Goal: Transaction & Acquisition: Subscribe to service/newsletter

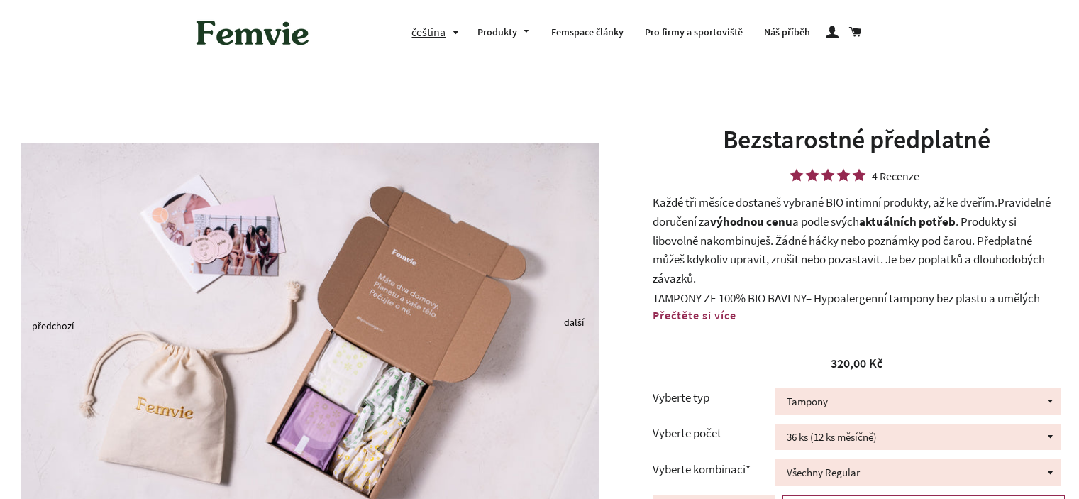
click at [786, 147] on h1 "Bezstarostné předplatné" at bounding box center [857, 139] width 409 height 35
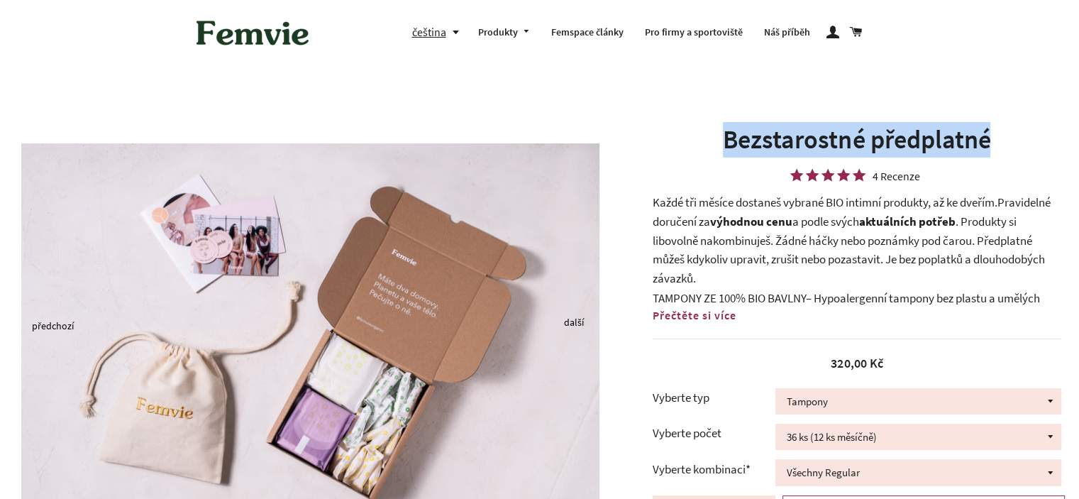
click at [786, 147] on h1 "Bezstarostné předplatné" at bounding box center [857, 139] width 409 height 35
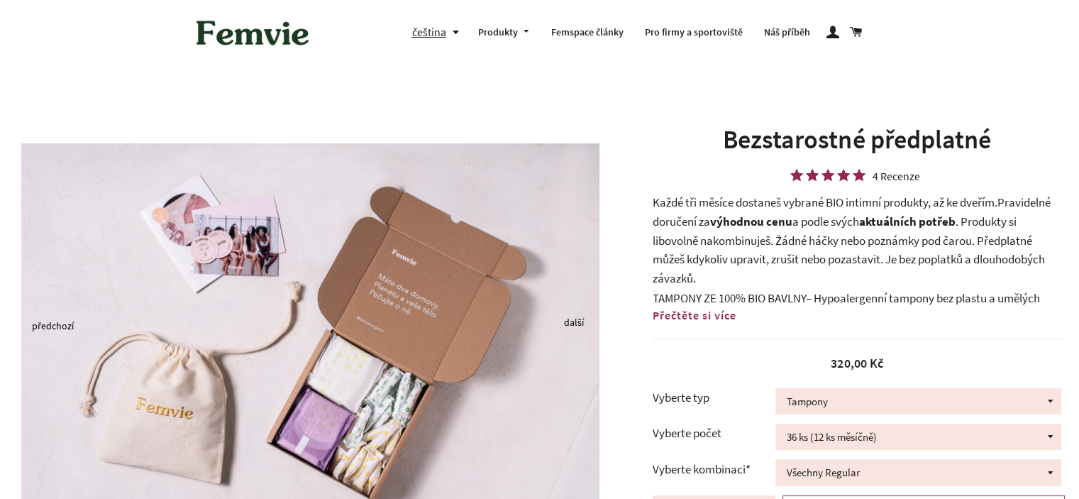
click at [698, 216] on span "Pravidelné doručení za" at bounding box center [852, 211] width 398 height 35
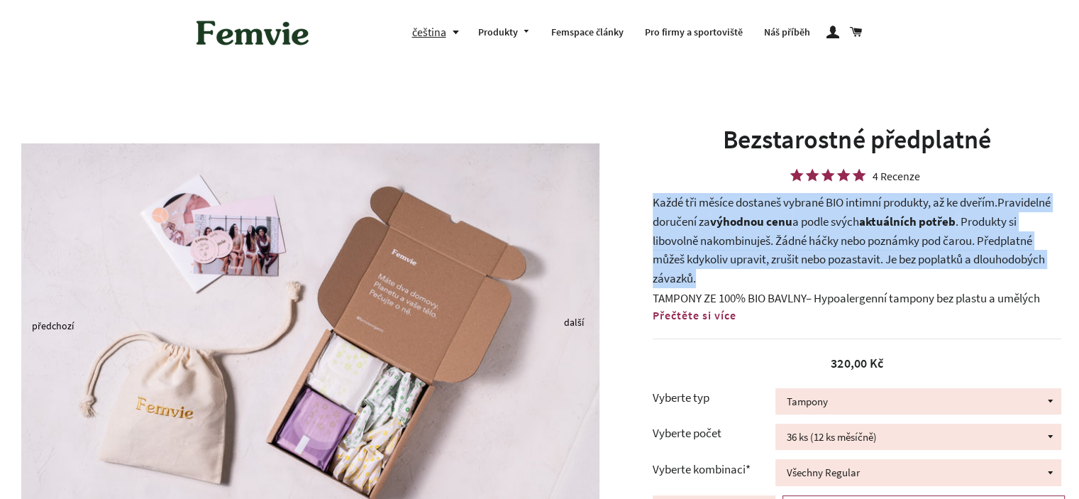
click at [698, 216] on span "Pravidelné doručení za" at bounding box center [852, 211] width 398 height 35
click at [732, 226] on b "výhodnou cenu" at bounding box center [751, 222] width 82 height 16
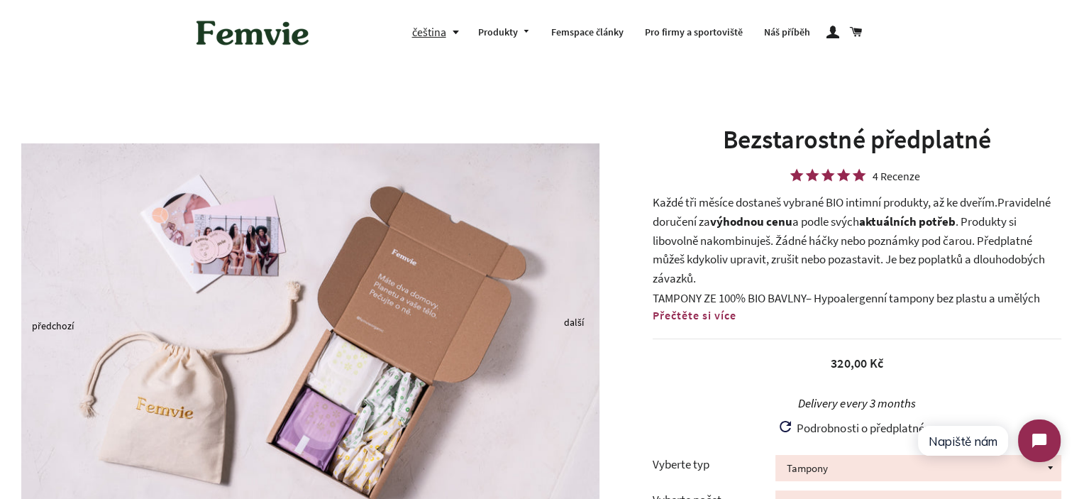
click at [666, 202] on p "Každé tři měsíce dostaneš vybrané BIO intimní produkty, až ke dveřím. Pravideln…" at bounding box center [857, 240] width 409 height 94
drag, startPoint x: 670, startPoint y: 202, endPoint x: 1010, endPoint y: 203, distance: 339.9
click at [1005, 203] on p "Každé tři měsíce dostaneš vybrané BIO intimní produkty, až ke dveřím. Pravideln…" at bounding box center [857, 240] width 409 height 94
click at [1010, 203] on span "Pravidelné doručení za" at bounding box center [852, 211] width 398 height 35
drag, startPoint x: 1003, startPoint y: 203, endPoint x: 647, endPoint y: 196, distance: 355.6
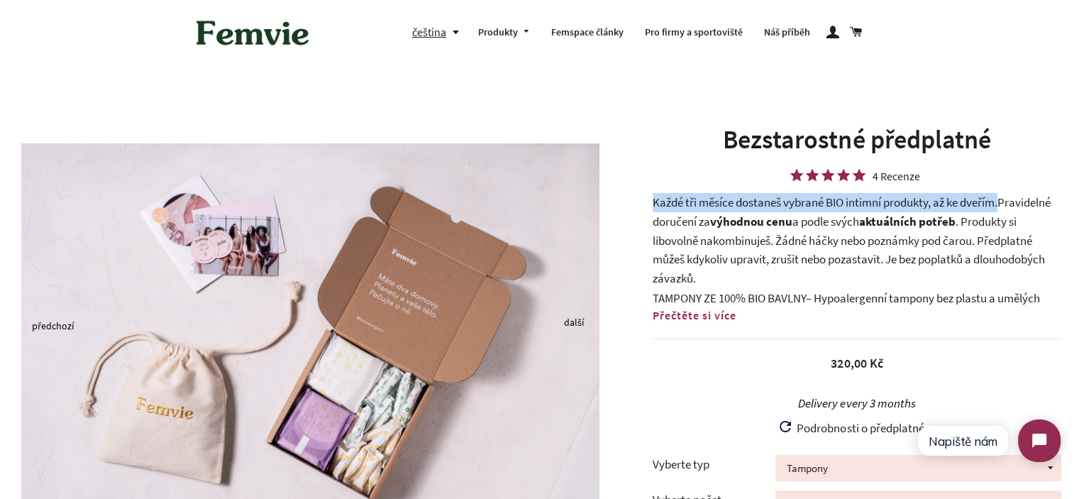
click at [647, 196] on div "Bezstarostné předplatné 4 Recenze Každé tři měsíce dostaneš vybrané BIO intimní…" at bounding box center [850, 432] width 458 height 620
click at [661, 196] on p "Každé tři měsíce dostaneš vybrané BIO intimní produkty, až ke dveřím. Pravideln…" at bounding box center [857, 240] width 409 height 94
drag, startPoint x: 654, startPoint y: 197, endPoint x: 1013, endPoint y: 204, distance: 358.4
click at [1013, 204] on p "Každé tři měsíce dostaneš vybrané BIO intimní produkty, až ke dveřím. Pravideln…" at bounding box center [857, 240] width 409 height 94
click at [1011, 204] on span "Pravidelné doručení za" at bounding box center [852, 211] width 398 height 35
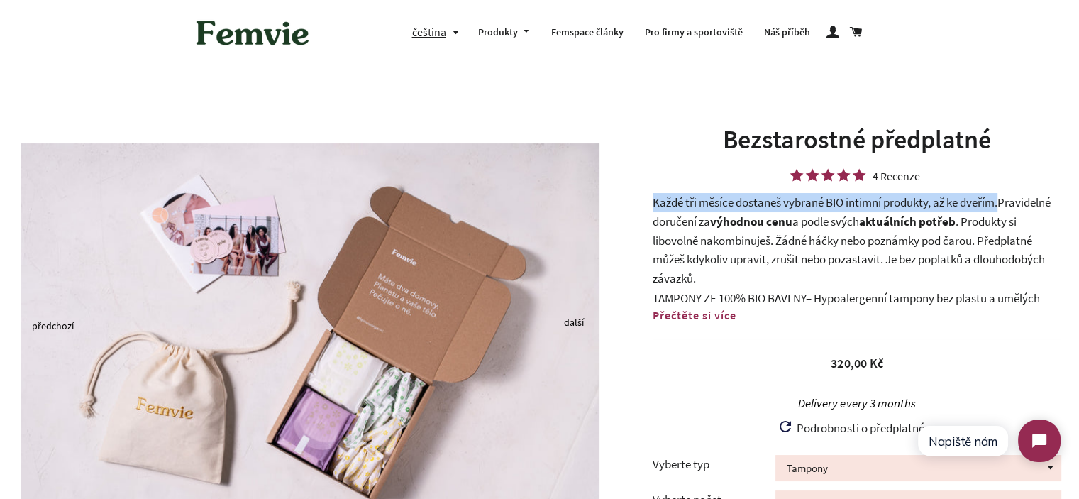
drag, startPoint x: 1002, startPoint y: 206, endPoint x: 654, endPoint y: 203, distance: 348.5
click at [654, 203] on p "Každé tři měsíce dostaneš vybrané BIO intimní produkty, až ke dveřím. Pravideln…" at bounding box center [857, 240] width 409 height 94
click at [653, 203] on p "Každé tři měsíce dostaneš vybrané BIO intimní produkty, až ke dveřím. Pravideln…" at bounding box center [857, 240] width 409 height 94
drag, startPoint x: 653, startPoint y: 203, endPoint x: 953, endPoint y: 203, distance: 300.2
click at [953, 203] on p "Každé tři měsíce dostaneš vybrané BIO intimní produkty, až ke dveřím. Pravideln…" at bounding box center [857, 240] width 409 height 94
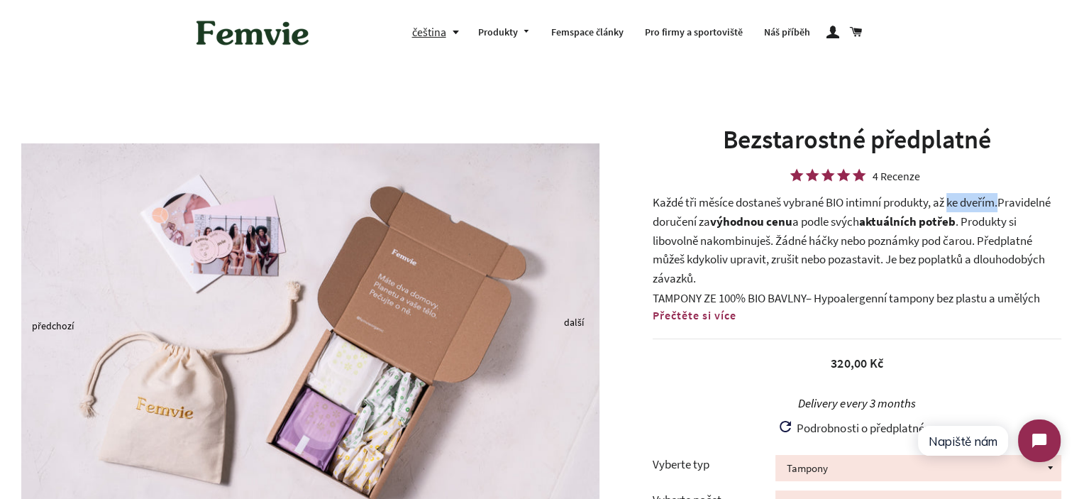
drag, startPoint x: 957, startPoint y: 203, endPoint x: 987, endPoint y: 203, distance: 30.5
click at [958, 203] on p "Každé tři měsíce dostaneš vybrané BIO intimní produkty, až ke dveřím. Pravideln…" at bounding box center [857, 240] width 409 height 94
click at [988, 203] on p "Každé tři měsíce dostaneš vybrané BIO intimní produkty, až ke dveřím. Pravideln…" at bounding box center [857, 240] width 409 height 94
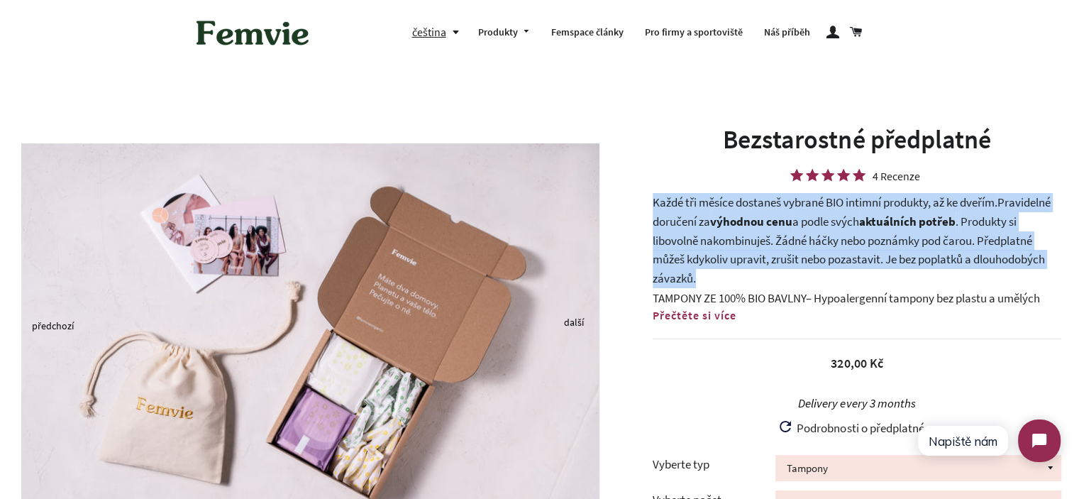
drag, startPoint x: 988, startPoint y: 203, endPoint x: 702, endPoint y: 195, distance: 286.1
click at [702, 195] on p "Každé tři měsíce dostaneš vybrané BIO intimní produkty, až ke dveřím. Pravideln…" at bounding box center [857, 240] width 409 height 94
click at [664, 192] on div "Bezstarostné předplatné 4 Recenze Každé tři měsíce dostaneš vybrané BIO intimní…" at bounding box center [857, 425] width 409 height 606
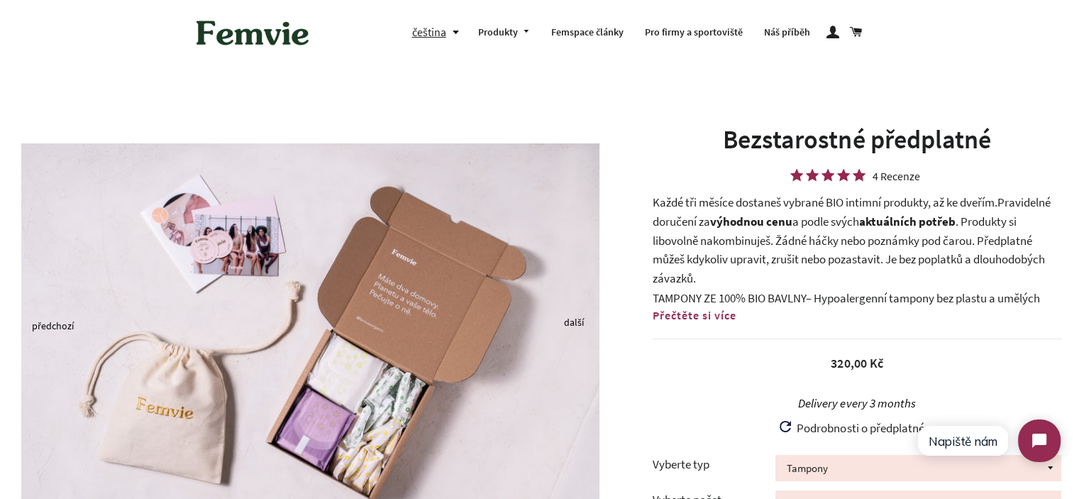
click at [673, 200] on p "Každé tři měsíce dostaneš vybrané BIO intimní produkty, až ke dveřím. Pravideln…" at bounding box center [857, 240] width 409 height 94
drag, startPoint x: 673, startPoint y: 200, endPoint x: 1003, endPoint y: 202, distance: 329.3
click at [1002, 202] on p "Každé tři měsíce dostaneš vybrané BIO intimní produkty, až ke dveřím. Pravideln…" at bounding box center [857, 240] width 409 height 94
click at [1004, 202] on p "Každé tři měsíce dostaneš vybrané BIO intimní produkty, až ke dveřím. Pravideln…" at bounding box center [857, 240] width 409 height 94
drag, startPoint x: 1003, startPoint y: 203, endPoint x: 660, endPoint y: 197, distance: 343.5
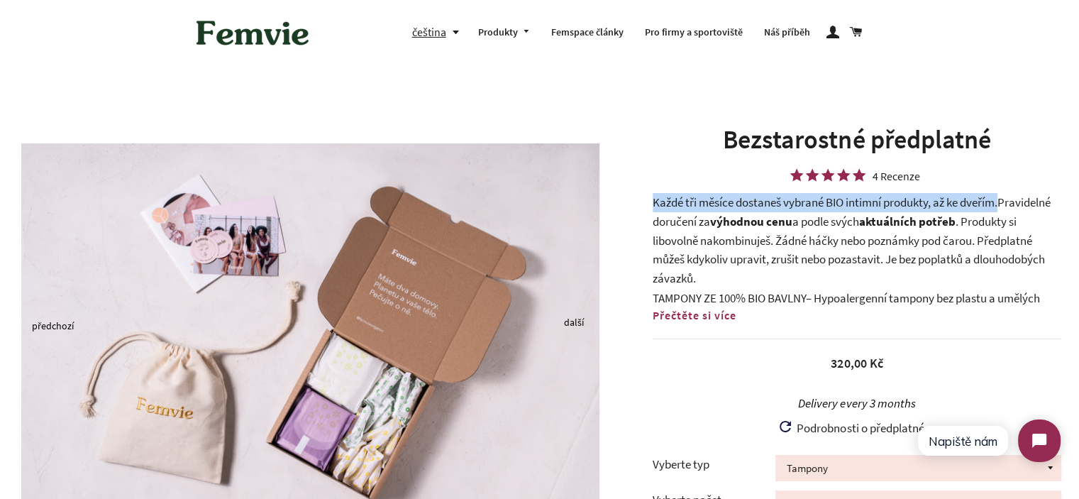
click at [660, 197] on p "Každé tři měsíce dostaneš vybrané BIO intimní produkty, až ke dveřím. Pravideln…" at bounding box center [857, 240] width 409 height 94
drag, startPoint x: 654, startPoint y: 197, endPoint x: 795, endPoint y: 218, distance: 142.7
click at [795, 218] on p "Každé tři měsíce dostaneš vybrané BIO intimní produkty, až ke dveřím. Pravideln…" at bounding box center [857, 240] width 409 height 94
click at [795, 218] on span "a podle svých" at bounding box center [826, 222] width 67 height 16
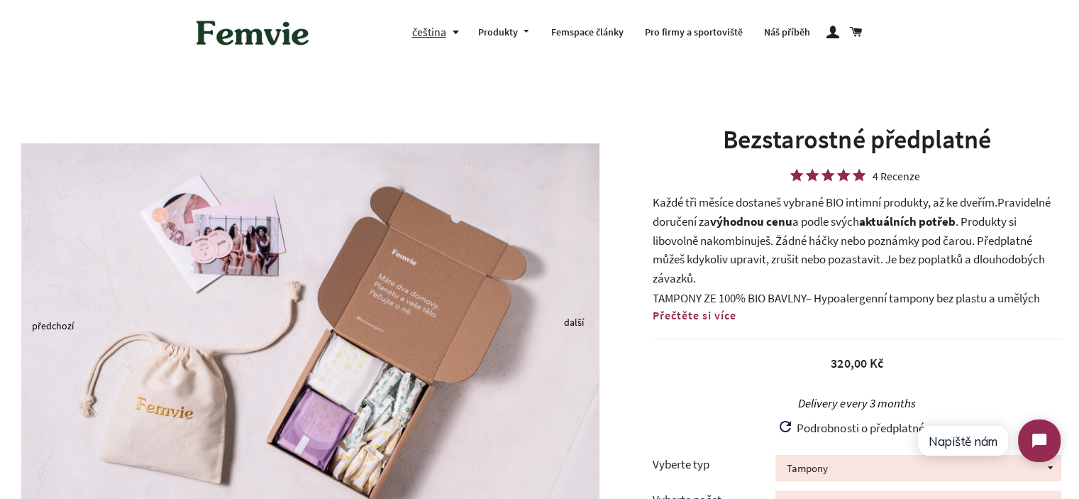
click at [663, 202] on p "Každé tři měsíce dostaneš vybrané BIO intimní produkty, až ke dveřím. Pravideln…" at bounding box center [857, 240] width 409 height 94
drag, startPoint x: 663, startPoint y: 202, endPoint x: 852, endPoint y: 219, distance: 190.2
click at [844, 218] on p "Každé tři měsíce dostaneš vybrané BIO intimní produkty, až ke dveřím. Pravideln…" at bounding box center [857, 240] width 409 height 94
click at [878, 221] on b "aktuálních potřeb" at bounding box center [907, 222] width 97 height 16
click at [751, 221] on b "výhodnou cenu" at bounding box center [751, 222] width 82 height 16
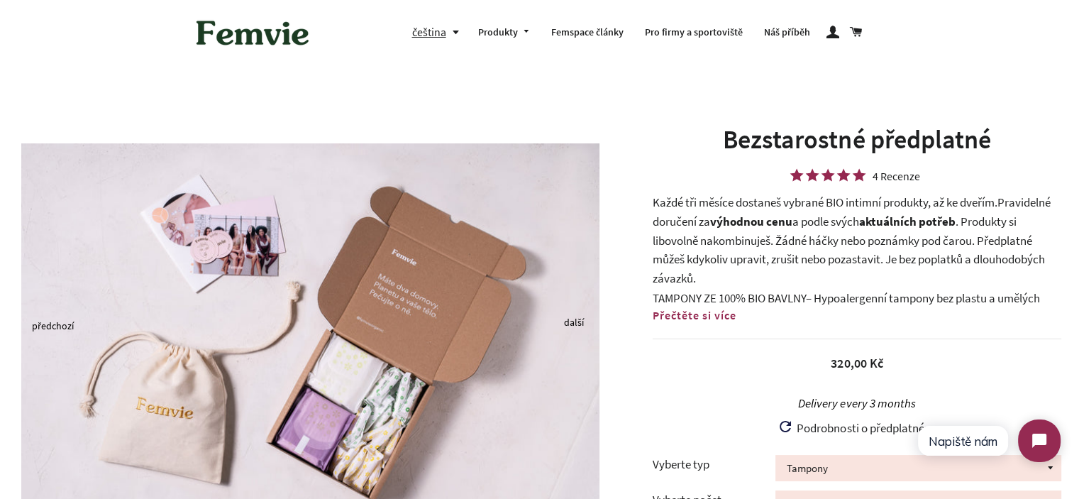
click at [661, 202] on p "Každé tři měsíce dostaneš vybrané BIO intimní produkty, až ke dveřím. Pravideln…" at bounding box center [857, 240] width 409 height 94
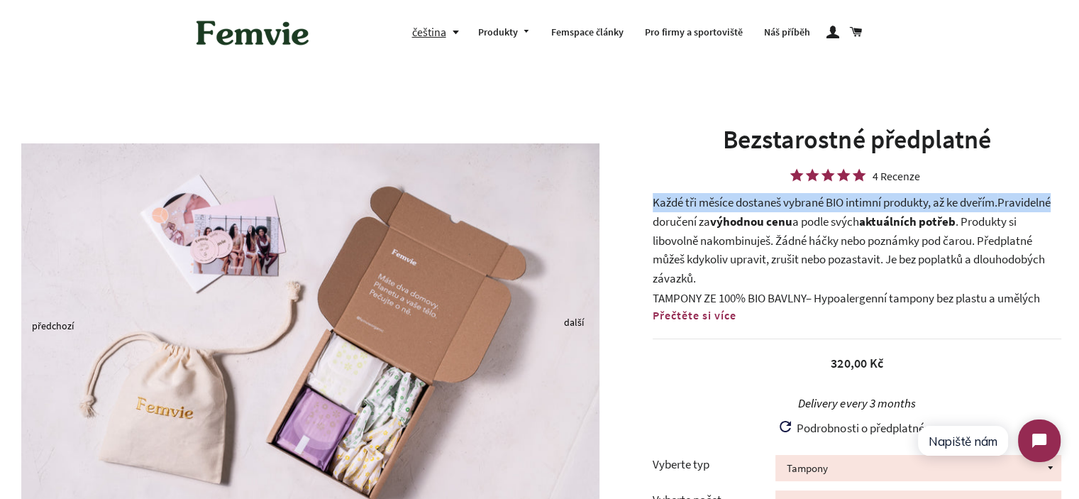
drag, startPoint x: 661, startPoint y: 202, endPoint x: 1018, endPoint y: 201, distance: 357.7
click at [1018, 201] on p "Každé tři měsíce dostaneš vybrané BIO intimní produkty, až ke dveřím. Pravideln…" at bounding box center [857, 240] width 409 height 94
click at [1018, 201] on span "Pravidelné doručení za" at bounding box center [852, 211] width 398 height 35
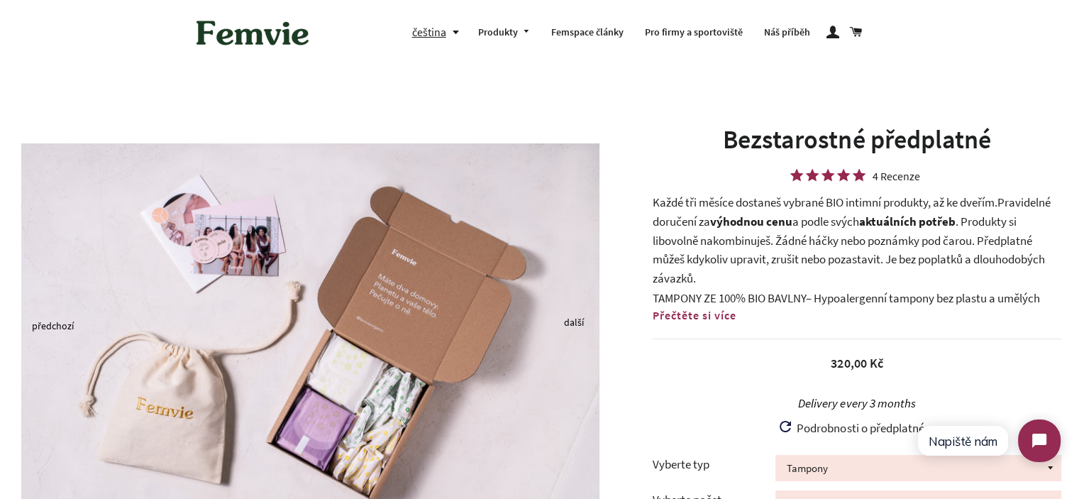
click at [786, 238] on p "Každé tři měsíce dostaneš vybrané BIO intimní produkty, až ke dveřím. Pravideln…" at bounding box center [857, 240] width 409 height 94
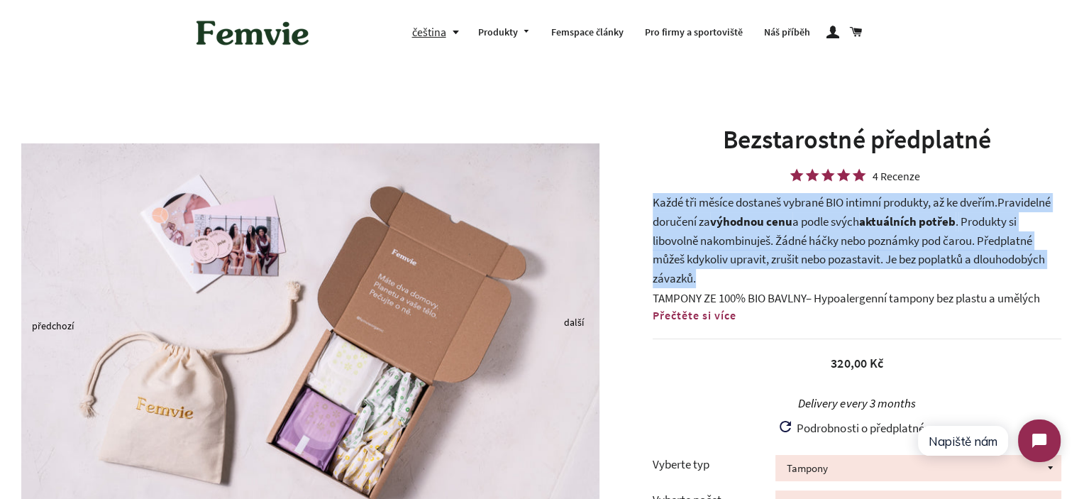
click at [786, 238] on p "Každé tři měsíce dostaneš vybrané BIO intimní produkty, až ke dveřím. Pravideln…" at bounding box center [857, 240] width 409 height 94
click at [729, 229] on b "výhodnou cenu" at bounding box center [751, 222] width 82 height 16
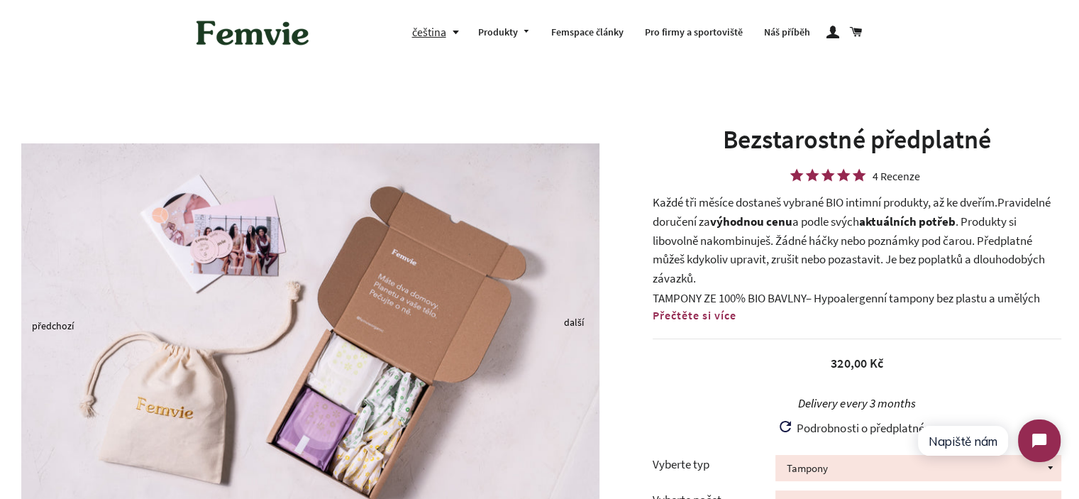
click at [654, 209] on p "Každé tři měsíce dostaneš vybrané BIO intimní produkty, až ke dveřím. Pravideln…" at bounding box center [857, 240] width 409 height 94
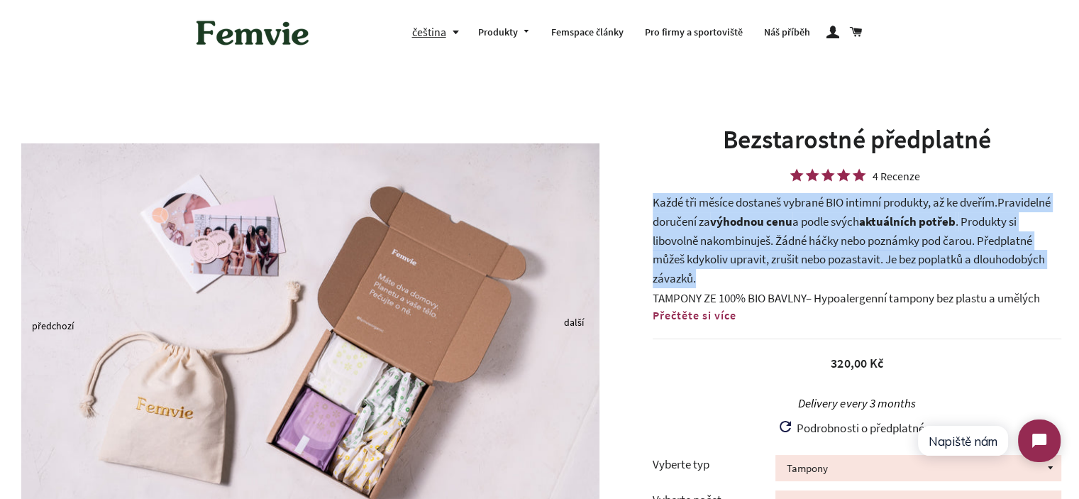
drag, startPoint x: 654, startPoint y: 209, endPoint x: 755, endPoint y: 275, distance: 120.7
click at [755, 275] on p "Každé tři měsíce dostaneš vybrané BIO intimní produkty, až ke dveřím. Pravideln…" at bounding box center [857, 240] width 409 height 94
drag, startPoint x: 730, startPoint y: 275, endPoint x: 642, endPoint y: 206, distance: 111.6
click at [637, 208] on div "Bezstarostné předplatné 4 Recenze Každé tři měsíce dostaneš vybrané BIO intimní…" at bounding box center [850, 432] width 458 height 620
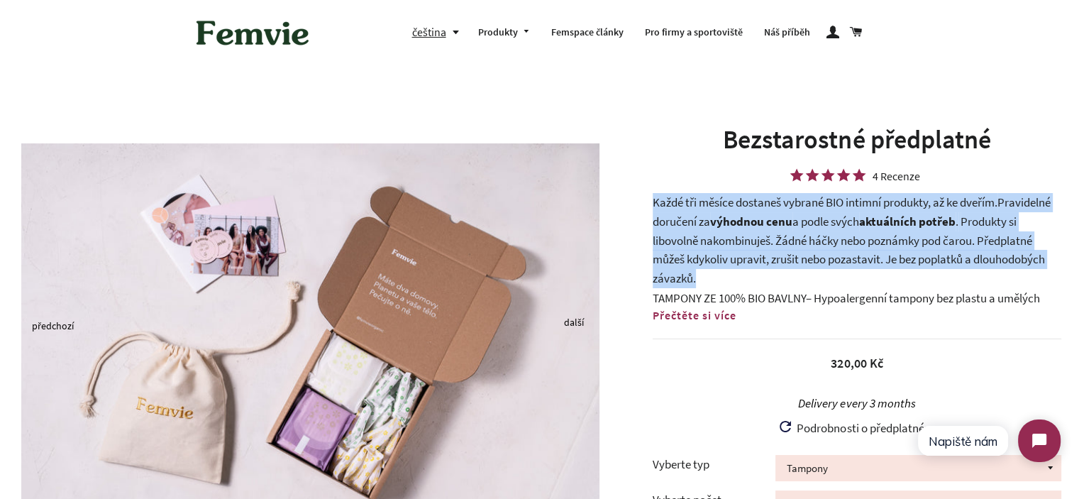
click at [654, 205] on p "Každé tři měsíce dostaneš vybrané BIO intimní produkty, až ke dveřím. Pravideln…" at bounding box center [857, 240] width 409 height 94
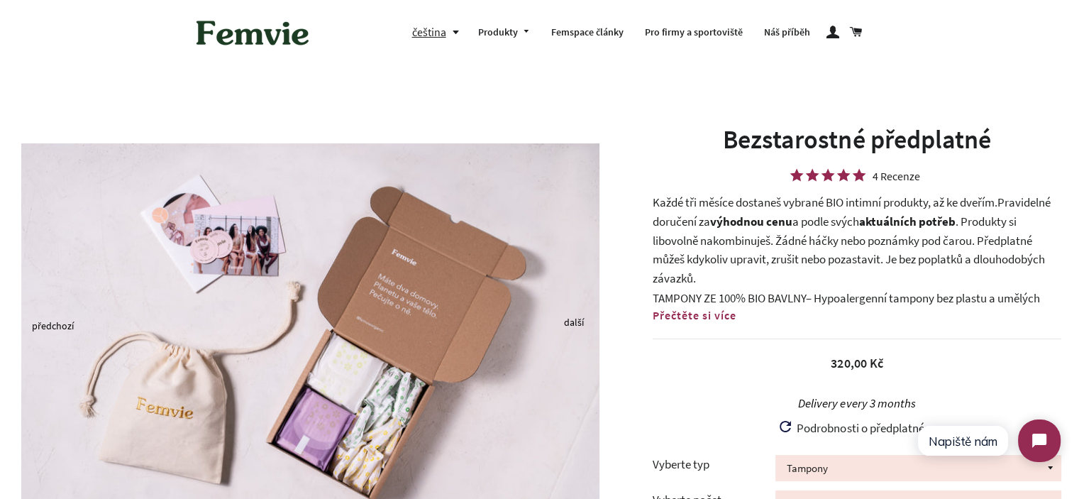
click at [665, 202] on p "Každé tři měsíce dostaneš vybrané BIO intimní produkty, až ke dveřím. Pravideln…" at bounding box center [857, 240] width 409 height 94
drag, startPoint x: 665, startPoint y: 202, endPoint x: 765, endPoint y: 203, distance: 100.1
click at [765, 203] on p "Každé tři měsíce dostaneš vybrané BIO intimní produkty, až ke dveřím. Pravideln…" at bounding box center [857, 240] width 409 height 94
click at [769, 204] on p "Každé tři měsíce dostaneš vybrané BIO intimní produkty, až ke dveřím. Pravideln…" at bounding box center [857, 240] width 409 height 94
click at [731, 254] on p "Každé tři měsíce dostaneš vybrané BIO intimní produkty, až ke dveřím. Pravideln…" at bounding box center [857, 240] width 409 height 94
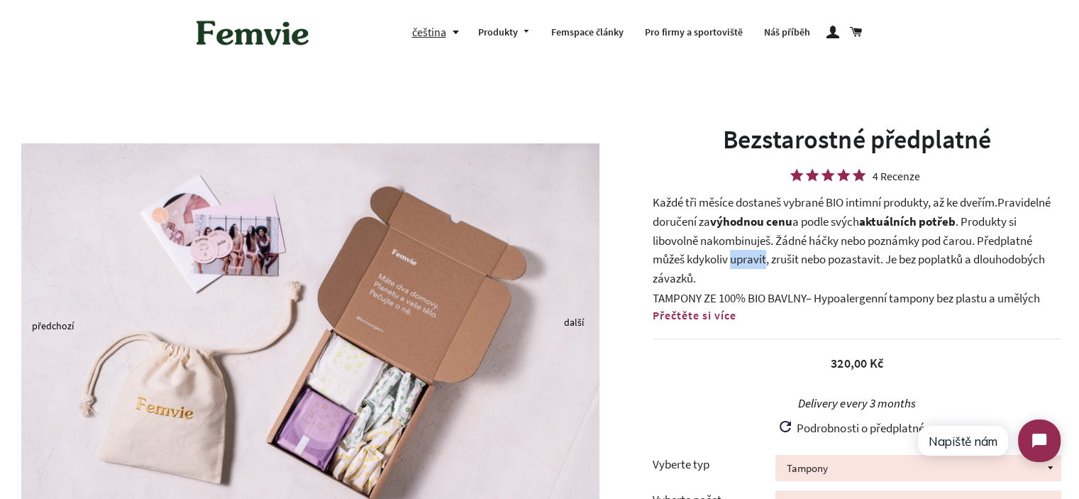
click at [731, 254] on p "Každé tři měsíce dostaneš vybrané BIO intimní produkty, až ke dveřím. Pravideln…" at bounding box center [857, 240] width 409 height 94
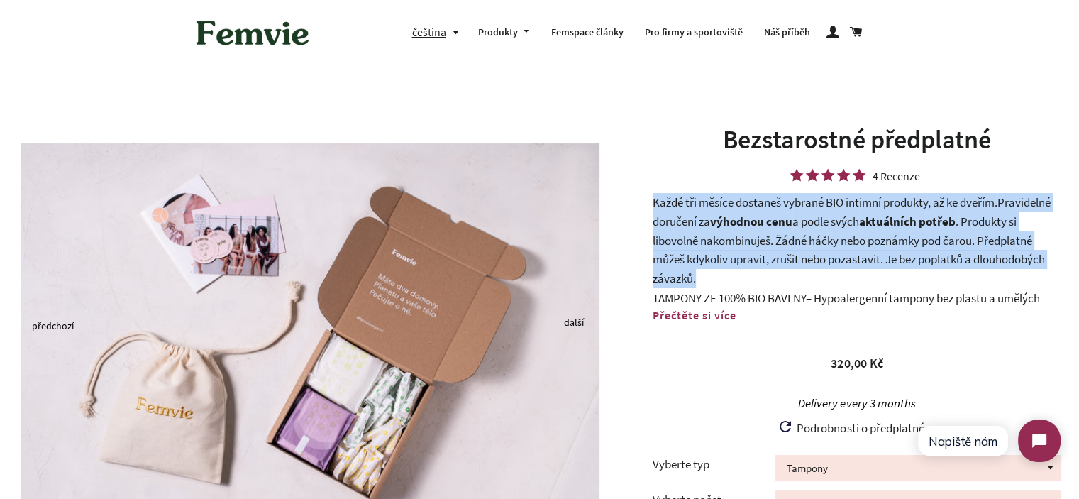
click at [731, 254] on p "Každé tři měsíce dostaneš vybrané BIO intimní produkty, až ke dveřím. Pravideln…" at bounding box center [857, 240] width 409 height 94
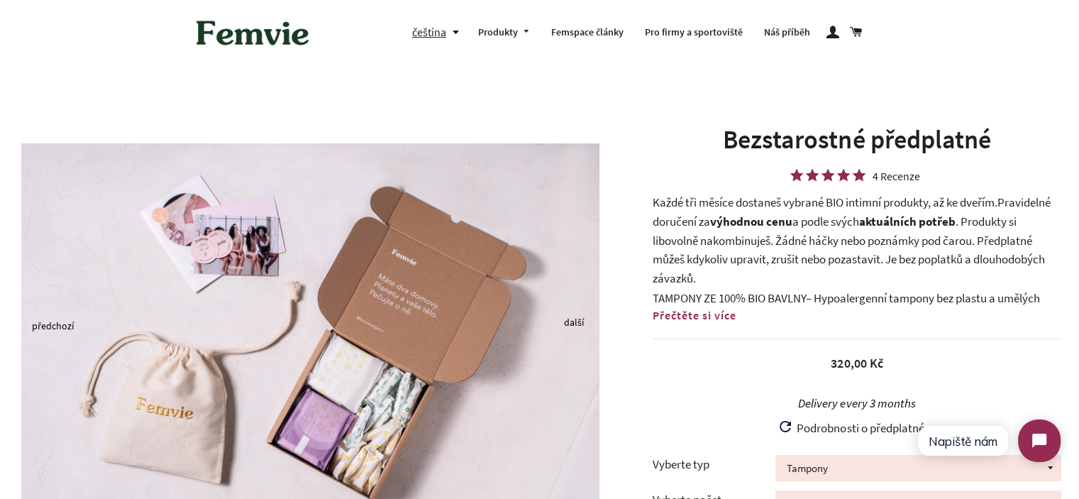
click at [745, 294] on span "TAMPONY ZE 100% BIO BAVLNY" at bounding box center [729, 298] width 153 height 16
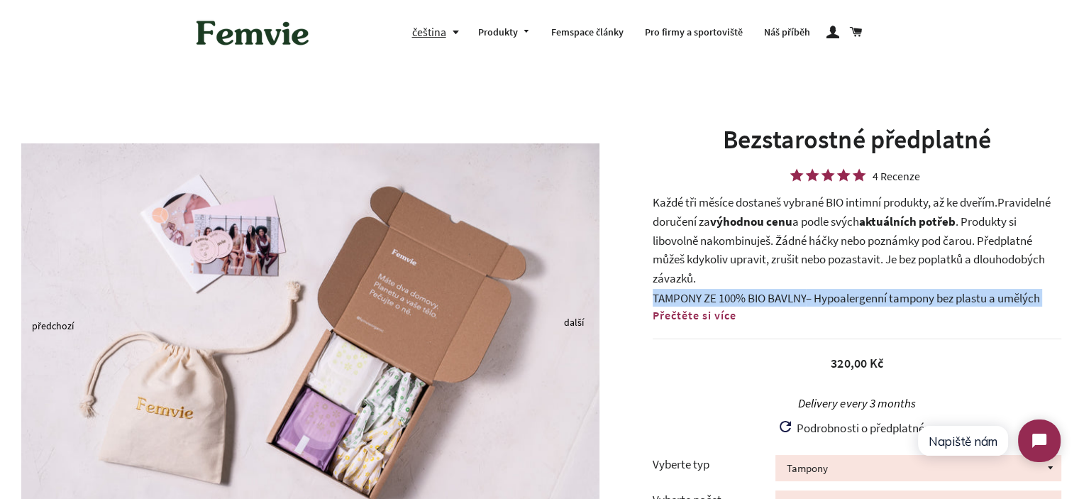
click at [745, 294] on span "TAMPONY ZE 100% BIO BAVLNY" at bounding box center [729, 298] width 153 height 16
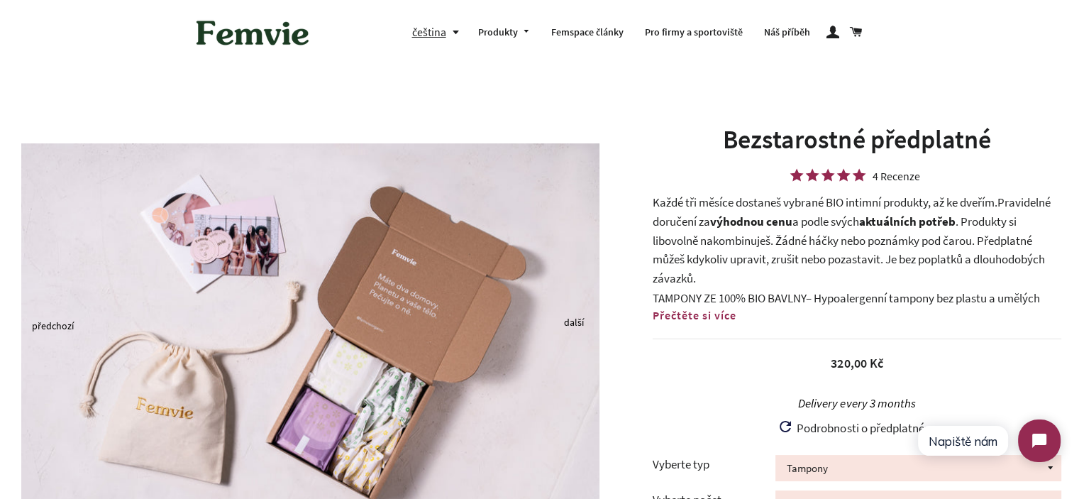
click at [700, 253] on p "Každé tři měsíce dostaneš vybrané BIO intimní produkty, až ke dveřím. Pravideln…" at bounding box center [857, 240] width 409 height 94
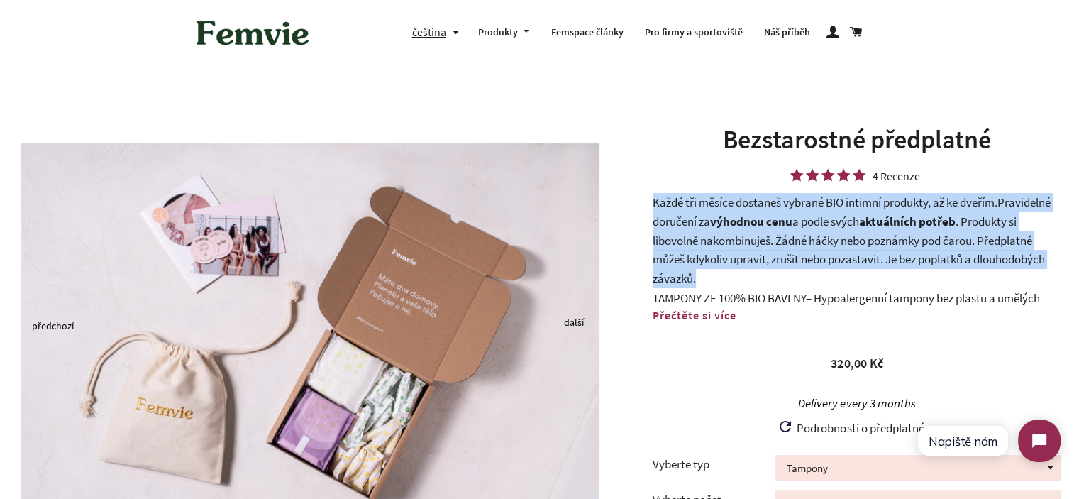
click at [700, 253] on p "Každé tři měsíce dostaneš vybrané BIO intimní produkty, až ke dveřím. Pravideln…" at bounding box center [857, 240] width 409 height 94
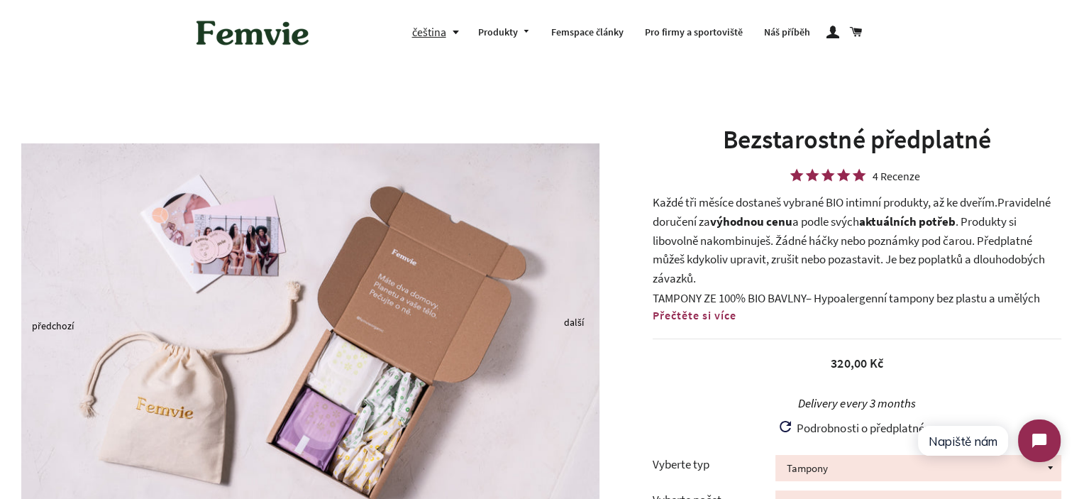
click at [789, 289] on p "TAMPONY ZE 100% BIO BAVLNY – Hypoalergenní tampony bez plastu a umělých barviv,…" at bounding box center [857, 317] width 409 height 57
click at [798, 299] on span "TAMPONY ZE 100% BIO BAVLNY" at bounding box center [729, 298] width 153 height 16
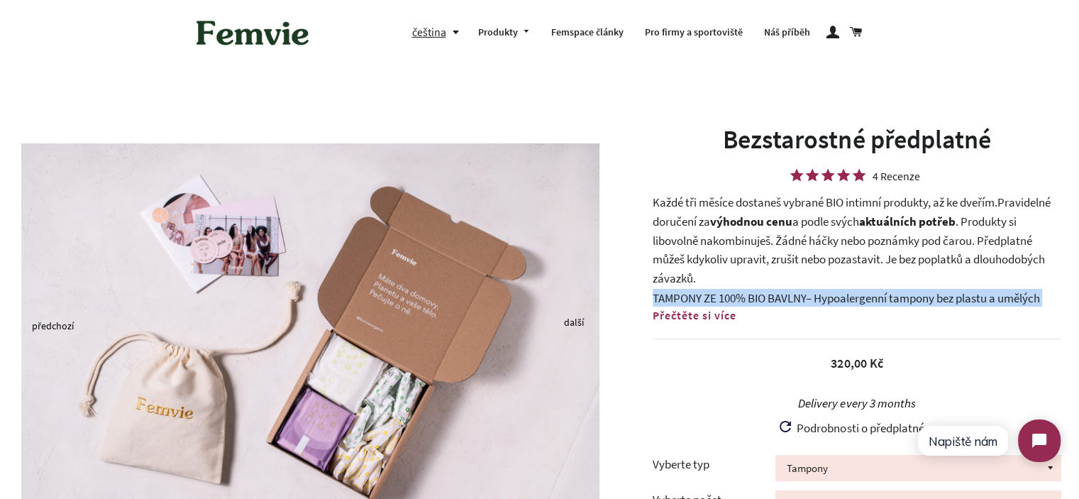
click at [798, 299] on span "TAMPONY ZE 100% BIO BAVLNY" at bounding box center [729, 298] width 153 height 16
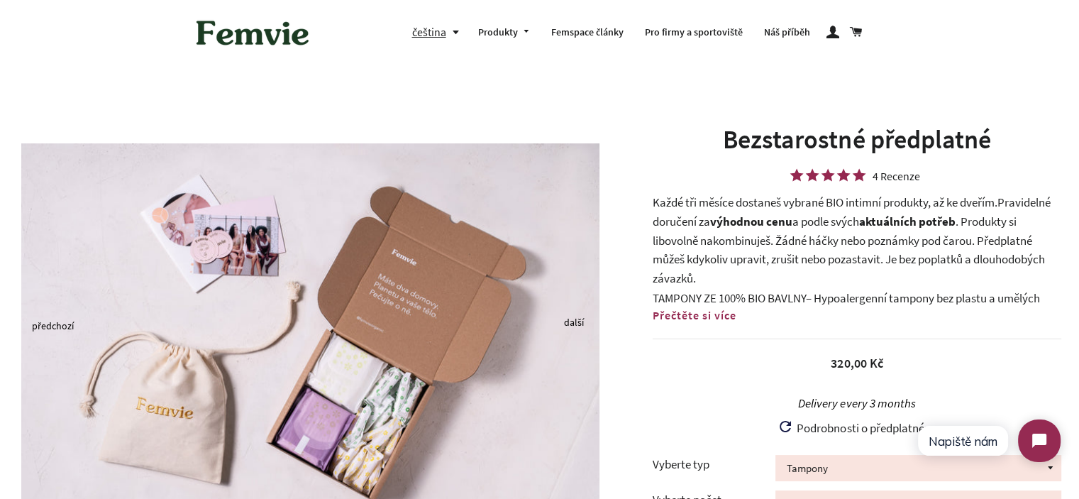
click at [727, 260] on p "Každé tři měsíce dostaneš vybrané BIO intimní produkty, až ke dveřím. Pravideln…" at bounding box center [857, 240] width 409 height 94
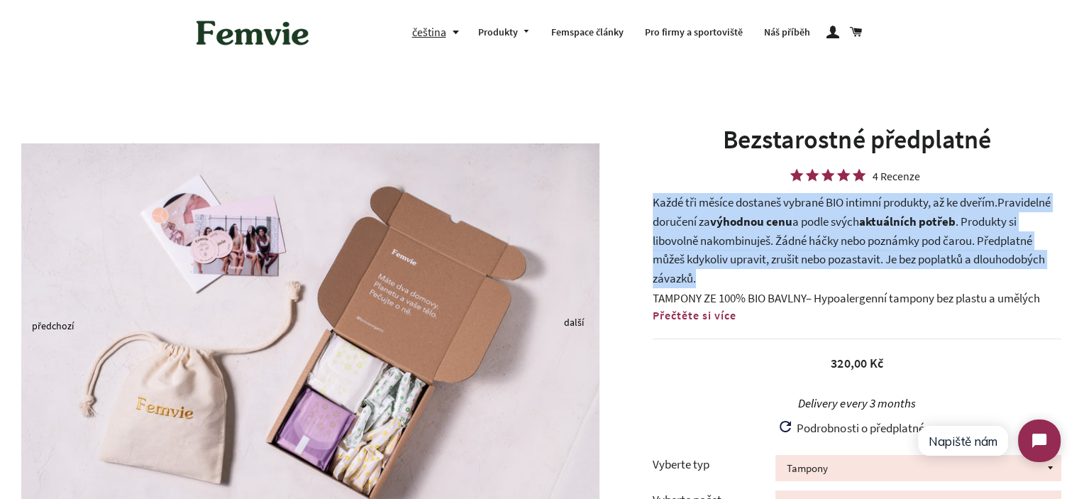
click at [727, 260] on p "Každé tři měsíce dostaneš vybrané BIO intimní produkty, až ke dveřím. Pravideln…" at bounding box center [857, 240] width 409 height 94
click at [772, 286] on p "Každé tři měsíce dostaneš vybrané BIO intimní produkty, až ke dveřím. Pravideln…" at bounding box center [857, 240] width 409 height 94
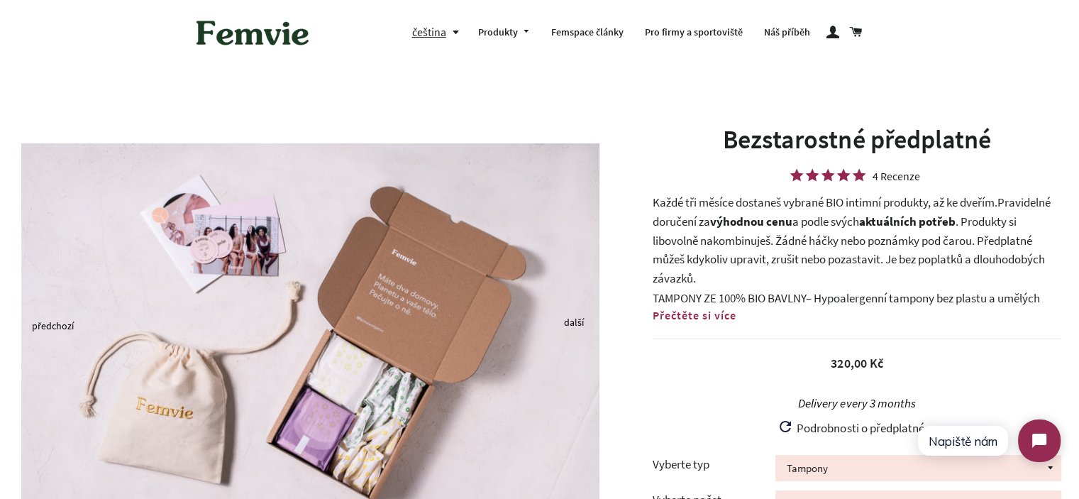
click at [776, 295] on span "TAMPONY ZE 100% BIO BAVLNY" at bounding box center [729, 298] width 153 height 16
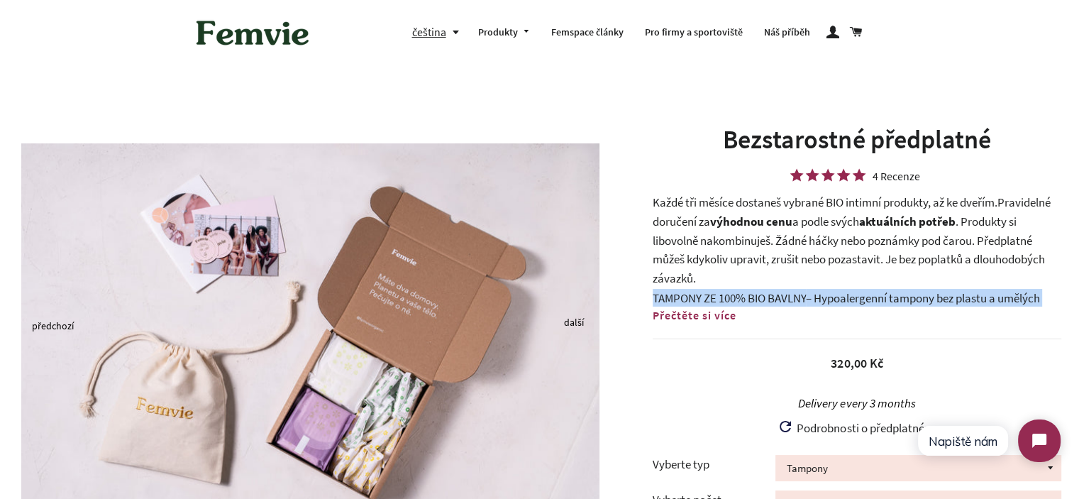
click at [776, 295] on span "TAMPONY ZE 100% BIO BAVLNY" at bounding box center [729, 298] width 153 height 16
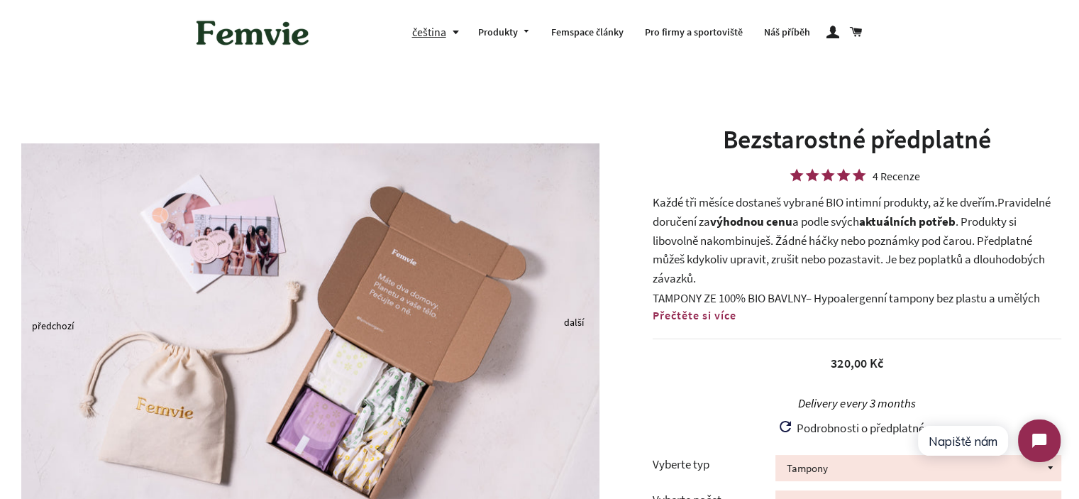
click at [696, 244] on p "Každé tři měsíce dostaneš vybrané BIO intimní produkty, až ke dveřím. Pravideln…" at bounding box center [857, 240] width 409 height 94
click at [695, 244] on p "Každé tři měsíce dostaneš vybrané BIO intimní produkty, až ke dveřím. Pravideln…" at bounding box center [857, 240] width 409 height 94
click at [780, 251] on p "Každé tři měsíce dostaneš vybrané BIO intimní produkty, až ke dveřím. Pravideln…" at bounding box center [857, 240] width 409 height 94
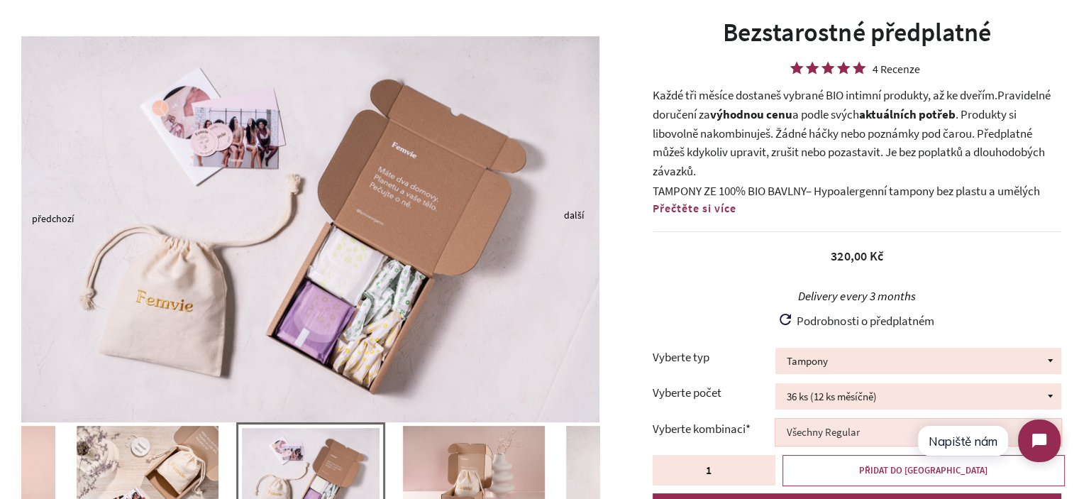
scroll to position [284, 0]
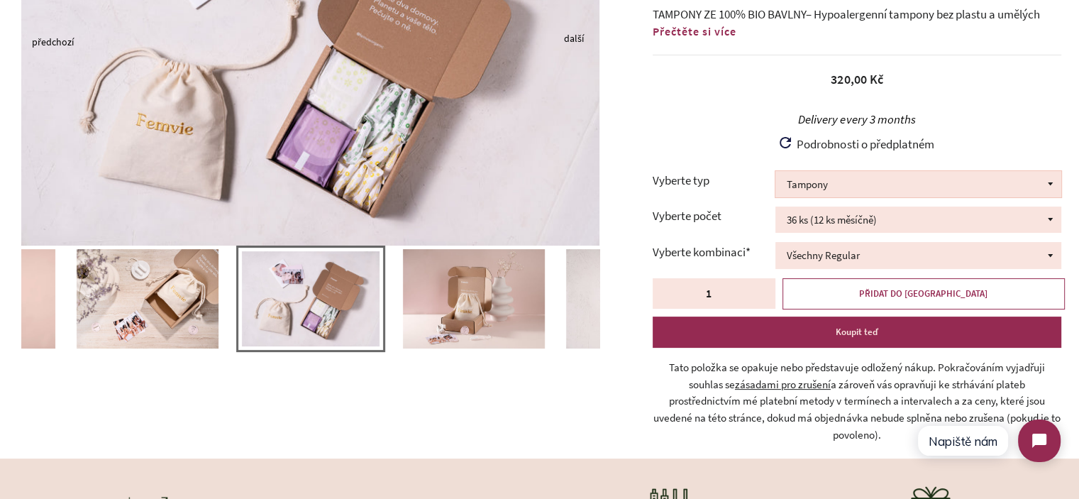
click at [823, 193] on select "Tampony Vložky Mix tamponů a vložek" at bounding box center [919, 184] width 286 height 26
click at [832, 190] on select "Tampony Vložky Mix tamponů a vložek" at bounding box center [919, 184] width 286 height 26
click at [836, 189] on select "Tampony Vložky Mix tamponů a vložek" at bounding box center [919, 184] width 286 height 26
drag, startPoint x: 836, startPoint y: 189, endPoint x: 847, endPoint y: 212, distance: 25.4
click at [836, 189] on select "Tampony Vložky Mix tamponů a vložek" at bounding box center [919, 184] width 286 height 26
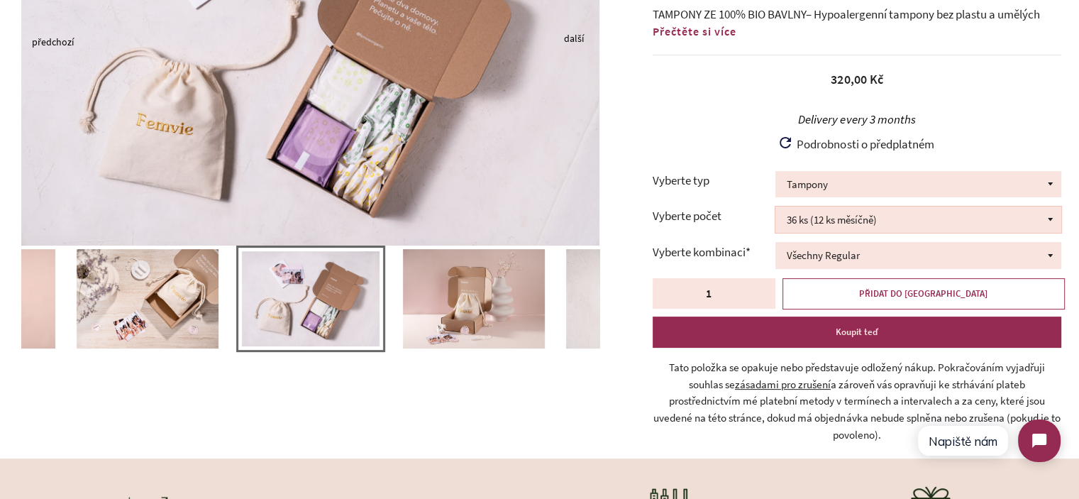
click at [851, 219] on select "36 ks (12 ks měsíčně) 54 ks (18 ks měsíčně) 72 ks (24 ks měsíčně)" at bounding box center [919, 220] width 286 height 26
click at [849, 253] on select "Všechny Regular Všechny Super Půl na půl 24 ks Regular + 12 ks Super 12 ks Regu…" at bounding box center [919, 255] width 286 height 26
click at [849, 252] on select "Všechny Regular Všechny Super Půl na půl 24 ks Regular + 12 ks Super 12 ks Regu…" at bounding box center [919, 255] width 286 height 26
click at [835, 186] on select "Tampony Vložky Mix tamponů a vložek" at bounding box center [919, 184] width 286 height 26
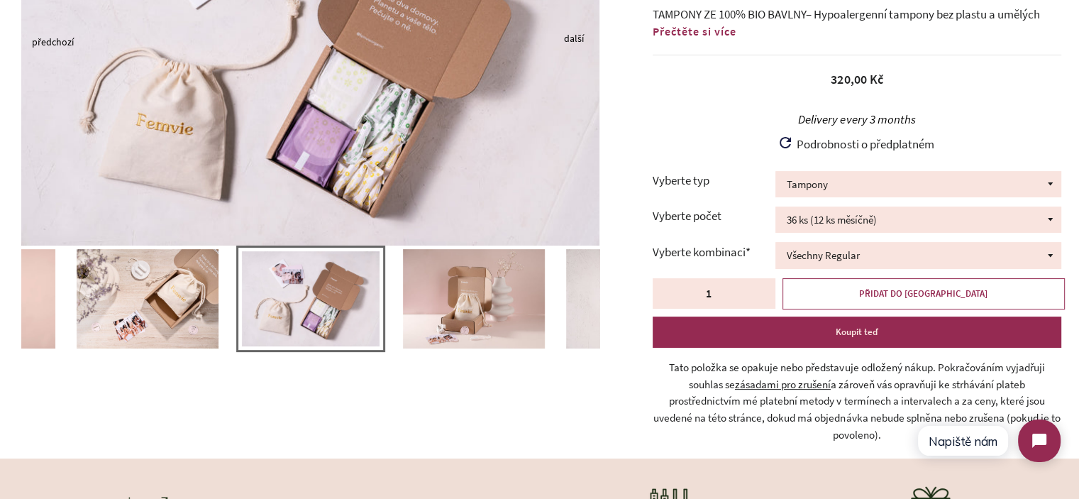
drag, startPoint x: 835, startPoint y: 186, endPoint x: 836, endPoint y: 202, distance: 15.7
click at [835, 186] on select "Tampony Vložky Mix tamponů a vložek" at bounding box center [919, 184] width 286 height 26
click at [839, 265] on select "Všechny Regular Všechny Super Půl na půl 24 ks Regular + 12 ks Super 12 ks Regu…" at bounding box center [919, 255] width 286 height 26
click at [839, 255] on select "Všechny Regular Všechny Super Půl na půl 24 ks Regular + 12 ks Super 12 ks Regu…" at bounding box center [919, 255] width 286 height 26
click at [711, 252] on label "Vyberte kombinaci*" at bounding box center [714, 252] width 123 height 19
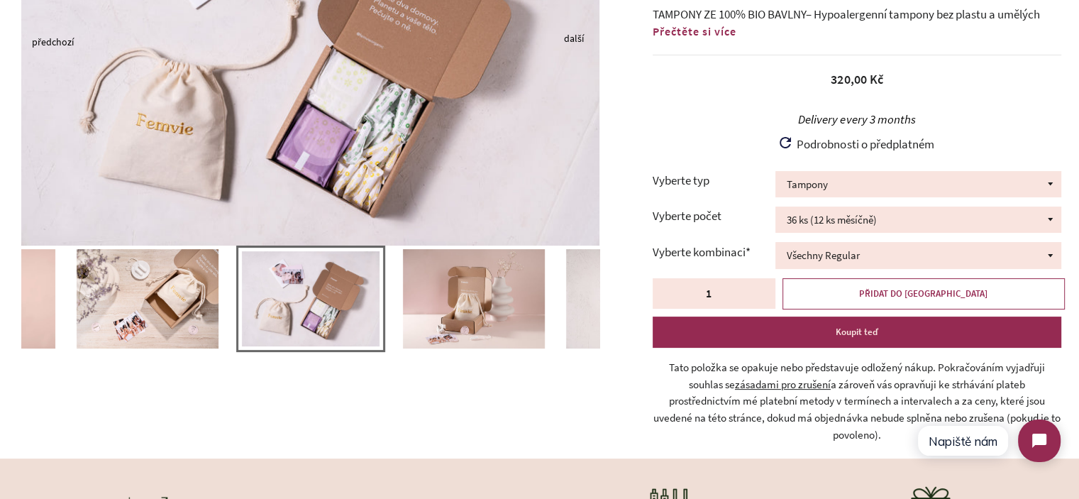
click at [711, 252] on label "Vyberte kombinaci*" at bounding box center [714, 252] width 123 height 19
drag, startPoint x: 711, startPoint y: 252, endPoint x: 651, endPoint y: 182, distance: 92.1
click at [651, 182] on div "Bezstarostné předplatné 4 Recenze Každé tři měsíce dostaneš vybrané BIO intimní…" at bounding box center [850, 148] width 458 height 620
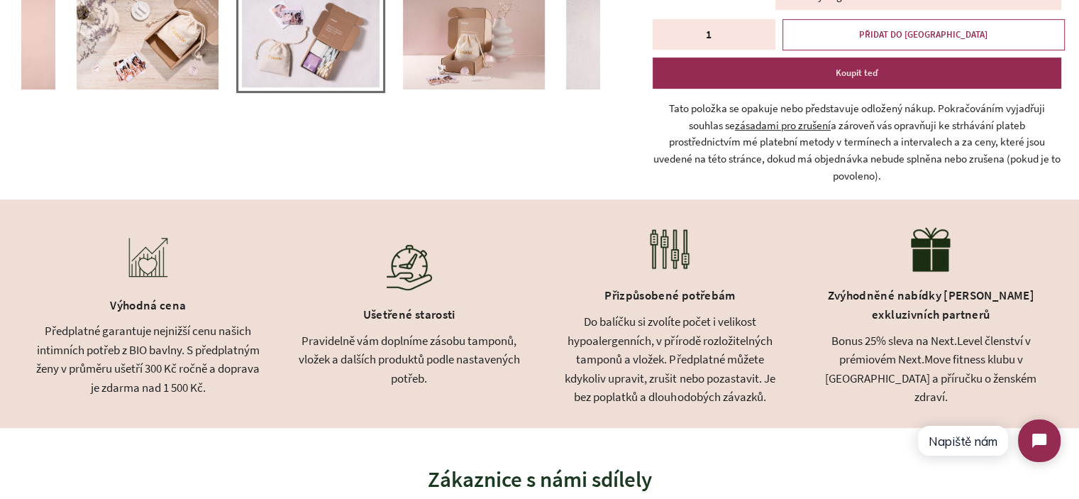
scroll to position [568, 0]
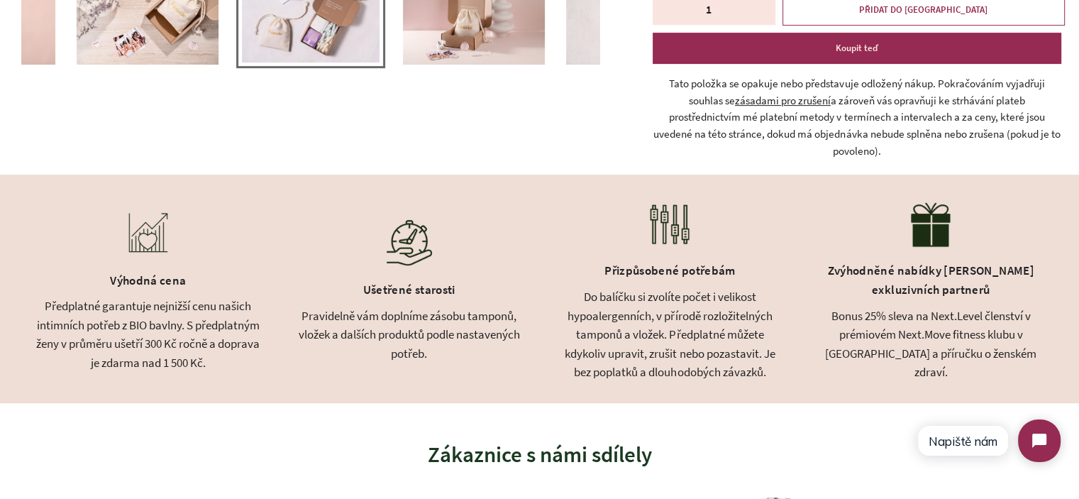
click at [578, 293] on div "Do balíčku si zvolíte počet i velikost hypoalergenních, v přírodě rozložitelnýc…" at bounding box center [671, 334] width 226 height 94
drag, startPoint x: 578, startPoint y: 293, endPoint x: 647, endPoint y: 303, distance: 70.3
click at [644, 299] on div "Do balíčku si zvolíte počet i velikost hypoalergenních, v přírodě rozložitelnýc…" at bounding box center [671, 334] width 226 height 94
click at [656, 312] on div "Do balíčku si zvolíte počet i velikost hypoalergenních, v přírodě rozložitelnýc…" at bounding box center [671, 334] width 226 height 94
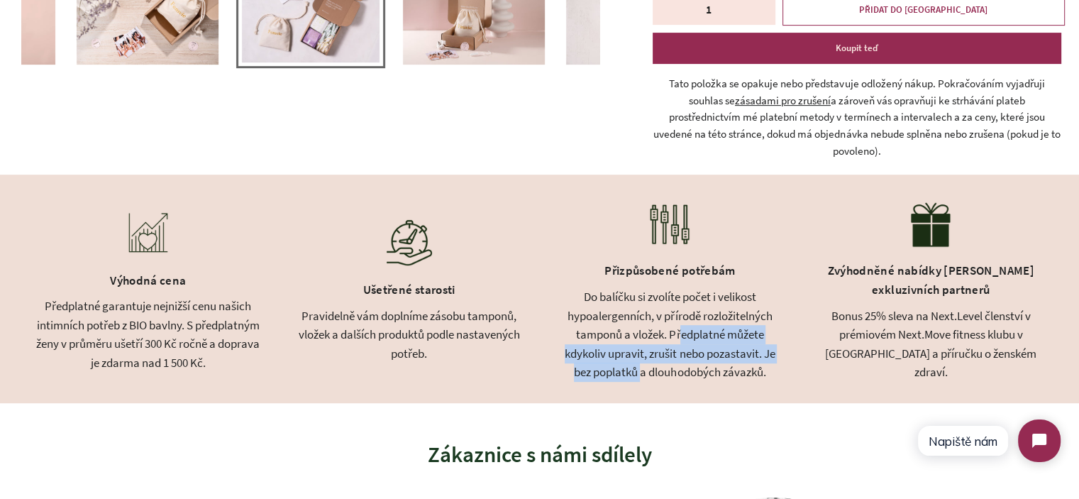
drag, startPoint x: 681, startPoint y: 335, endPoint x: 642, endPoint y: 365, distance: 49.7
click at [642, 365] on div "Do balíčku si zvolíte počet i velikost hypoalergenních, v přírodě rozložitelnýc…" at bounding box center [671, 334] width 226 height 94
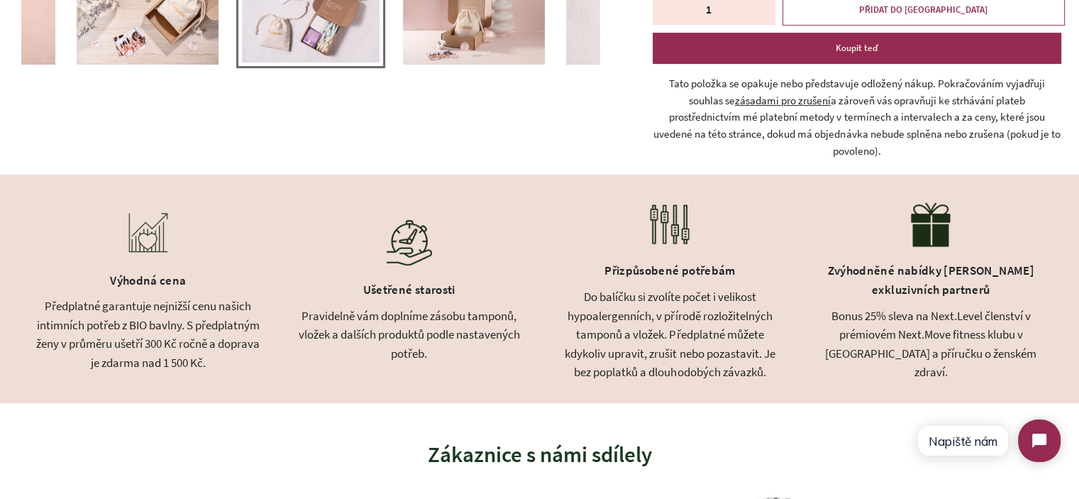
click at [429, 337] on div "Pravidelně vám doplníme zásobu tamponů, vložek a dalších produktů podle nastave…" at bounding box center [410, 335] width 226 height 57
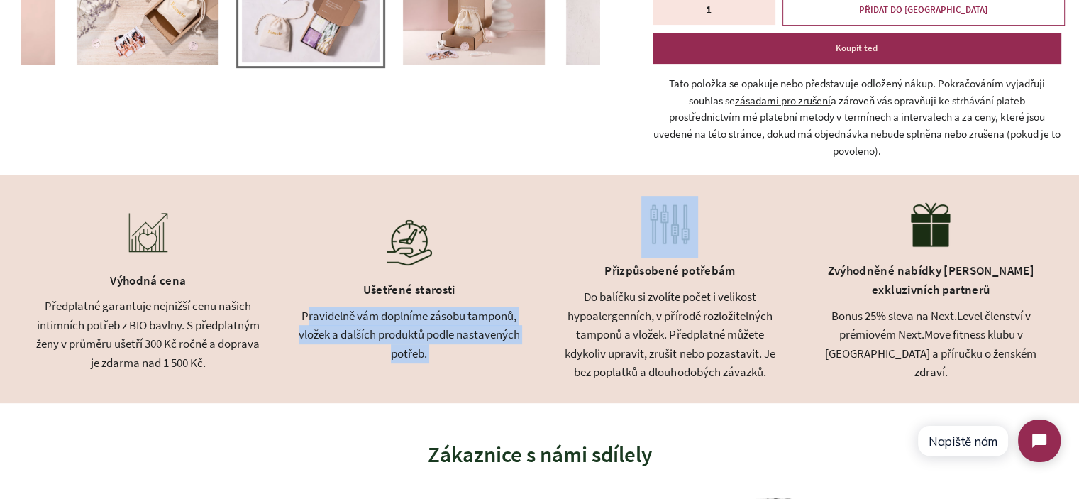
drag, startPoint x: 429, startPoint y: 337, endPoint x: 412, endPoint y: 330, distance: 18.5
click at [427, 334] on div "Pravidelně vám doplníme zásobu tamponů, vložek a dalších produktů podle nastave…" at bounding box center [410, 335] width 226 height 57
click at [359, 314] on div "Pravidelně vám doplníme zásobu tamponů, vložek a dalších produktů podle nastave…" at bounding box center [410, 335] width 226 height 57
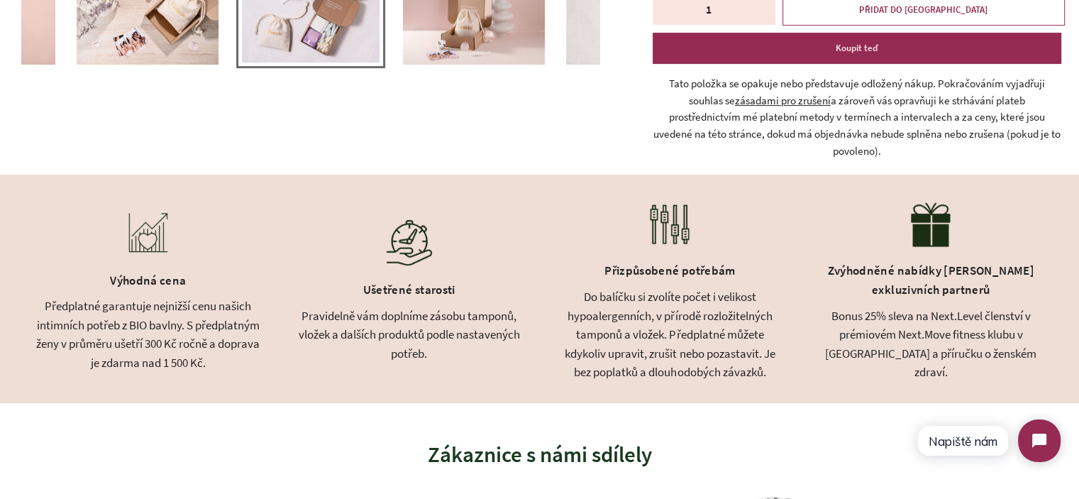
click at [308, 312] on div "Pravidelně vám doplníme zásobu tamponů, vložek a dalších produktů podle nastave…" at bounding box center [410, 335] width 226 height 57
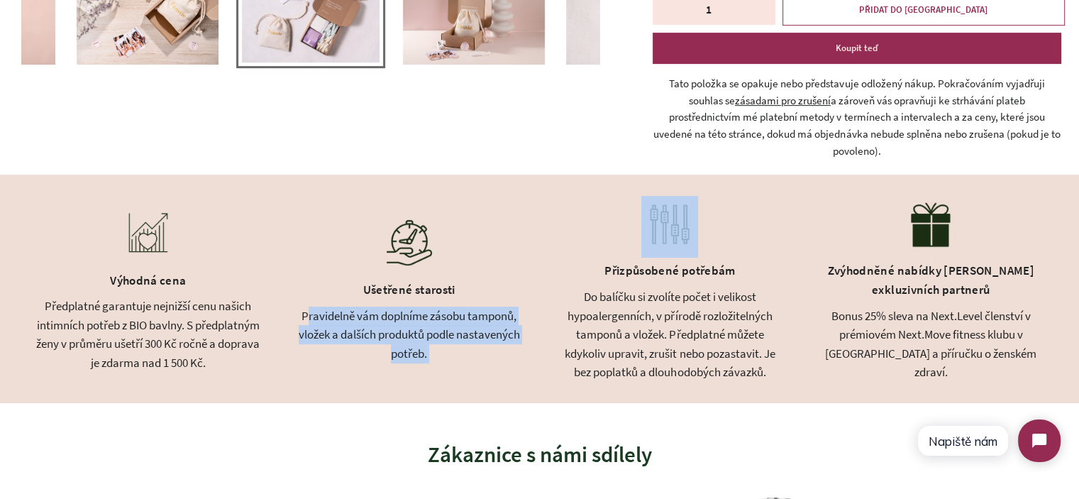
drag, startPoint x: 308, startPoint y: 312, endPoint x: 446, endPoint y: 339, distance: 141.0
click at [446, 339] on div "Pravidelně vám doplníme zásobu tamponů, vložek a dalších produktů podle nastave…" at bounding box center [410, 335] width 226 height 57
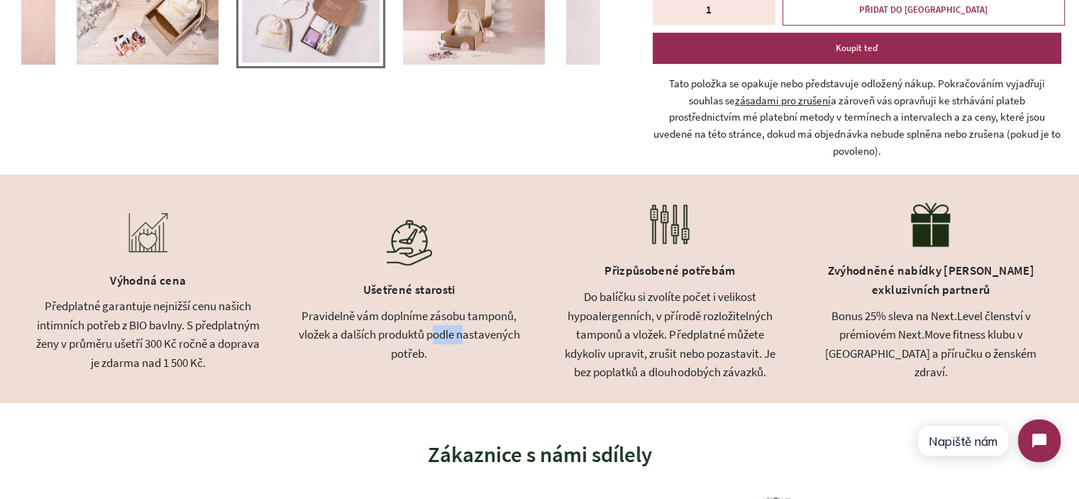
click at [446, 339] on div "Pravidelně vám doplníme zásobu tamponů, vložek a dalších produktů podle nastave…" at bounding box center [410, 335] width 226 height 57
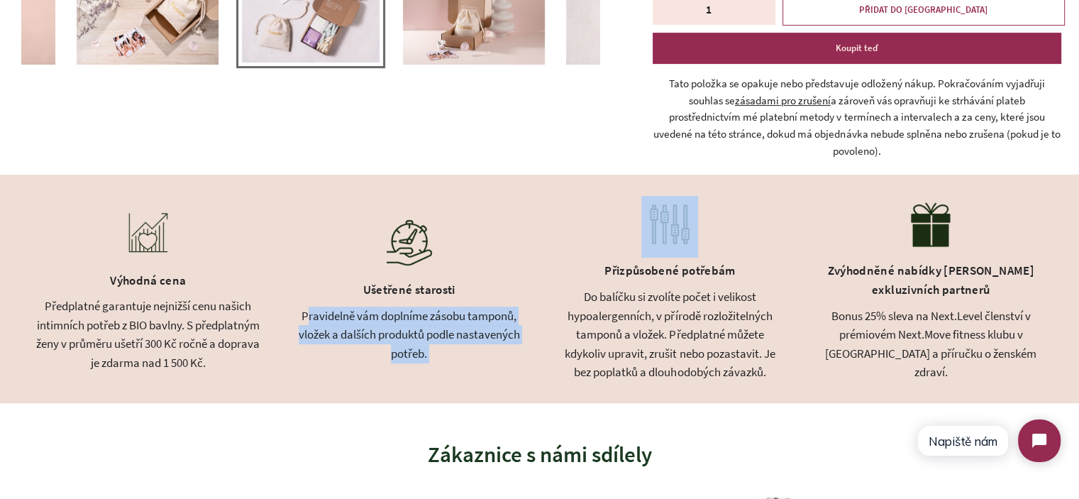
click at [446, 339] on div "Pravidelně vám doplníme zásobu tamponů, vložek a dalších produktů podle nastave…" at bounding box center [410, 335] width 226 height 57
click at [352, 319] on div "Pravidelně vám doplníme zásobu tamponů, vložek a dalších produktů podle nastave…" at bounding box center [410, 335] width 226 height 57
click at [422, 334] on div "Pravidelně vám doplníme zásobu tamponů, vložek a dalších produktů podle nastave…" at bounding box center [410, 335] width 226 height 57
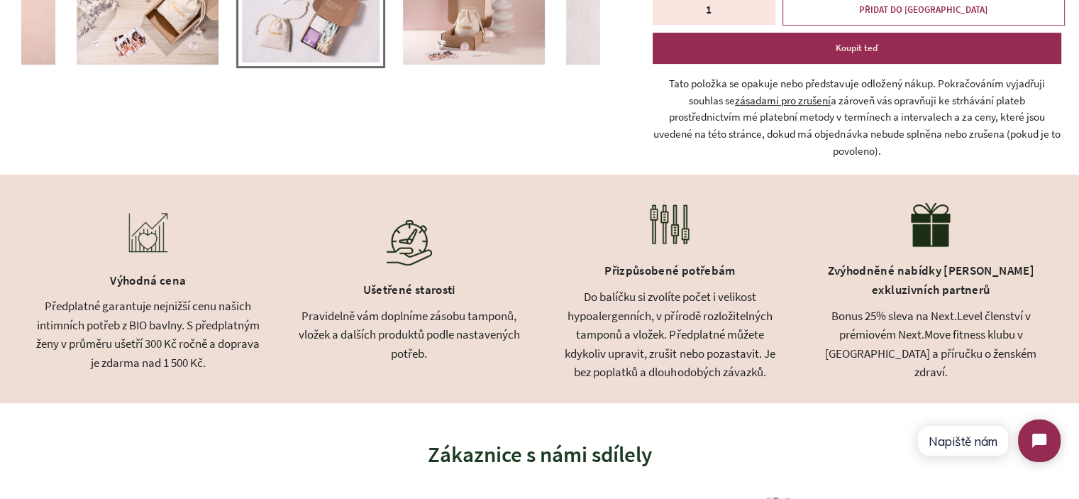
click at [531, 351] on div "Výhodná cena Předplatné garantuje nejnižší cenu našich intimních potřeb z BIO b…" at bounding box center [539, 289] width 1079 height 229
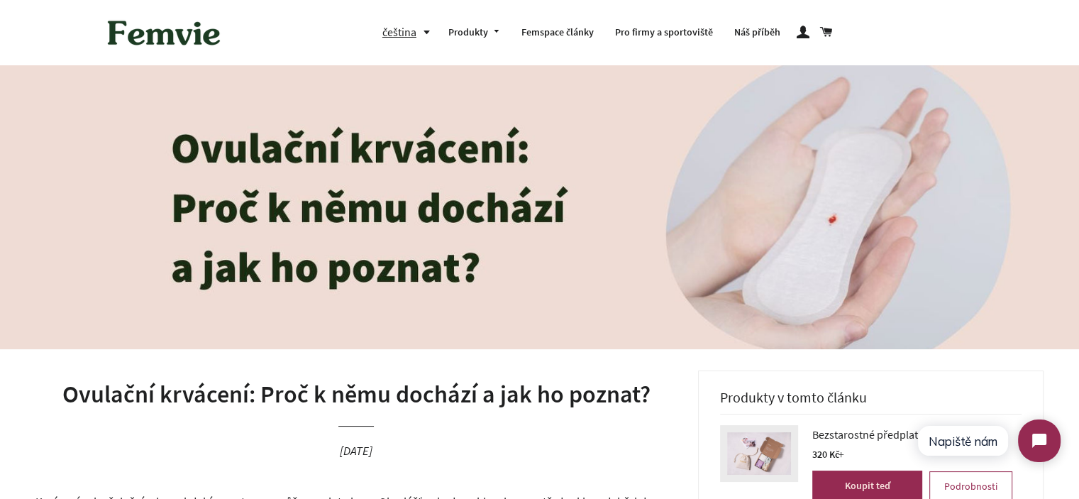
scroll to position [284, 0]
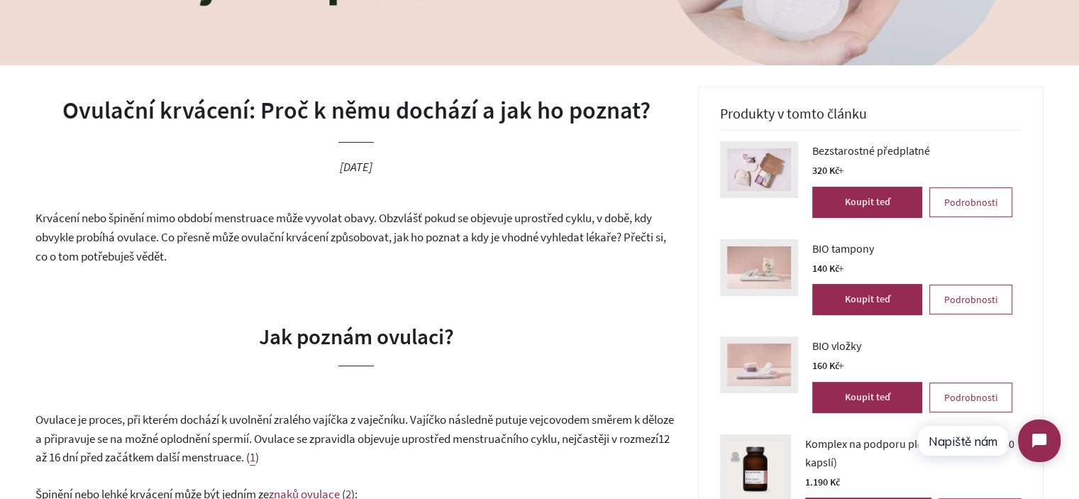
click at [186, 112] on h1 "Ovulační krvácení: Proč k němu dochází a jak ho poznat?" at bounding box center [356, 111] width 642 height 34
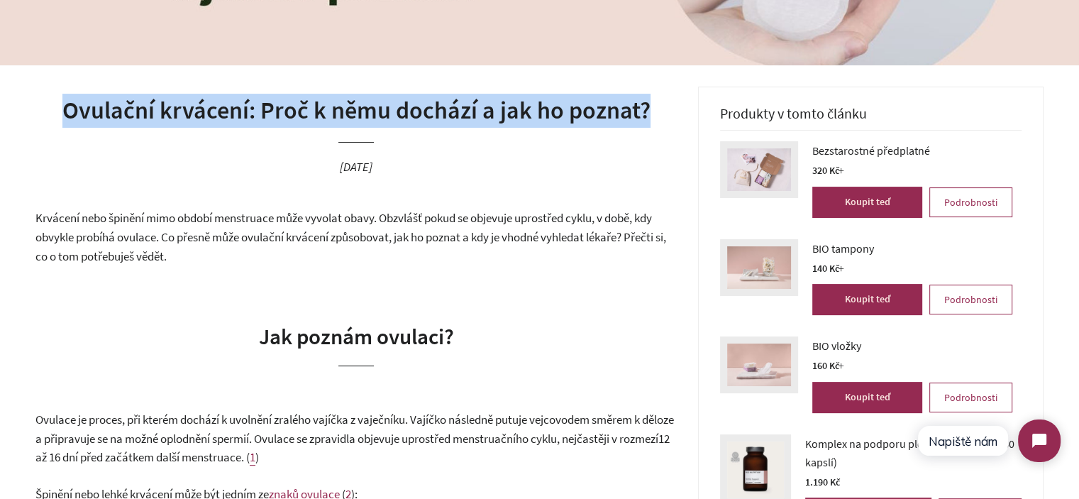
click at [186, 112] on h1 "Ovulační krvácení: Proč k němu dochází a jak ho poznat?" at bounding box center [356, 111] width 642 height 34
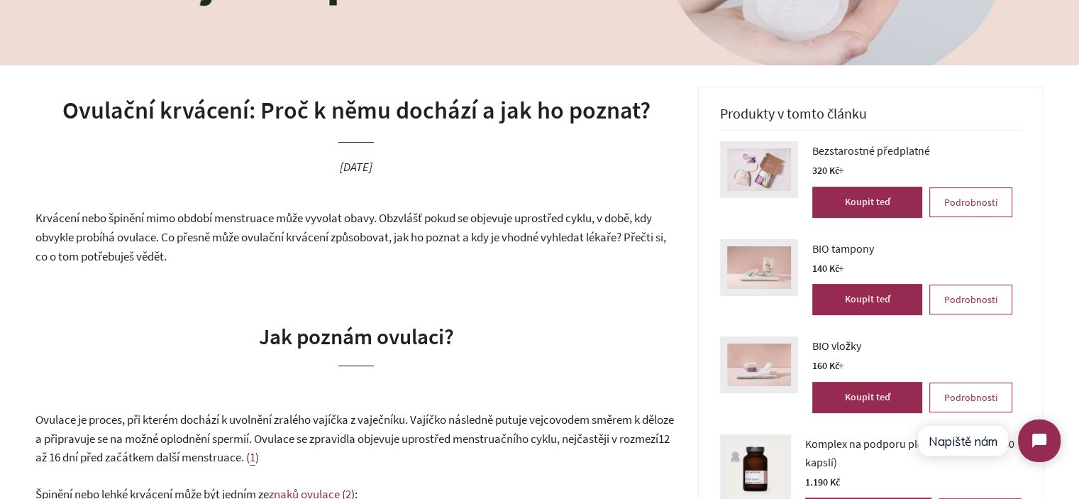
click at [236, 244] on span "Krvácení nebo špinění mimo období menstruace může vyvolat obavy. Obzvlášť pokud…" at bounding box center [350, 236] width 631 height 53
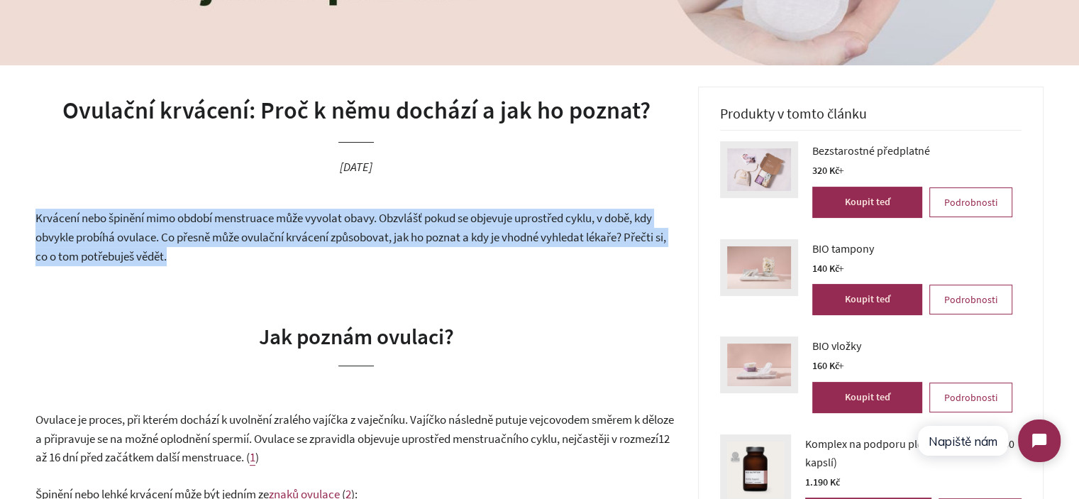
click at [236, 244] on span "Krvácení nebo špinění mimo období menstruace může vyvolat obavy. Obzvlášť pokud…" at bounding box center [350, 236] width 631 height 53
click at [299, 263] on p "Krvácení nebo špinění mimo období menstruace může vyvolat obavy. Obzvlášť pokud…" at bounding box center [356, 237] width 642 height 57
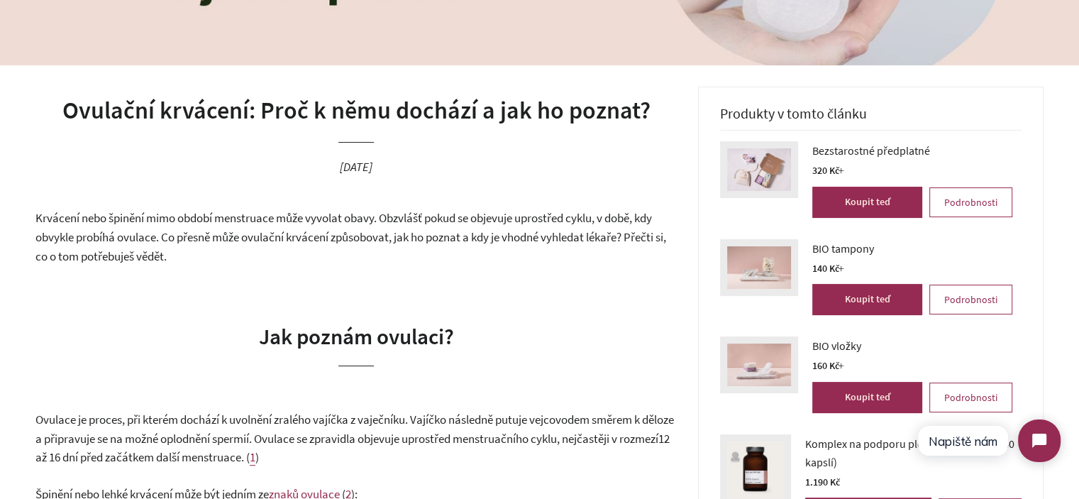
click at [314, 234] on span "Krvácení nebo špinění mimo období menstruace může vyvolat obavy. Obzvlášť pokud…" at bounding box center [350, 236] width 631 height 53
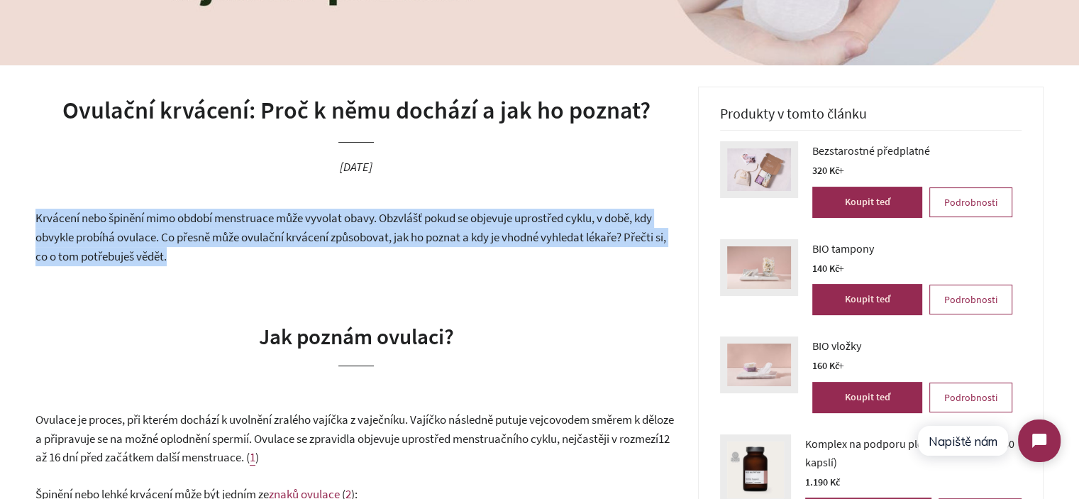
click at [314, 234] on span "Krvácení nebo špinění mimo období menstruace může vyvolat obavy. Obzvlášť pokud…" at bounding box center [350, 236] width 631 height 53
click at [327, 251] on p "Krvácení nebo špinění mimo období menstruace může vyvolat obavy. Obzvlášť pokud…" at bounding box center [356, 237] width 642 height 57
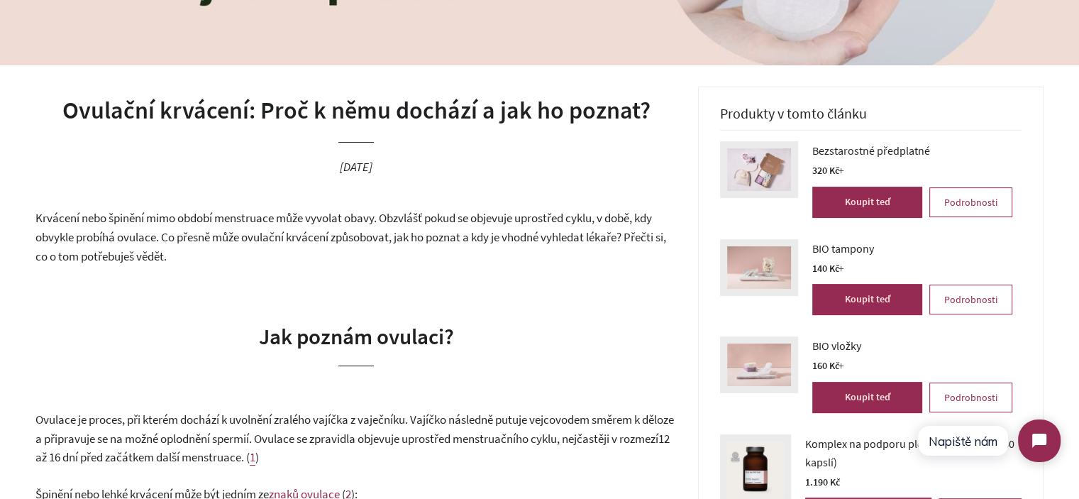
drag, startPoint x: 336, startPoint y: 260, endPoint x: 93, endPoint y: 229, distance: 245.4
click at [74, 226] on p "Krvácení nebo špinění mimo období menstruace může vyvolat obavy. Obzvlášť pokud…" at bounding box center [356, 237] width 642 height 57
click at [281, 256] on p "Krvácení nebo špinění mimo období menstruace může vyvolat obavy. Obzvlášť pokud…" at bounding box center [356, 237] width 642 height 57
click at [186, 239] on span "Krvácení nebo špinění mimo období menstruace může vyvolat obavy. Obzvlášť pokud…" at bounding box center [350, 236] width 631 height 53
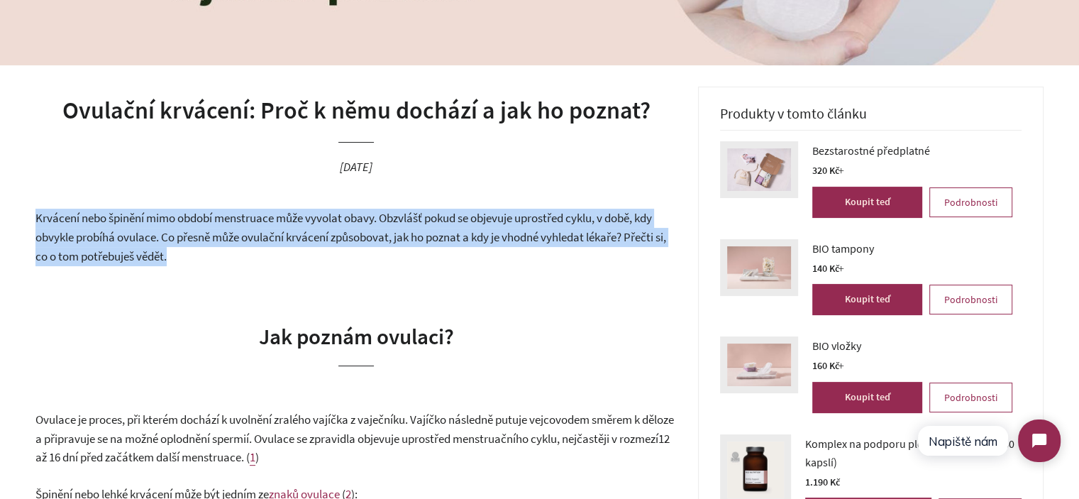
click at [186, 239] on span "Krvácení nebo špinění mimo období menstruace může vyvolat obavy. Obzvlášť pokud…" at bounding box center [350, 236] width 631 height 53
click at [264, 248] on p "Krvácení nebo špinění mimo období menstruace může vyvolat obavy. Obzvlášť pokud…" at bounding box center [356, 237] width 642 height 57
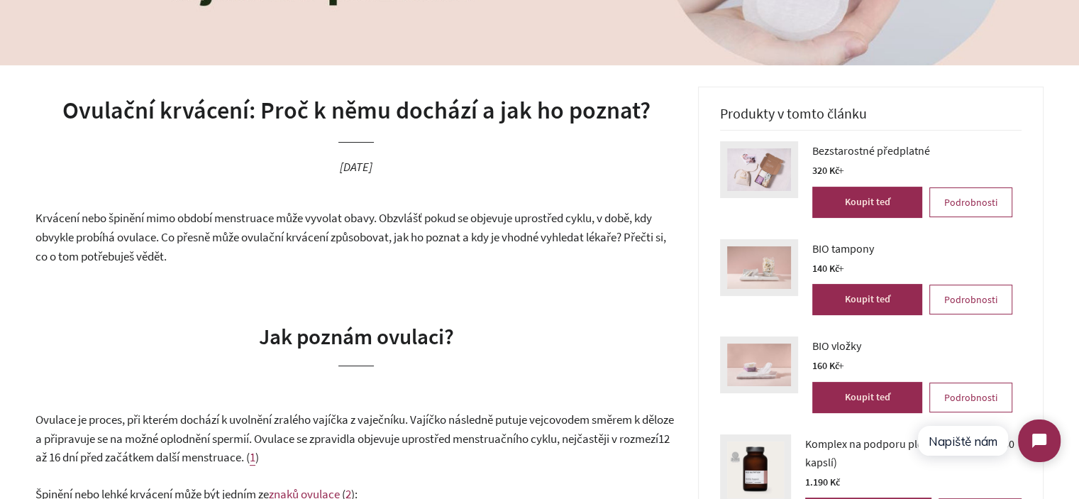
click at [251, 243] on span "Krvácení nebo špinění mimo období menstruace může vyvolat obavy. Obzvlášť pokud…" at bounding box center [350, 236] width 631 height 53
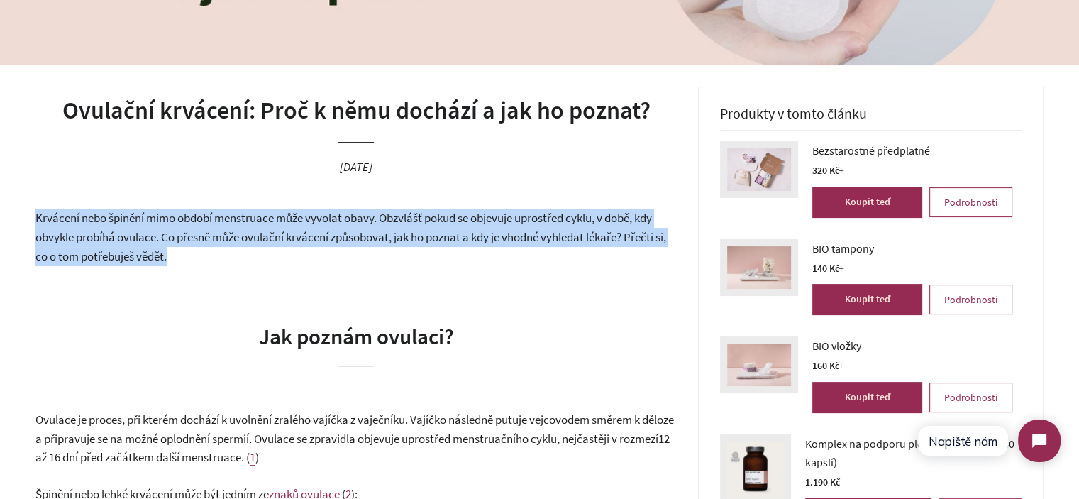
click at [251, 243] on span "Krvácení nebo špinění mimo období menstruace může vyvolat obavy. Obzvlášť pokud…" at bounding box center [350, 236] width 631 height 53
click at [280, 254] on p "Krvácení nebo špinění mimo období menstruace může vyvolat obavy. Obzvlášť pokud…" at bounding box center [356, 237] width 642 height 57
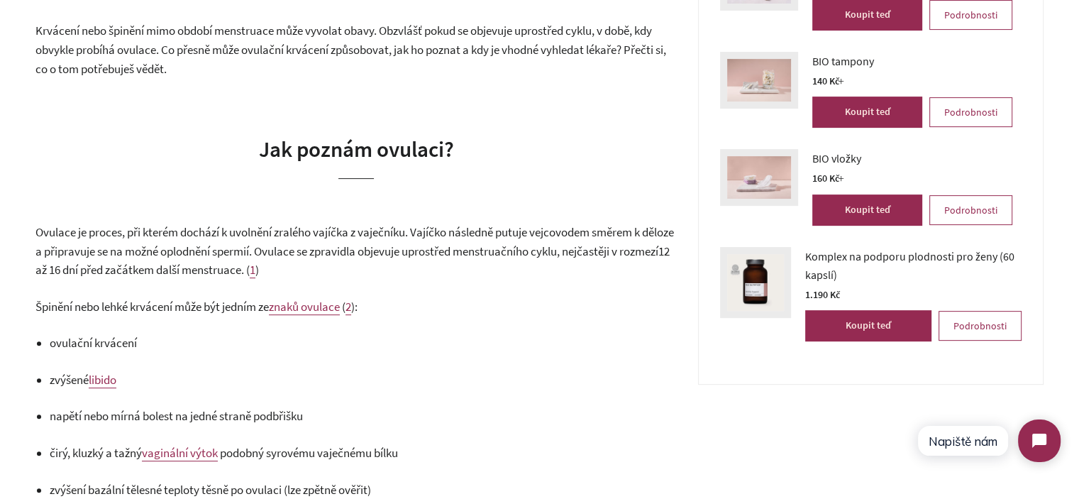
scroll to position [497, 0]
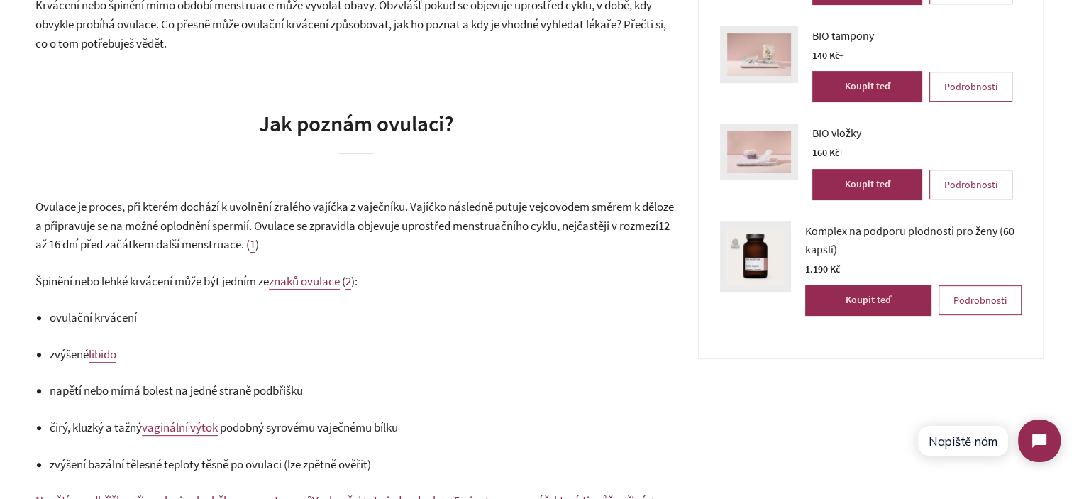
click at [270, 120] on span "Jak poznám ovulaci?" at bounding box center [356, 123] width 195 height 28
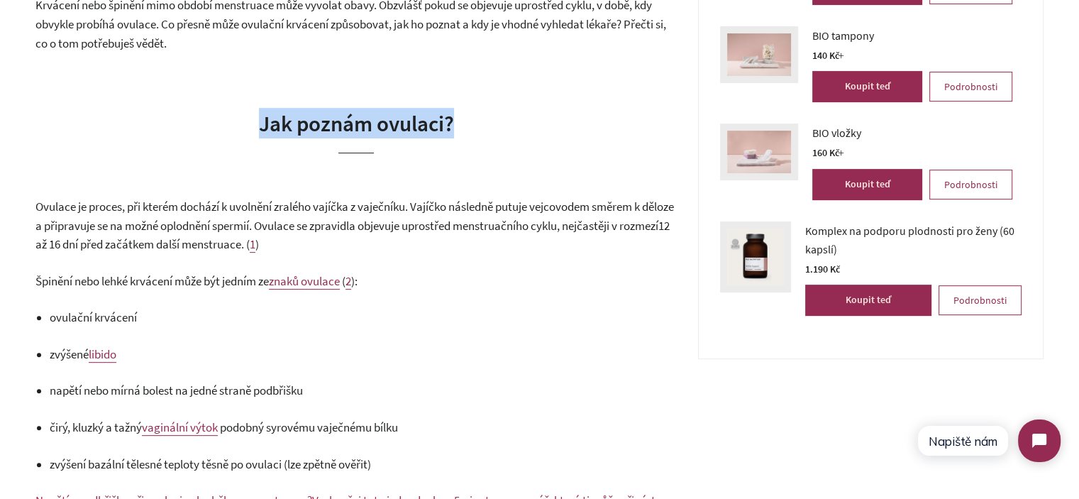
click at [270, 120] on span "Jak poznám ovulaci?" at bounding box center [356, 123] width 195 height 28
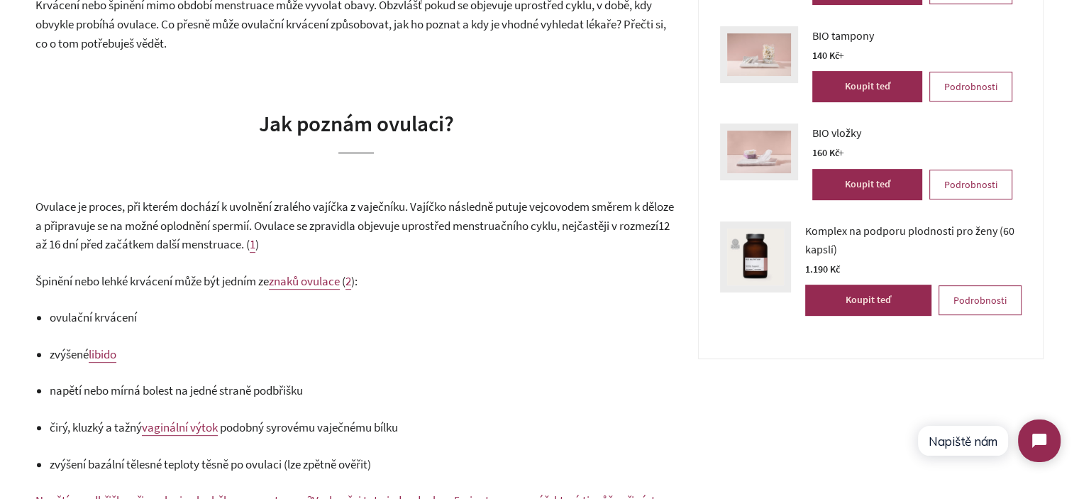
click at [233, 205] on span "Ovulace je proces, při kterém dochází k uvolnění zralého vajíčka z vaječníku. V…" at bounding box center [354, 216] width 639 height 35
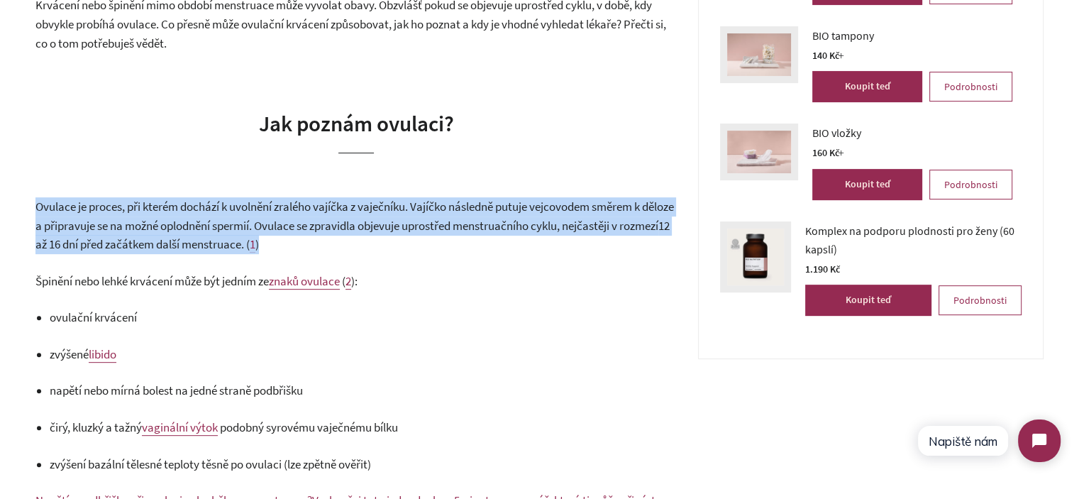
click at [233, 205] on span "Ovulace je proces, při kterém dochází k uvolnění zralého vajíčka z vaječníku. V…" at bounding box center [354, 216] width 639 height 35
click at [435, 205] on span "Ovulace je proces, při kterém dochází k uvolnění zralého vajíčka z vaječníku. V…" at bounding box center [354, 216] width 639 height 35
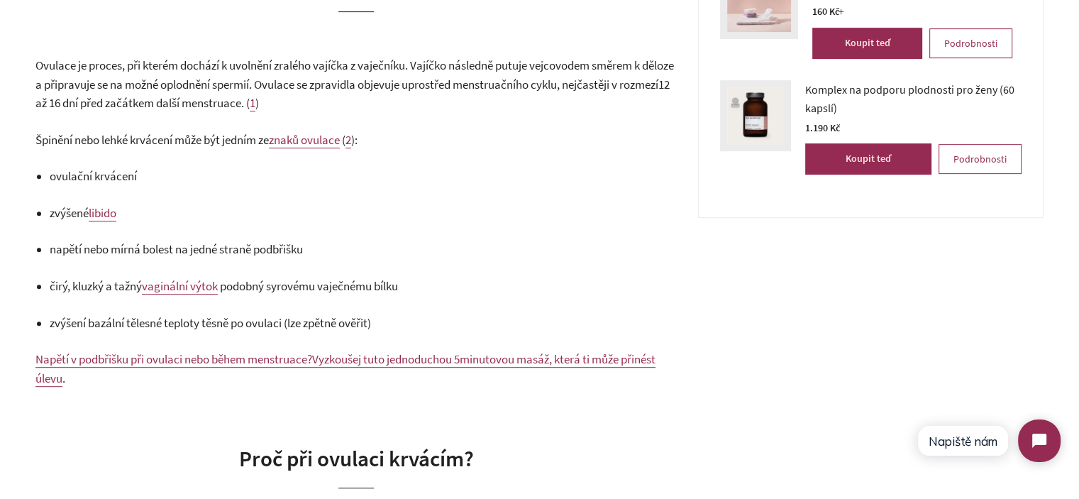
scroll to position [639, 0]
click at [187, 138] on span "Špinění nebo lehké krvácení může být jedním ze" at bounding box center [151, 139] width 233 height 16
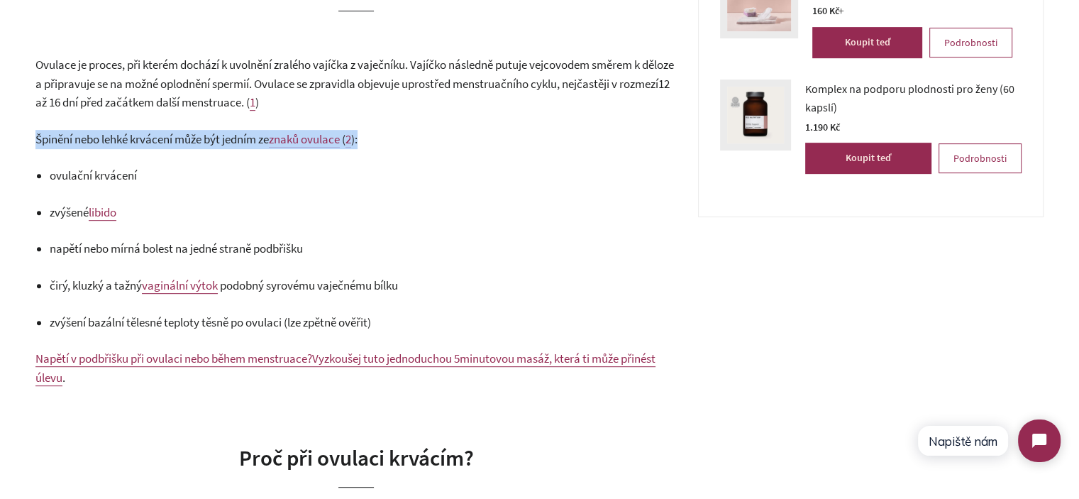
click at [187, 138] on span "Špinění nebo lehké krvácení může být jedním ze" at bounding box center [151, 139] width 233 height 16
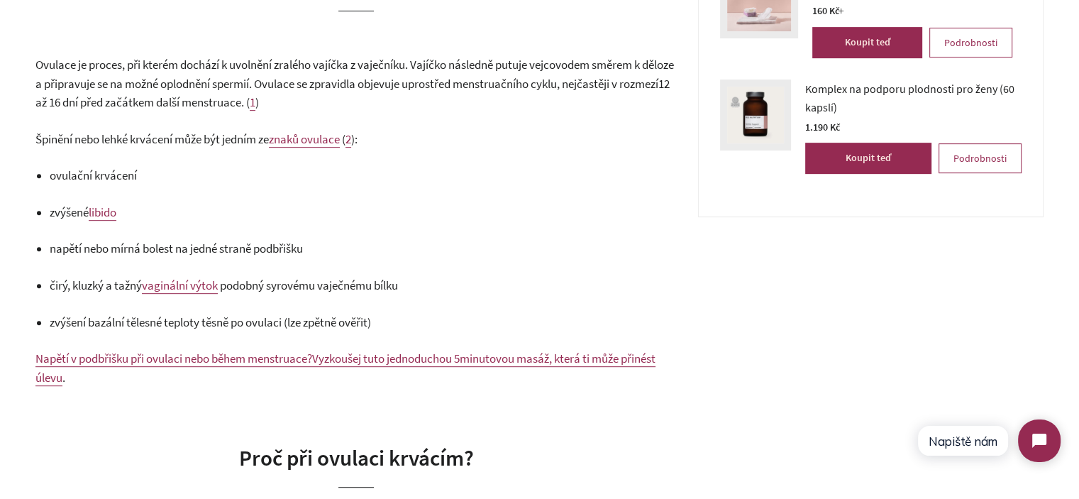
click at [99, 186] on ul "ovulační krvácení zvýšené libido napětí nebo mírná bolest na jedné straně podbř…" at bounding box center [363, 248] width 627 height 165
click at [94, 253] on span "napětí nebo mírná bolest na jedné straně podbřišku" at bounding box center [176, 249] width 253 height 16
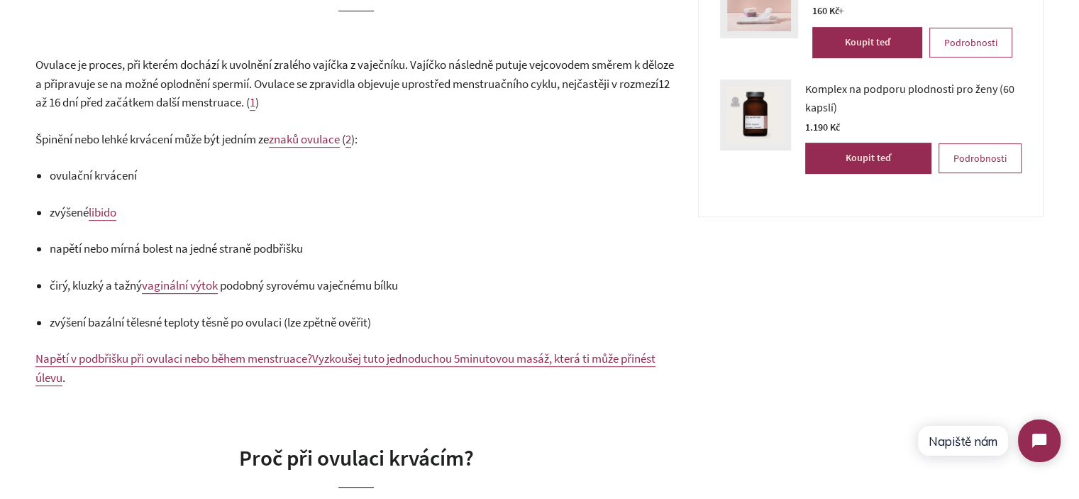
click at [84, 281] on span "čirý, kluzký a tažný" at bounding box center [96, 285] width 92 height 16
click at [84, 280] on span "čirý, kluzký a tažný" at bounding box center [96, 285] width 92 height 16
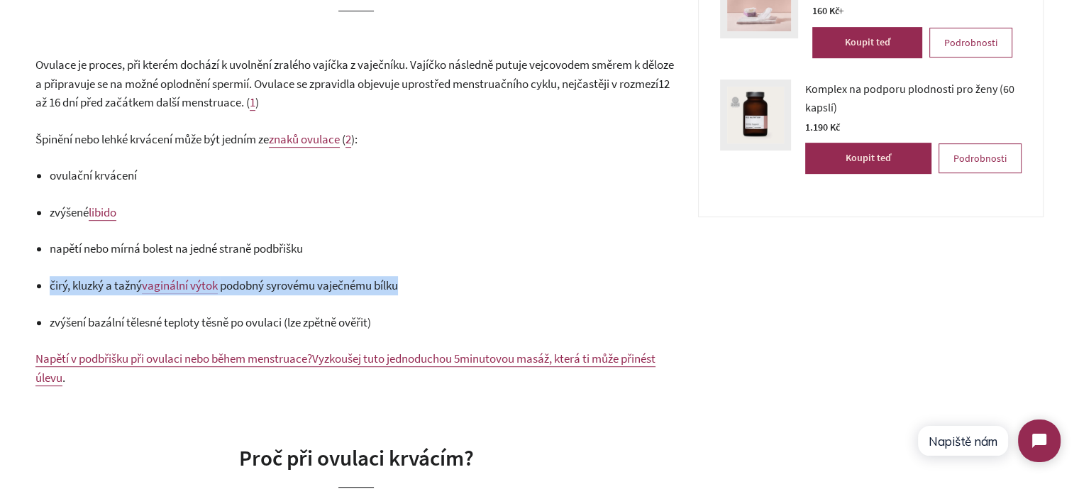
click at [84, 280] on span "čirý, kluzký a tažný" at bounding box center [96, 285] width 92 height 16
click at [309, 282] on span "podobný syrovému vaječnému bílku" at bounding box center [309, 285] width 178 height 16
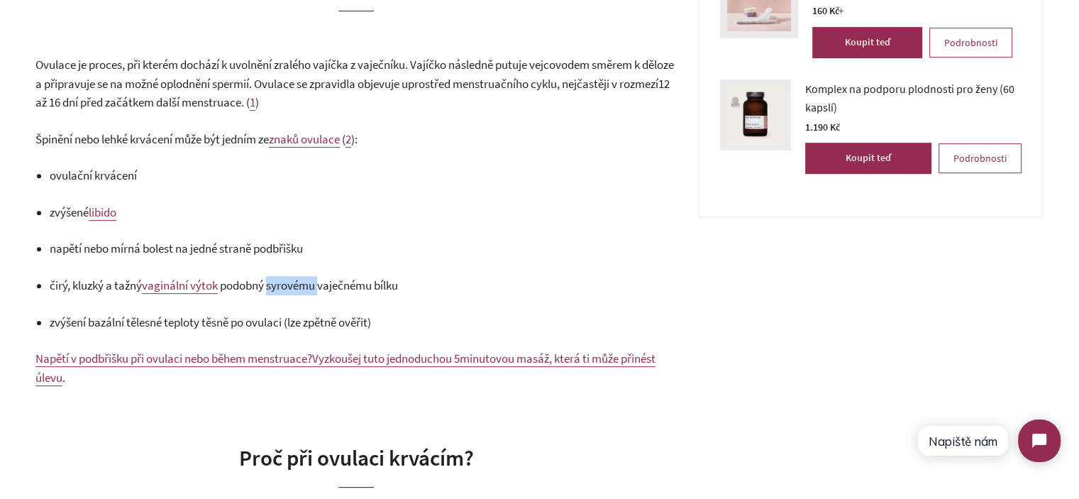
click at [309, 282] on span "podobný syrovému vaječnému bílku" at bounding box center [309, 285] width 178 height 16
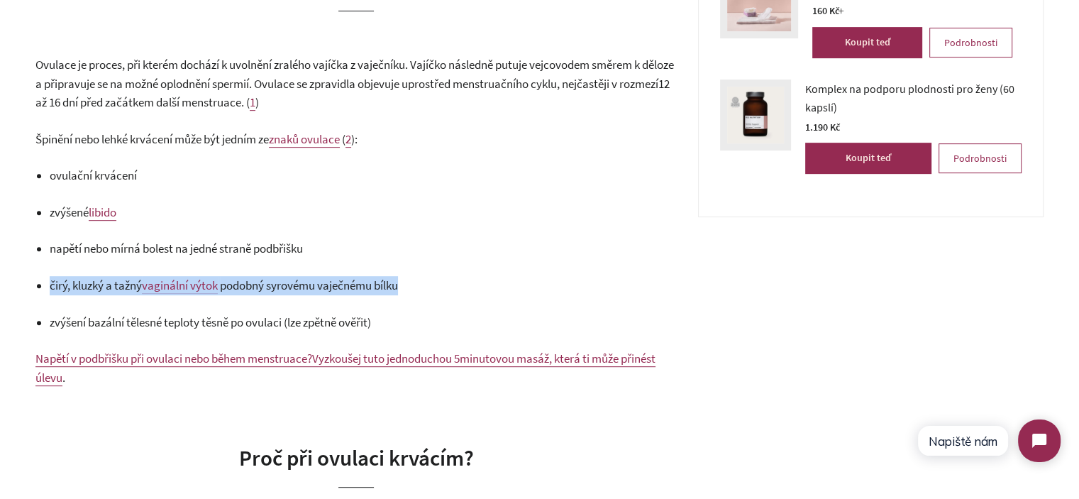
click at [309, 282] on span "podobný syrovému vaječnému bílku" at bounding box center [309, 285] width 178 height 16
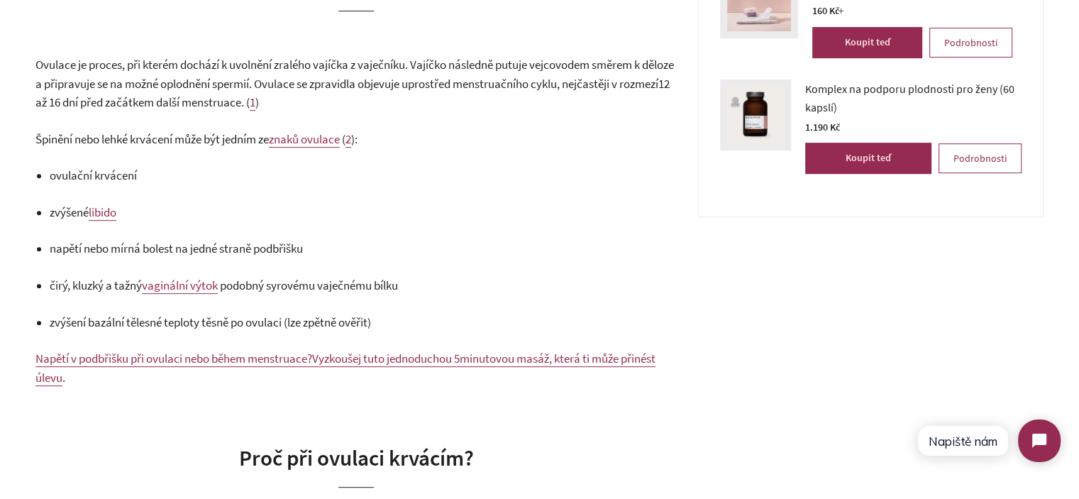
click at [189, 324] on span "zvýšení bazální tělesné teploty těsně po ovulaci (lze zpětně ověřit)" at bounding box center [210, 322] width 321 height 16
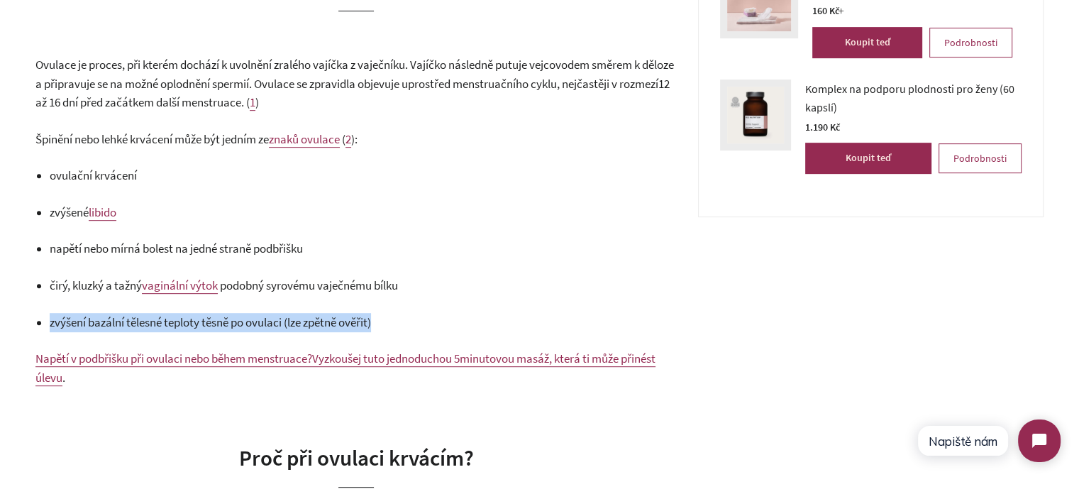
click at [189, 324] on span "zvýšení bazální tělesné teploty těsně po ovulaci (lze zpětně ověřit)" at bounding box center [210, 322] width 321 height 16
click at [270, 326] on span "zvýšení bazální tělesné teploty těsně po ovulaci (lze zpětně ověřit)" at bounding box center [210, 322] width 321 height 16
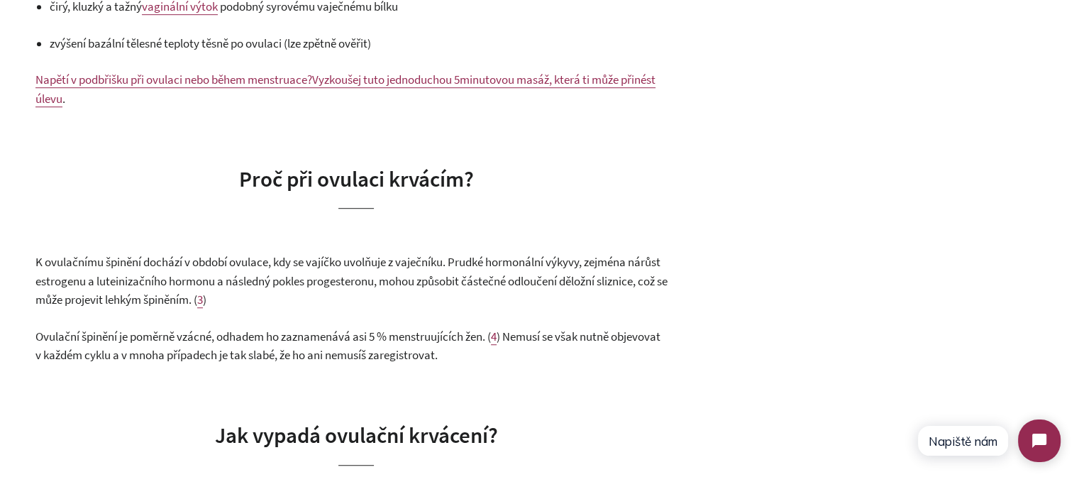
scroll to position [994, 0]
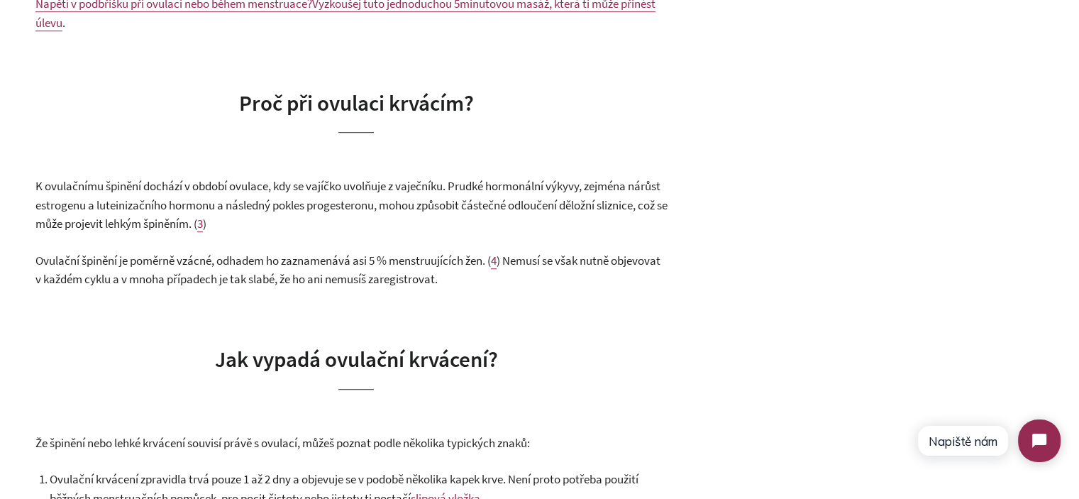
click at [105, 187] on span "K ovulačnímu špinění dochází v období ovulace, kdy se vajíčko uvolňuje z vaječn…" at bounding box center [351, 204] width 632 height 53
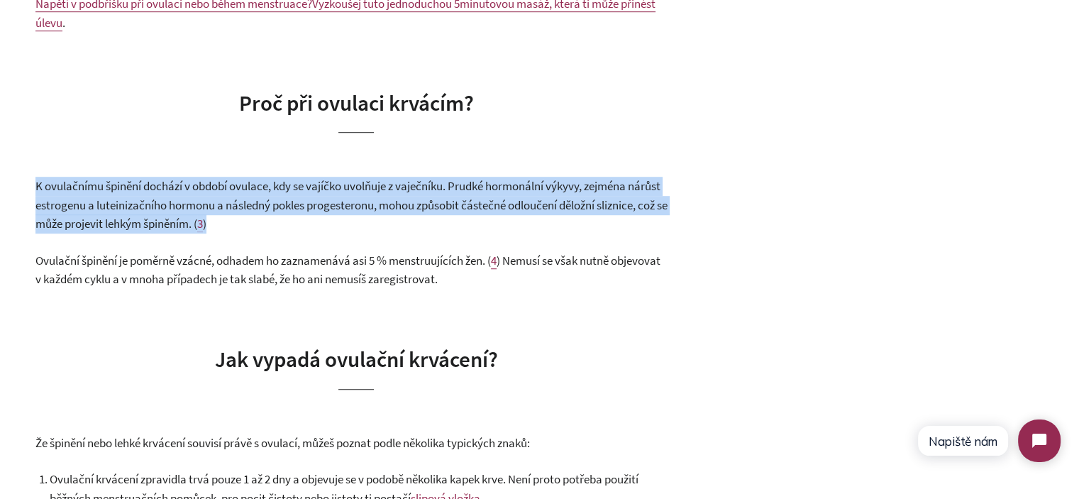
click at [105, 187] on span "K ovulačnímu špinění dochází v období ovulace, kdy se vajíčko uvolňuje z vaječn…" at bounding box center [351, 204] width 632 height 53
click at [320, 196] on p "K ovulačnímu špinění dochází v období ovulace, kdy se vajíčko uvolňuje z vaječn…" at bounding box center [356, 205] width 642 height 57
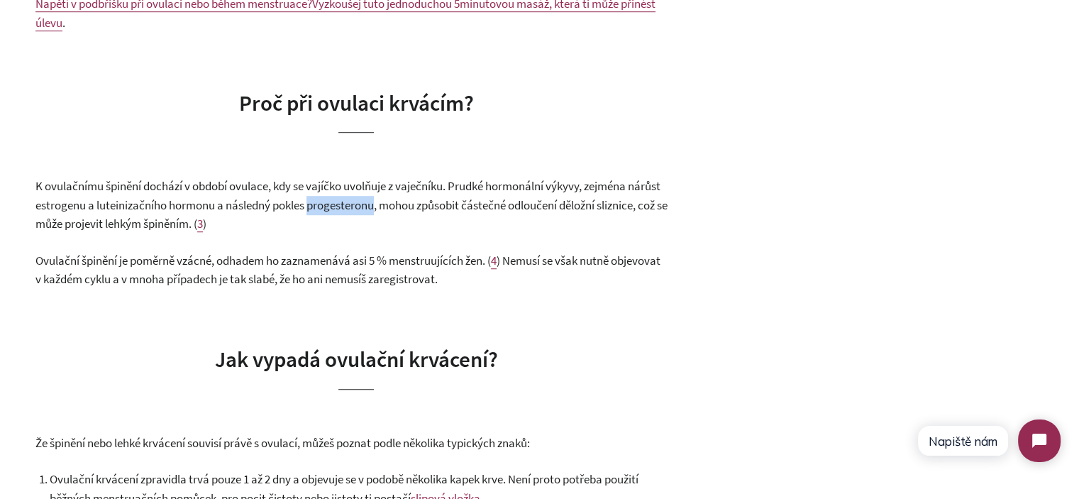
click at [321, 196] on p "K ovulačnímu špinění dochází v období ovulace, kdy se vajíčko uvolňuje z vaječn…" at bounding box center [356, 205] width 642 height 57
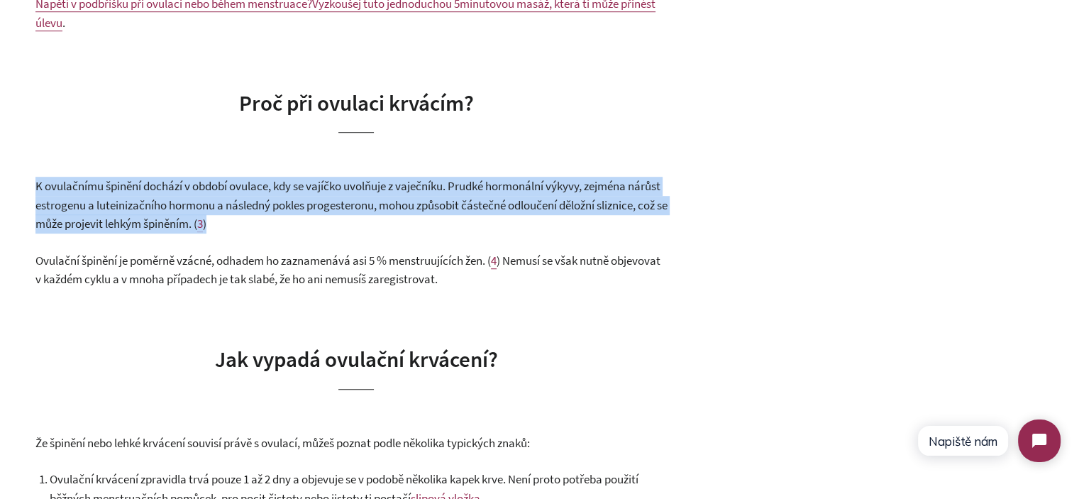
click at [321, 196] on p "K ovulačnímu špinění dochází v období ovulace, kdy se vajíčko uvolňuje z vaječn…" at bounding box center [356, 205] width 642 height 57
click at [348, 221] on p "K ovulačnímu špinění dochází v období ovulace, kdy se vajíčko uvolňuje z vaječn…" at bounding box center [356, 205] width 642 height 57
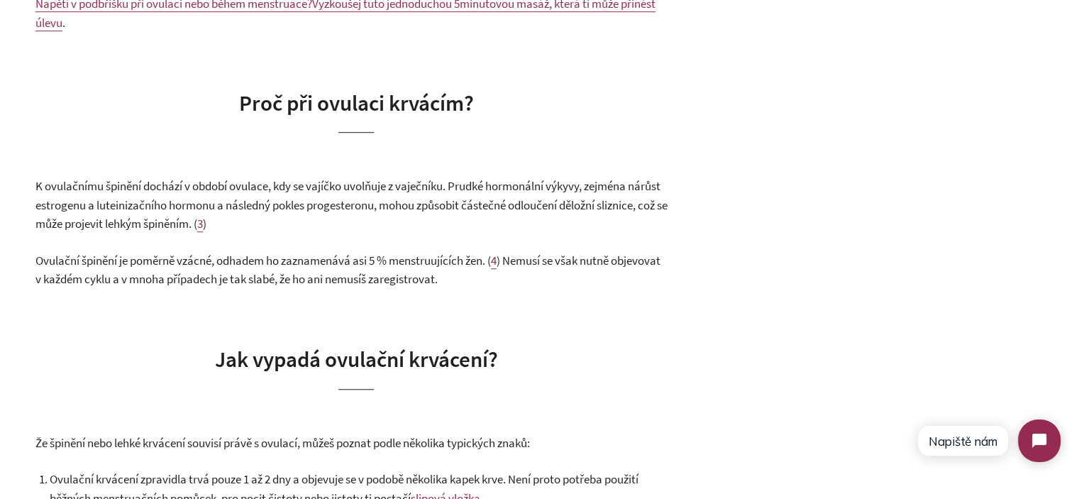
click at [324, 209] on span "K ovulačnímu špinění dochází v období ovulace, kdy se vajíčko uvolňuje z vaječn…" at bounding box center [351, 204] width 632 height 53
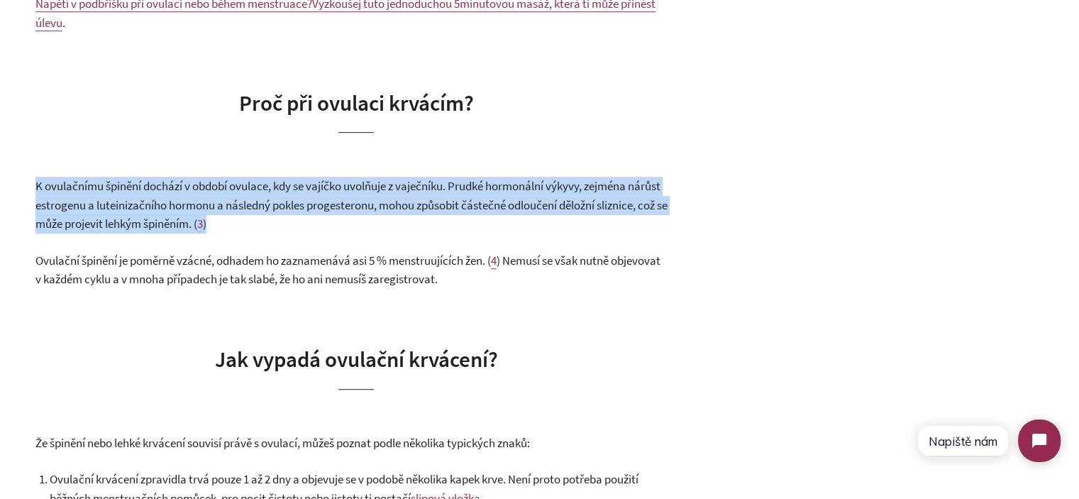
click at [324, 209] on span "K ovulačnímu špinění dochází v období ovulace, kdy se vajíčko uvolňuje z vaječn…" at bounding box center [351, 204] width 632 height 53
click at [330, 220] on p "K ovulačnímu špinění dochází v období ovulace, kdy se vajíčko uvolňuje z vaječn…" at bounding box center [356, 205] width 642 height 57
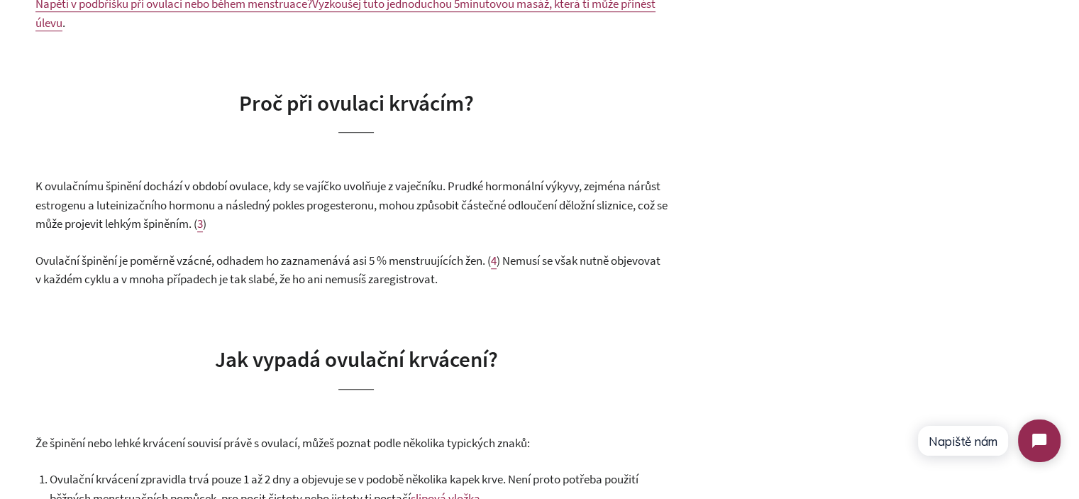
click at [324, 207] on span "K ovulačnímu špinění dochází v období ovulace, kdy se vajíčko uvolňuje z vaječn…" at bounding box center [351, 204] width 632 height 53
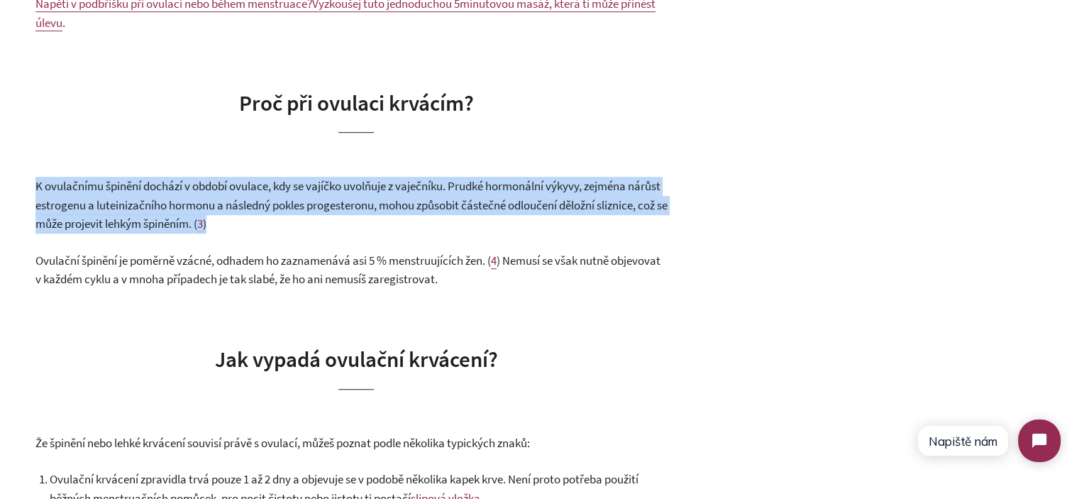
click at [324, 207] on span "K ovulačnímu špinění dochází v období ovulace, kdy se vajíčko uvolňuje z vaječn…" at bounding box center [351, 204] width 632 height 53
click at [335, 222] on p "K ovulačnímu špinění dochází v období ovulace, kdy se vajíčko uvolňuje z vaječn…" at bounding box center [356, 205] width 642 height 57
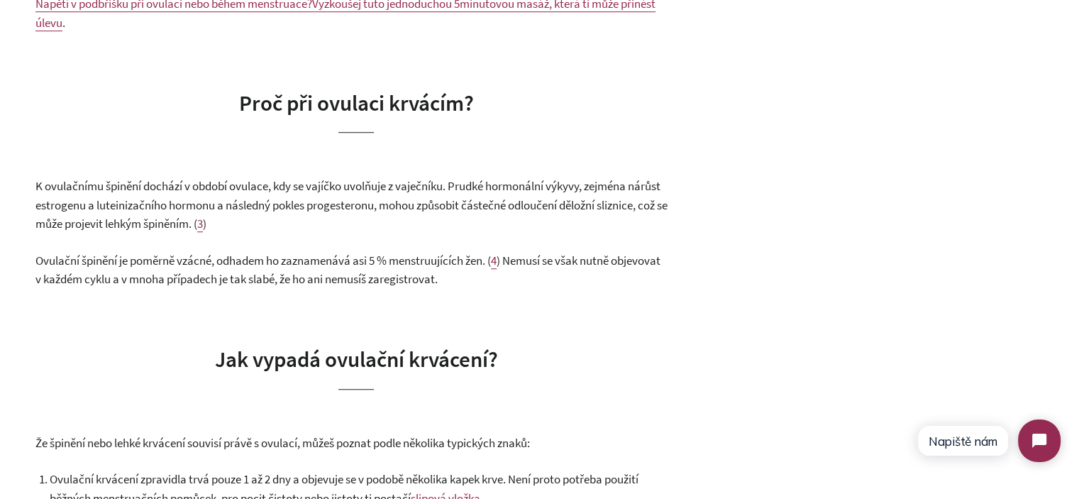
click at [136, 210] on span "K ovulačnímu špinění dochází v období ovulace, kdy se vajíčko uvolňuje z vaječn…" at bounding box center [351, 204] width 632 height 53
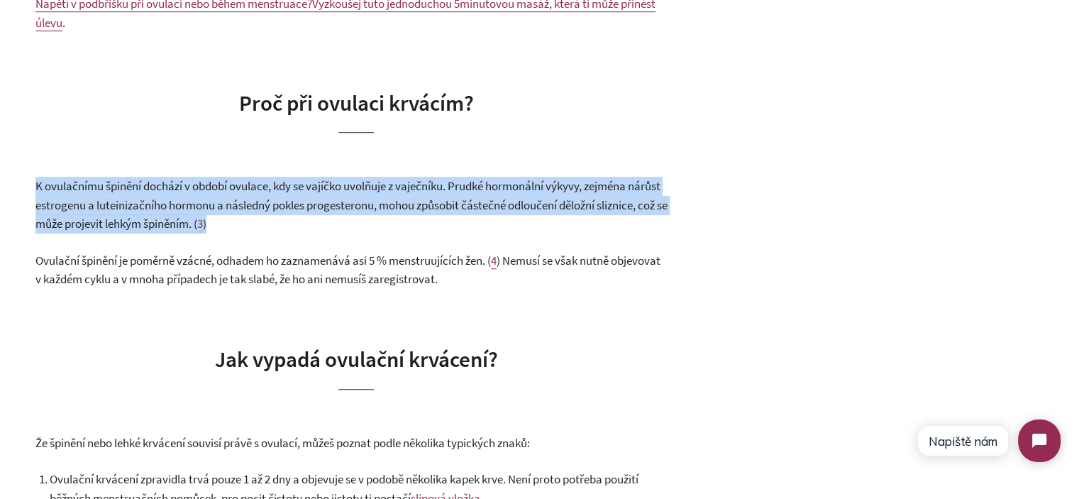
click at [136, 210] on span "K ovulačnímu špinění dochází v období ovulace, kdy se vajíčko uvolňuje z vaječn…" at bounding box center [351, 204] width 632 height 53
click at [292, 209] on span "K ovulačnímu špinění dochází v období ovulace, kdy se vajíčko uvolňuje z vaječn…" at bounding box center [351, 204] width 632 height 53
drag, startPoint x: 302, startPoint y: 212, endPoint x: 308, endPoint y: 224, distance: 12.7
click at [308, 224] on p "K ovulačnímu špinění dochází v období ovulace, kdy se vajíčko uvolňuje z vaječn…" at bounding box center [356, 205] width 642 height 57
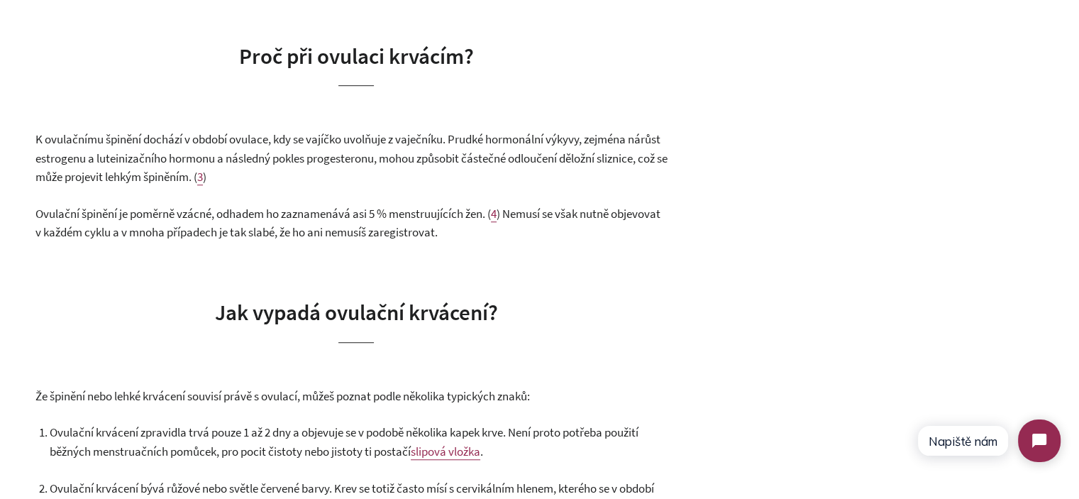
scroll to position [1064, 0]
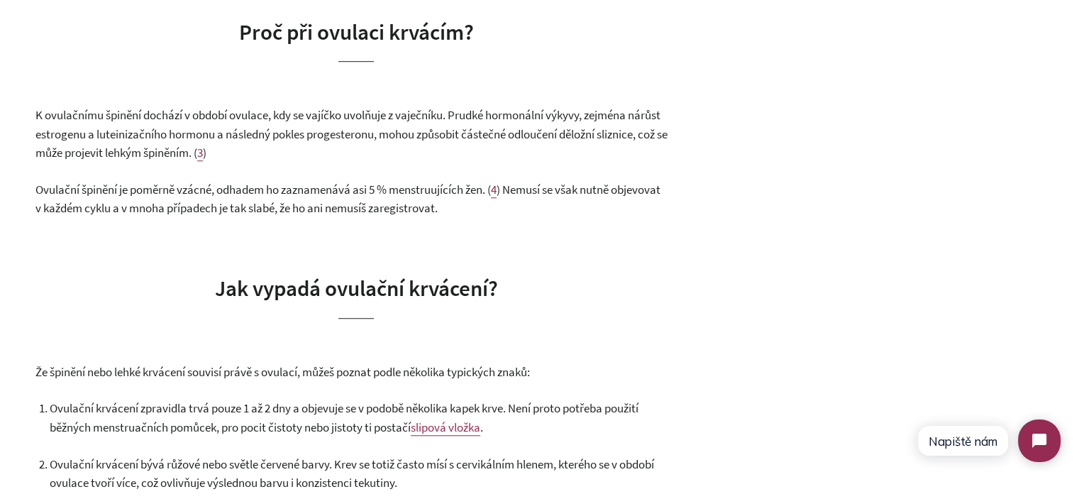
click at [128, 185] on span "Ovulační špinění je poměrně vzácné, odhadem ho zaznamenává asi 5 % menstruující…" at bounding box center [263, 190] width 456 height 16
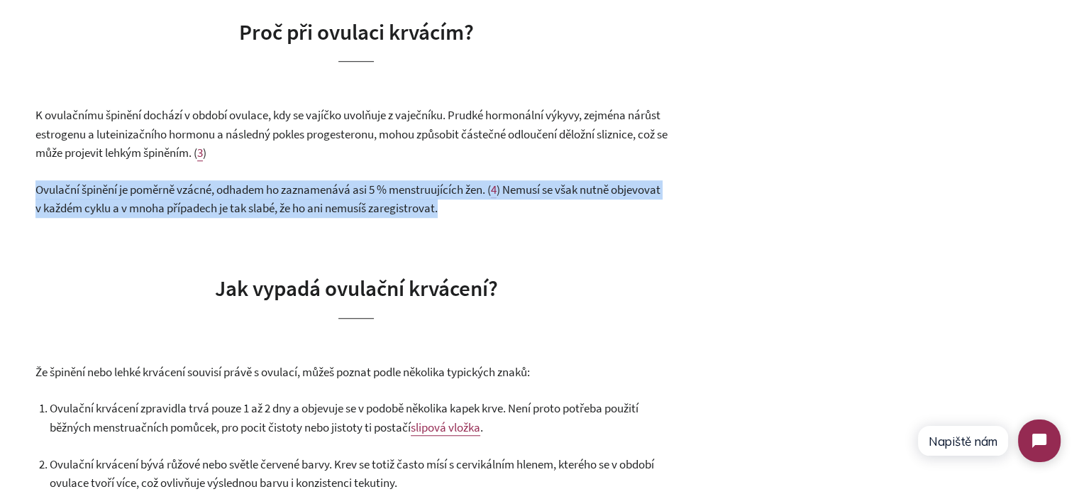
click at [128, 185] on span "Ovulační špinění je poměrně vzácné, odhadem ho zaznamenává asi 5 % menstruující…" at bounding box center [263, 190] width 456 height 16
click at [141, 212] on span ") Nemusí se však nutně objevovat v každém cyklu a v mnoha případech je tak slab…" at bounding box center [347, 199] width 625 height 35
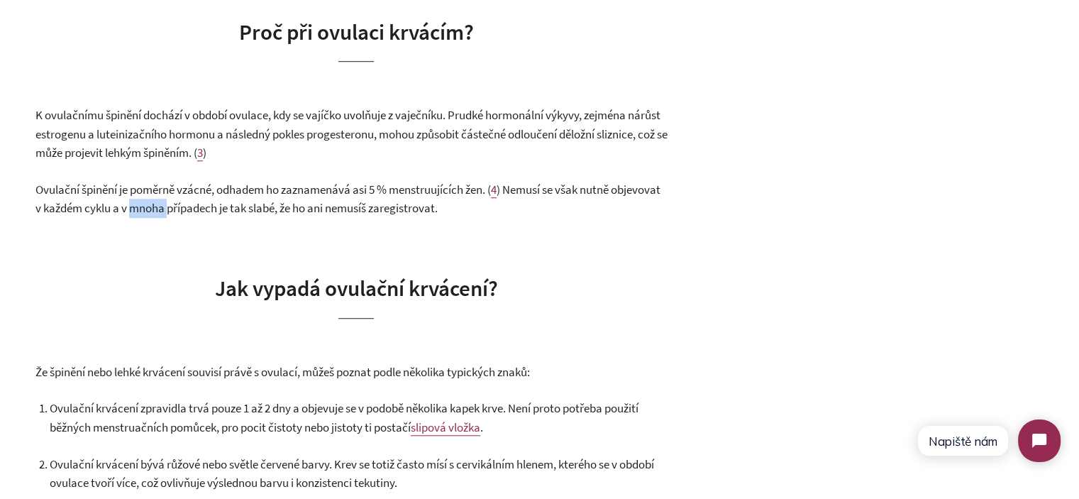
click at [141, 212] on span ") Nemusí se však nutně objevovat v každém cyklu a v mnoha případech je tak slab…" at bounding box center [347, 199] width 625 height 35
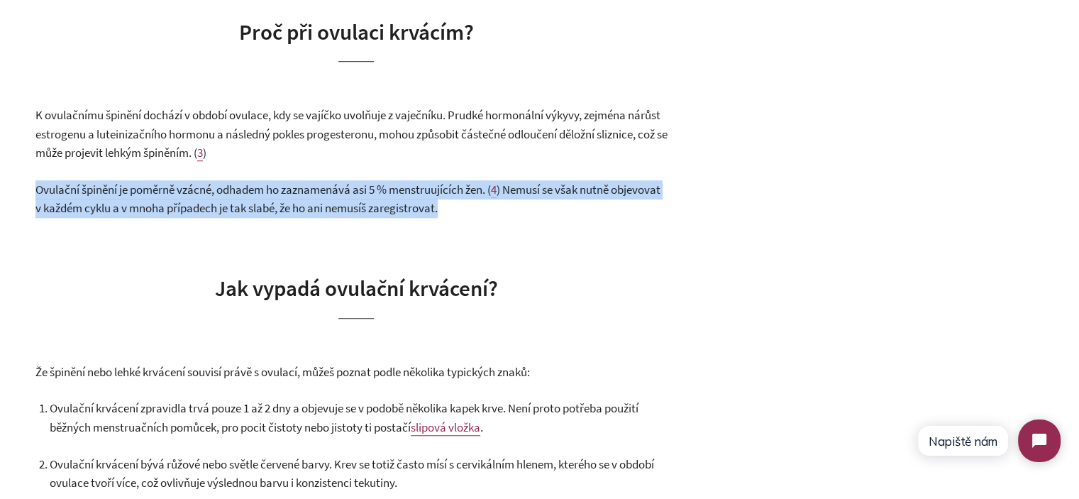
click at [141, 212] on span ") Nemusí se však nutně objevovat v každém cyklu a v mnoha případech je tak slab…" at bounding box center [347, 199] width 625 height 35
click at [265, 215] on span ") Nemusí se však nutně objevovat v každém cyklu a v mnoha případech je tak slab…" at bounding box center [347, 199] width 625 height 35
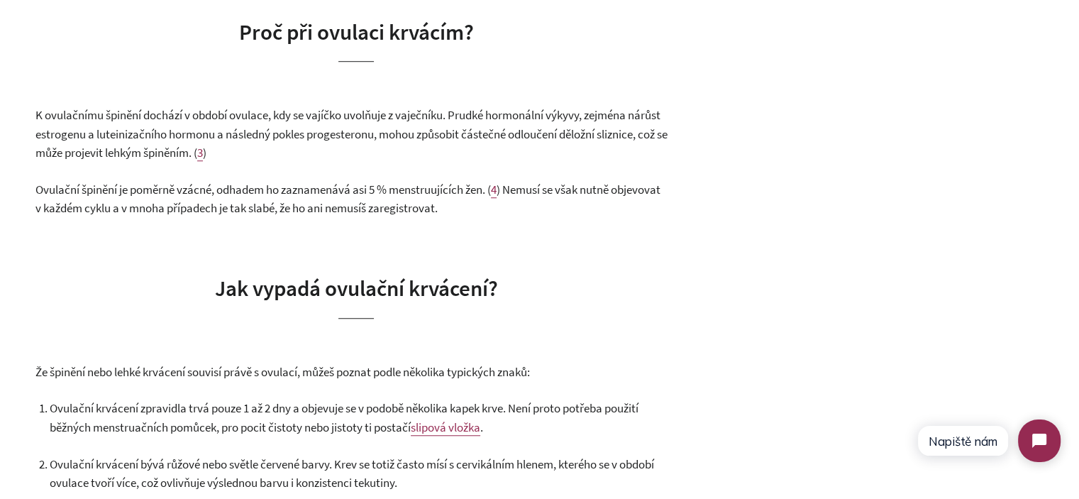
click at [273, 192] on span "Ovulační špinění je poměrně vzácné, odhadem ho zaznamenává asi 5 % menstruující…" at bounding box center [263, 190] width 456 height 16
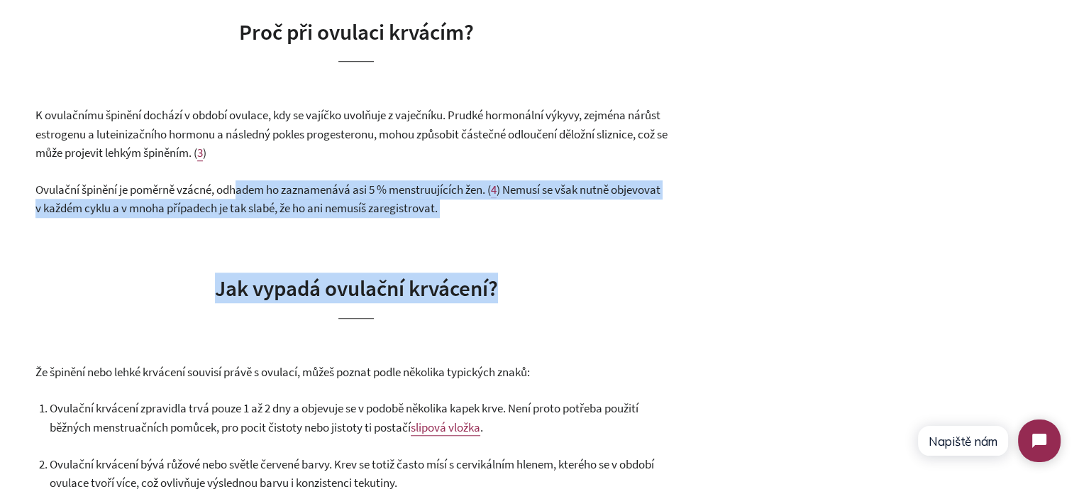
drag, startPoint x: 241, startPoint y: 190, endPoint x: 505, endPoint y: 219, distance: 265.5
click at [517, 210] on p "Ovulační špinění je poměrně vzácné, odhadem ho zaznamenává asi 5 % menstruující…" at bounding box center [356, 199] width 642 height 38
drag, startPoint x: 473, startPoint y: 208, endPoint x: 292, endPoint y: 189, distance: 181.9
click at [292, 189] on p "Ovulační špinění je poměrně vzácné, odhadem ho zaznamenává asi 5 % menstruující…" at bounding box center [356, 199] width 642 height 38
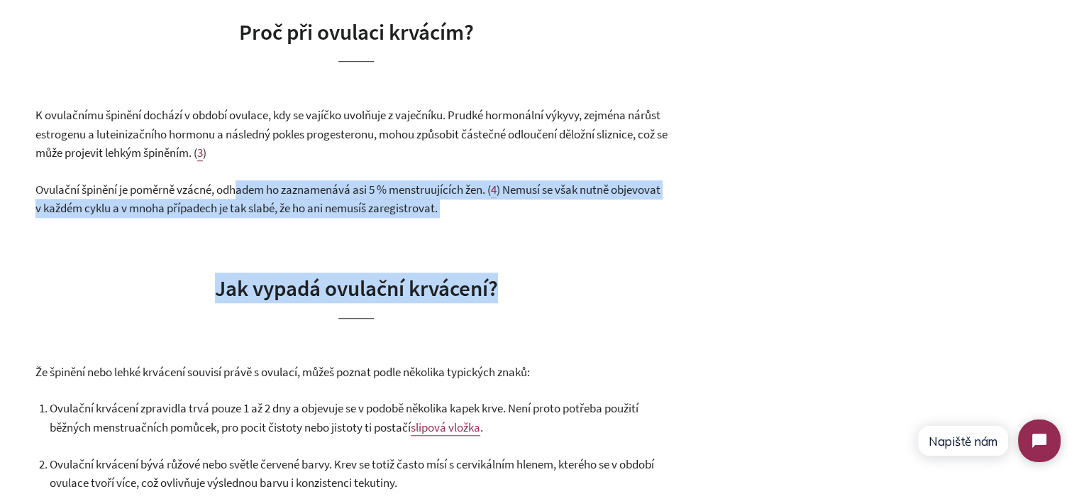
click at [292, 189] on span "Ovulační špinění je poměrně vzácné, odhadem ho zaznamenává asi 5 % menstruující…" at bounding box center [263, 190] width 456 height 16
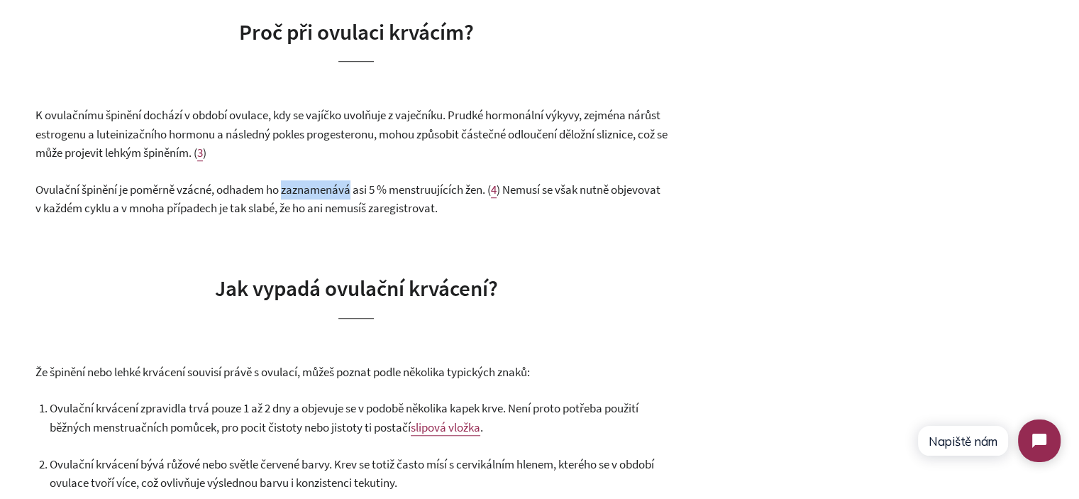
click at [292, 189] on span "Ovulační špinění je poměrně vzácné, odhadem ho zaznamenává asi 5 % menstruující…" at bounding box center [263, 190] width 456 height 16
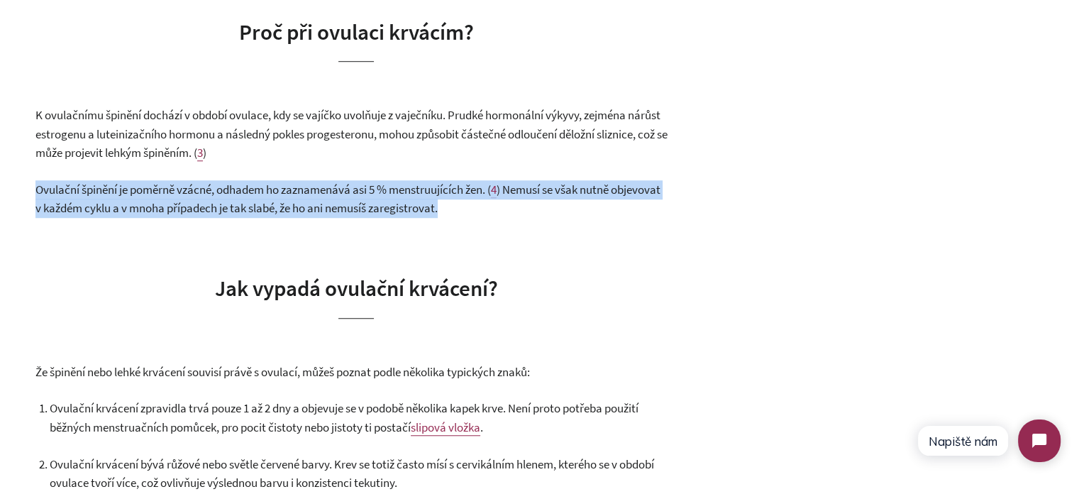
click at [292, 189] on span "Ovulační špinění je poměrně vzácné, odhadem ho zaznamenává asi 5 % menstruující…" at bounding box center [263, 190] width 456 height 16
click at [466, 215] on p "Ovulační špinění je poměrně vzácné, odhadem ho zaznamenává asi 5 % menstruující…" at bounding box center [356, 199] width 642 height 38
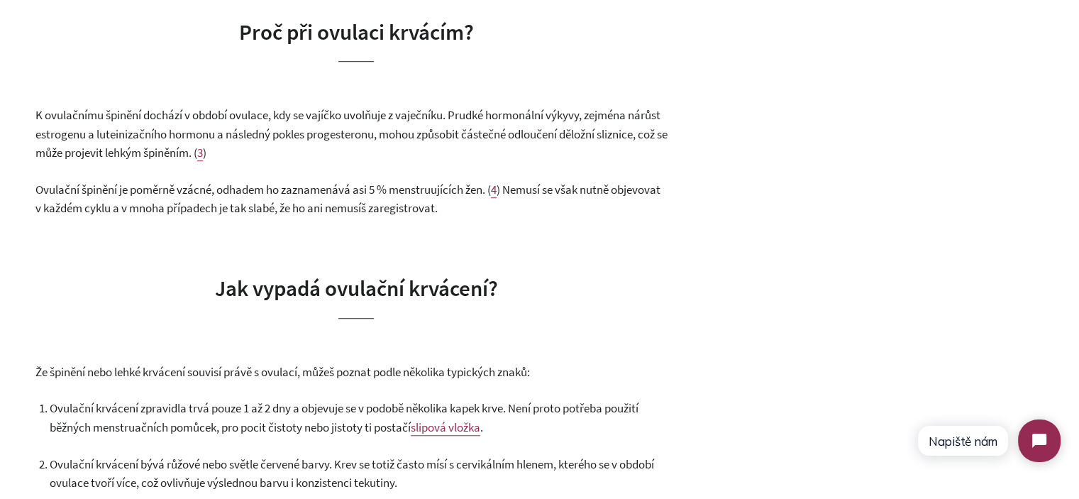
click at [563, 193] on span ") Nemusí se však nutně objevovat v každém cyklu a v mnoha případech je tak slab…" at bounding box center [347, 199] width 625 height 35
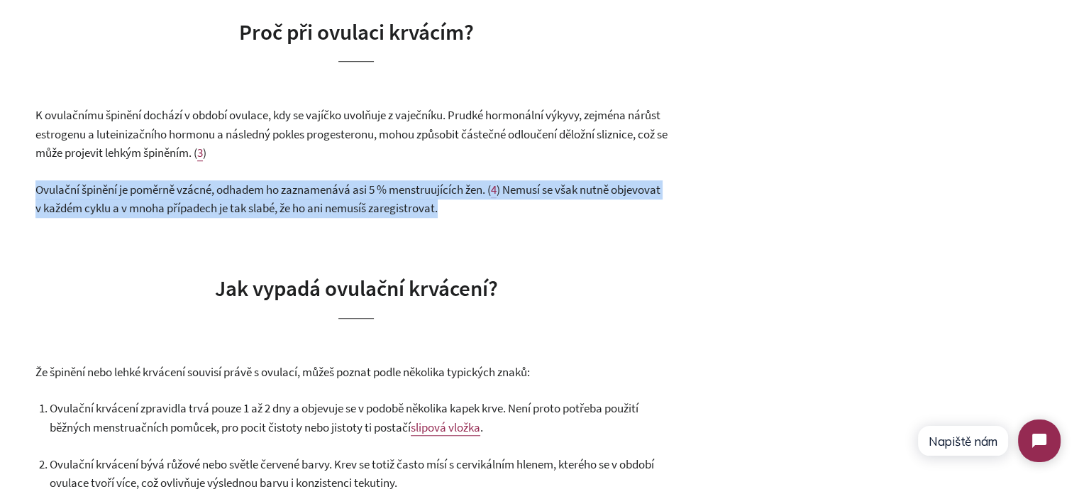
click at [563, 193] on span ") Nemusí se však nutně objevovat v každém cyklu a v mnoha případech je tak slab…" at bounding box center [347, 199] width 625 height 35
click at [295, 216] on p "Ovulační špinění je poměrně vzácné, odhadem ho zaznamenává asi 5 % menstruující…" at bounding box center [356, 199] width 642 height 38
click at [37, 201] on span ") Nemusí se však nutně objevovat v každém cyklu a v mnoha případech je tak slab…" at bounding box center [347, 199] width 625 height 35
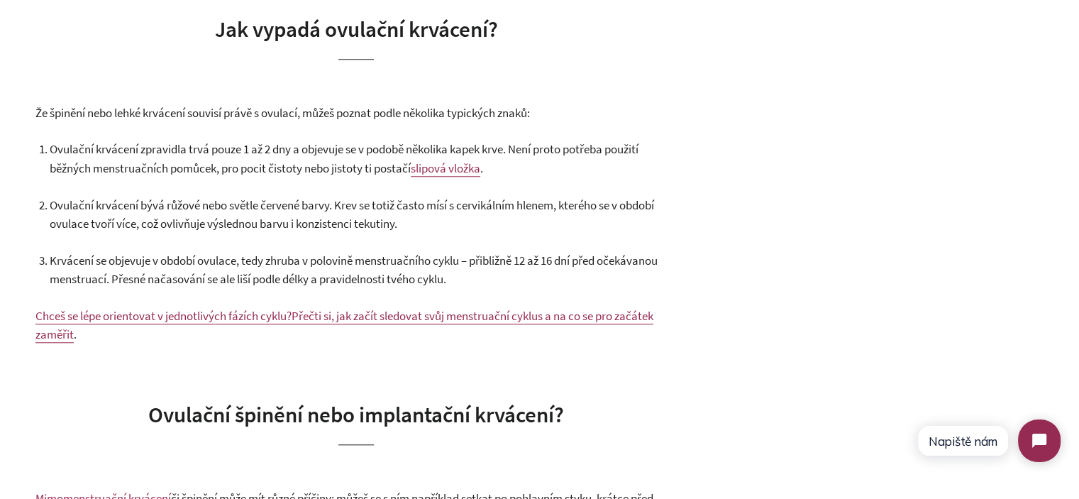
scroll to position [1348, 0]
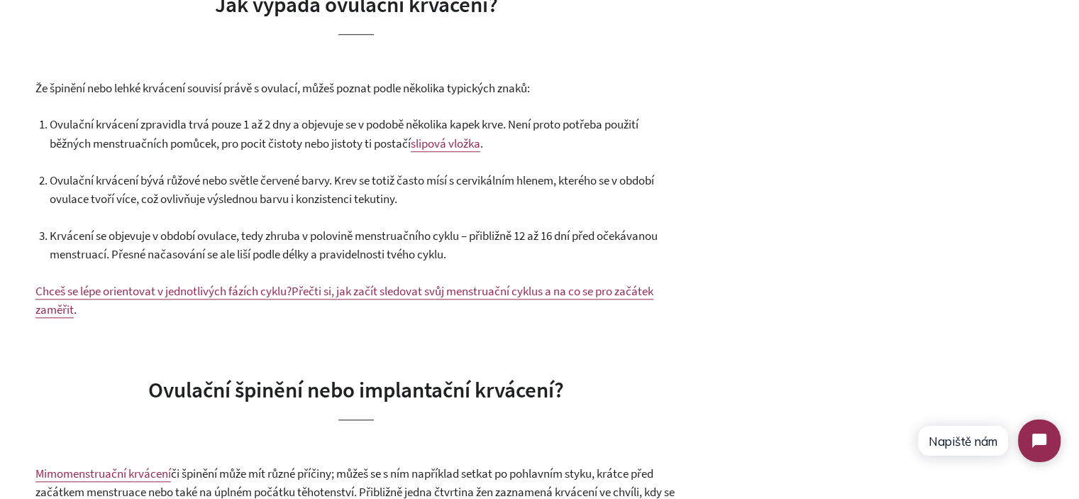
click at [226, 80] on span "Že špinění nebo lehké krvácení souvisí právě s ovulací, můžeš poznat podle něko…" at bounding box center [282, 88] width 495 height 16
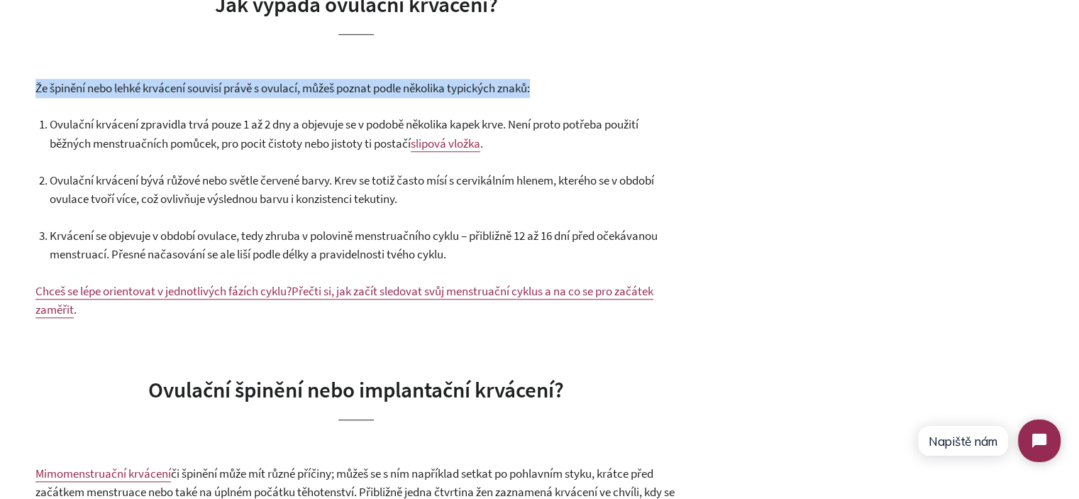
click at [226, 80] on span "Že špinění nebo lehké krvácení souvisí právě s ovulací, můžeš poznat podle něko…" at bounding box center [282, 88] width 495 height 16
click at [0, 122] on div "Ovulační krvácení: Proč k němu dochází a jak ho poznat? 12. srpen 2025 Krvácení…" at bounding box center [539, 289] width 1079 height 2534
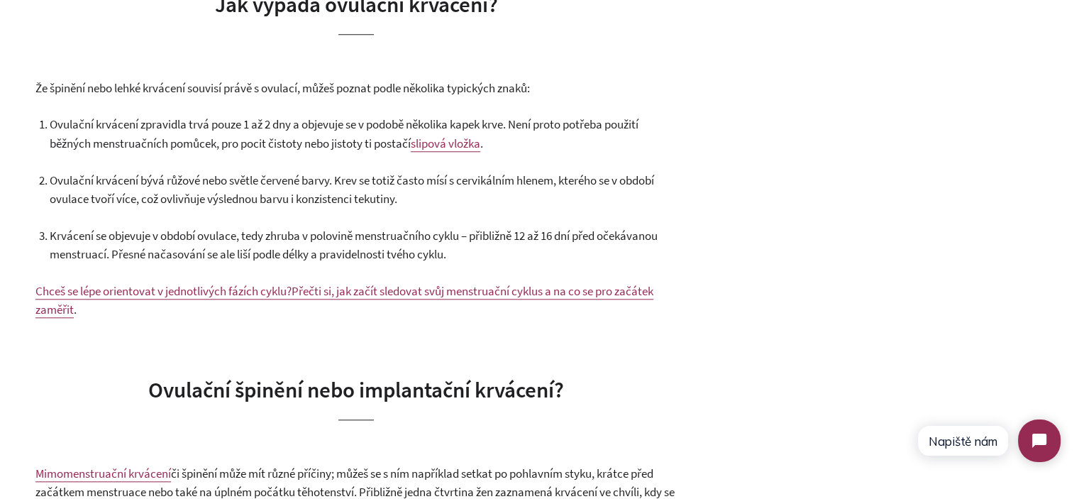
click at [111, 84] on span "Že špinění nebo lehké krvácení souvisí právě s ovulací, můžeš poznat podle něko…" at bounding box center [282, 88] width 495 height 16
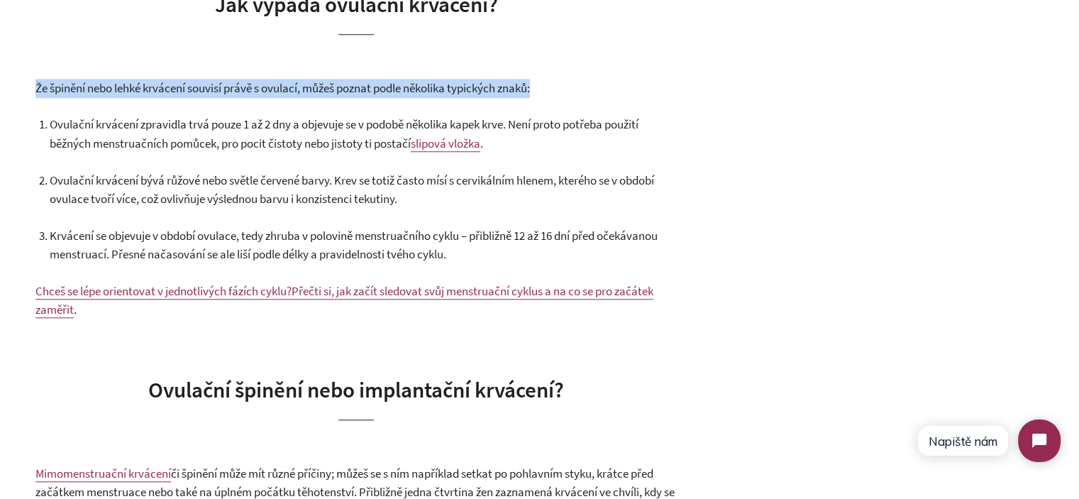
click at [111, 84] on span "Že špinění nebo lehké krvácení souvisí právě s ovulací, můžeš poznat podle něko…" at bounding box center [282, 88] width 495 height 16
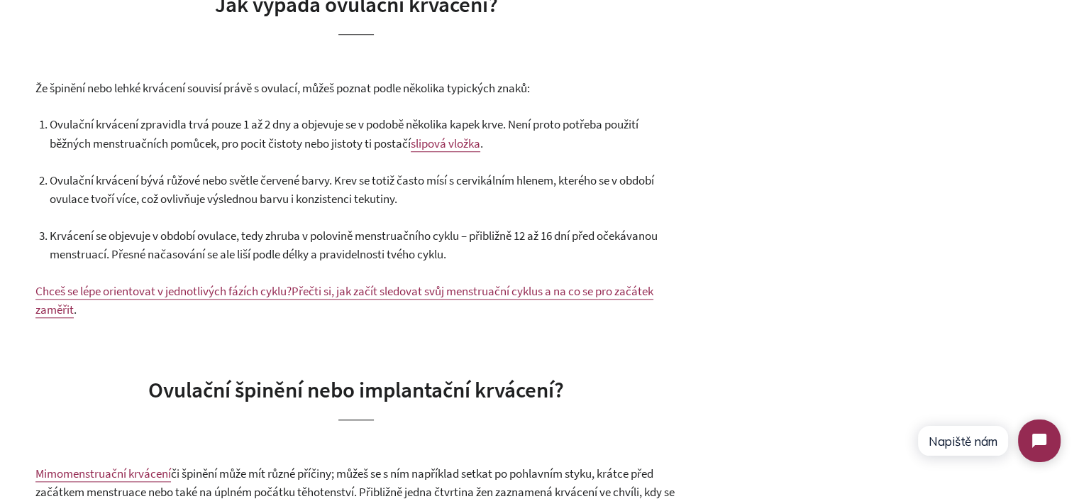
click at [0, 138] on div "Ovulační krvácení: Proč k němu dochází a jak ho poznat? 12. srpen 2025 Krvácení…" at bounding box center [539, 289] width 1079 height 2534
click at [294, 142] on span "Ovulační krvácení zpravidla trvá pouze 1 až 2 dny a objevuje se v podobě několi…" at bounding box center [344, 133] width 589 height 35
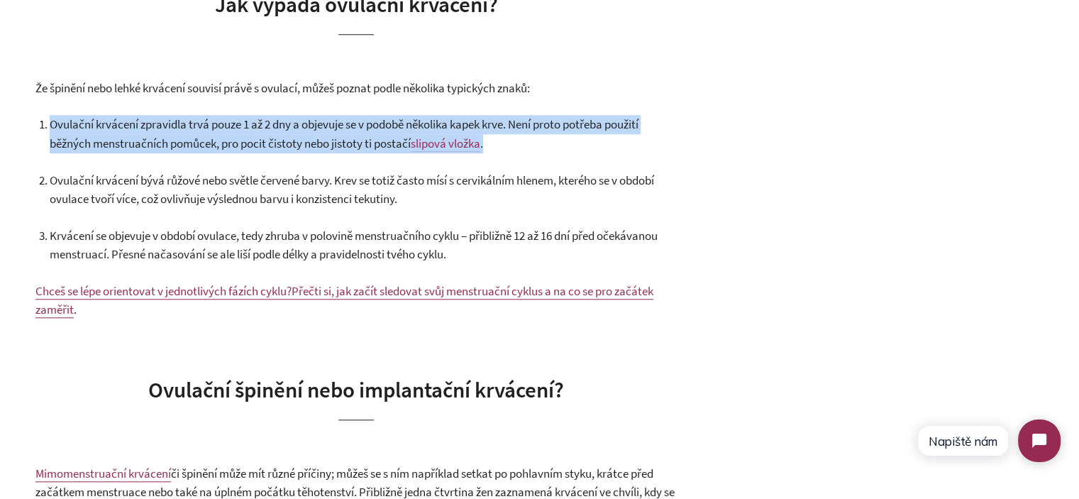
click at [294, 142] on span "Ovulační krvácení zpravidla trvá pouze 1 až 2 dny a objevuje se v podobě několi…" at bounding box center [344, 133] width 589 height 35
click at [224, 145] on span "Ovulační krvácení zpravidla trvá pouze 1 až 2 dny a objevuje se v podobě několi…" at bounding box center [344, 133] width 589 height 35
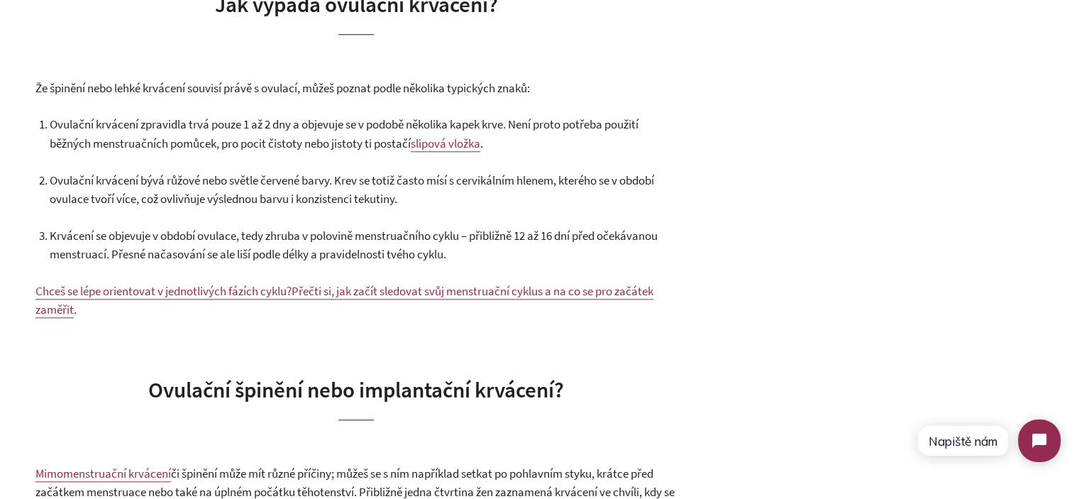
click at [53, 190] on span "Ovulační krvácení bývá růžové nebo světle červené barvy. Krev se totiž často mí…" at bounding box center [352, 189] width 605 height 35
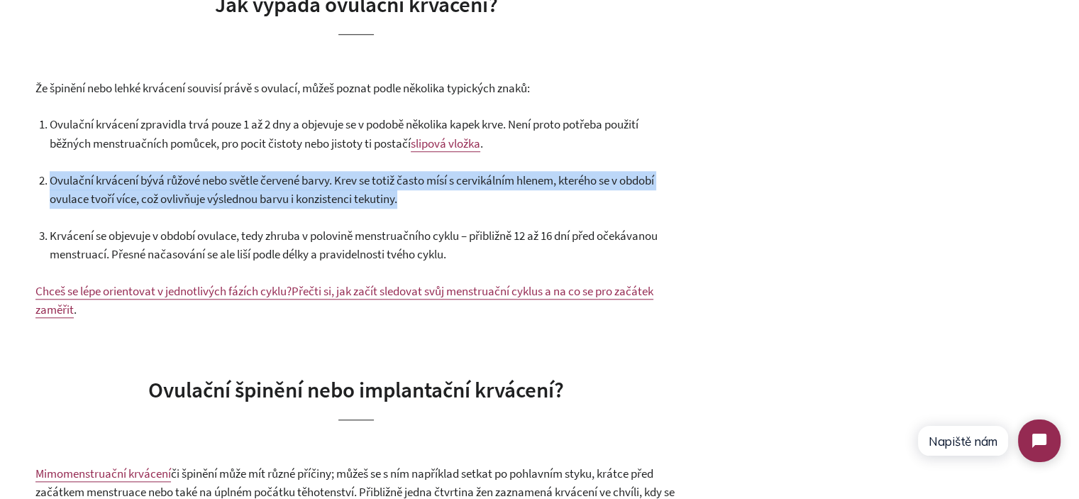
click at [53, 190] on span "Ovulační krvácení bývá růžové nebo světle červené barvy. Krev se totiž často mí…" at bounding box center [352, 189] width 605 height 35
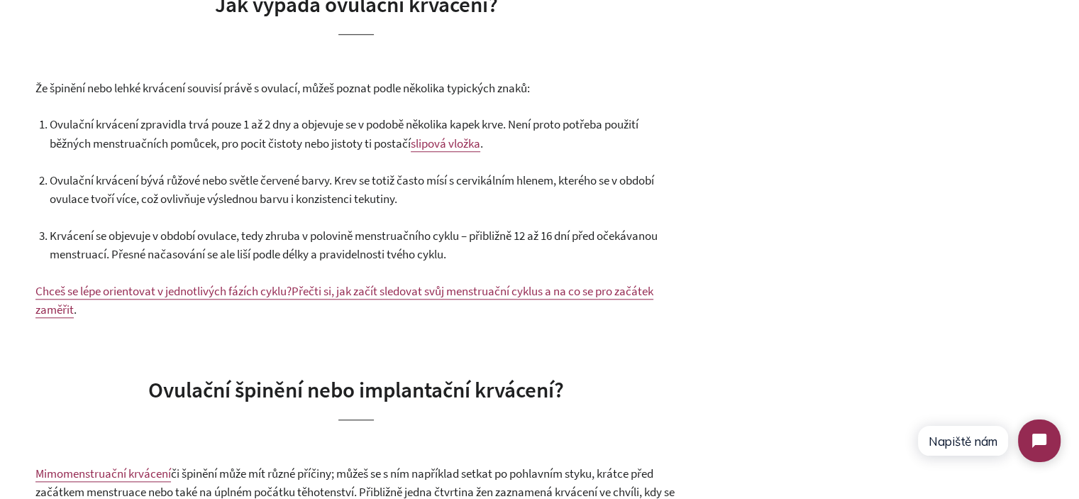
click at [0, 165] on div "Ovulační krvácení: Proč k němu dochází a jak ho poznat? 12. srpen 2025 Krvácení…" at bounding box center [539, 289] width 1079 height 2534
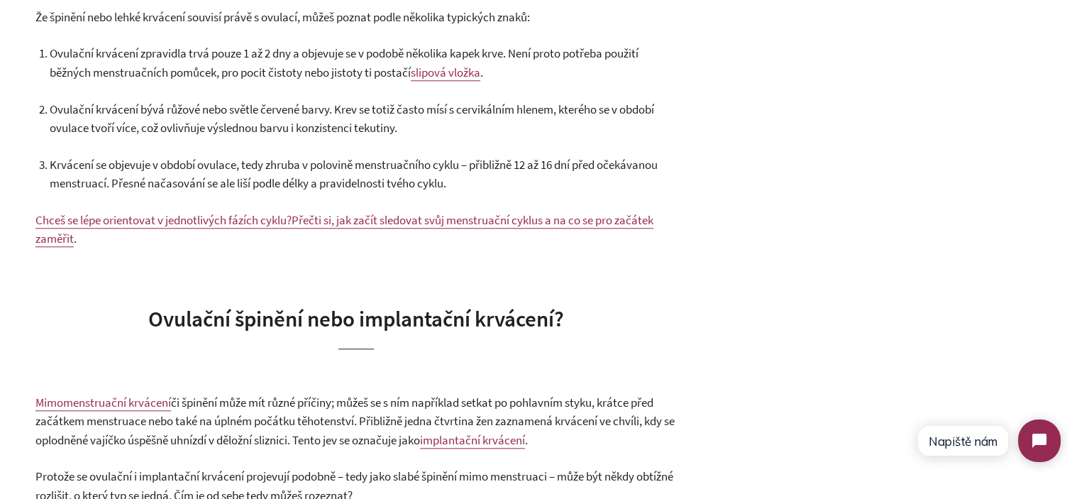
click at [245, 129] on span "Ovulační krvácení bývá růžové nebo světle červené barvy. Krev se totiž často mí…" at bounding box center [352, 118] width 605 height 35
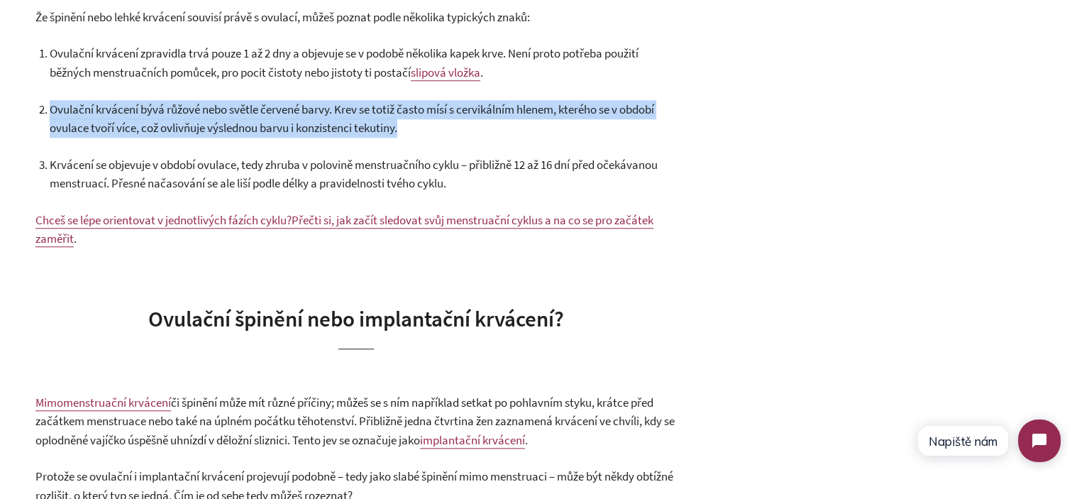
click at [245, 129] on span "Ovulační krvácení bývá růžové nebo světle červené barvy. Krev se totiž často mí…" at bounding box center [352, 118] width 605 height 35
click at [387, 126] on span "Ovulační krvácení bývá růžové nebo světle červené barvy. Krev se totiž často mí…" at bounding box center [352, 118] width 605 height 35
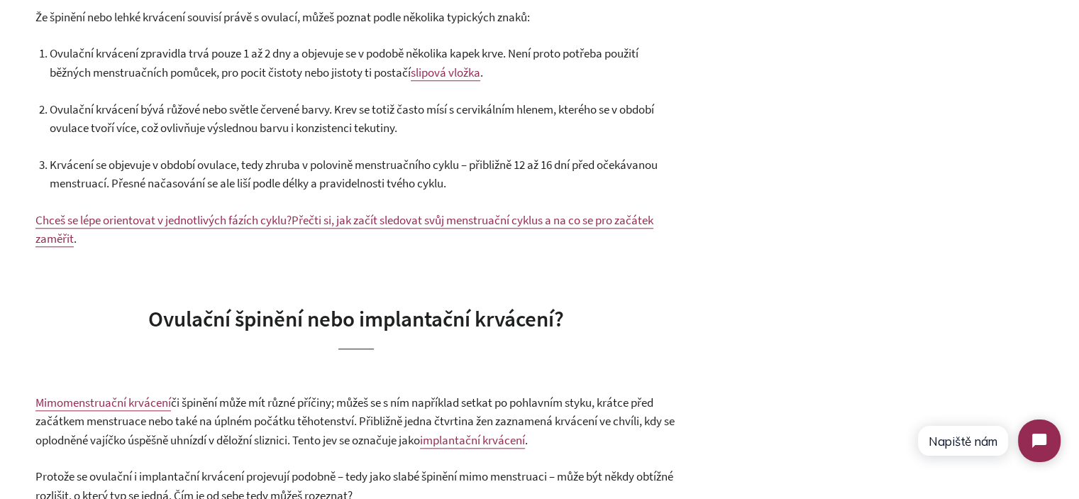
click at [199, 116] on p "Ovulační krvácení bývá růžové nebo světle červené barvy. Krev se totiž často mí…" at bounding box center [363, 119] width 627 height 38
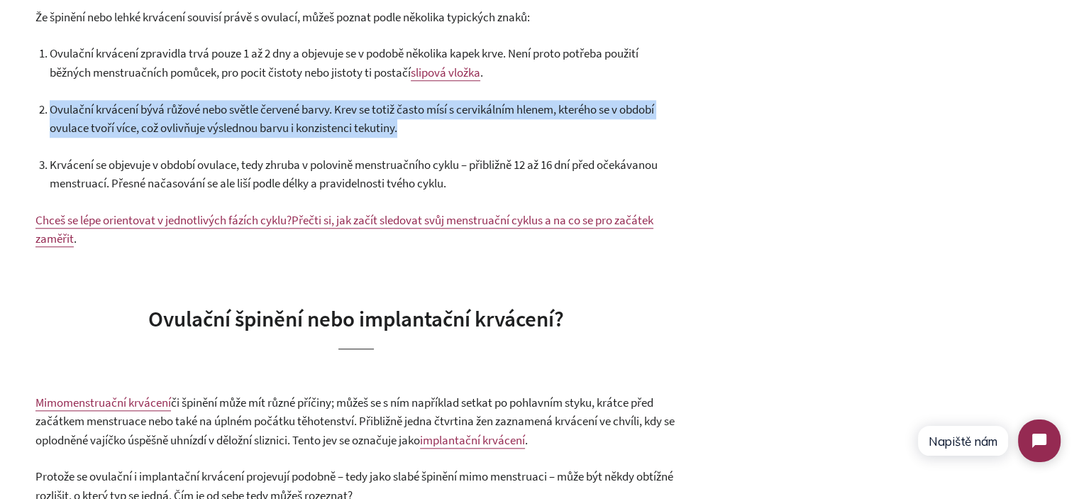
click at [199, 116] on p "Ovulační krvácení bývá růžové nebo světle červené barvy. Krev se totiž často mí…" at bounding box center [363, 119] width 627 height 38
click at [199, 124] on span "Ovulační krvácení bývá růžové nebo světle červené barvy. Krev se totiž často mí…" at bounding box center [352, 118] width 605 height 35
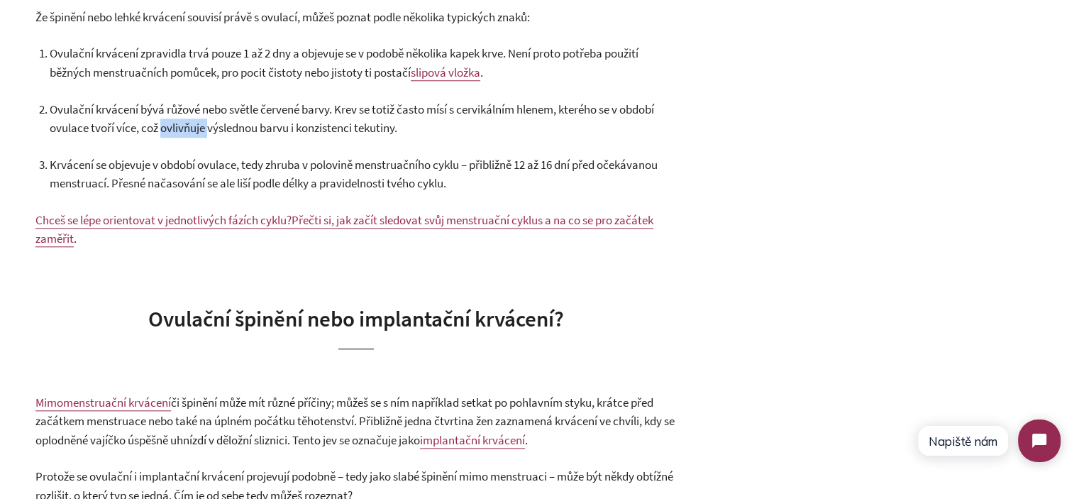
click at [199, 124] on span "Ovulační krvácení bývá růžové nebo světle červené barvy. Krev se totiž často mí…" at bounding box center [352, 118] width 605 height 35
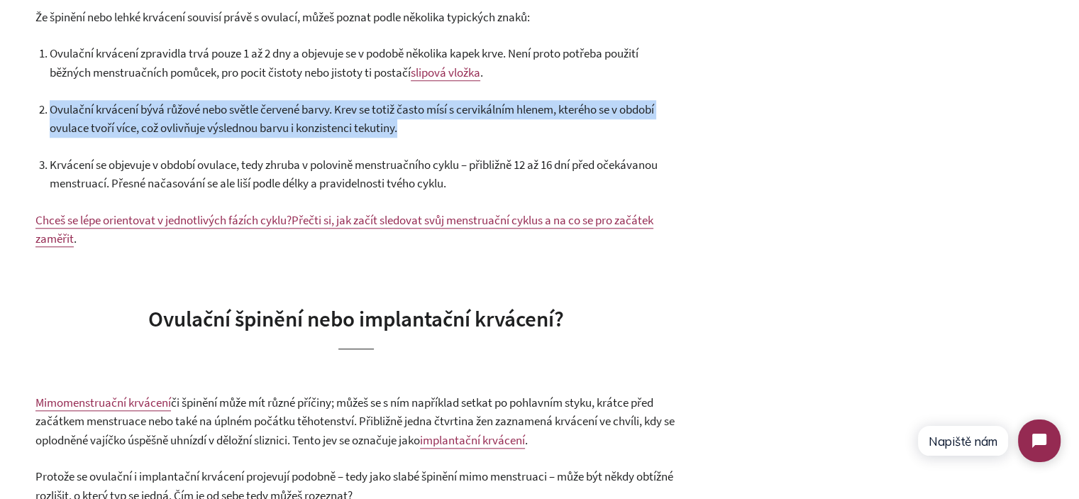
click at [199, 124] on span "Ovulační krvácení bývá růžové nebo světle červené barvy. Krev se totiž často mí…" at bounding box center [352, 118] width 605 height 35
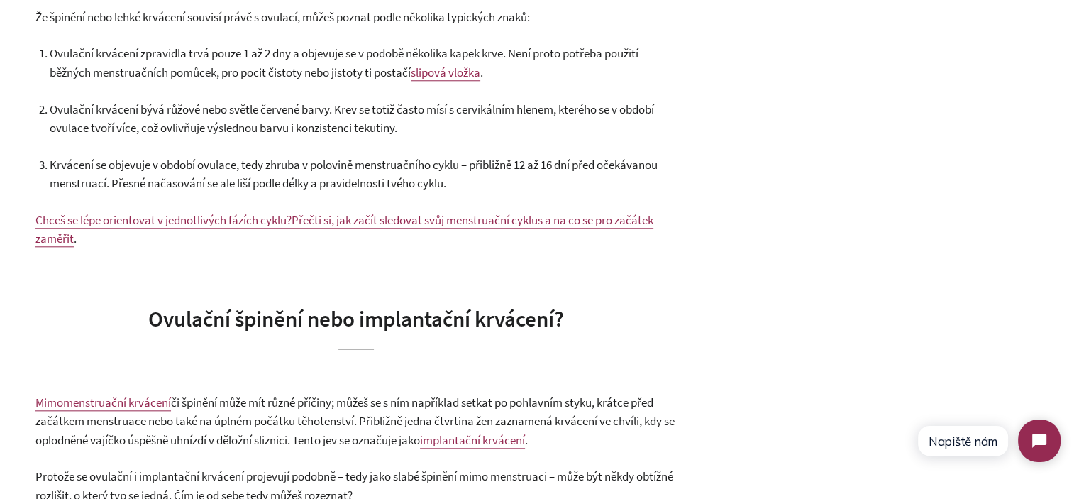
click at [232, 170] on span "Krvácení se objevuje v období ovulace, tedy zhruba v polovině menstruačního cyk…" at bounding box center [354, 174] width 608 height 35
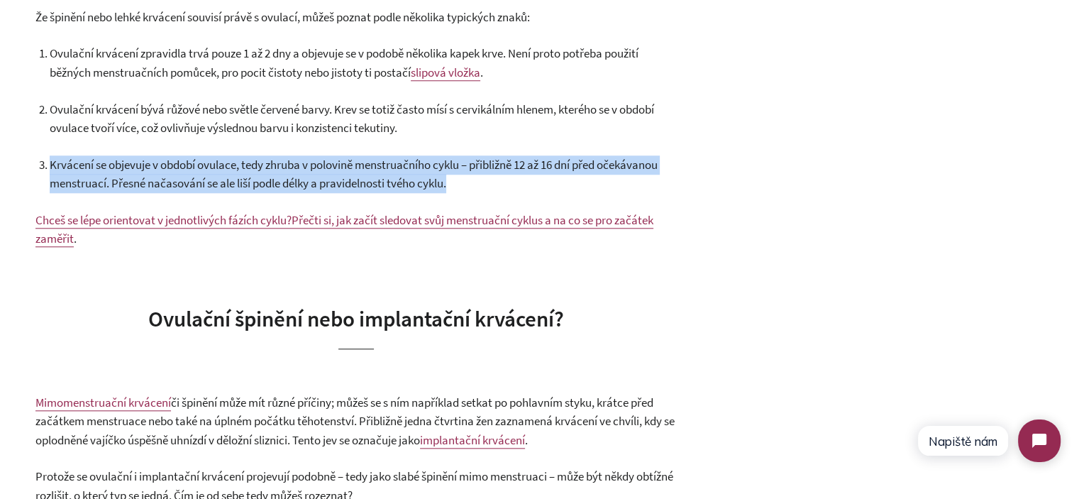
click at [232, 170] on span "Krvácení se objevuje v období ovulace, tedy zhruba v polovině menstruačního cyk…" at bounding box center [354, 174] width 608 height 35
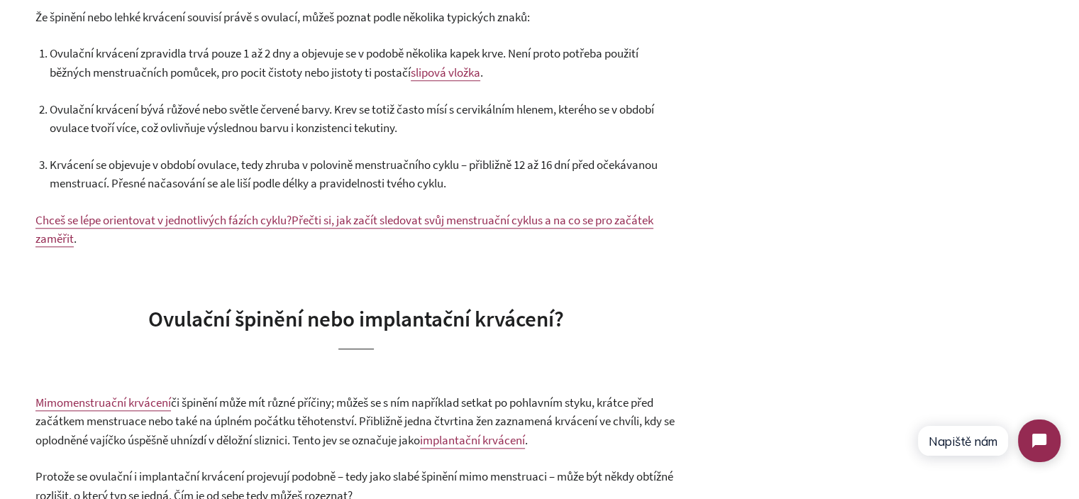
click at [0, 160] on div "Ovulační krvácení: Proč k němu dochází a jak ho poznat? 12. srpen 2025 Krvácení…" at bounding box center [539, 218] width 1079 height 2534
click at [84, 173] on p "Krvácení se objevuje v období ovulace, tedy zhruba v polovině menstruačního cyk…" at bounding box center [363, 174] width 627 height 38
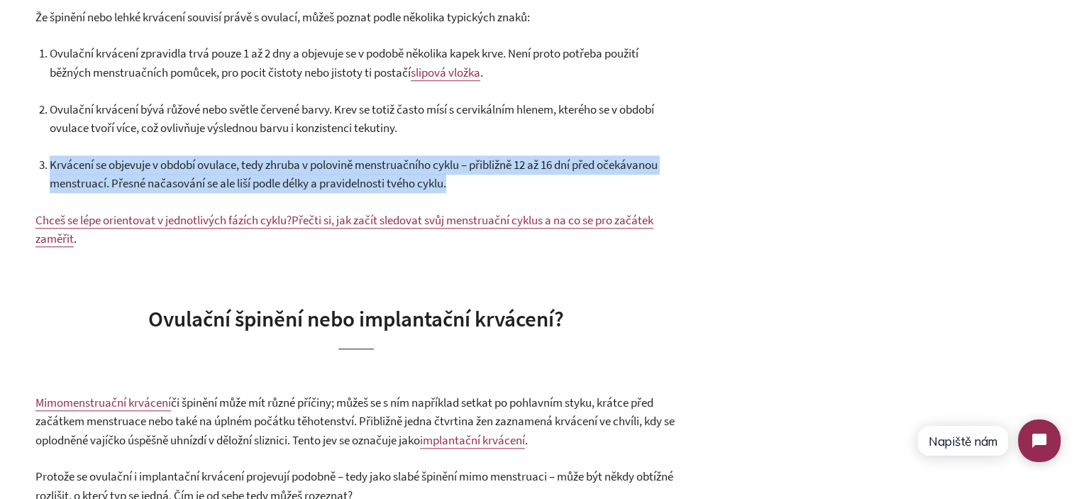
click at [84, 173] on p "Krvácení se objevuje v období ovulace, tedy zhruba v polovině menstruačního cyk…" at bounding box center [363, 174] width 627 height 38
click at [0, 177] on div "Ovulační krvácení: Proč k němu dochází a jak ho poznat? 12. srpen 2025 Krvácení…" at bounding box center [539, 218] width 1079 height 2534
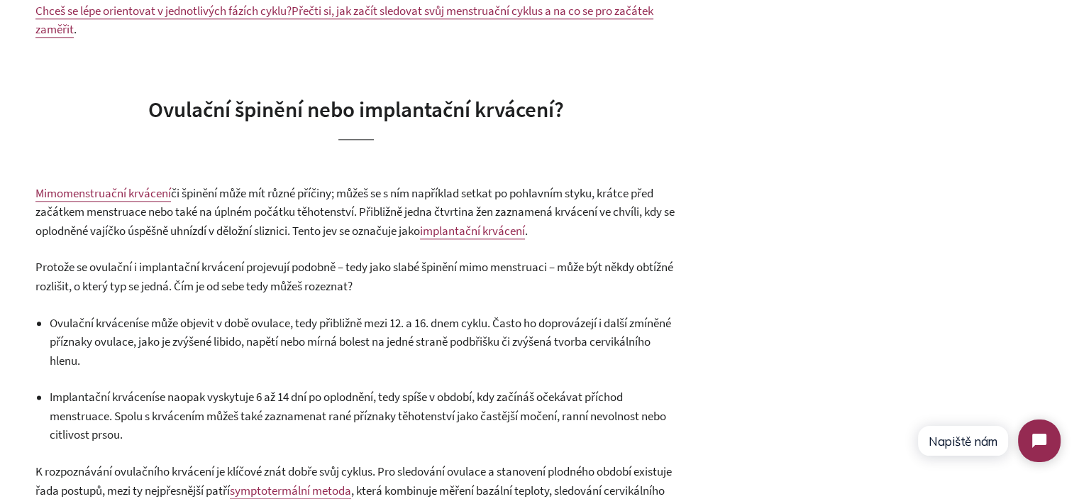
scroll to position [1632, 0]
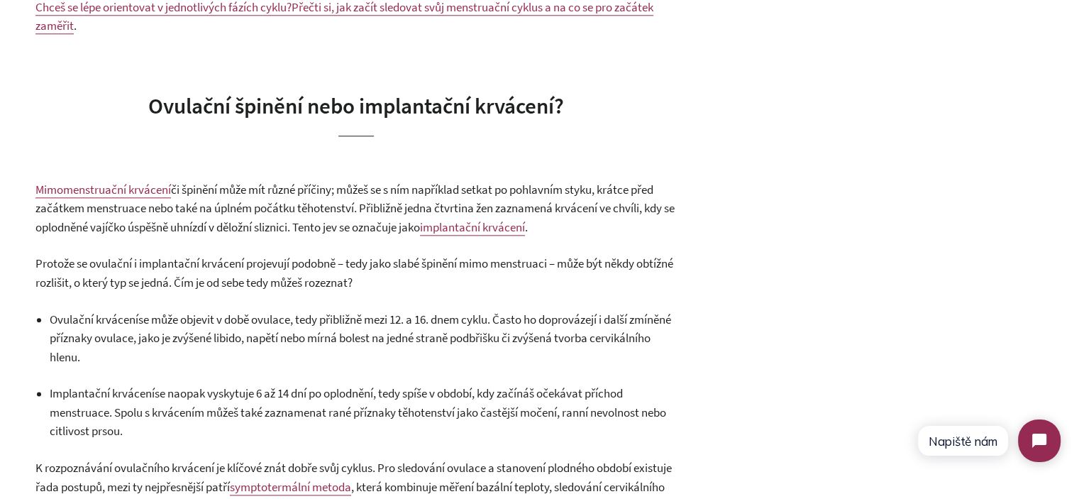
click at [414, 110] on span "Ovulační špinění nebo implantační krvácení?" at bounding box center [356, 106] width 416 height 28
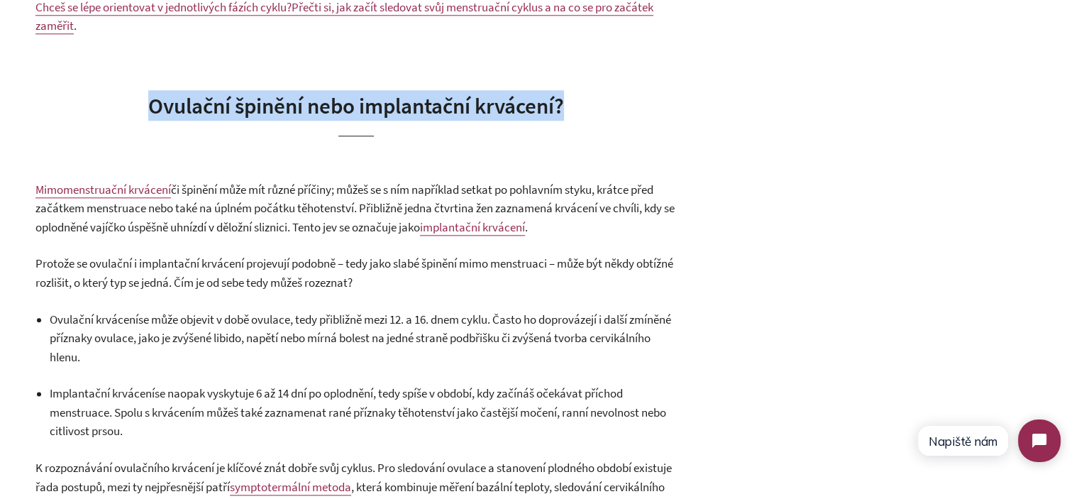
click at [414, 110] on span "Ovulační špinění nebo implantační krvácení?" at bounding box center [356, 106] width 416 height 28
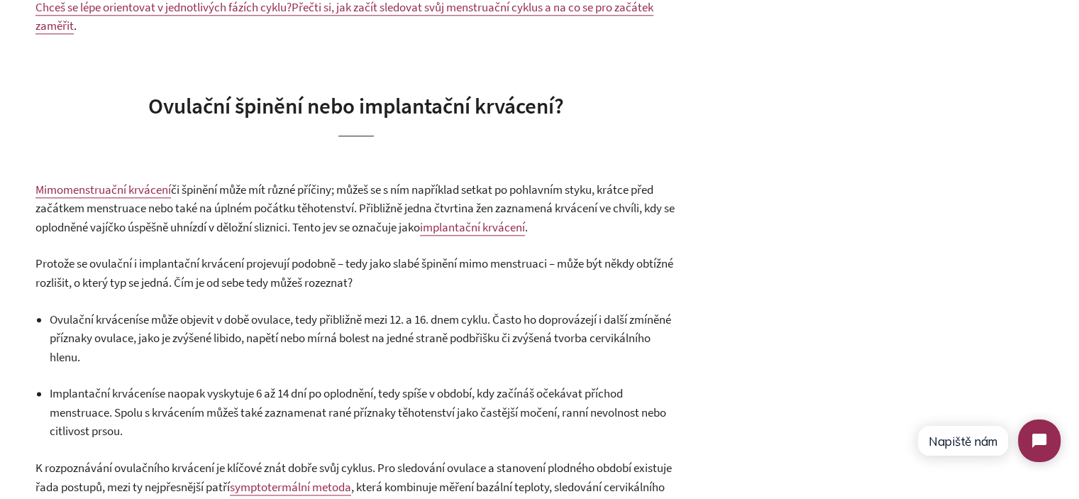
click at [325, 187] on span "či špinění může mít různé příčiny; můžeš se s ním například setkat po pohlavním…" at bounding box center [354, 208] width 639 height 53
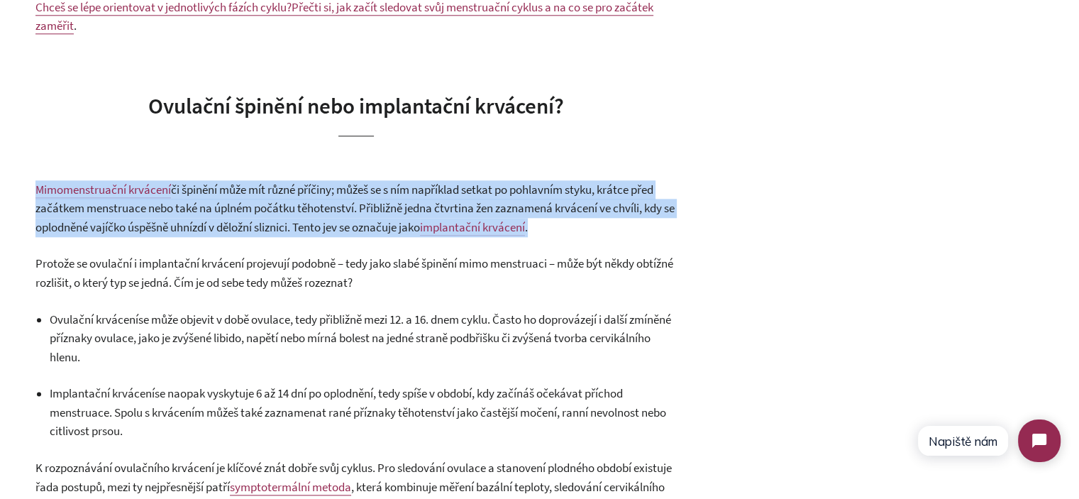
click at [325, 187] on span "či špinění může mít různé příčiny; můžeš se s ním například setkat po pohlavním…" at bounding box center [354, 208] width 639 height 53
click at [360, 215] on span "či špinění může mít různé příčiny; můžeš se s ním například setkat po pohlavním…" at bounding box center [354, 208] width 639 height 53
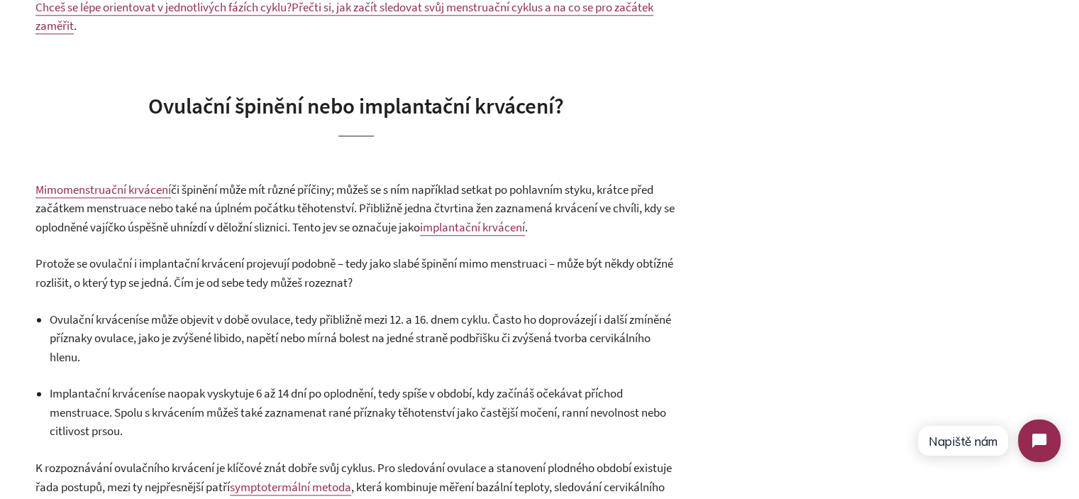
click at [312, 111] on span "Ovulační špinění nebo implantační krvácení?" at bounding box center [356, 106] width 416 height 28
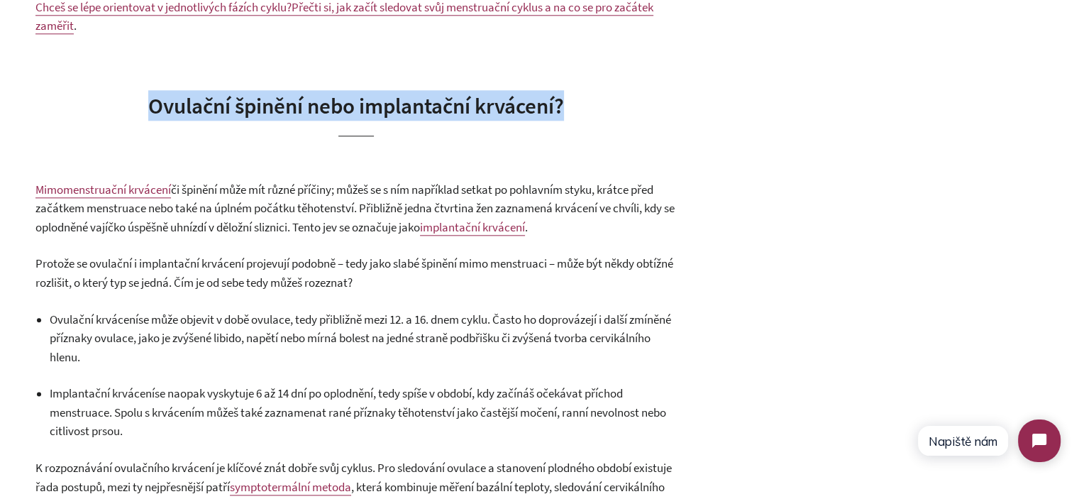
click at [312, 111] on span "Ovulační špinění nebo implantační krvácení?" at bounding box center [356, 106] width 416 height 28
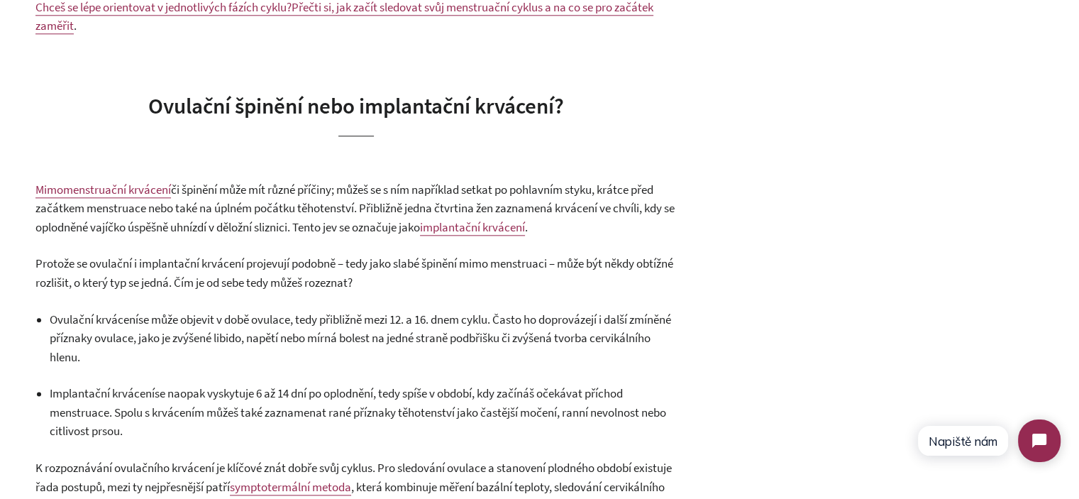
click at [312, 190] on span "či špinění může mít různé příčiny; můžeš se s ním například setkat po pohlavním…" at bounding box center [354, 208] width 639 height 53
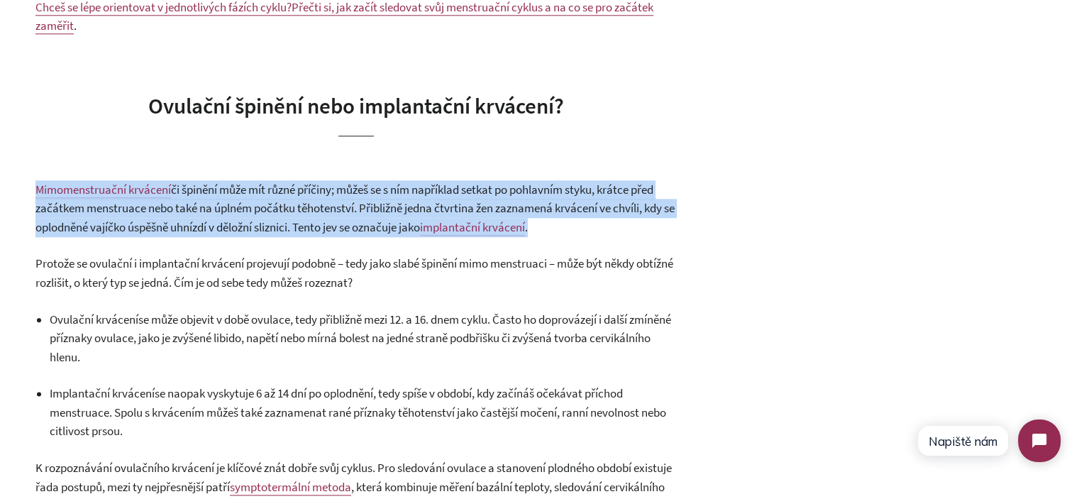
click at [312, 190] on span "či špinění může mít různé příčiny; můžeš se s ním například setkat po pohlavním…" at bounding box center [354, 208] width 639 height 53
click at [337, 214] on span "či špinění může mít různé příčiny; můžeš se s ním například setkat po pohlavním…" at bounding box center [354, 208] width 639 height 53
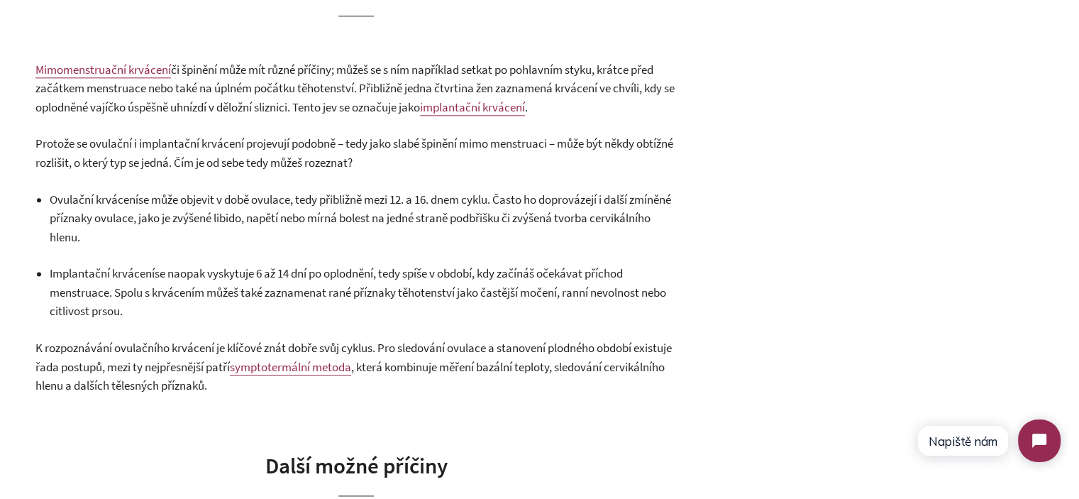
scroll to position [1774, 0]
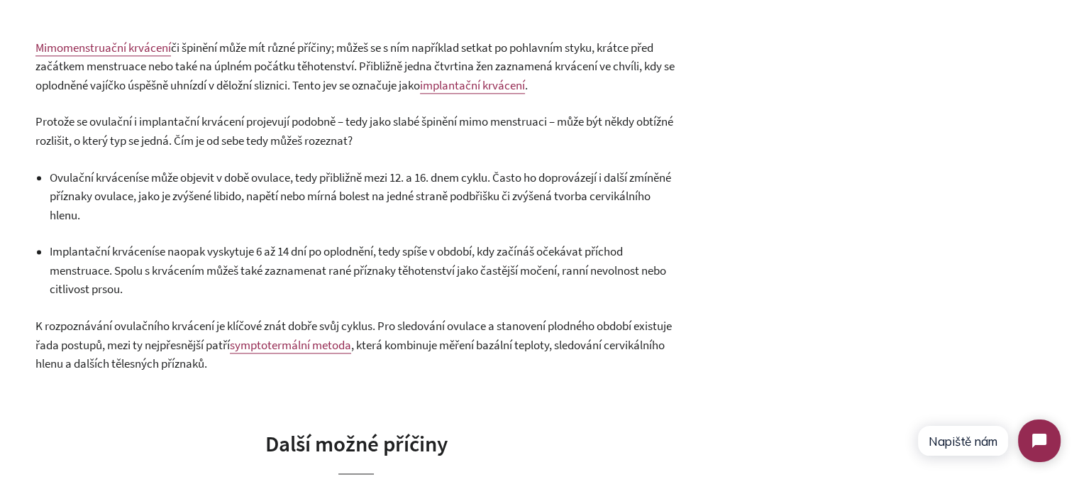
click at [268, 70] on span "či špinění může mít různé příčiny; můžeš se s ním například setkat po pohlavním…" at bounding box center [354, 66] width 639 height 53
click at [301, 67] on span "či špinění může mít různé příčiny; můžeš se s ním například setkat po pohlavním…" at bounding box center [354, 66] width 639 height 53
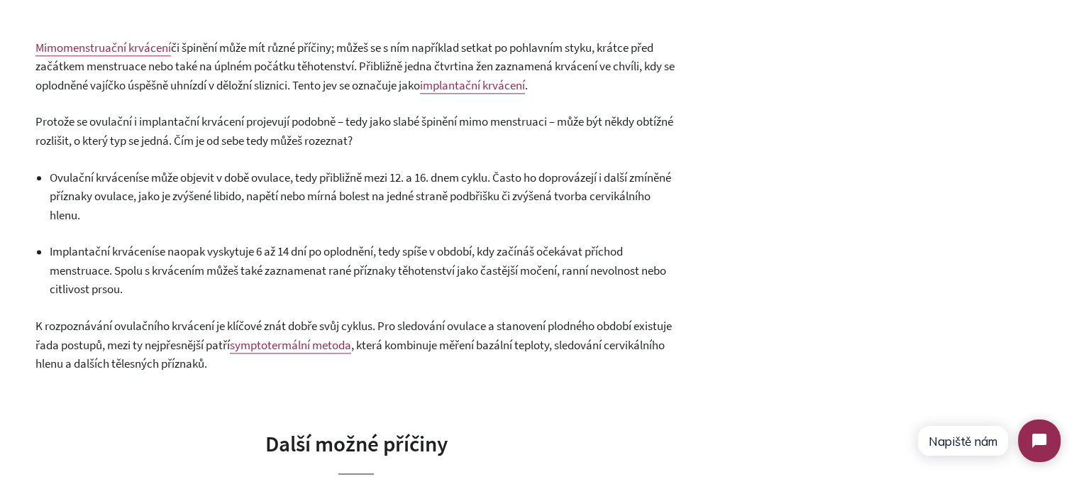
click at [301, 67] on span "či špinění může mít různé příčiny; můžeš se s ním například setkat po pohlavním…" at bounding box center [354, 66] width 639 height 53
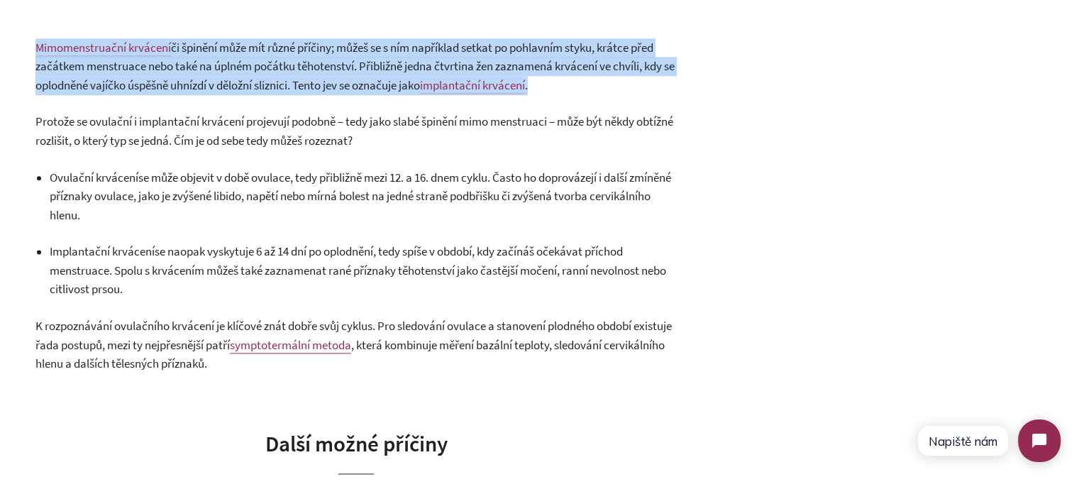
click at [301, 67] on span "či špinění může mít různé příčiny; můžeš se s ním například setkat po pohlavním…" at bounding box center [354, 66] width 639 height 53
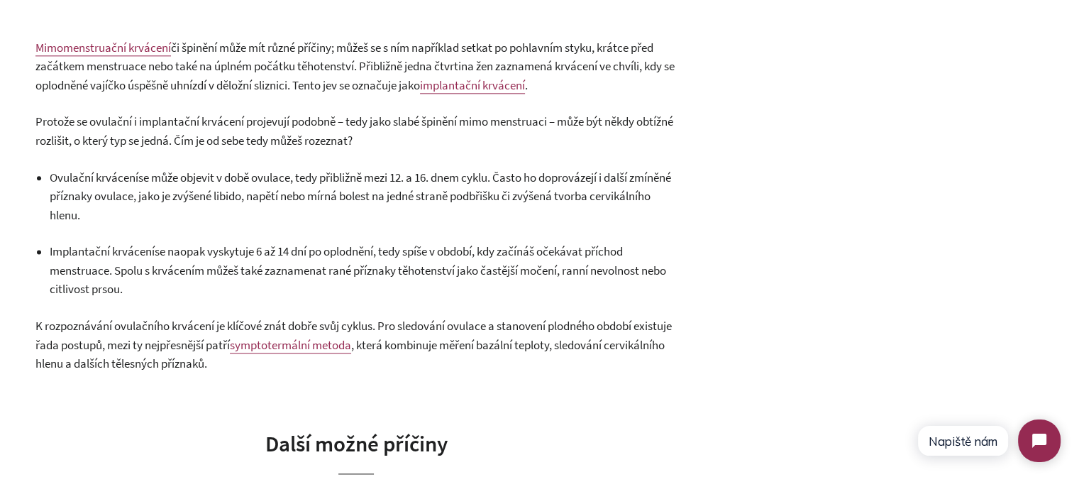
click at [318, 129] on span "Protože se ovulační i implantační krvácení projevují podobně – tedy jako slabé …" at bounding box center [354, 131] width 638 height 35
click at [301, 125] on span "Protože se ovulační i implantační krvácení projevují podobně – tedy jako slabé …" at bounding box center [354, 131] width 638 height 35
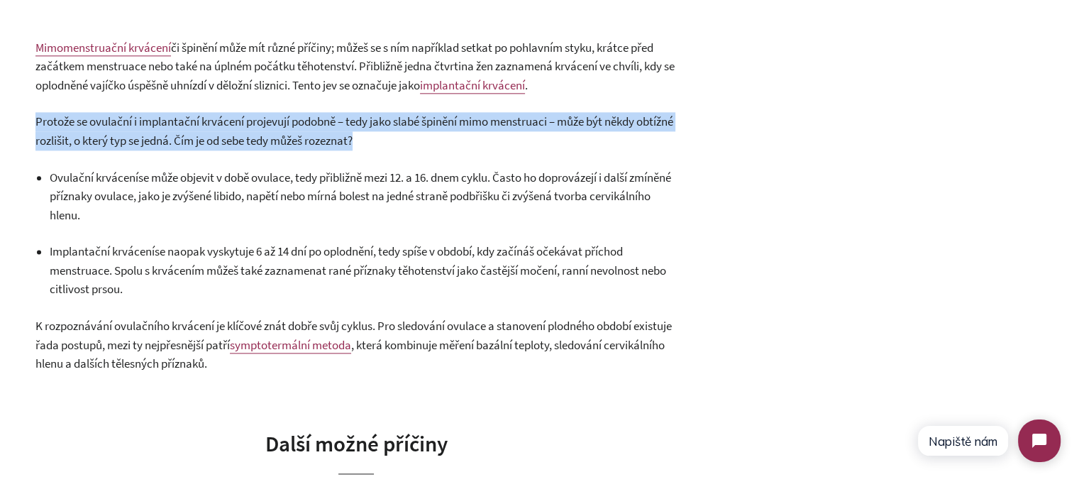
click at [301, 125] on span "Protože se ovulační i implantační krvácení projevují podobně – tedy jako slabé …" at bounding box center [354, 131] width 638 height 35
drag, startPoint x: 378, startPoint y: 160, endPoint x: 369, endPoint y: 146, distance: 16.9
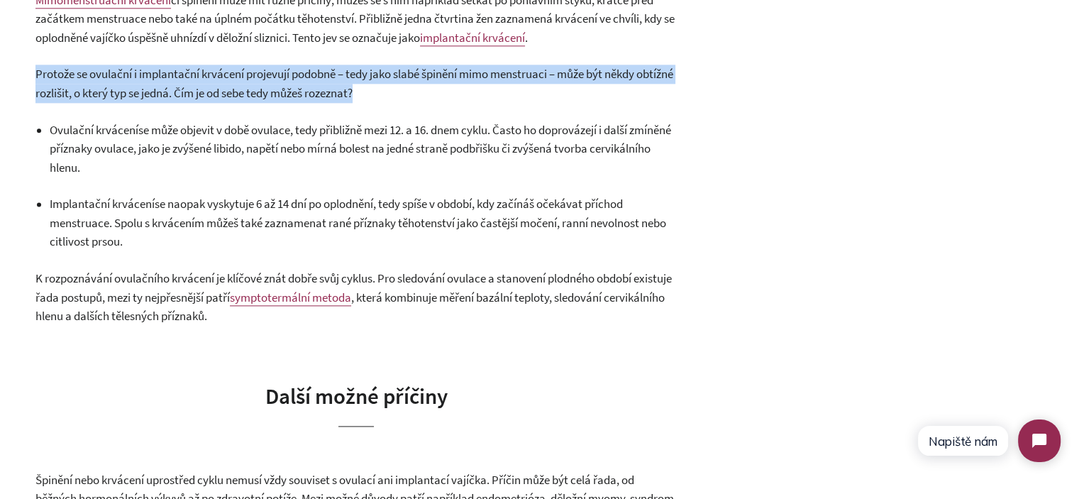
scroll to position [1845, 0]
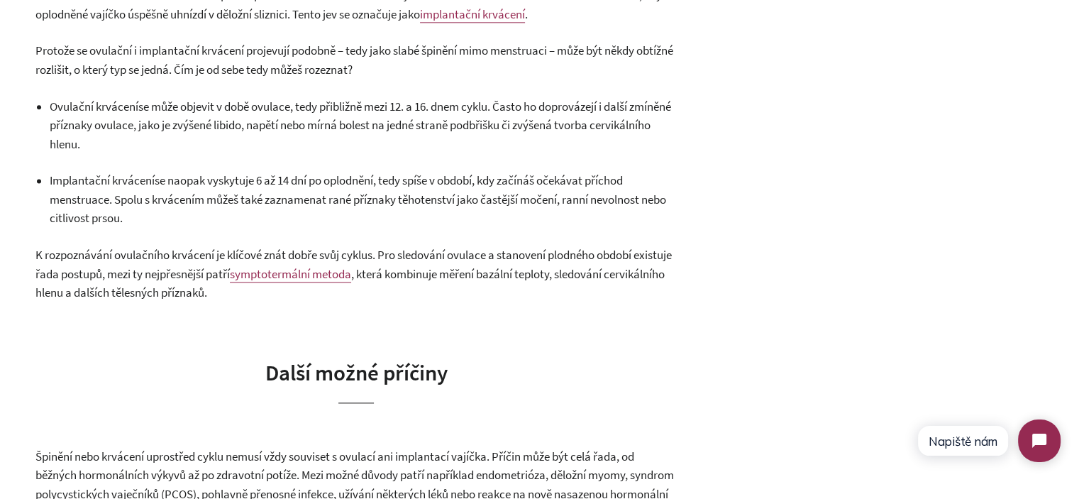
click at [273, 134] on p "Ovulační krvácení se může objevit v době ovulace, tedy přibližně mezi 12. a 16.…" at bounding box center [363, 125] width 627 height 57
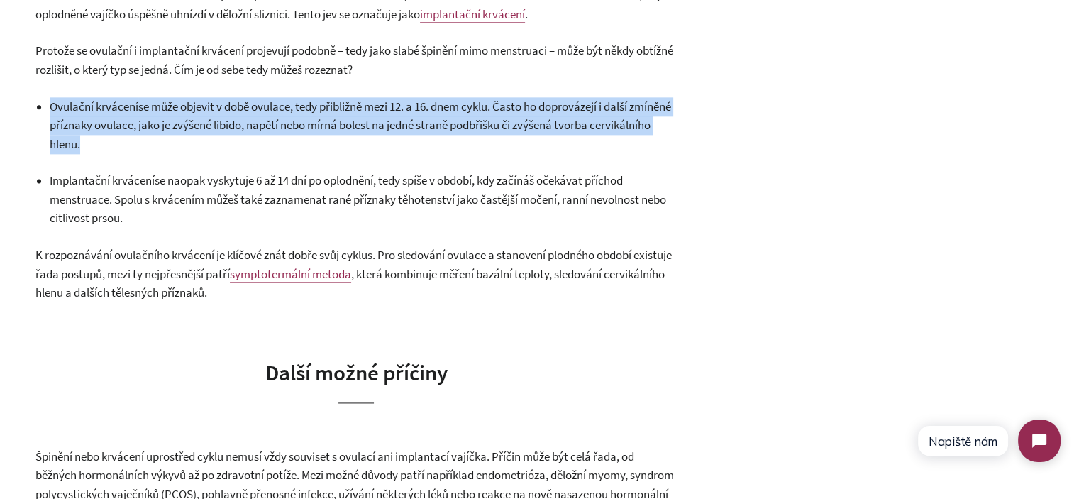
click at [273, 134] on p "Ovulační krvácení se může objevit v době ovulace, tedy přibližně mezi 12. a 16.…" at bounding box center [363, 125] width 627 height 57
click at [304, 152] on p "Ovulační krvácení se může objevit v době ovulace, tedy přibližně mezi 12. a 16.…" at bounding box center [363, 125] width 627 height 57
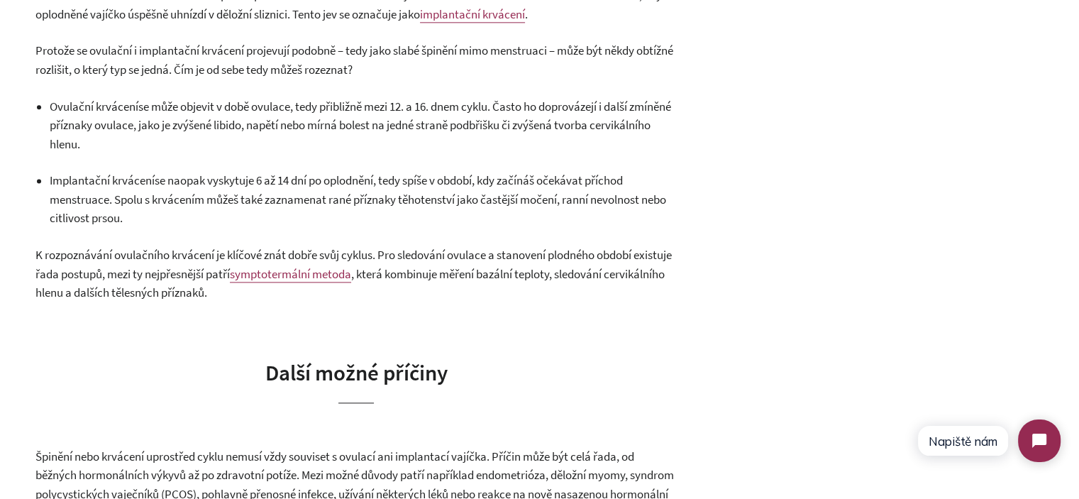
click at [176, 207] on span "se naopak vyskytuje 6 až 14 dní po oplodnění, tedy spíše v období, kdy začínáš …" at bounding box center [358, 198] width 617 height 53
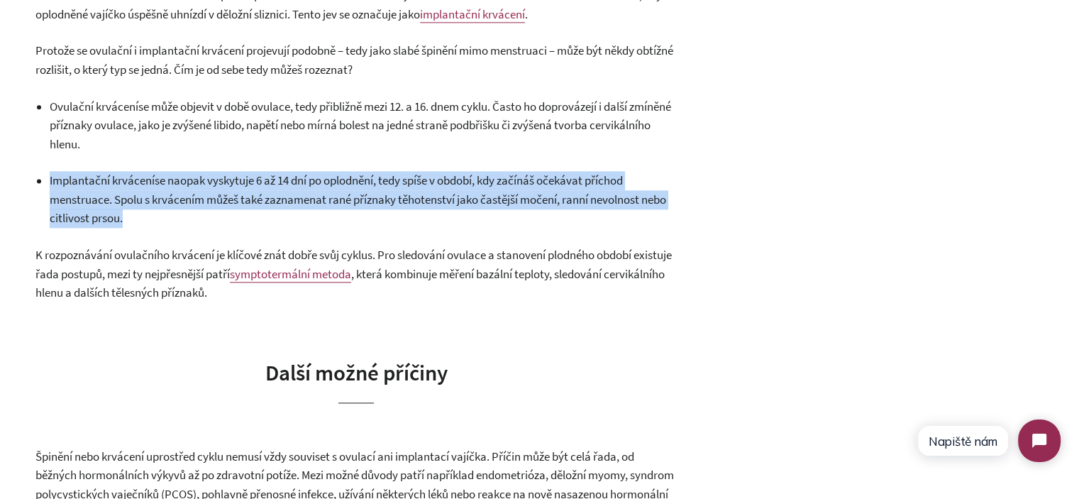
drag, startPoint x: 176, startPoint y: 207, endPoint x: 185, endPoint y: 211, distance: 9.9
click at [185, 211] on p "Implantační krvácení se naopak vyskytuje 6 až 14 dní po oplodnění, tedy spíše v…" at bounding box center [363, 199] width 627 height 57
drag, startPoint x: 185, startPoint y: 211, endPoint x: 163, endPoint y: 187, distance: 33.2
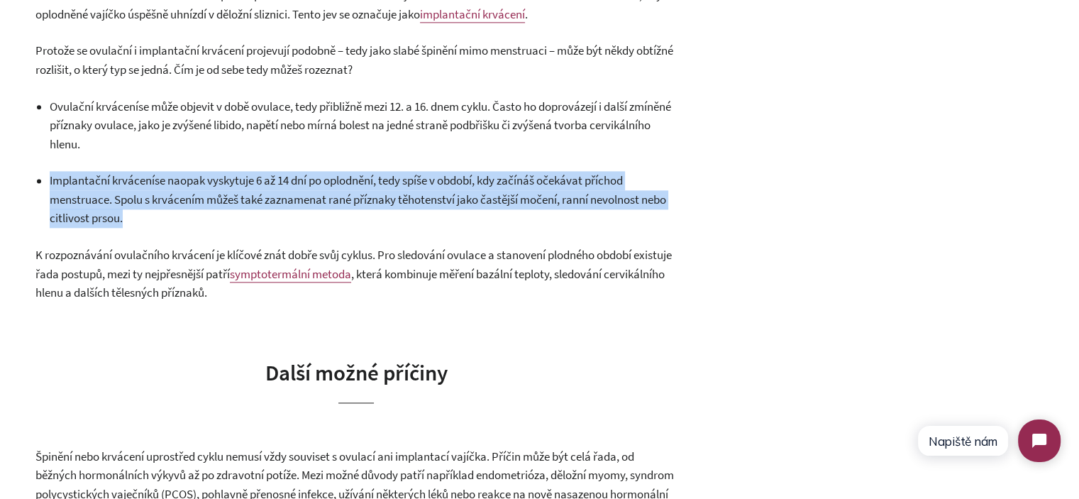
click at [163, 187] on p "Implantační krvácení se naopak vyskytuje 6 až 14 dní po oplodnění, tedy spíše v…" at bounding box center [363, 199] width 627 height 57
click at [163, 187] on span "se naopak vyskytuje 6 až 14 dní po oplodnění, tedy spíše v období, kdy začínáš …" at bounding box center [358, 198] width 617 height 53
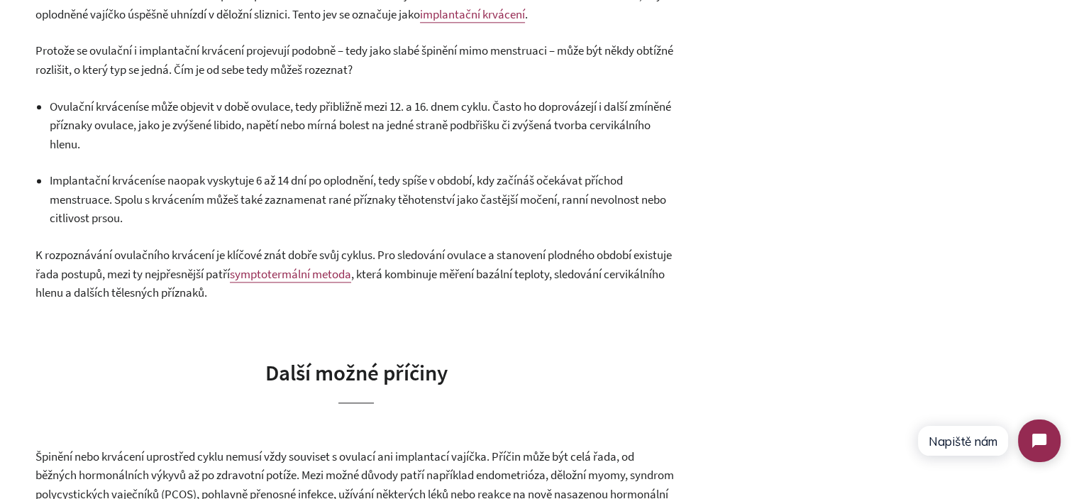
click at [251, 190] on p "Implantační krvácení se naopak vyskytuje 6 až 14 dní po oplodnění, tedy spíše v…" at bounding box center [363, 199] width 627 height 57
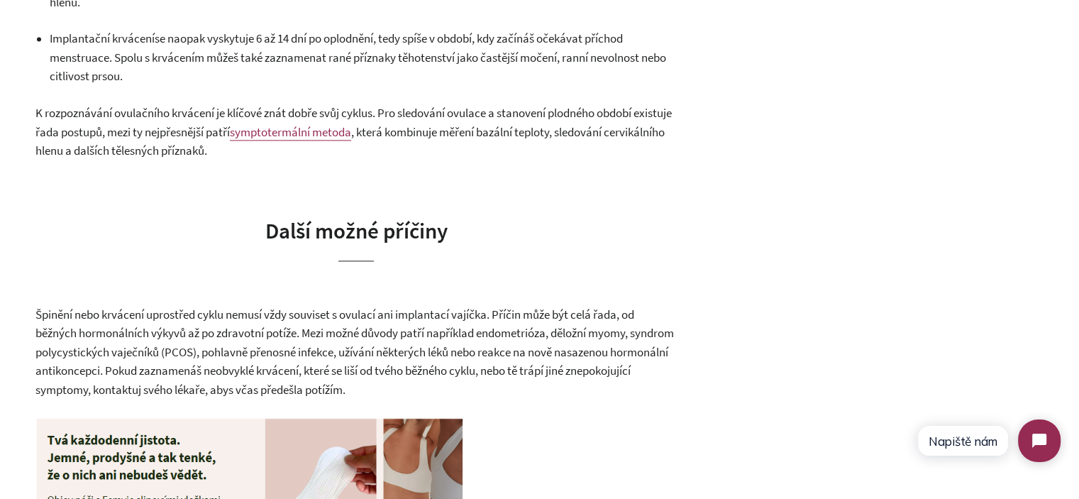
click at [162, 125] on span "K rozpoznávání ovulačního krvácení je klíčové znát dobře svůj cyklus. Pro sledo…" at bounding box center [353, 122] width 637 height 35
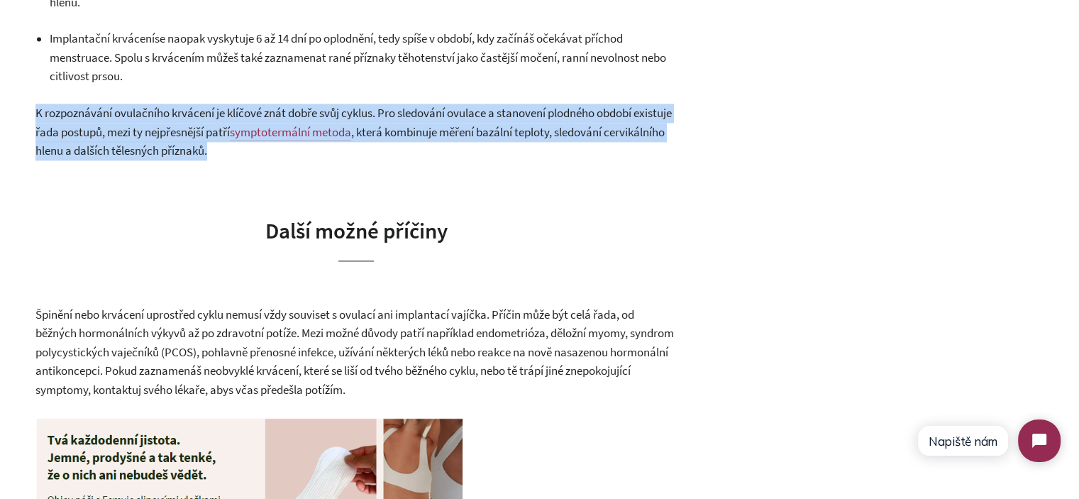
click at [162, 125] on span "K rozpoznávání ovulačního krvácení je klíčové znát dobře svůj cyklus. Pro sledo…" at bounding box center [353, 122] width 637 height 35
click at [193, 137] on span "K rozpoznávání ovulačního krvácení je klíčové znát dobře svůj cyklus. Pro sledo…" at bounding box center [353, 122] width 637 height 35
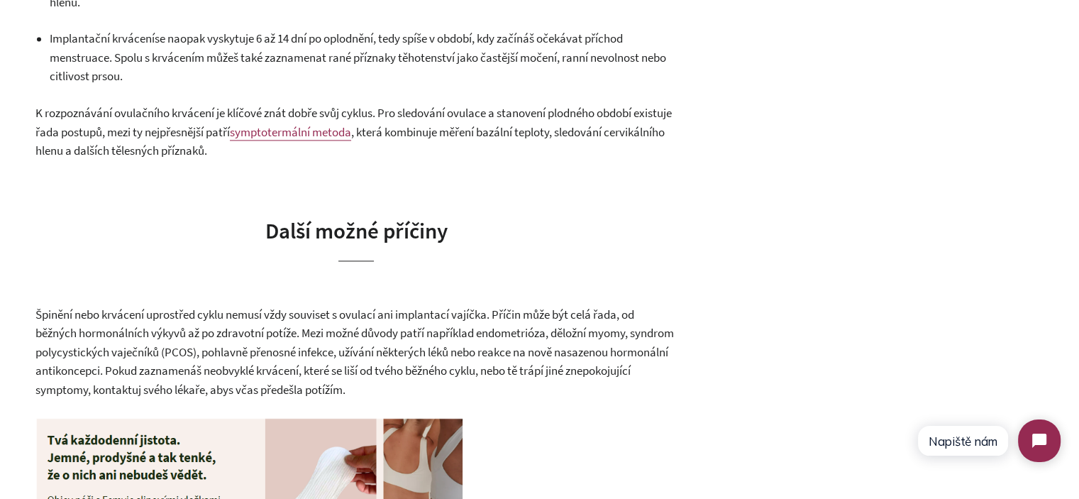
click at [214, 116] on span "K rozpoznávání ovulačního krvácení je klíčové znát dobře svůj cyklus. Pro sledo…" at bounding box center [353, 122] width 637 height 35
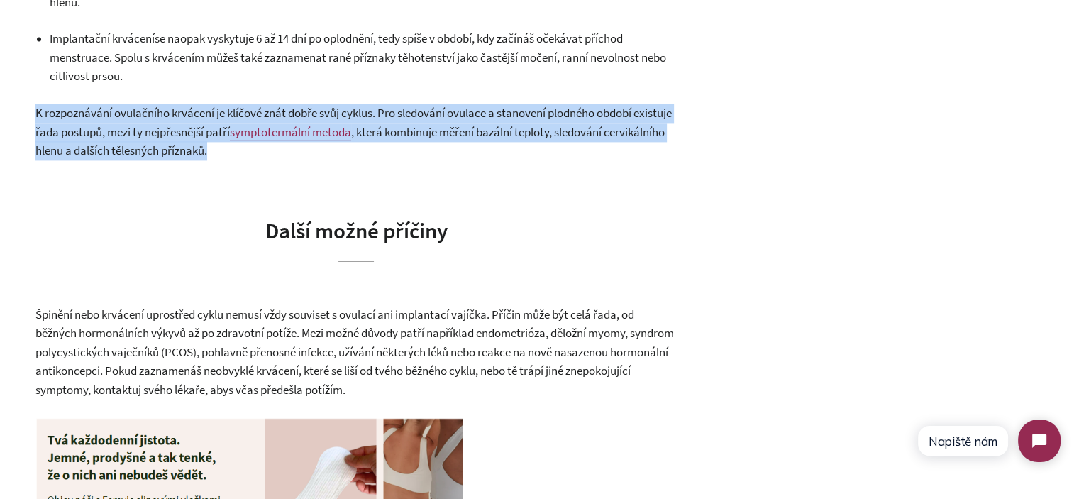
click at [214, 116] on span "K rozpoznávání ovulačního krvácení je klíčové znát dobře svůj cyklus. Pro sledo…" at bounding box center [353, 122] width 637 height 35
click at [199, 116] on span "K rozpoznávání ovulačního krvácení je klíčové znát dobře svůj cyklus. Pro sledo…" at bounding box center [353, 122] width 637 height 35
drag, startPoint x: 370, startPoint y: 105, endPoint x: 403, endPoint y: 150, distance: 55.8
click at [403, 150] on p "K rozpoznávání ovulačního krvácení je klíčové znát dobře svůj cyklus. Pro sledo…" at bounding box center [356, 132] width 642 height 57
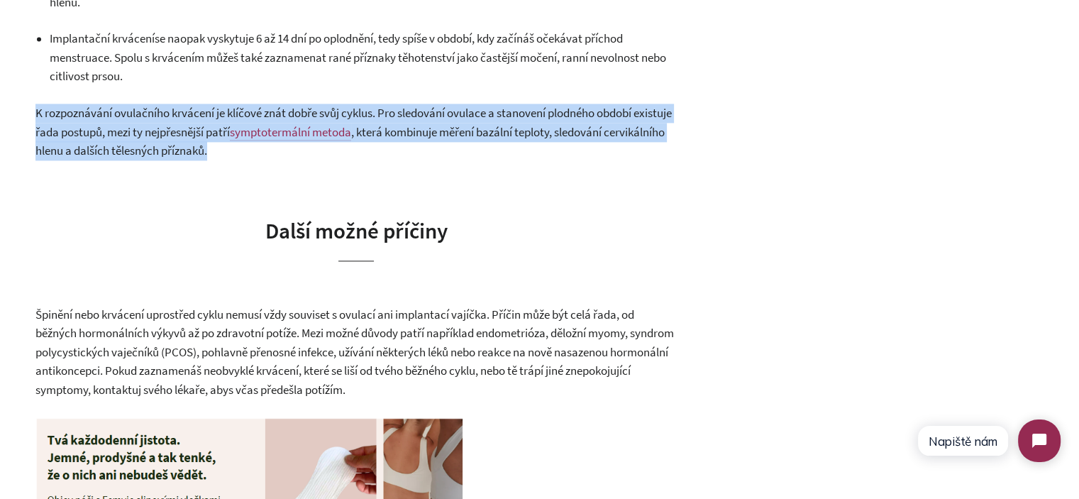
drag, startPoint x: 435, startPoint y: 152, endPoint x: 43, endPoint y: 114, distance: 394.2
click at [77, 121] on p "K rozpoznávání ovulačního krvácení je klíčové znát dobře svůj cyklus. Pro sledo…" at bounding box center [356, 132] width 642 height 57
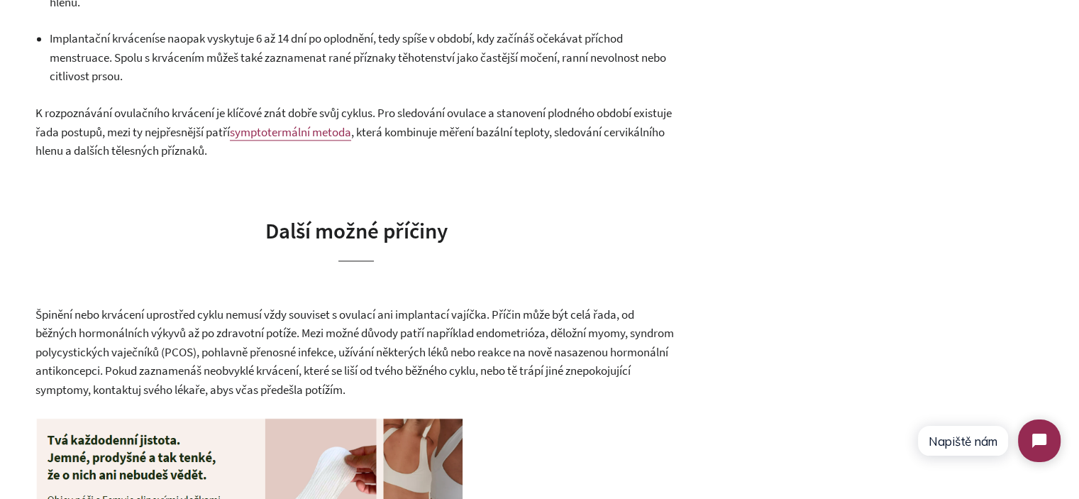
scroll to position [2200, 0]
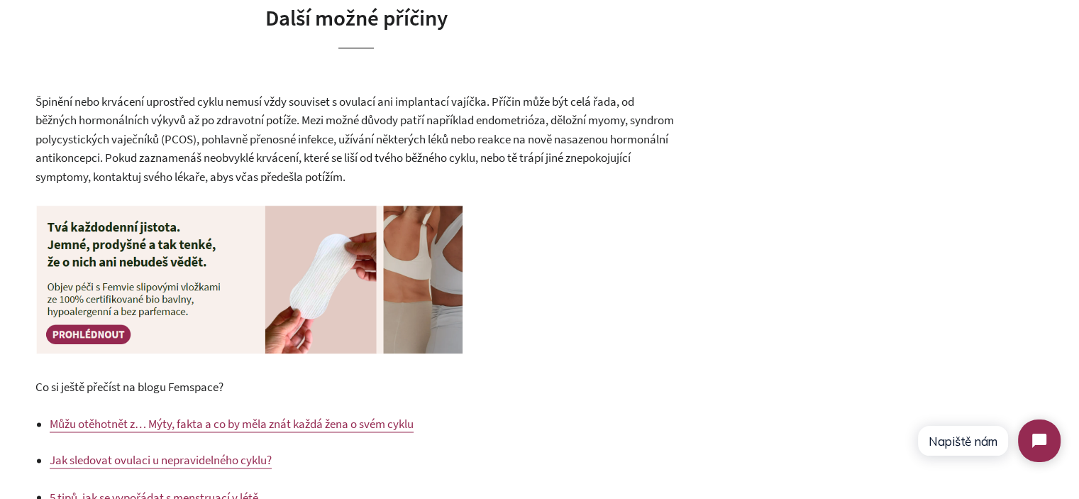
click at [170, 137] on span "Špinění nebo krvácení uprostřed cyklu nemusí vždy souviset s ovulací ani implan…" at bounding box center [354, 139] width 639 height 91
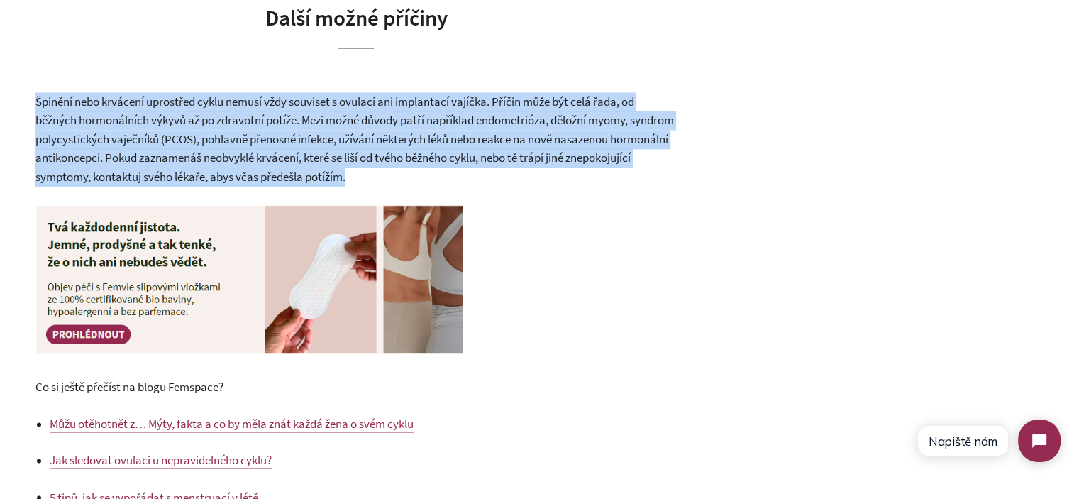
click at [170, 137] on span "Špinění nebo krvácení uprostřed cyklu nemusí vždy souviset s ovulací ani implan…" at bounding box center [354, 139] width 639 height 91
click at [413, 136] on span "Špinění nebo krvácení uprostřed cyklu nemusí vždy souviset s ovulací ani implan…" at bounding box center [354, 139] width 639 height 91
click at [512, 99] on span "Špinění nebo krvácení uprostřed cyklu nemusí vždy souviset s ovulací ani implan…" at bounding box center [354, 139] width 639 height 91
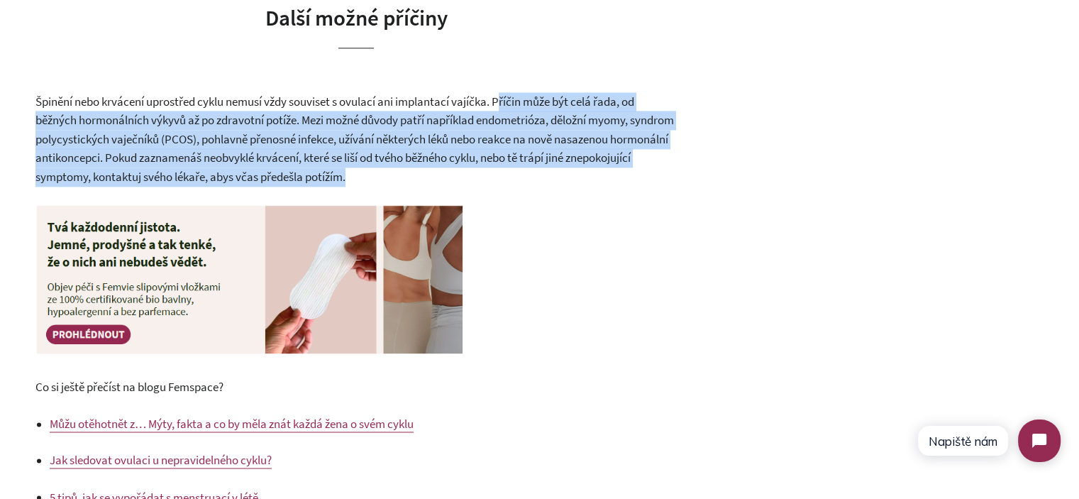
drag, startPoint x: 506, startPoint y: 97, endPoint x: 477, endPoint y: 183, distance: 91.3
click at [477, 183] on p "Špinění nebo krvácení uprostřed cyklu nemusí vždy souviset s ovulací ani implan…" at bounding box center [356, 139] width 642 height 94
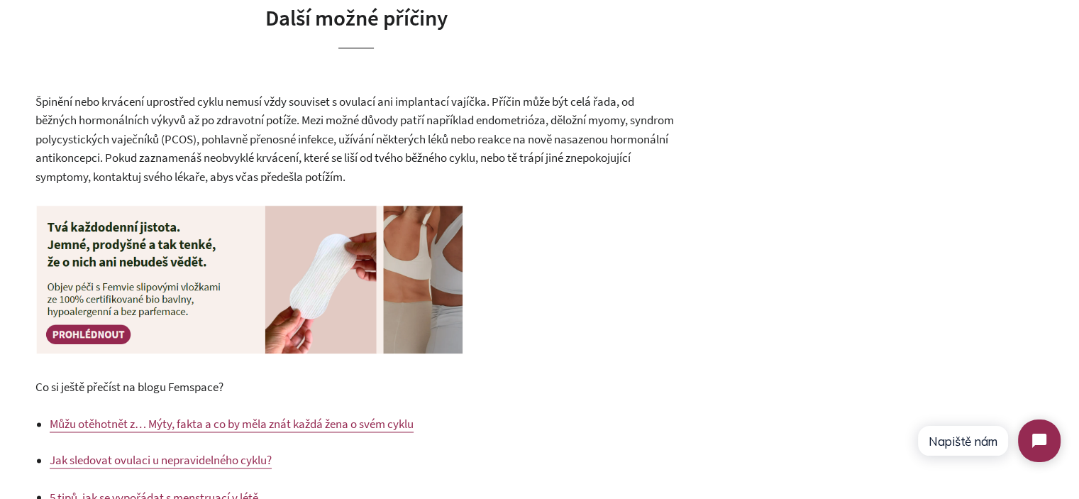
click at [180, 145] on span "Špinění nebo krvácení uprostřed cyklu nemusí vždy souviset s ovulací ani implan…" at bounding box center [354, 139] width 639 height 91
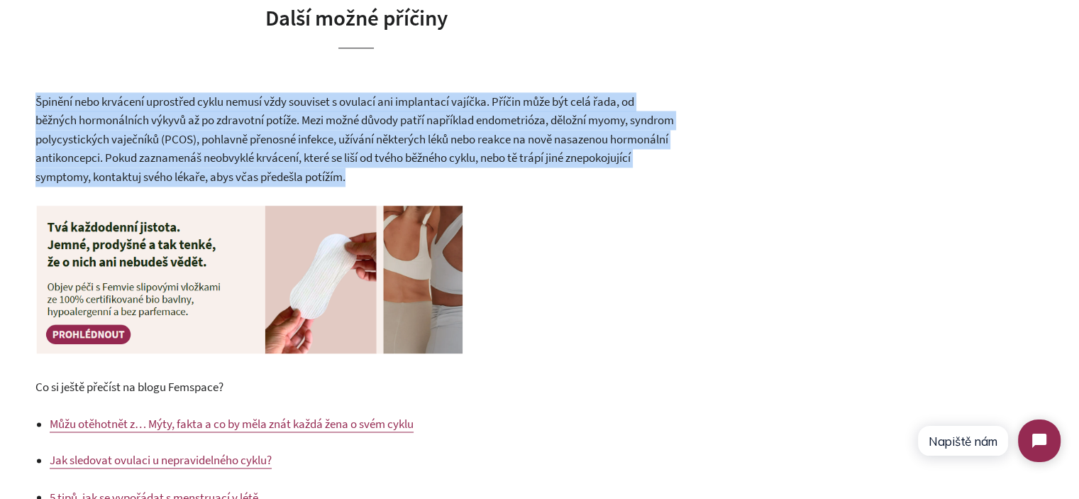
click at [180, 145] on span "Špinění nebo krvácení uprostřed cyklu nemusí vždy souviset s ovulací ani implan…" at bounding box center [354, 139] width 639 height 91
click at [444, 145] on span "Špinění nebo krvácení uprostřed cyklu nemusí vždy souviset s ovulací ani implan…" at bounding box center [354, 139] width 639 height 91
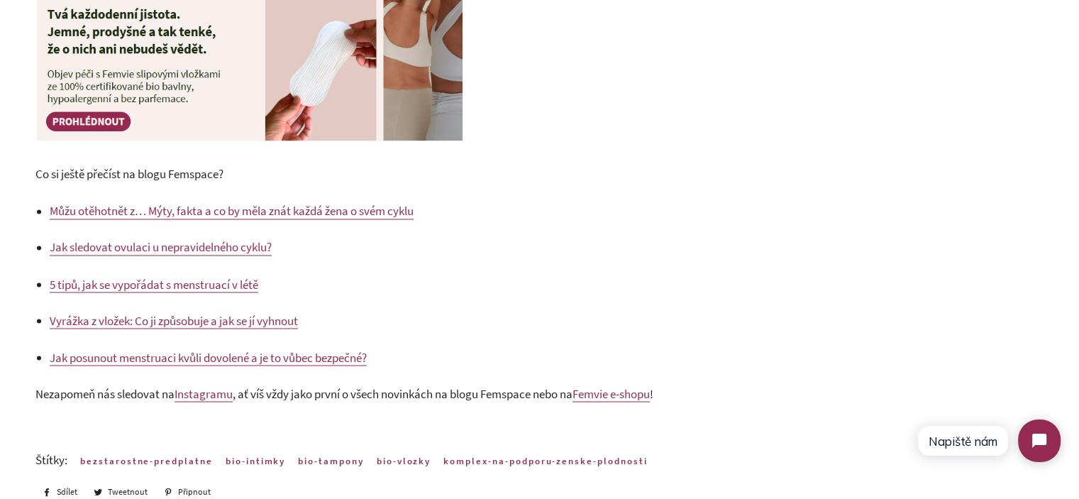
scroll to position [2484, 0]
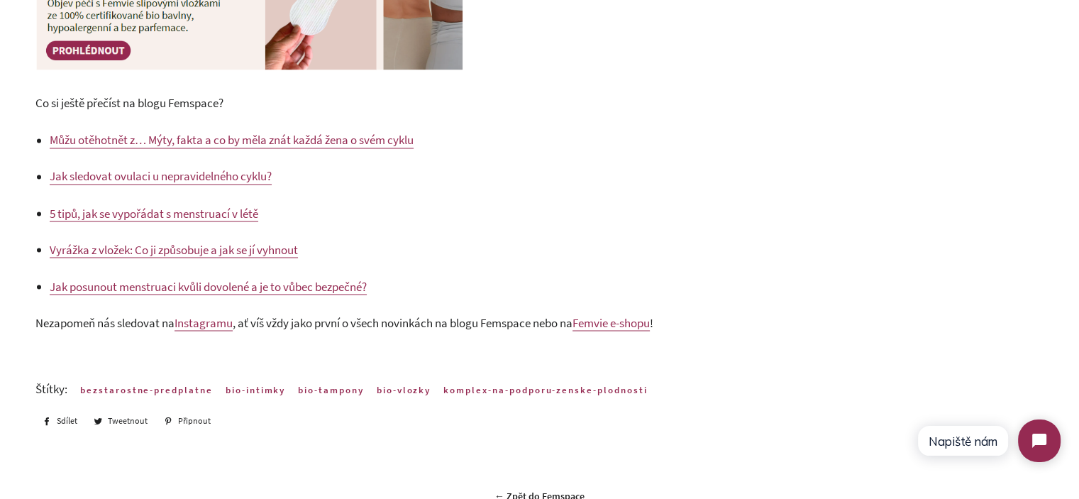
drag, startPoint x: 506, startPoint y: 135, endPoint x: 463, endPoint y: 140, distance: 43.6
click at [463, 140] on p "Můžu otěhotnět z… Mýty, fakta a co by měla znát každá žena o svém cyklu" at bounding box center [363, 140] width 627 height 19
click at [488, 143] on p "Můžu otěhotnět z… Mýty, fakta a co by měla znát každá žena o svém cyklu" at bounding box center [363, 140] width 627 height 19
click at [439, 209] on p "5 tipů, jak se vypořádat s menstruací v létě" at bounding box center [363, 213] width 627 height 19
click at [582, 111] on p "Co si ještě přečíst na blogu Femspace?" at bounding box center [356, 103] width 642 height 19
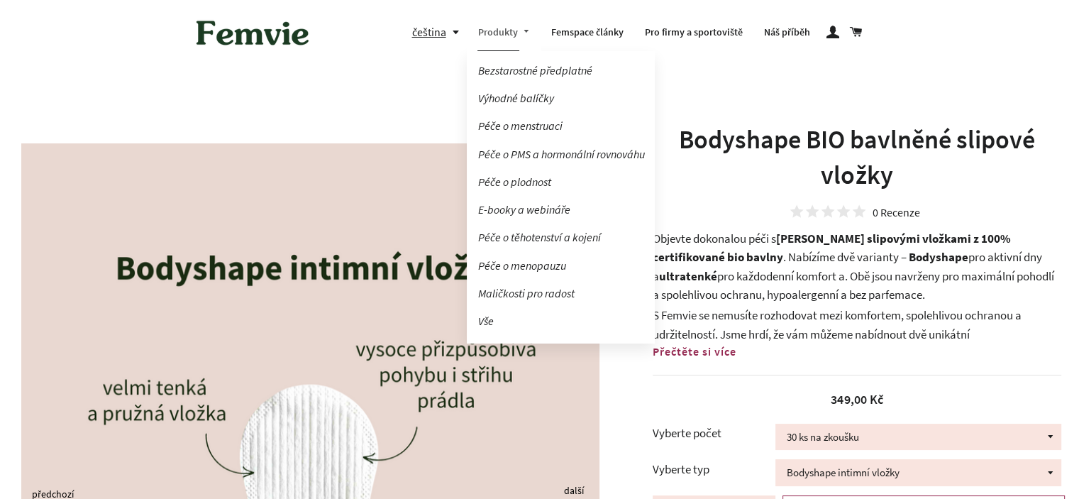
click at [494, 33] on link "Produkty" at bounding box center [504, 32] width 74 height 37
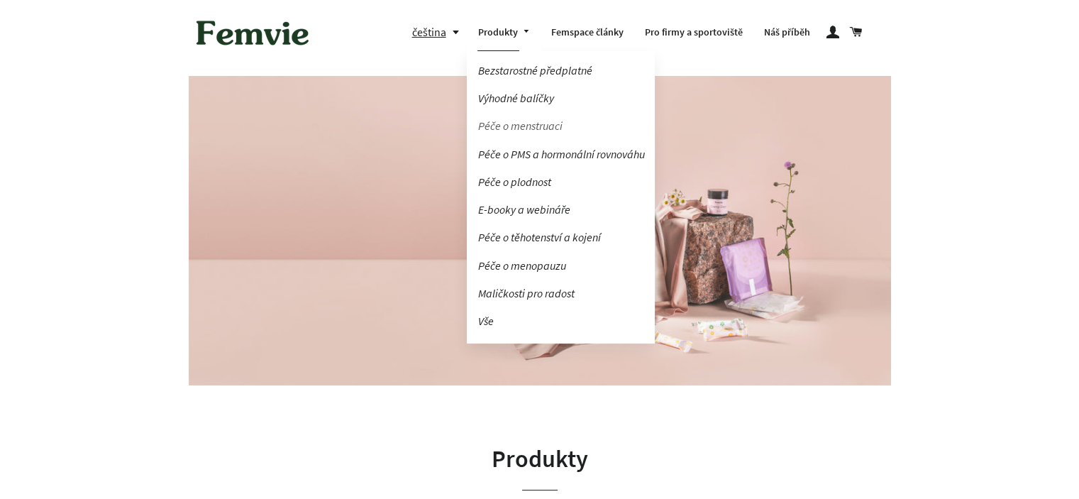
click at [512, 121] on link "Péče o menstruaci" at bounding box center [561, 126] width 188 height 25
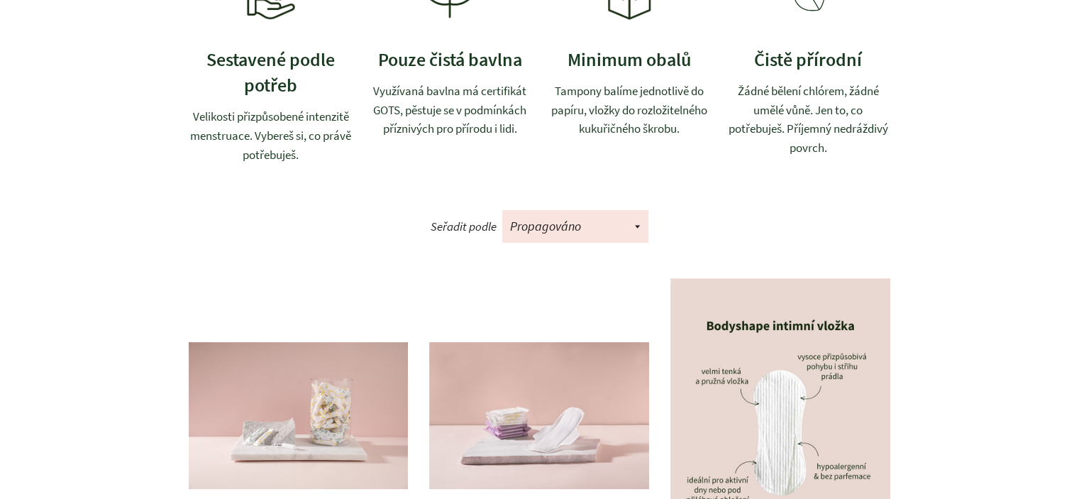
scroll to position [710, 0]
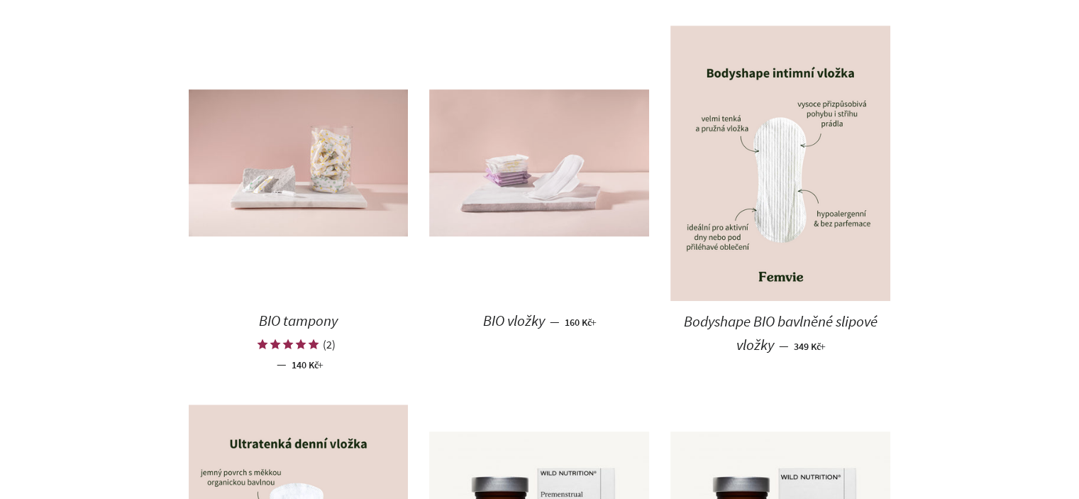
click at [516, 213] on img at bounding box center [539, 162] width 220 height 147
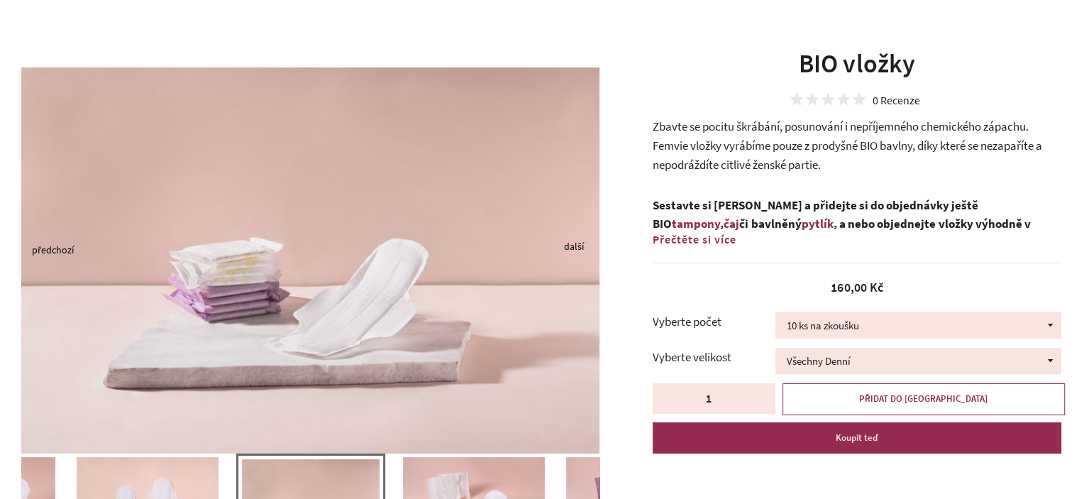
scroll to position [71, 0]
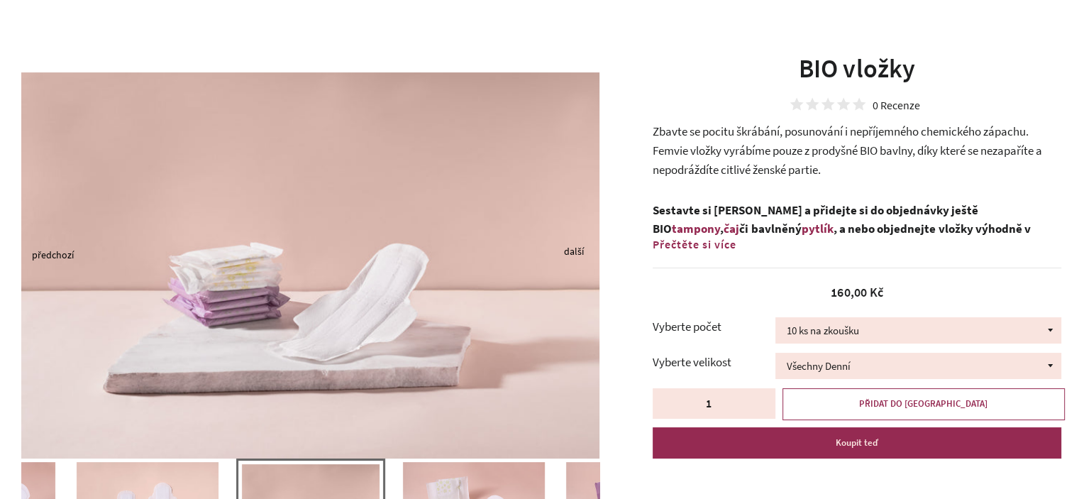
click at [822, 152] on span "Zbavte se pocitu škrábání, posunování i nepříjemného chemického zápachu. Femvie…" at bounding box center [848, 149] width 390 height 53
click at [821, 152] on span "Zbavte se pocitu škrábání, posunování i nepříjemného chemického zápachu. Femvie…" at bounding box center [848, 149] width 390 height 53
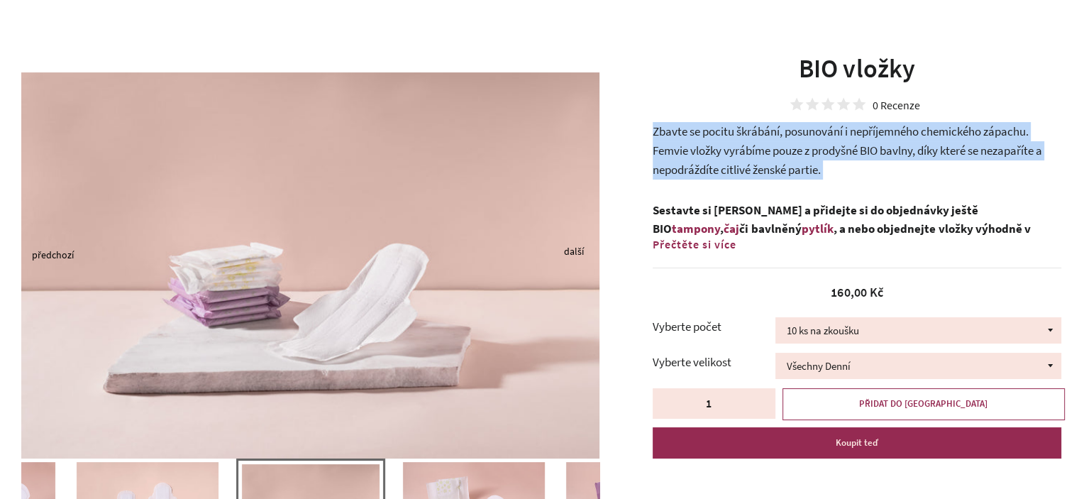
click at [821, 152] on span "Zbavte se pocitu škrábání, posunování i nepříjemného chemického zápachu. Femvie…" at bounding box center [848, 149] width 390 height 53
click at [855, 170] on p "Zbavte se pocitu škrábání, posunování i nepříjemného chemického zápachu. Femvie…" at bounding box center [857, 150] width 409 height 57
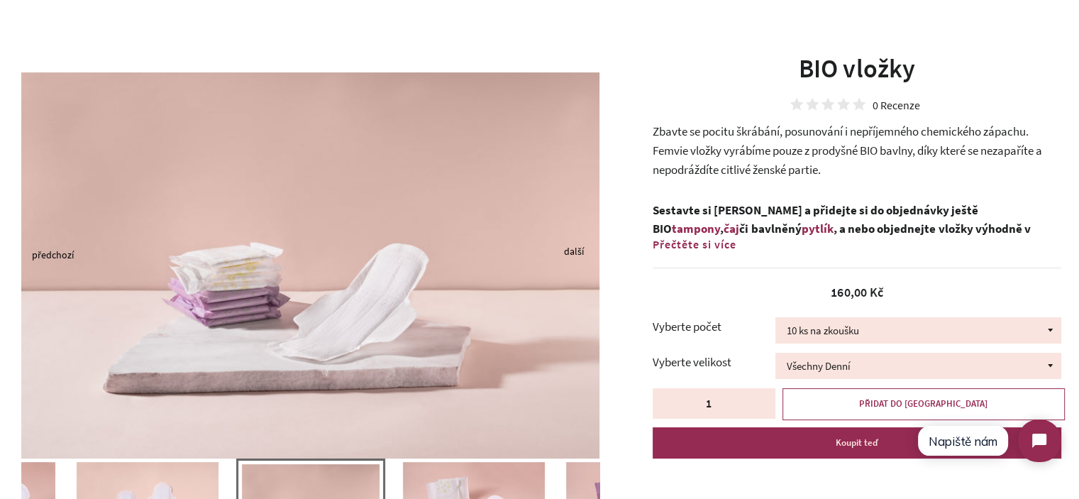
click at [777, 158] on p "Zbavte se pocitu škrábání, posunování i nepříjemného chemického zápachu. Femvie…" at bounding box center [857, 150] width 409 height 57
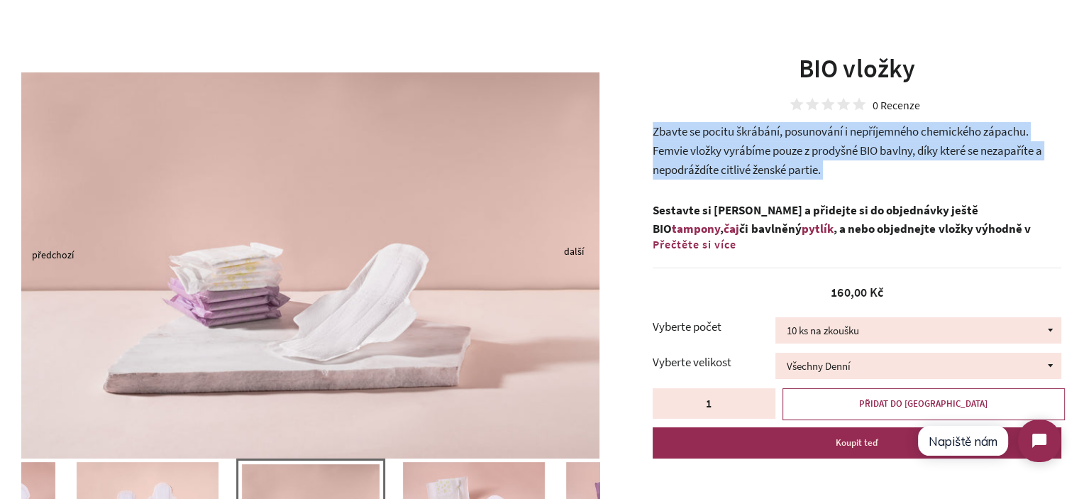
drag, startPoint x: 777, startPoint y: 158, endPoint x: 832, endPoint y: 160, distance: 54.7
click at [777, 158] on p "Zbavte se pocitu škrábání, posunování i nepříjemného chemického zápachu. Femvie…" at bounding box center [857, 150] width 409 height 57
click at [843, 162] on p "Zbavte se pocitu škrábání, posunování i nepříjemného chemického zápachu. Femvie…" at bounding box center [857, 150] width 409 height 57
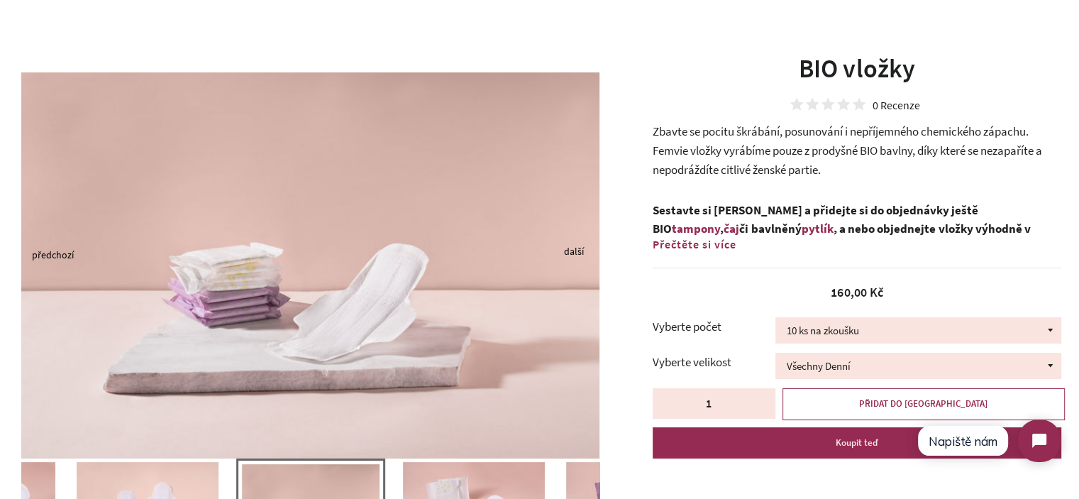
click at [843, 162] on p "Zbavte se pocitu škrábání, posunování i nepříjemného chemického zápachu. Femvie…" at bounding box center [857, 150] width 409 height 57
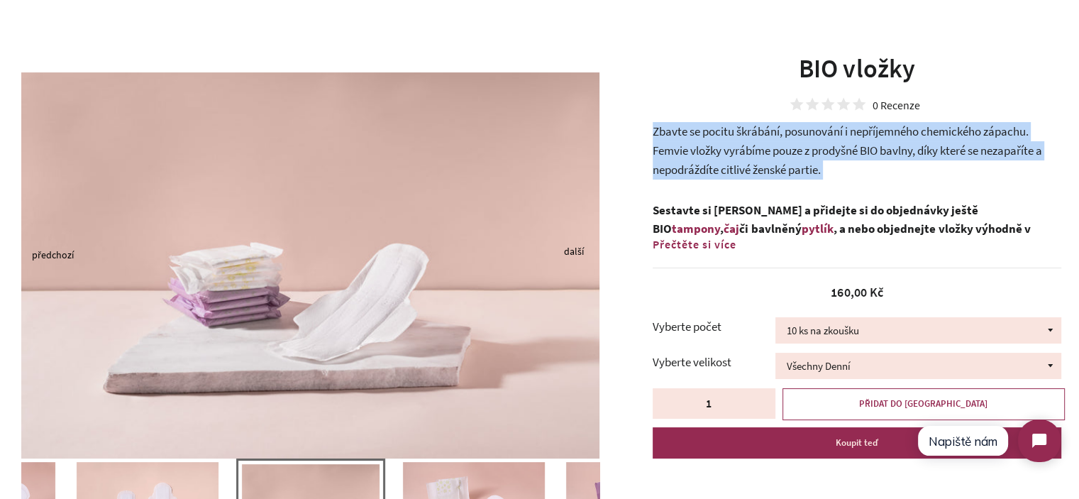
click at [843, 162] on p "Zbavte se pocitu škrábání, posunování i nepříjemného chemického zápachu. Femvie…" at bounding box center [857, 150] width 409 height 57
click at [857, 169] on p "Zbavte se pocitu škrábání, posunování i nepříjemného chemického zápachu. Femvie…" at bounding box center [857, 150] width 409 height 57
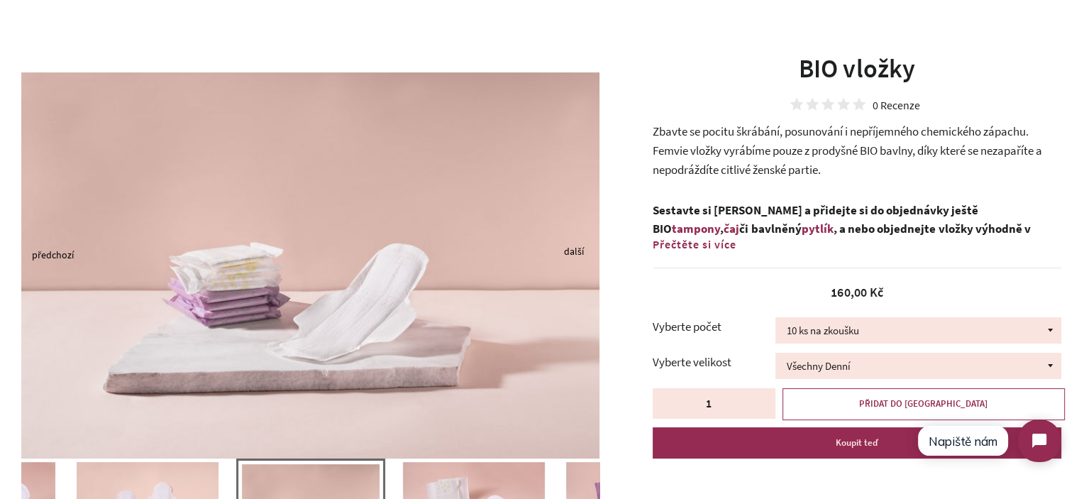
click at [781, 177] on span "Zbavte se pocitu škrábání, posunování i nepříjemného chemického zápachu. Femvie…" at bounding box center [848, 149] width 390 height 53
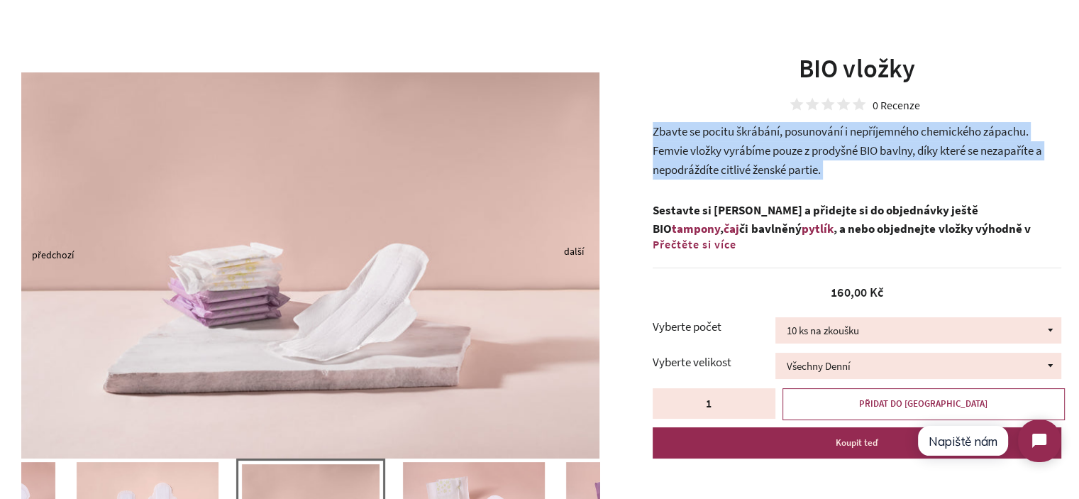
click at [781, 177] on span "Zbavte se pocitu škrábání, posunování i nepříjemného chemického zápachu. Femvie…" at bounding box center [848, 149] width 390 height 53
click at [846, 172] on p "Zbavte se pocitu škrábání, posunování i nepříjemného chemického zápachu. Femvie…" at bounding box center [857, 150] width 409 height 57
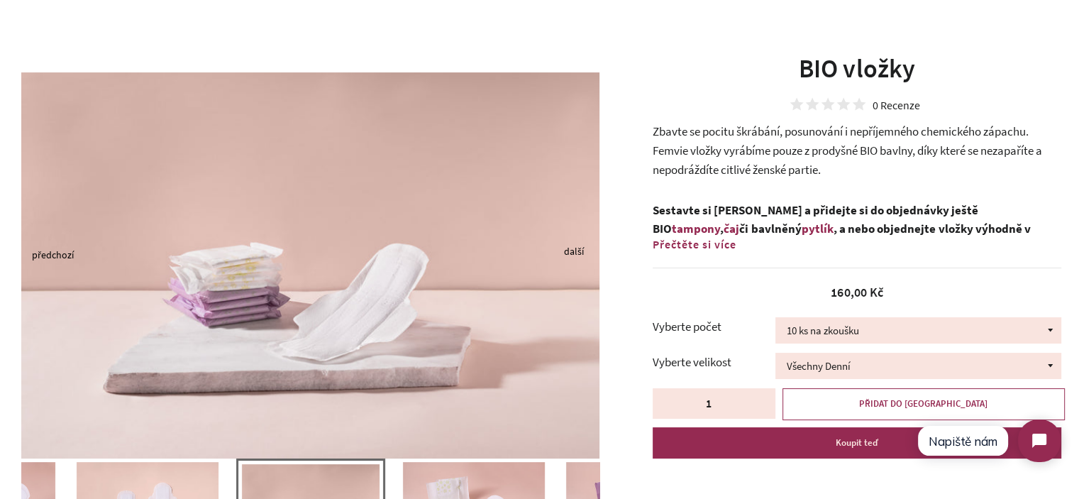
click at [730, 242] on span "Přečtěte si více" at bounding box center [695, 244] width 84 height 14
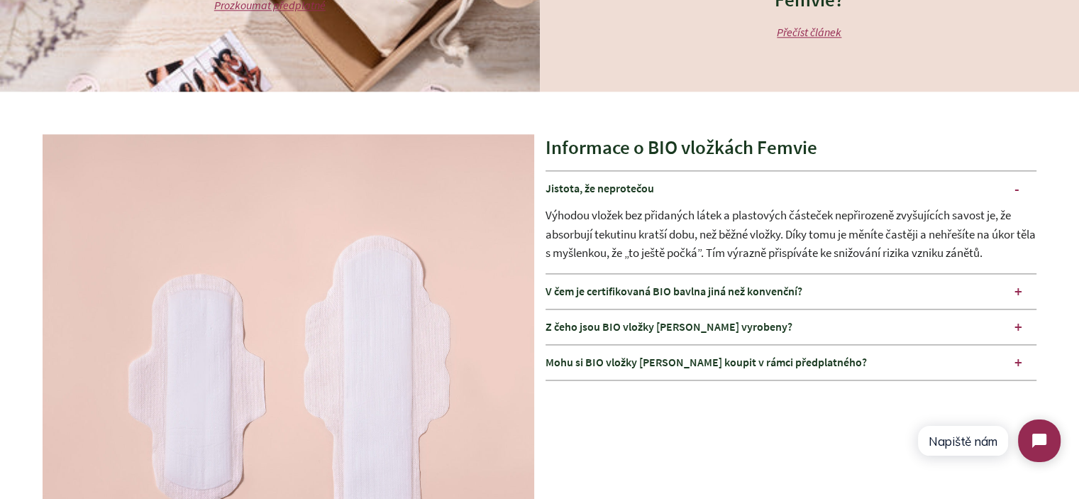
scroll to position [1845, 0]
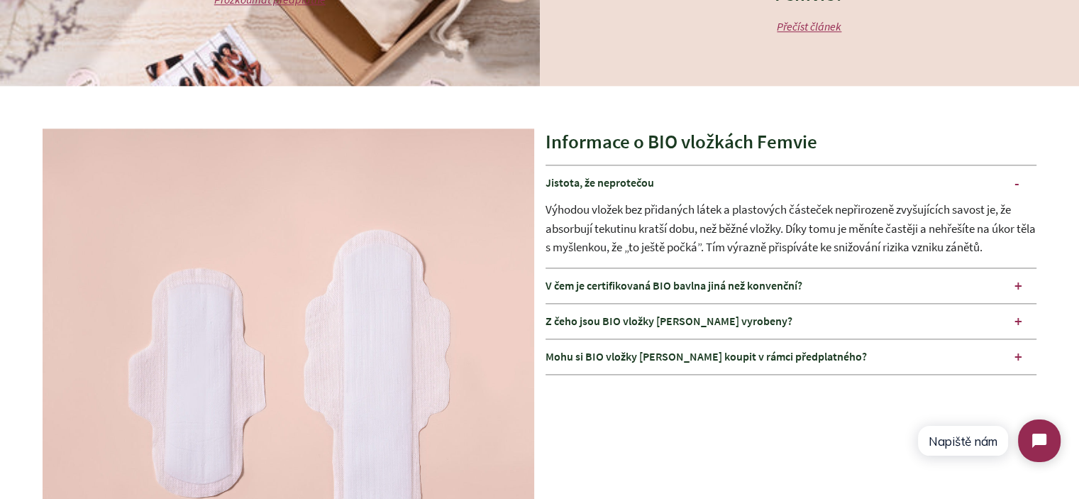
click at [747, 327] on div "Z čeho jsou BIO vložky Femvie vyrobeny?" at bounding box center [792, 321] width 492 height 35
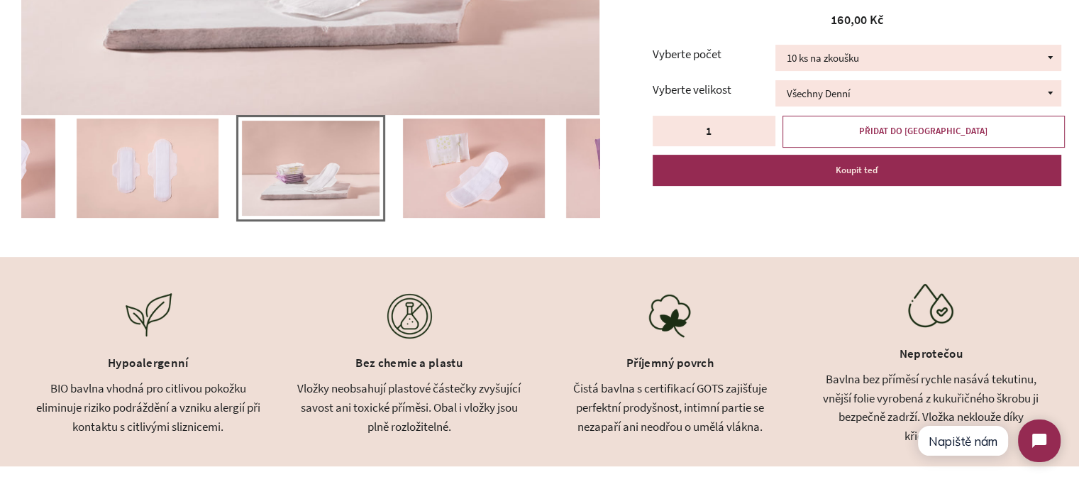
scroll to position [426, 0]
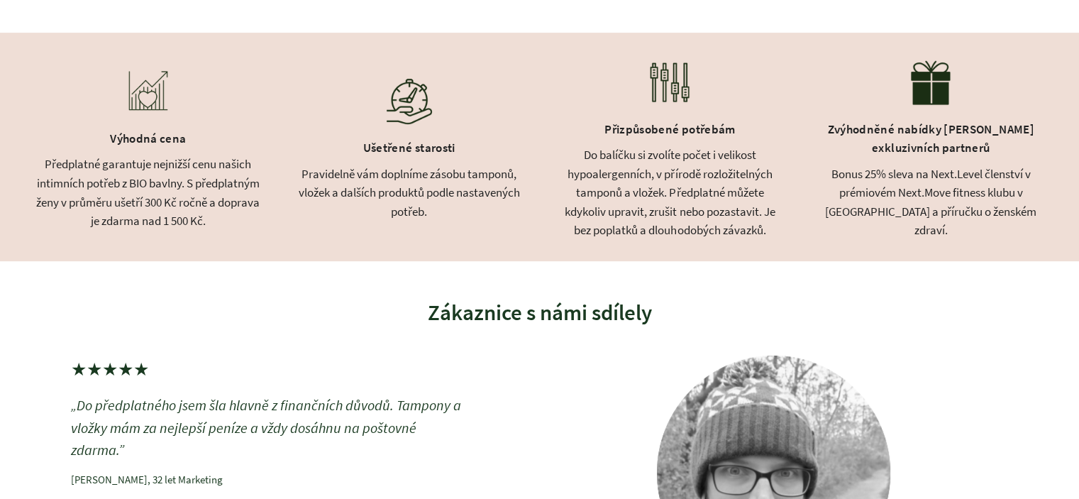
click at [164, 169] on div "Předplatné garantuje nejnižší cenu našich intimních potřeb z BIO bavlny. S před…" at bounding box center [148, 192] width 226 height 75
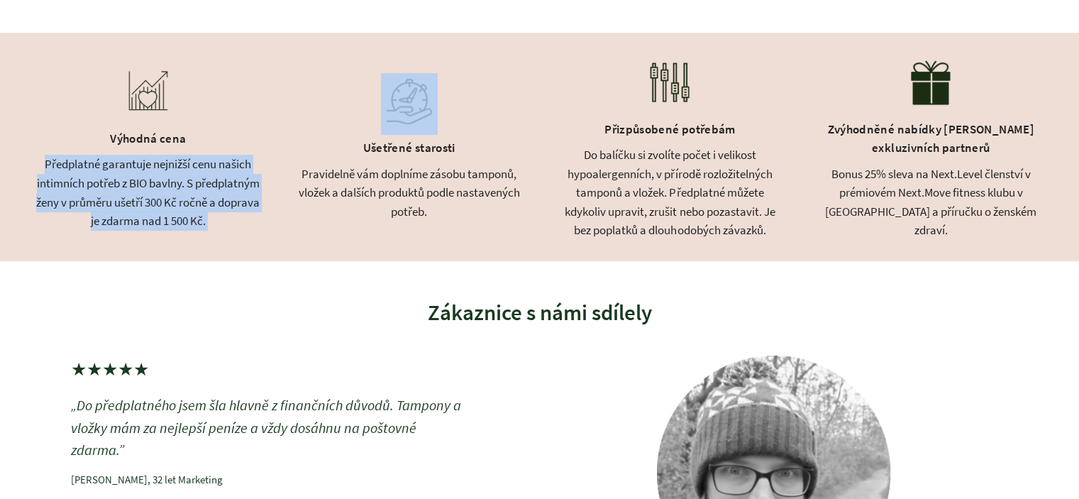
click at [164, 169] on div "Předplatné garantuje nejnižší cenu našich intimních potřeb z BIO bavlny. S před…" at bounding box center [148, 192] width 226 height 75
click at [180, 178] on div "Předplatné garantuje nejnižší cenu našich intimních potřeb z BIO bavlny. S před…" at bounding box center [148, 192] width 226 height 75
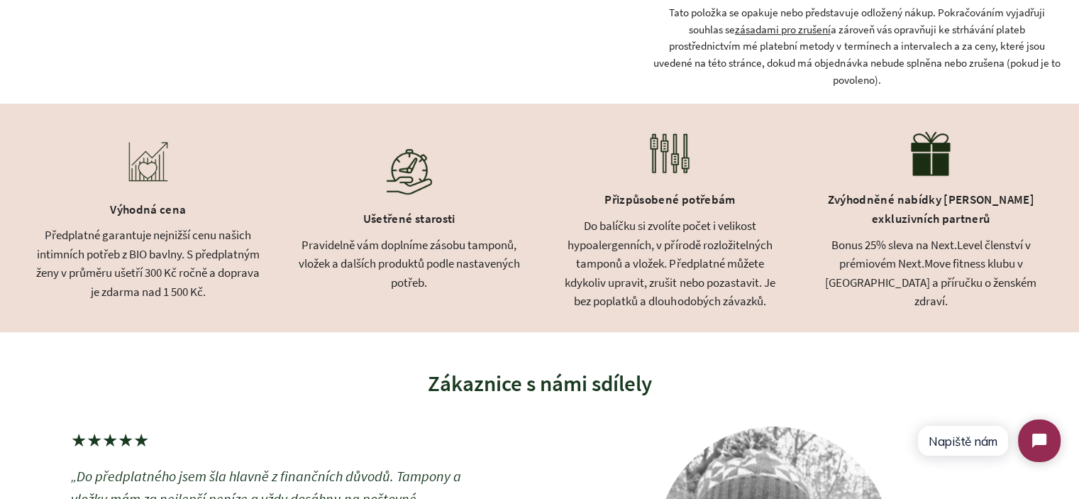
click at [199, 181] on div at bounding box center [148, 165] width 226 height 62
click at [690, 243] on div "Do balíčku si zvolíte počet i velikost hypoalergenních, v přírodě rozložitelnýc…" at bounding box center [671, 263] width 226 height 94
click at [690, 242] on div "Do balíčku si zvolíte počet i velikost hypoalergenních, v přírodě rozložitelnýc…" at bounding box center [671, 263] width 226 height 94
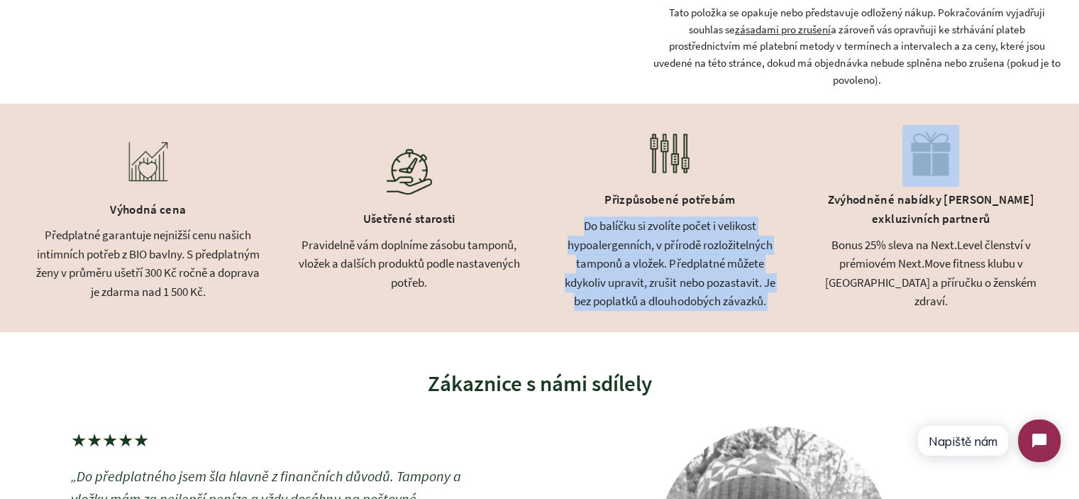
click at [690, 242] on div "Do balíčku si zvolíte počet i velikost hypoalergenních, v přírodě rozložitelnýc…" at bounding box center [671, 263] width 226 height 94
click at [788, 279] on div "Výhodná cena Předplatné garantuje nejnižší cenu našich intimních potřeb z BIO b…" at bounding box center [539, 218] width 1079 height 229
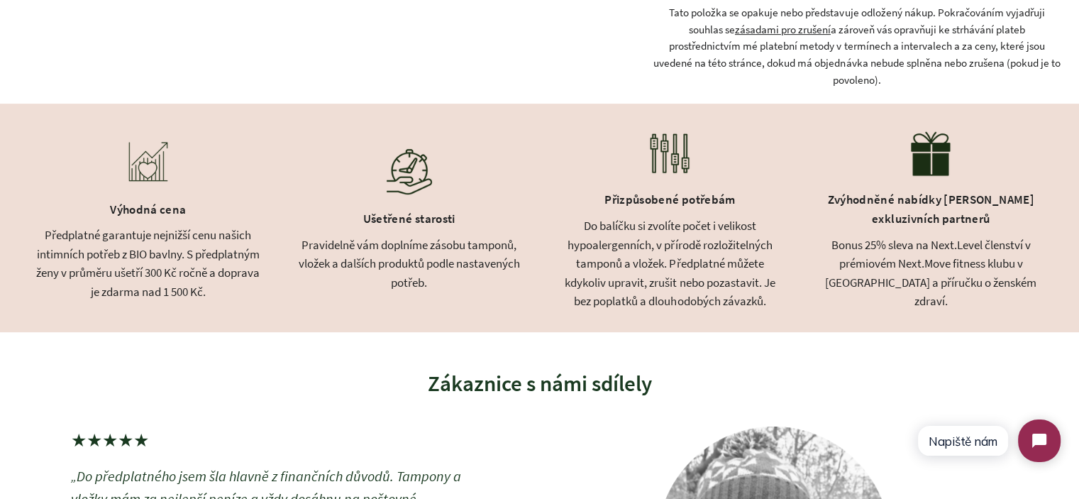
click at [714, 291] on div "Do balíčku si zvolíte počet i velikost hypoalergenních, v přírodě rozložitelnýc…" at bounding box center [671, 263] width 226 height 94
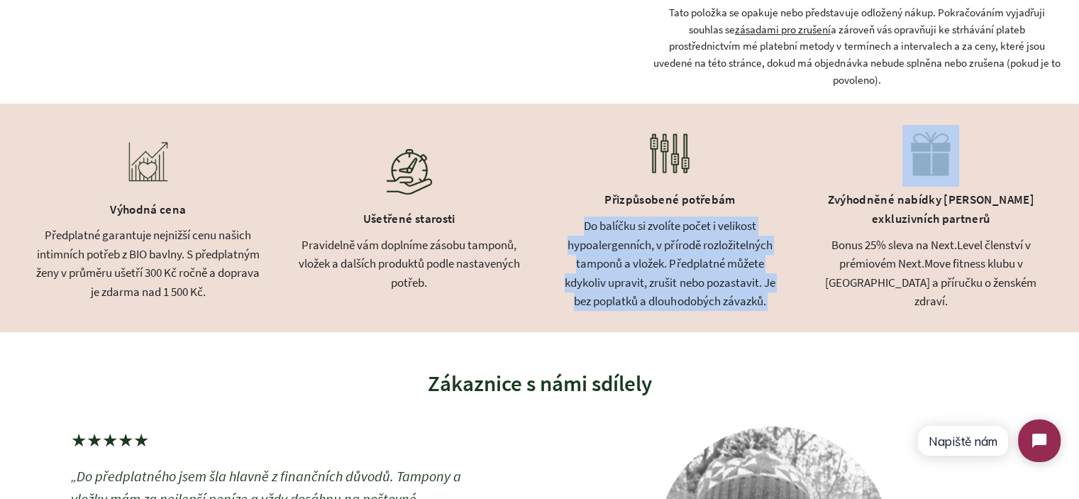
drag, startPoint x: 714, startPoint y: 291, endPoint x: 703, endPoint y: 269, distance: 24.8
click at [703, 269] on div "Do balíčku si zvolíte počet i velikost hypoalergenních, v přírodě rozložitelnýc…" at bounding box center [671, 263] width 226 height 94
click at [754, 295] on div "Do balíčku si zvolíte počet i velikost hypoalergenních, v přírodě rozložitelnýc…" at bounding box center [671, 263] width 226 height 94
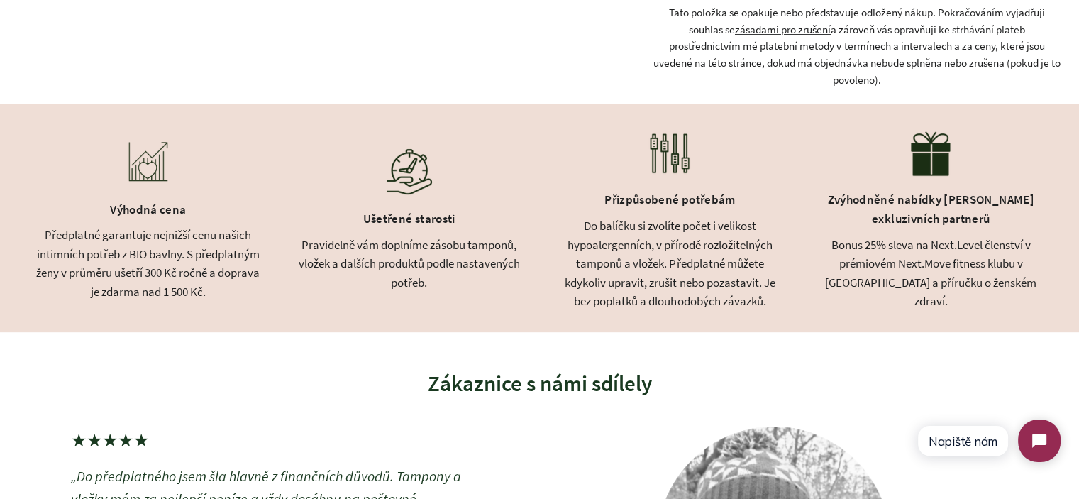
click at [777, 304] on div "Do balíčku si zvolíte počet i velikost hypoalergenních, v přírodě rozložitelnýc…" at bounding box center [671, 263] width 226 height 94
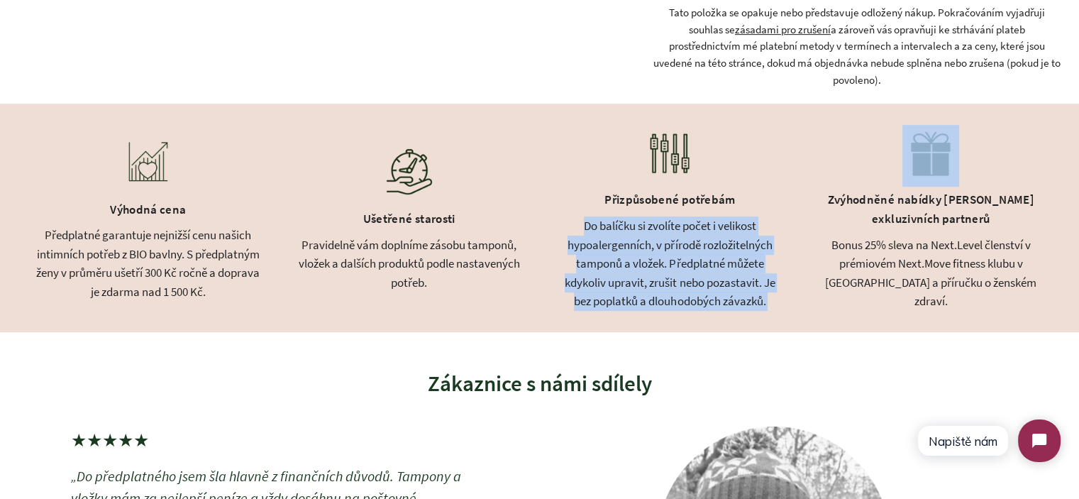
drag, startPoint x: 777, startPoint y: 304, endPoint x: 577, endPoint y: 222, distance: 216.4
click at [577, 222] on div "Do balíčku si zvolíte počet i velikost hypoalergenních, v přírodě rozložitelnýc…" at bounding box center [671, 263] width 226 height 94
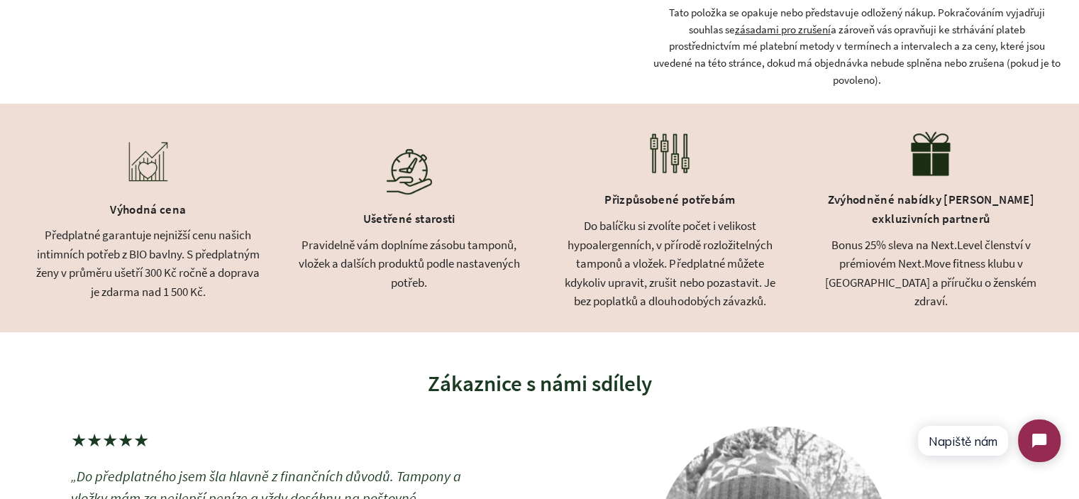
click at [389, 251] on div "Pravidelně vám doplníme zásobu tamponů, vložek a dalších produktů podle nastave…" at bounding box center [410, 264] width 226 height 57
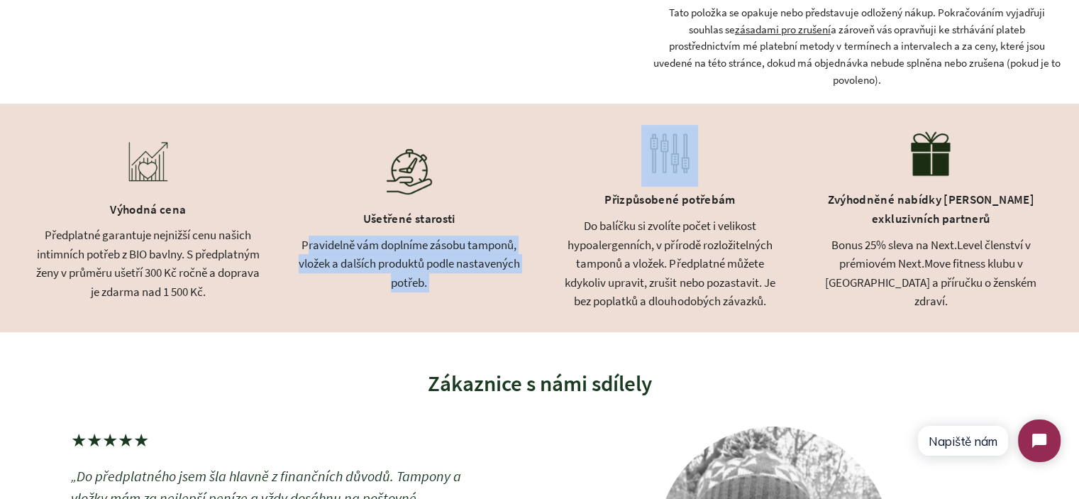
click at [389, 251] on div "Pravidelně vám doplníme zásobu tamponů, vložek a dalších produktů podle nastave…" at bounding box center [410, 264] width 226 height 57
click at [420, 269] on div "Pravidelně vám doplníme zásobu tamponů, vložek a dalších produktů podle nastave…" at bounding box center [410, 264] width 226 height 57
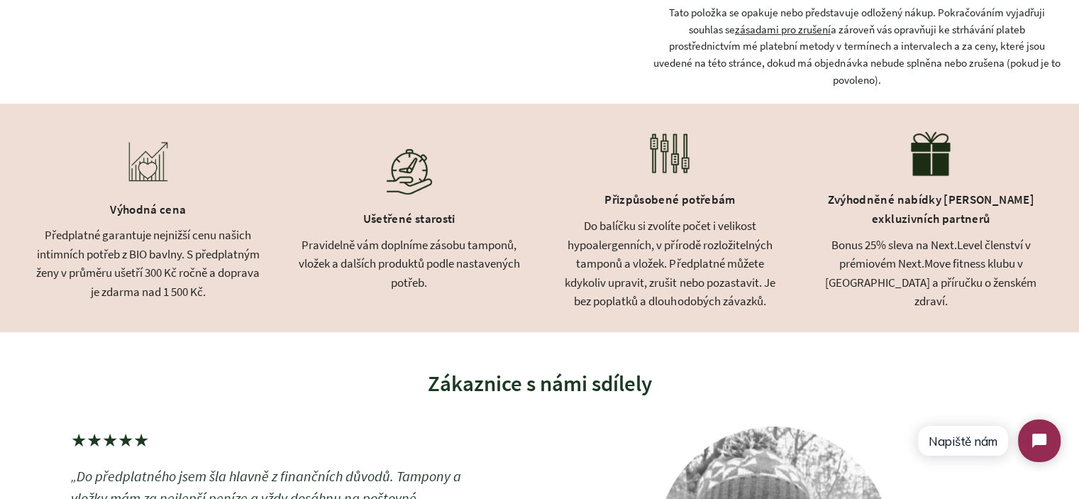
click at [165, 294] on div "Předplatné garantuje nejnižší cenu našich intimních potřeb z BIO bavlny. S před…" at bounding box center [148, 263] width 226 height 75
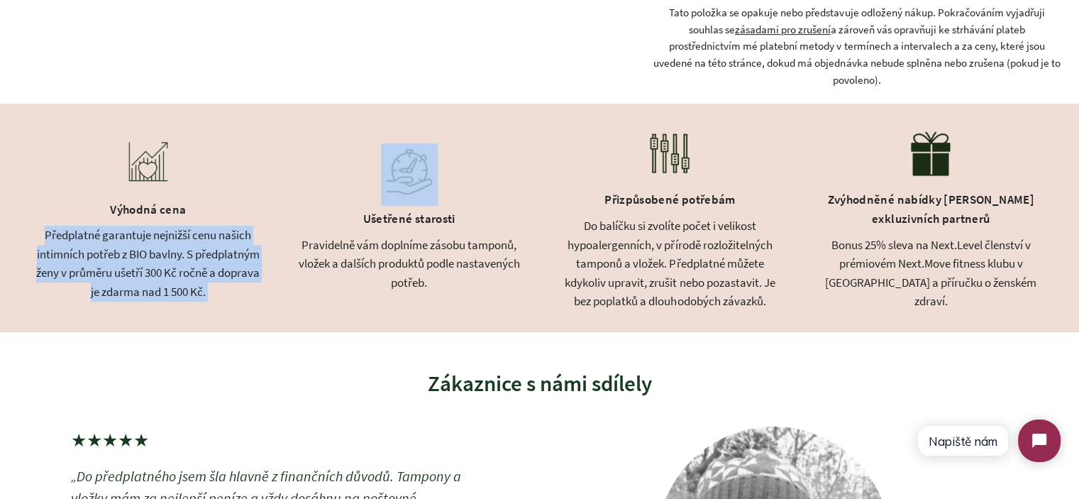
drag, startPoint x: 165, startPoint y: 294, endPoint x: 152, endPoint y: 283, distance: 16.6
click at [163, 292] on div "Předplatné garantuje nejnižší cenu našich intimních potřeb z BIO bavlny. S před…" at bounding box center [148, 263] width 226 height 75
click at [114, 259] on div "Předplatné garantuje nejnižší cenu našich intimních potřeb z BIO bavlny. S před…" at bounding box center [148, 263] width 226 height 75
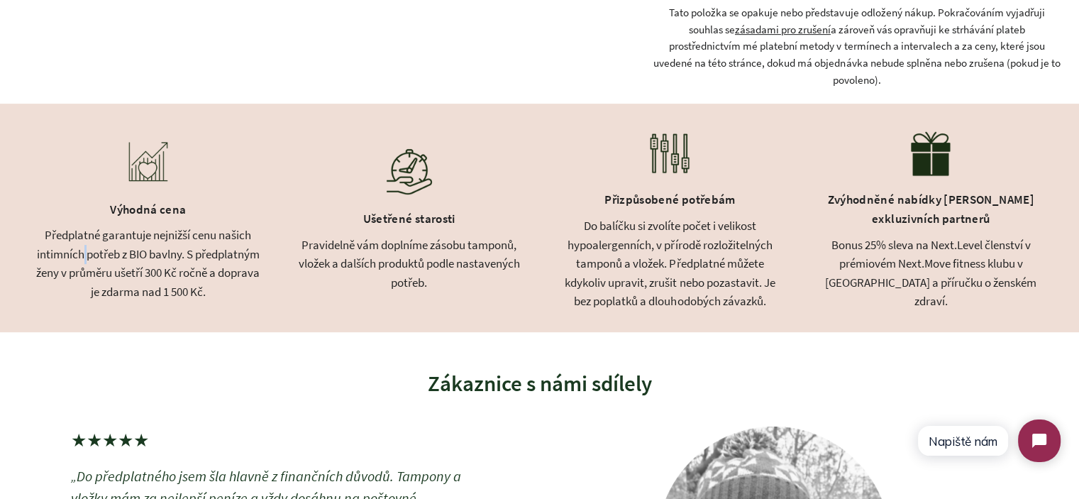
click at [114, 259] on div "Předplatné garantuje nejnižší cenu našich intimních potřeb z BIO bavlny. S před…" at bounding box center [148, 263] width 226 height 75
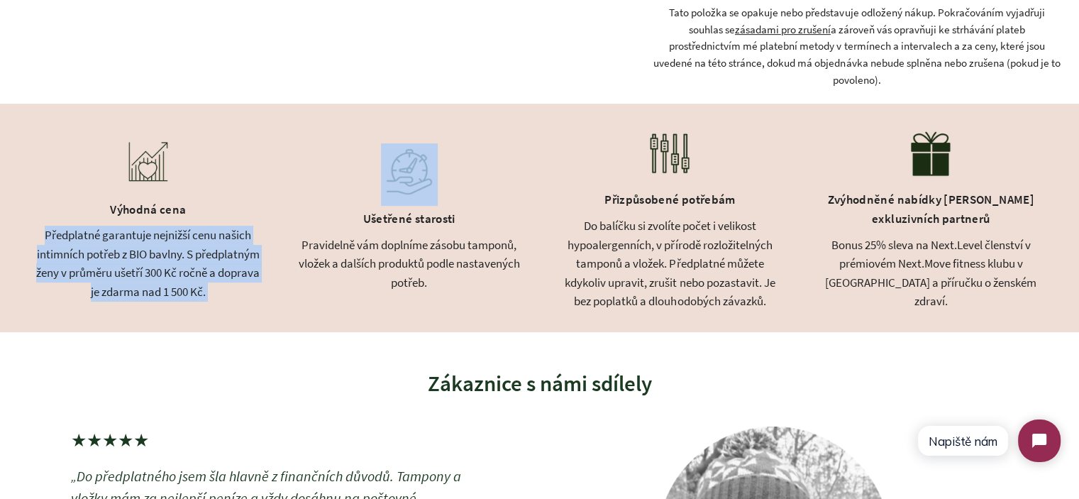
click at [114, 258] on div "Předplatné garantuje nejnižší cenu našich intimních potřeb z BIO bavlny. S před…" at bounding box center [148, 263] width 226 height 75
click at [205, 270] on div "Předplatné garantuje nejnižší cenu našich intimních potřeb z BIO bavlny. S před…" at bounding box center [148, 263] width 226 height 75
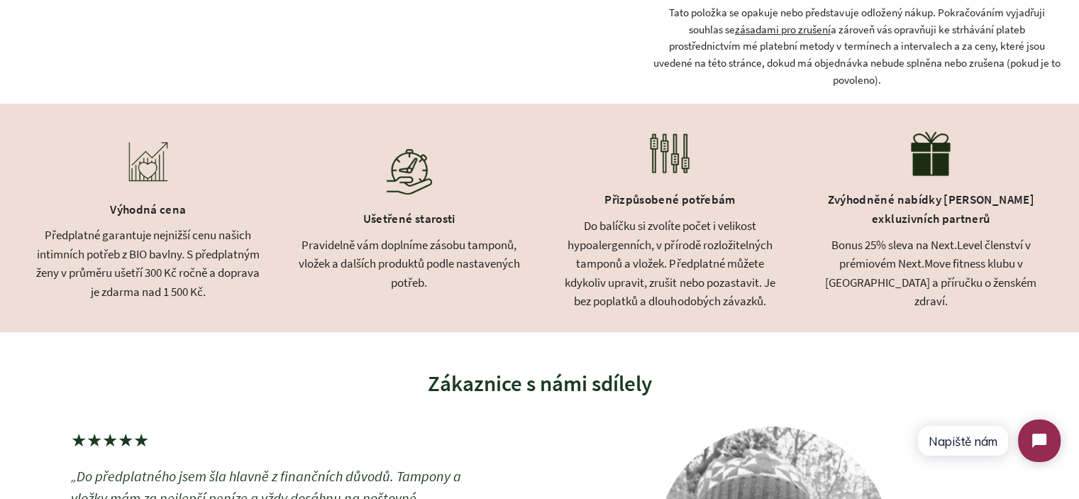
click at [250, 287] on div "Předplatné garantuje nejnižší cenu našich intimních potřeb z BIO bavlny. S před…" at bounding box center [148, 263] width 226 height 75
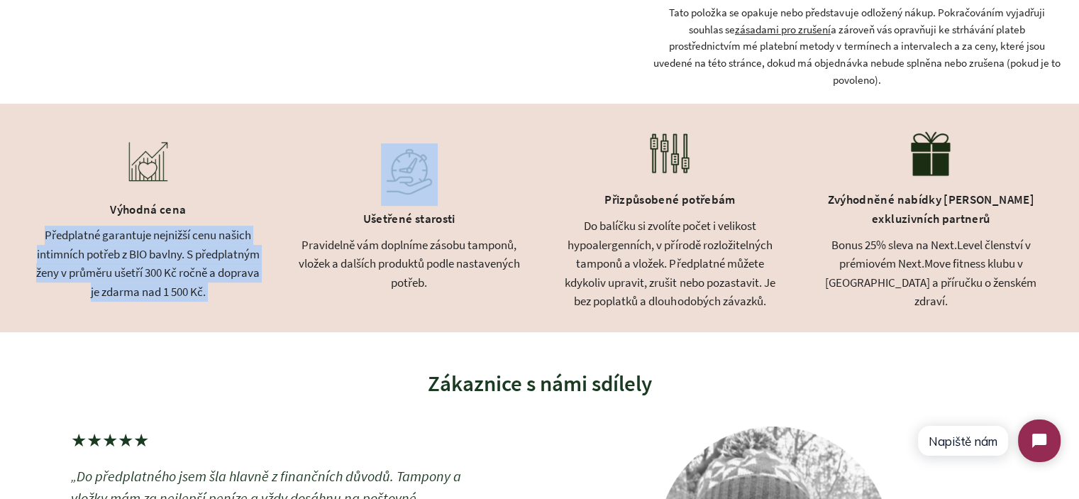
drag, startPoint x: 250, startPoint y: 287, endPoint x: 31, endPoint y: 235, distance: 225.5
click at [31, 235] on div "Výhodná cena Předplatné garantuje nejnižší cenu našich intimních potřeb z BIO b…" at bounding box center [539, 218] width 1079 height 229
click at [39, 230] on div "Předplatné garantuje nejnižší cenu našich intimních potřeb z BIO bavlny. S před…" at bounding box center [148, 263] width 226 height 75
drag, startPoint x: 42, startPoint y: 229, endPoint x: 271, endPoint y: 297, distance: 239.3
click at [271, 297] on div "Výhodná cena Předplatné garantuje nejnižší cenu našich intimních potřeb z BIO b…" at bounding box center [539, 218] width 1079 height 229
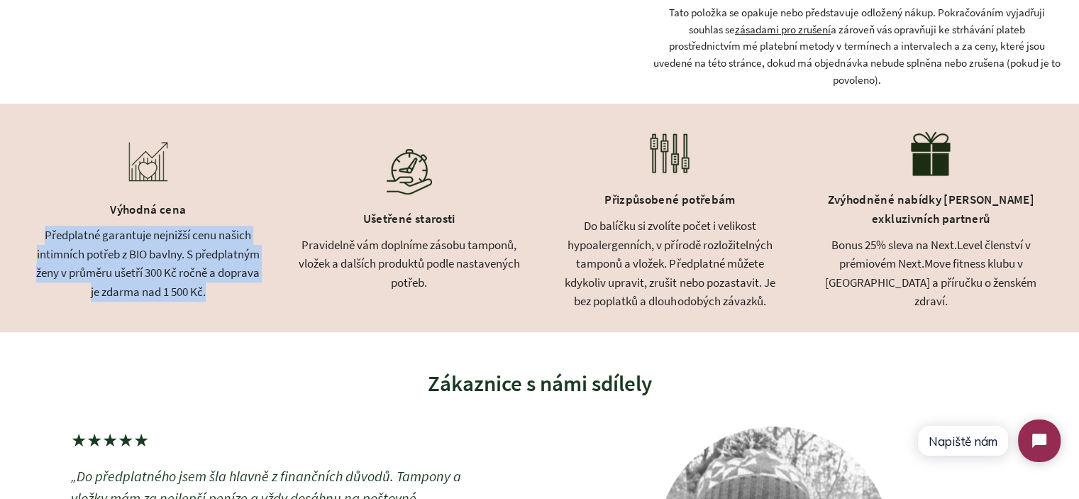
click at [271, 297] on div "Výhodná cena Předplatné garantuje nejnižší cenu našich intimních potřeb z BIO b…" at bounding box center [539, 218] width 1079 height 229
drag, startPoint x: 255, startPoint y: 295, endPoint x: 32, endPoint y: 237, distance: 230.8
click at [32, 237] on div "Výhodná cena Předplatné garantuje nejnižší cenu našich intimních potřeb z BIO b…" at bounding box center [539, 218] width 1079 height 229
click at [133, 246] on div "Předplatné garantuje nejnižší cenu našich intimních potřeb z BIO bavlny. S před…" at bounding box center [148, 263] width 226 height 75
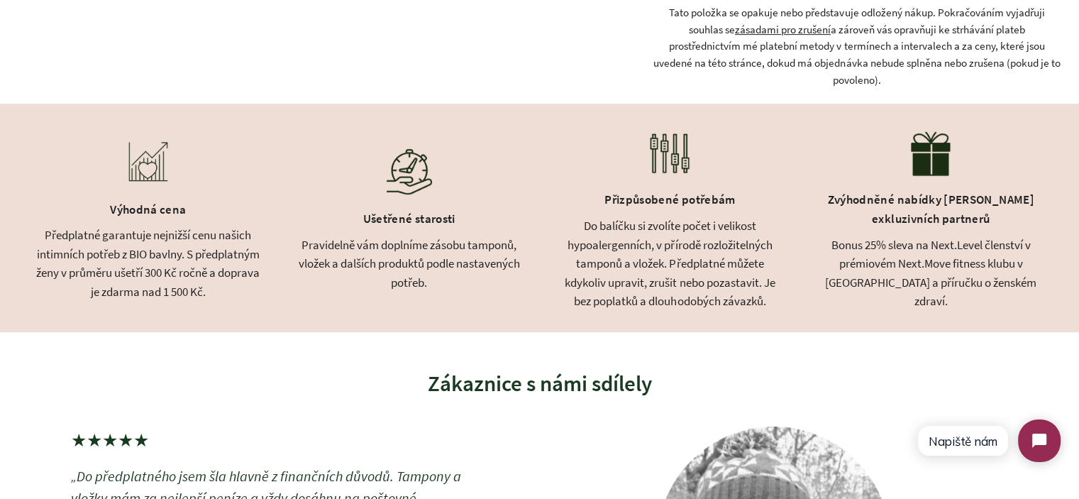
click at [627, 253] on div "Do balíčku si zvolíte počet i velikost hypoalergenních, v přírodě rozložitelnýc…" at bounding box center [671, 263] width 226 height 94
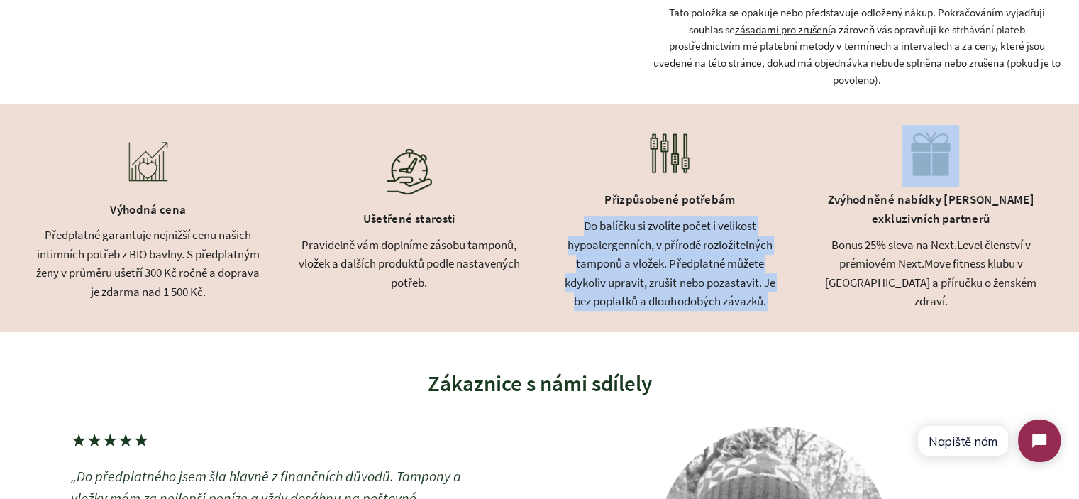
click at [627, 253] on div "Do balíčku si zvolíte počet i velikost hypoalergenních, v přírodě rozložitelnýc…" at bounding box center [671, 263] width 226 height 94
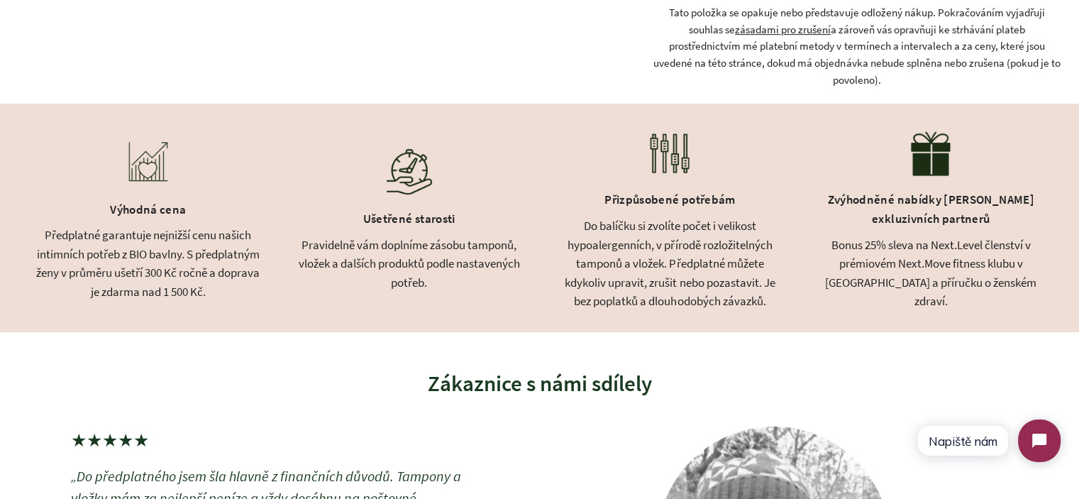
click at [442, 253] on div "Pravidelně vám doplníme zásobu tamponů, vložek a dalších produktů podle nastave…" at bounding box center [410, 264] width 226 height 57
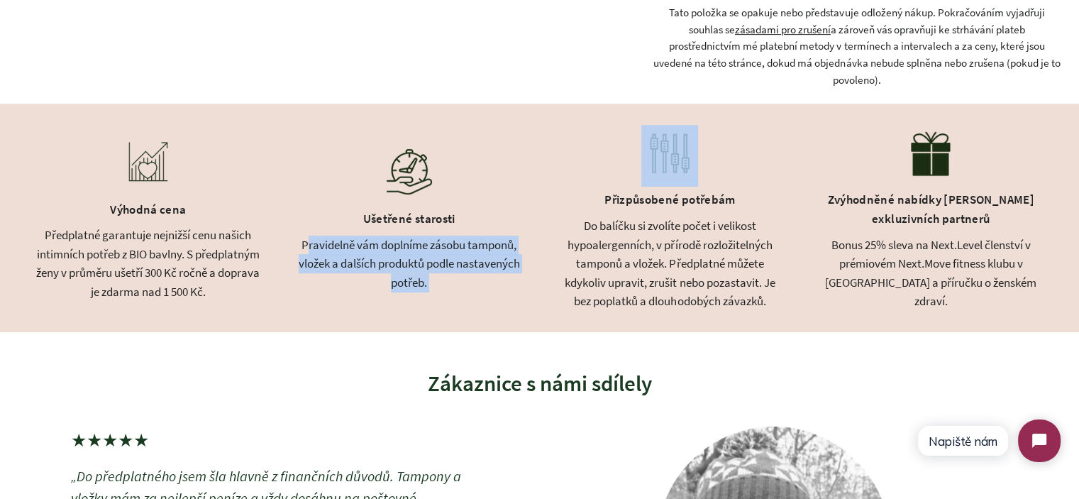
click at [442, 253] on div "Pravidelně vám doplníme zásobu tamponů, vložek a dalších produktů podle nastave…" at bounding box center [410, 264] width 226 height 57
click at [511, 276] on div "Pravidelně vám doplníme zásobu tamponů, vložek a dalších produktů podle nastave…" at bounding box center [410, 264] width 226 height 57
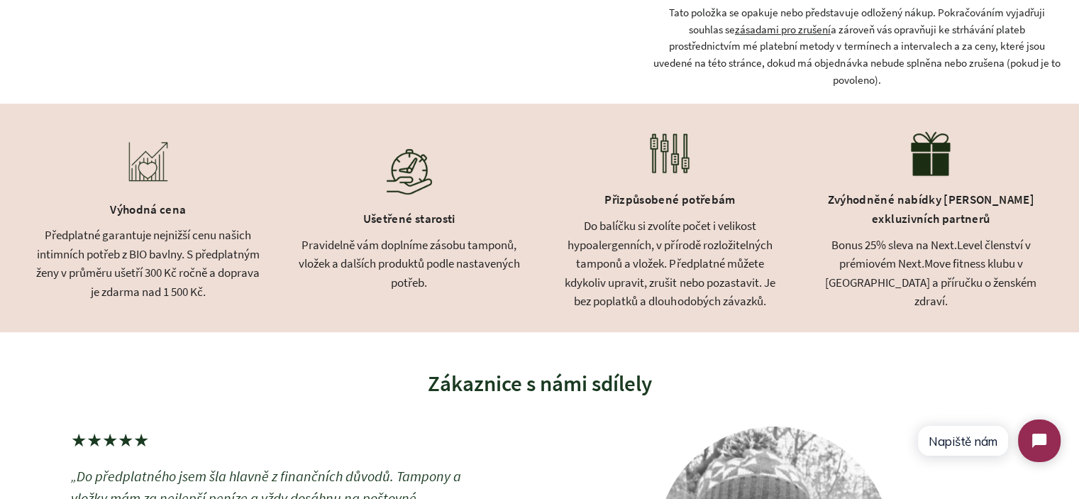
click at [679, 243] on div "Do balíčku si zvolíte počet i velikost hypoalergenních, v přírodě rozložitelnýc…" at bounding box center [671, 263] width 226 height 94
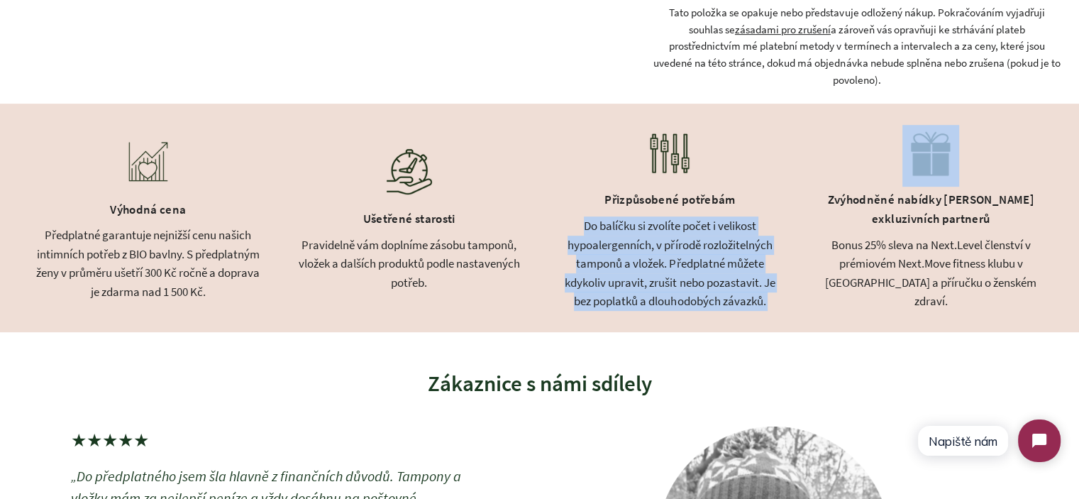
click at [679, 243] on div "Do balíčku si zvolíte počet i velikost hypoalergenních, v přírodě rozložitelnýc…" at bounding box center [671, 263] width 226 height 94
click at [699, 270] on div "Do balíčku si zvolíte počet i velikost hypoalergenních, v přírodě rozložitelnýc…" at bounding box center [671, 263] width 226 height 94
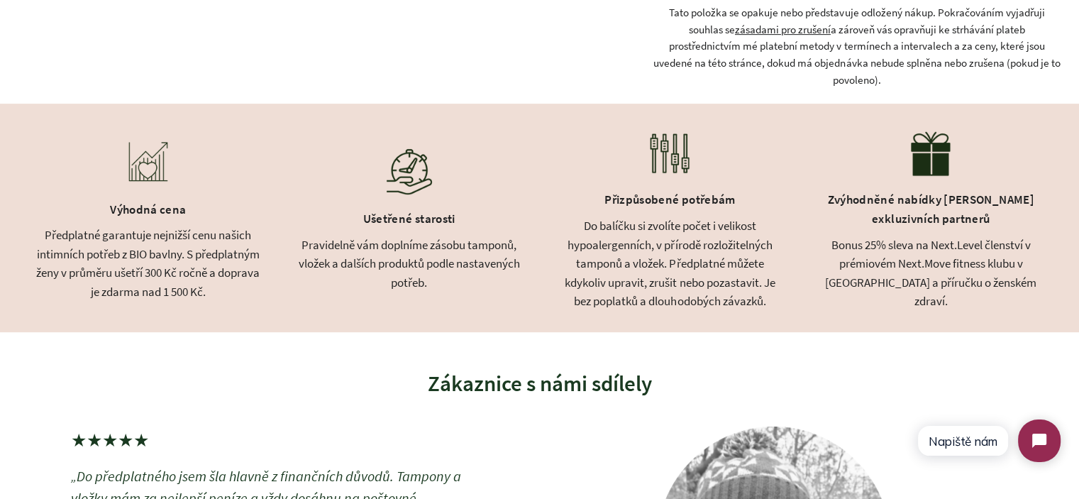
click at [674, 264] on div "Do balíčku si zvolíte počet i velikost hypoalergenních, v přírodě rozložitelnýc…" at bounding box center [671, 263] width 226 height 94
click at [661, 260] on div "Do balíčku si zvolíte počet i velikost hypoalergenních, v přírodě rozložitelnýc…" at bounding box center [671, 263] width 226 height 94
drag, startPoint x: 661, startPoint y: 260, endPoint x: 731, endPoint y: 285, distance: 73.8
click at [731, 285] on div "Do balíčku si zvolíte počet i velikost hypoalergenních, v přírodě rozložitelnýc…" at bounding box center [671, 263] width 226 height 94
click at [737, 286] on div "Do balíčku si zvolíte počet i velikost hypoalergenních, v přírodě rozložitelnýc…" at bounding box center [671, 263] width 226 height 94
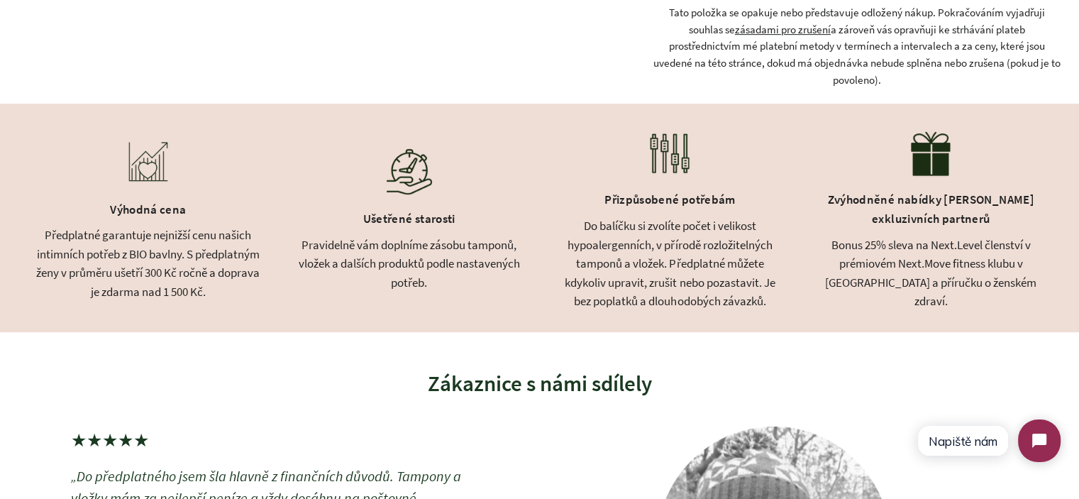
click at [781, 290] on div "Do balíčku si zvolíte počet i velikost hypoalergenních, v přírodě rozložitelnýc…" at bounding box center [671, 263] width 226 height 94
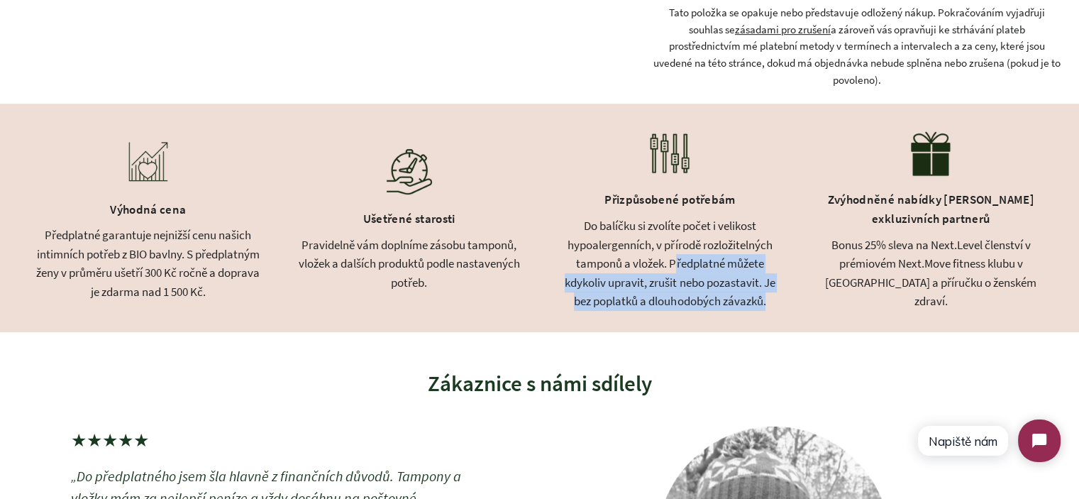
drag, startPoint x: 781, startPoint y: 301, endPoint x: 678, endPoint y: 268, distance: 107.3
click at [678, 268] on div "Do balíčku si zvolíte počet i velikost hypoalergenních, v přírodě rozložitelnýc…" at bounding box center [671, 263] width 226 height 94
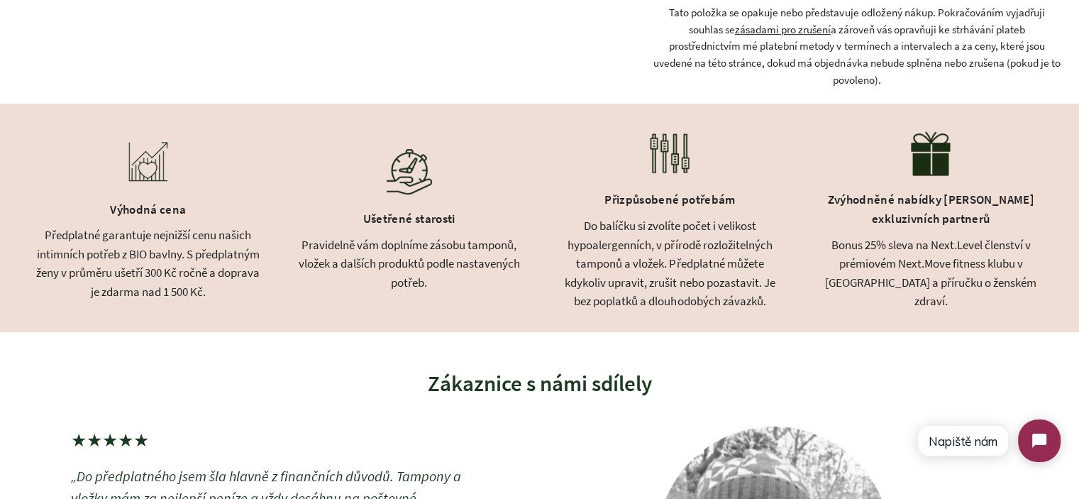
click at [669, 263] on div "Do balíčku si zvolíte počet i velikost hypoalergenních, v přírodě rozložitelnýc…" at bounding box center [671, 263] width 226 height 94
click at [667, 259] on div "Do balíčku si zvolíte počet i velikost hypoalergenních, v přírodě rozložitelnýc…" at bounding box center [671, 263] width 226 height 94
click at [366, 260] on div "Pravidelně vám doplníme zásobu tamponů, vložek a dalších produktů podle nastave…" at bounding box center [410, 264] width 226 height 57
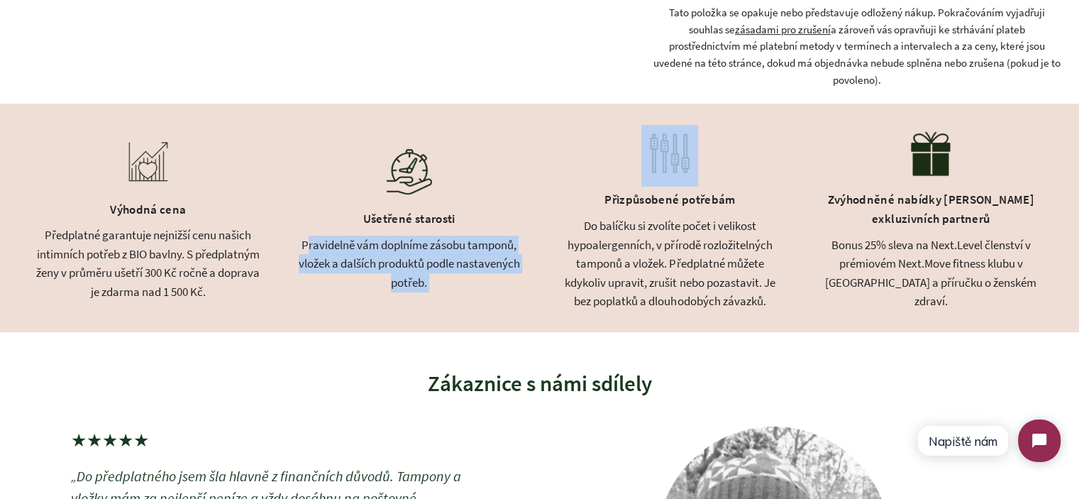
click at [366, 260] on div "Pravidelně vám doplníme zásobu tamponů, vložek a dalších produktů podle nastave…" at bounding box center [410, 264] width 226 height 57
click at [440, 280] on div "Pravidelně vám doplníme zásobu tamponů, vložek a dalších produktů podle nastave…" at bounding box center [410, 264] width 226 height 57
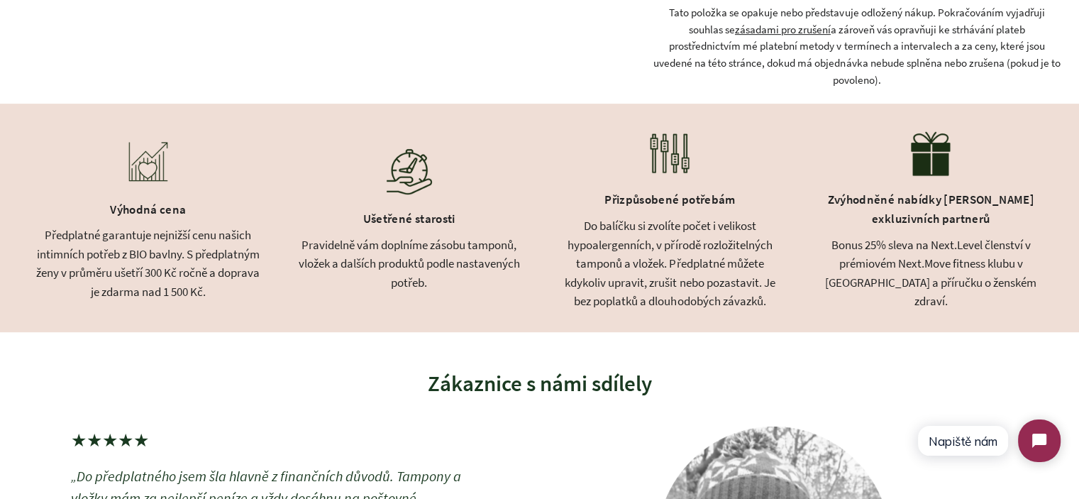
click at [201, 260] on div "Předplatné garantuje nejnižší cenu našich intimních potřeb z BIO bavlny. S před…" at bounding box center [148, 263] width 226 height 75
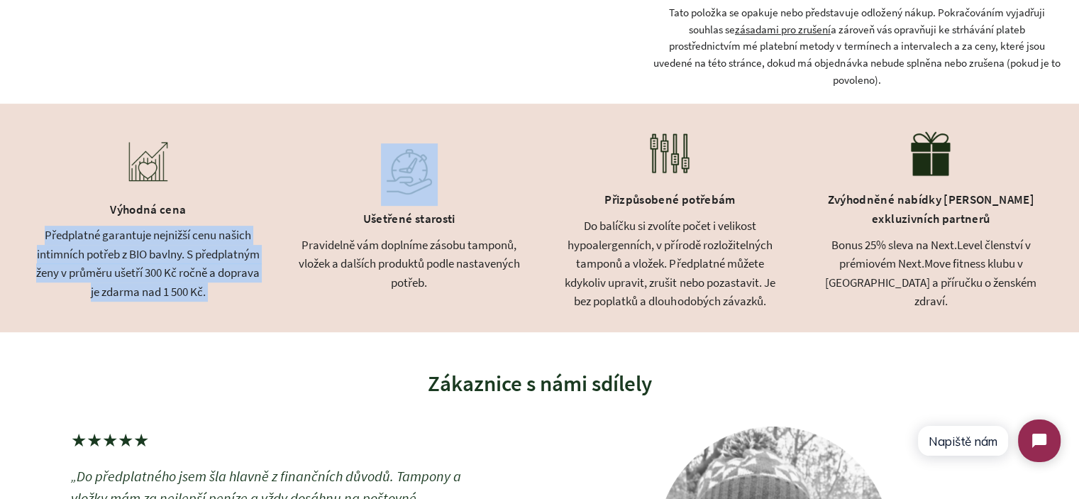
click at [201, 260] on div "Předplatné garantuje nejnižší cenu našich intimních potřeb z BIO bavlny. S před…" at bounding box center [148, 263] width 226 height 75
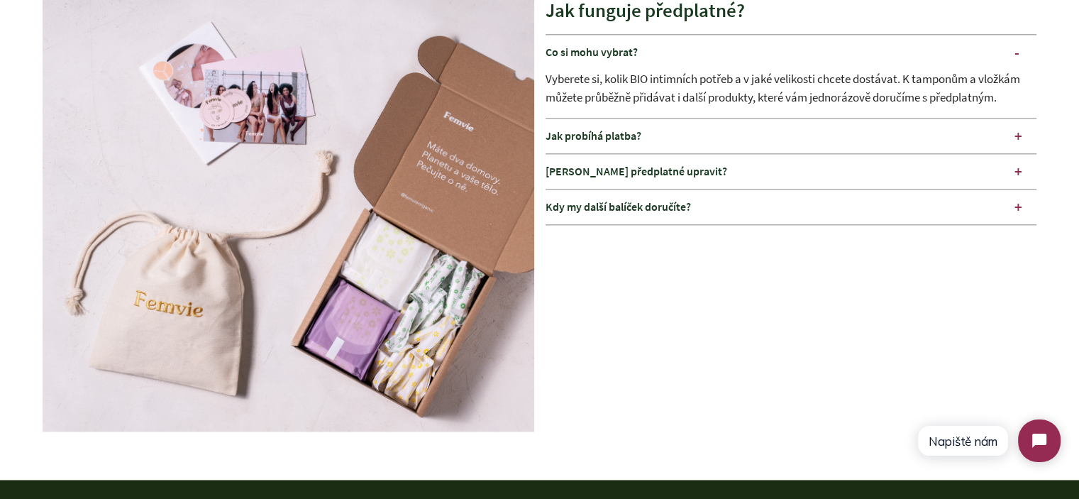
scroll to position [1774, 0]
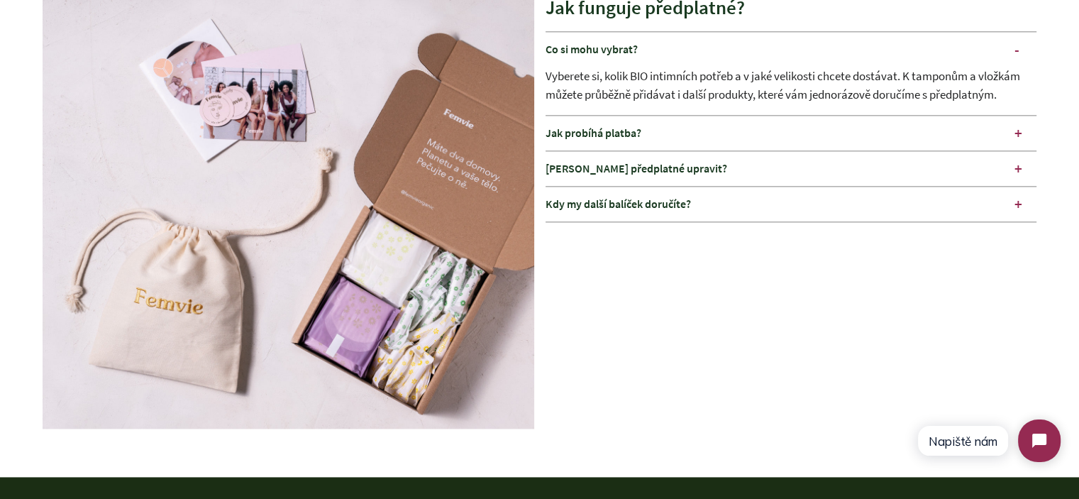
click at [730, 129] on div "Jak probíhá platba?" at bounding box center [792, 133] width 492 height 35
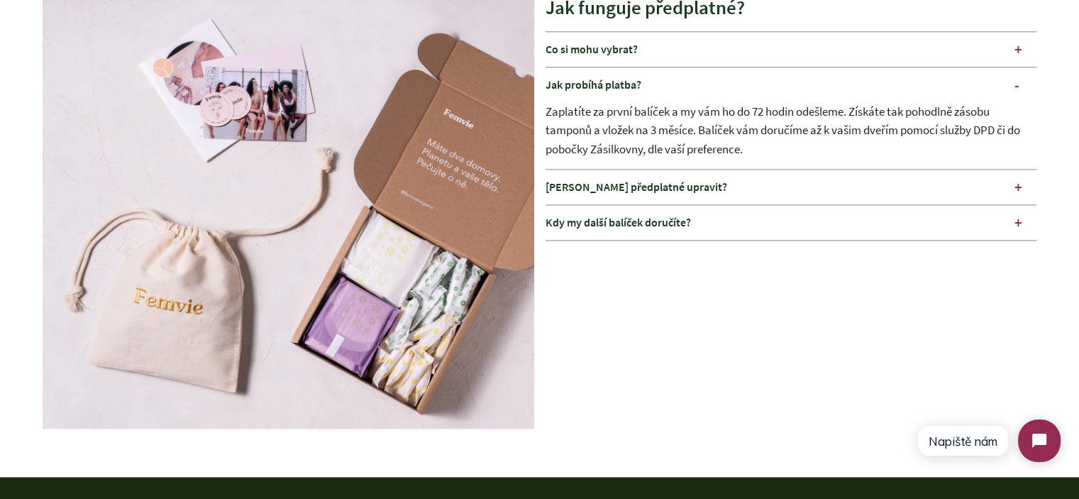
click at [655, 119] on div "Zaplatíte za první balíček a my vám ho do 72 hodin odešleme. Získáte tak pohodl…" at bounding box center [792, 135] width 492 height 67
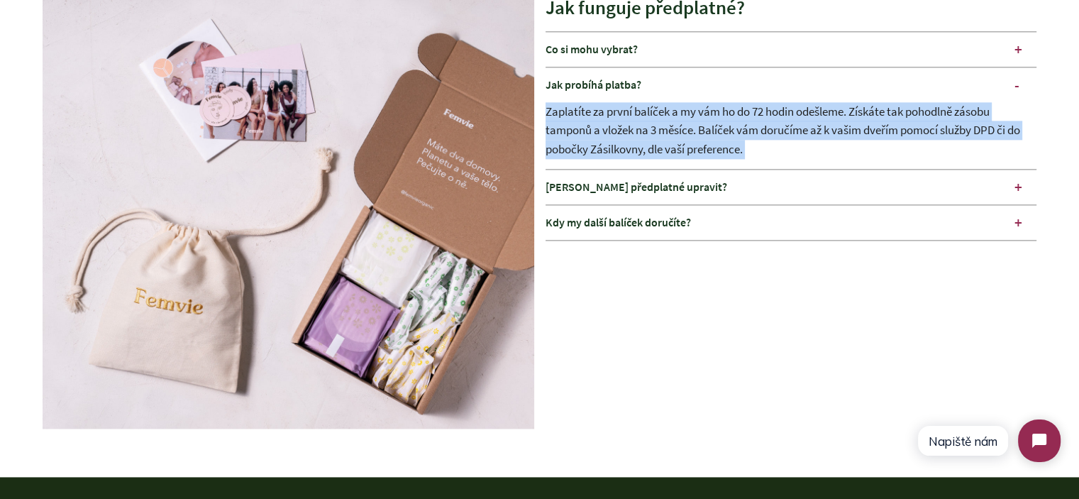
click at [655, 119] on div "Zaplatíte za první balíček a my vám ho do 72 hodin odešleme. Získáte tak pohodl…" at bounding box center [792, 135] width 492 height 67
click at [774, 136] on div "Zaplatíte za první balíček a my vám ho do 72 hodin odešleme. Získáte tak pohodl…" at bounding box center [792, 135] width 492 height 67
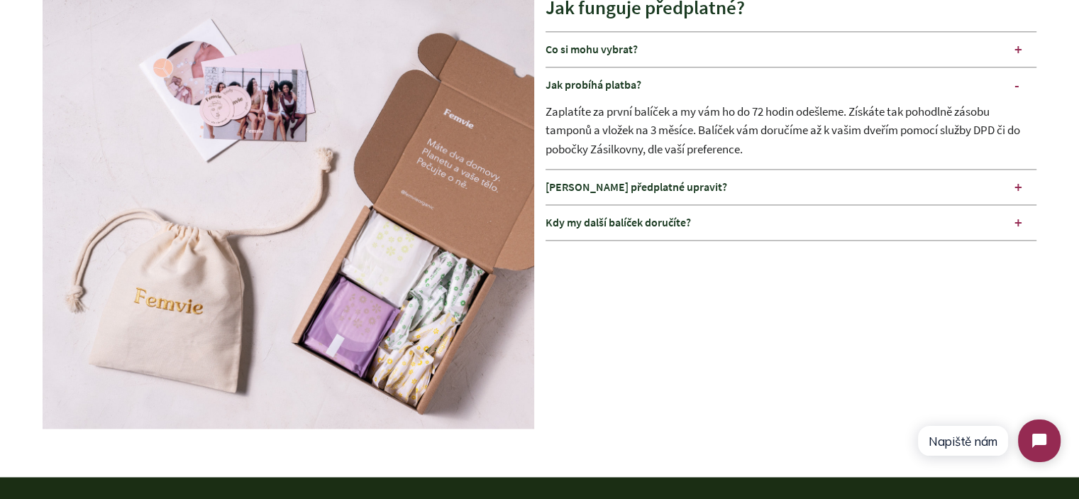
click at [707, 128] on div "Zaplatíte za první balíček a my vám ho do 72 hodin odešleme. Získáte tak pohodl…" at bounding box center [792, 135] width 492 height 67
click at [717, 174] on div "[PERSON_NAME] předplatné upravit?" at bounding box center [792, 187] width 492 height 35
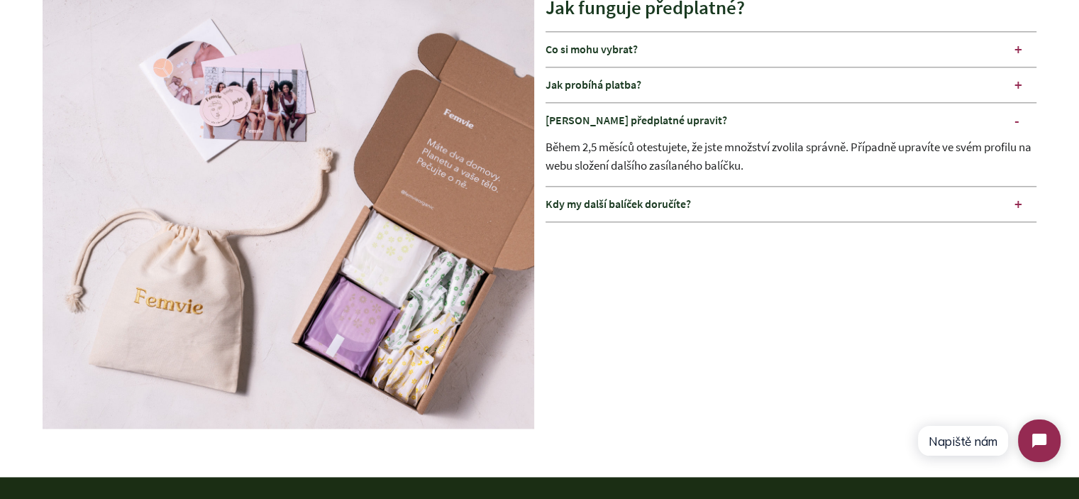
click at [708, 192] on div "Kdy my další balíček doručíte?" at bounding box center [792, 204] width 492 height 35
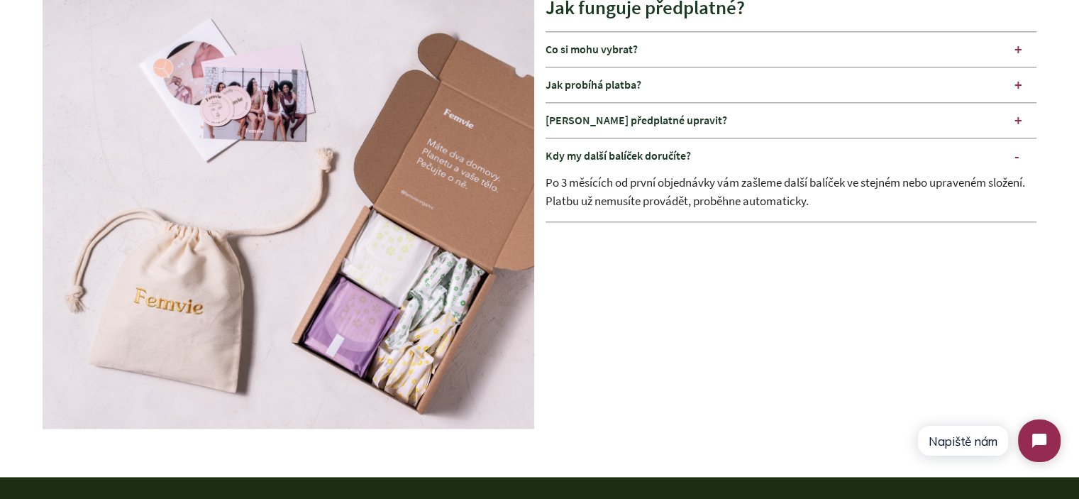
click at [708, 192] on div "Po 3 měsících od první objednávky vám zašleme další balíček ve stejném nebo upr…" at bounding box center [792, 197] width 492 height 48
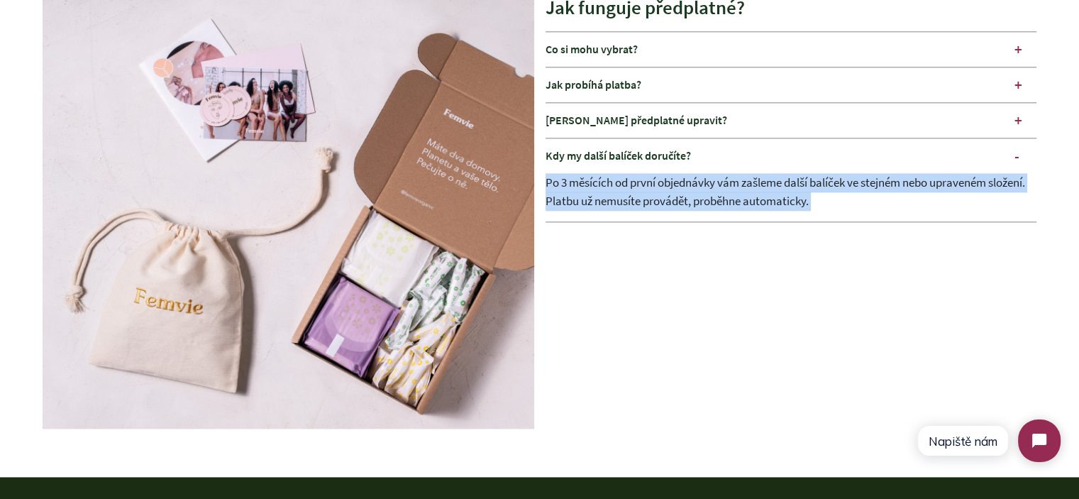
click at [708, 192] on div "Po 3 měsících od první objednávky vám zašleme další balíček ve stejném nebo upr…" at bounding box center [792, 197] width 492 height 48
click at [734, 197] on div "Po 3 měsících od první objednávky vám zašleme další balíček ve stejném nebo upr…" at bounding box center [792, 197] width 492 height 48
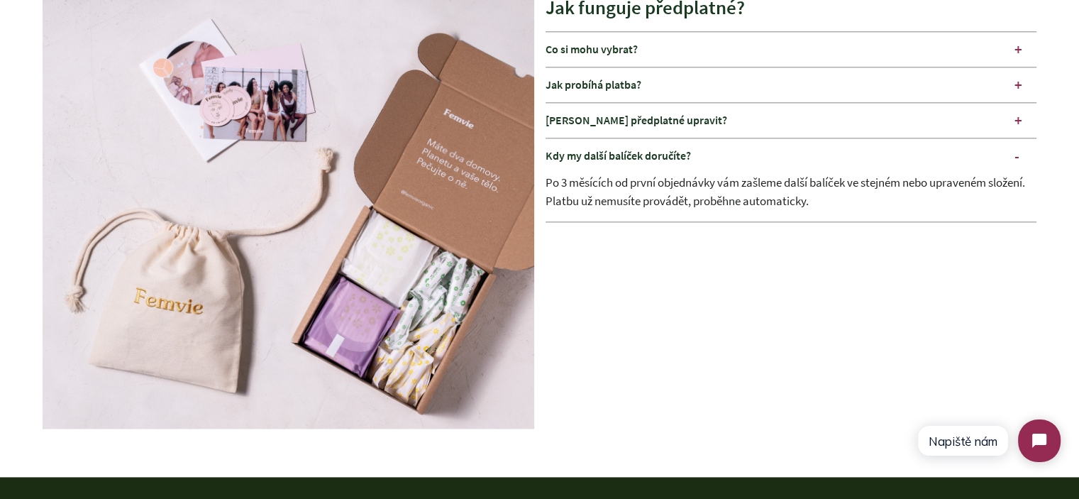
click at [812, 182] on div "Po 3 měsících od první objednávky vám zašleme další balíček ve stejném nebo upr…" at bounding box center [792, 197] width 492 height 48
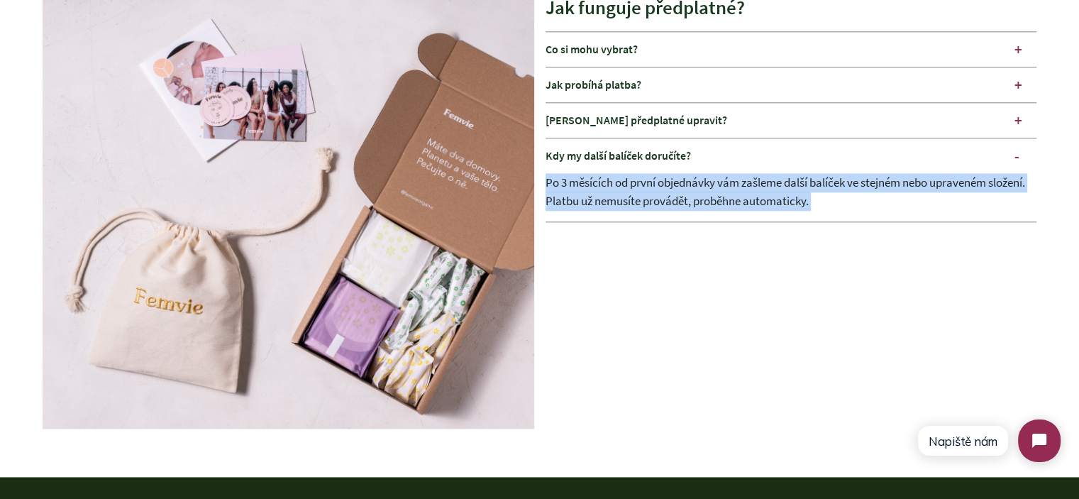
click at [812, 182] on div "Po 3 měsících od první objednávky vám zašleme další balíček ve stejném nebo upr…" at bounding box center [792, 197] width 492 height 48
click at [820, 206] on div "Po 3 měsících od první objednávky vám zašleme další balíček ve stejném nebo upr…" at bounding box center [792, 197] width 492 height 48
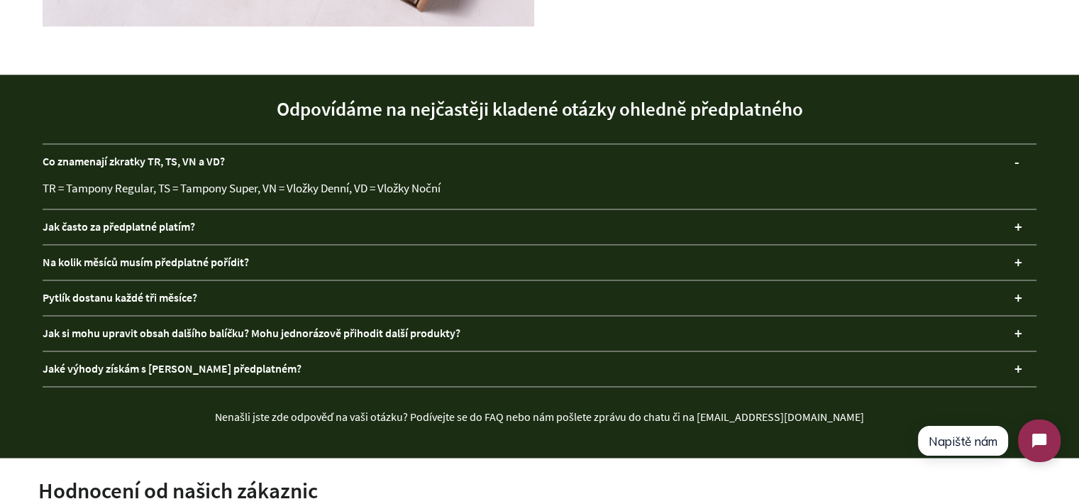
scroll to position [2200, 0]
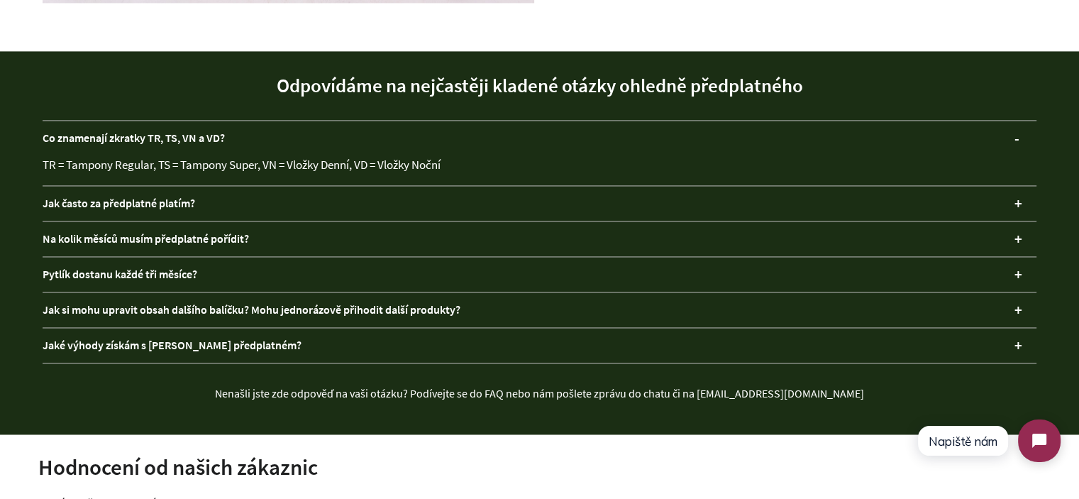
click at [250, 308] on div "Jak si mohu upravit obsah dalšího balíčku? Mohu jednorázově přihodit další prod…" at bounding box center [540, 309] width 994 height 35
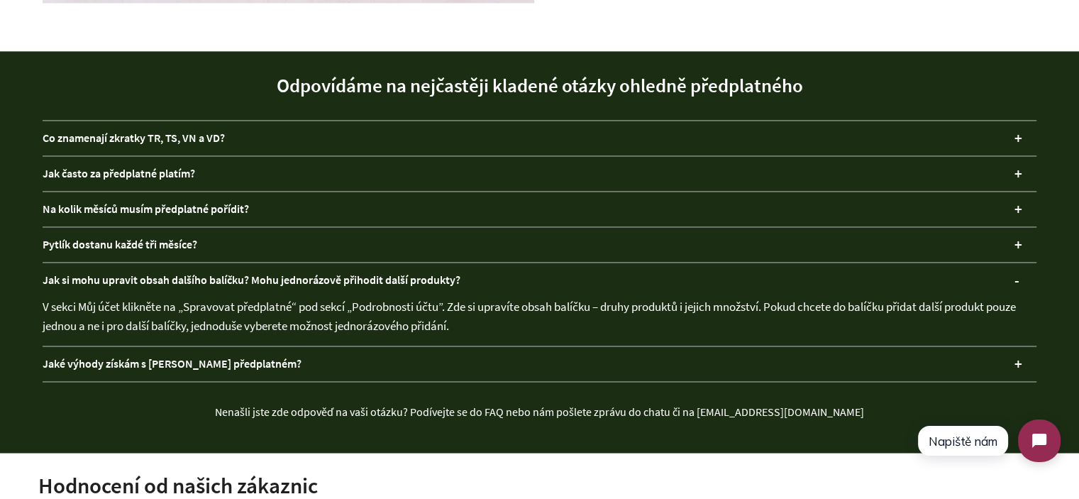
click at [172, 310] on div "V sekci Můj účet klikněte na „Spravovat předplatné“ pod sekcí „Podrobnosti účtu…" at bounding box center [540, 321] width 994 height 48
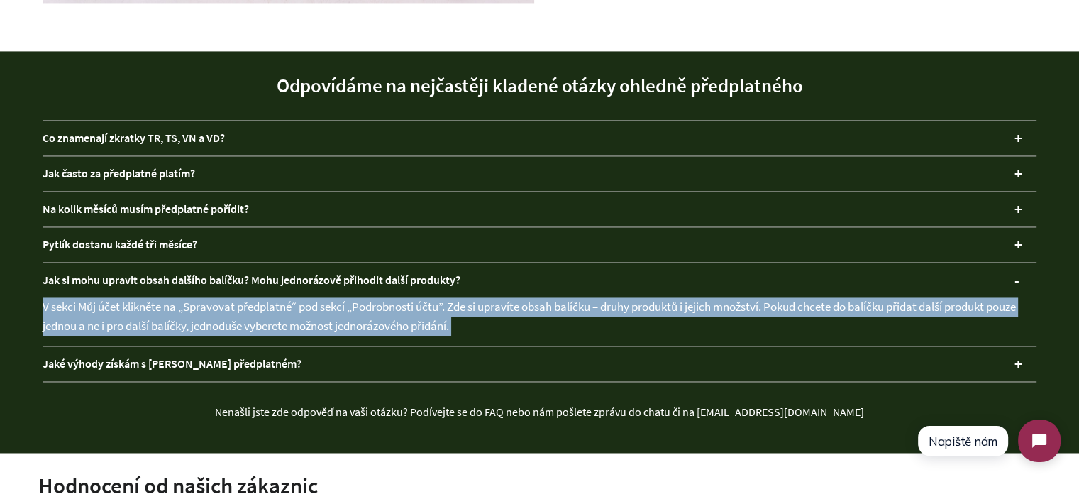
click at [172, 310] on div "V sekci Můj účet klikněte na „Spravovat předplatné“ pod sekcí „Podrobnosti účtu…" at bounding box center [540, 321] width 994 height 48
click at [405, 309] on div "V sekci Můj účet klikněte na „Spravovat předplatné“ pod sekcí „Podrobnosti účtu…" at bounding box center [540, 321] width 994 height 48
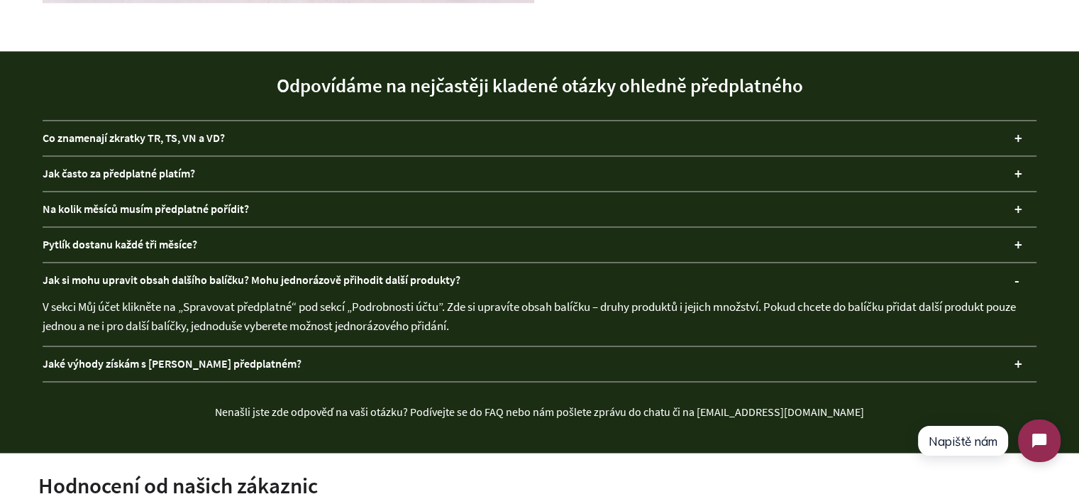
click at [639, 306] on div "V sekci Můj účet klikněte na „Spravovat předplatné“ pod sekcí „Podrobnosti účtu…" at bounding box center [540, 321] width 994 height 48
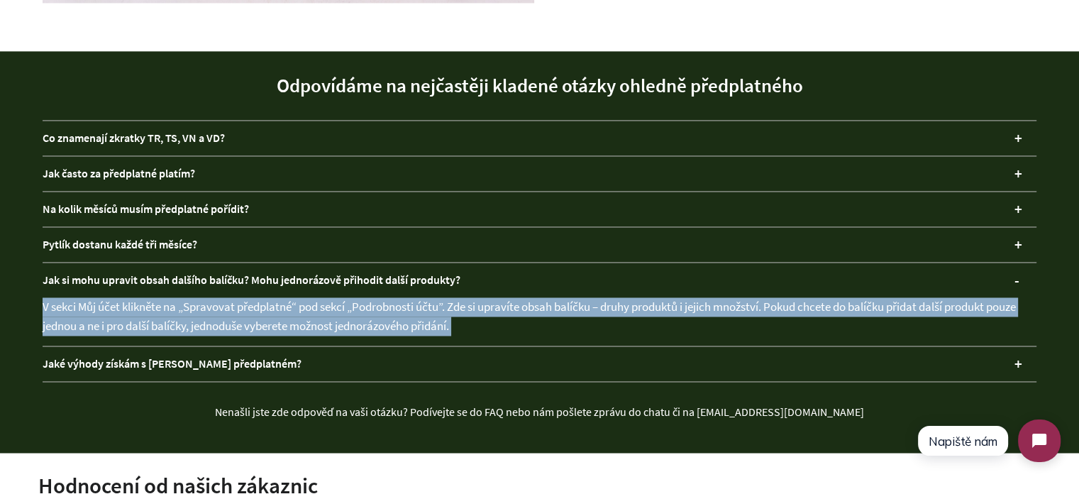
click at [639, 306] on div "V sekci Můj účet klikněte na „Spravovat předplatné“ pod sekcí „Podrobnosti účtu…" at bounding box center [540, 321] width 994 height 48
drag, startPoint x: 505, startPoint y: 319, endPoint x: 414, endPoint y: 322, distance: 90.9
click at [505, 319] on div "V sekci Můj účet klikněte na „Spravovat předplatné“ pod sekcí „Podrobnosti účtu…" at bounding box center [540, 321] width 994 height 48
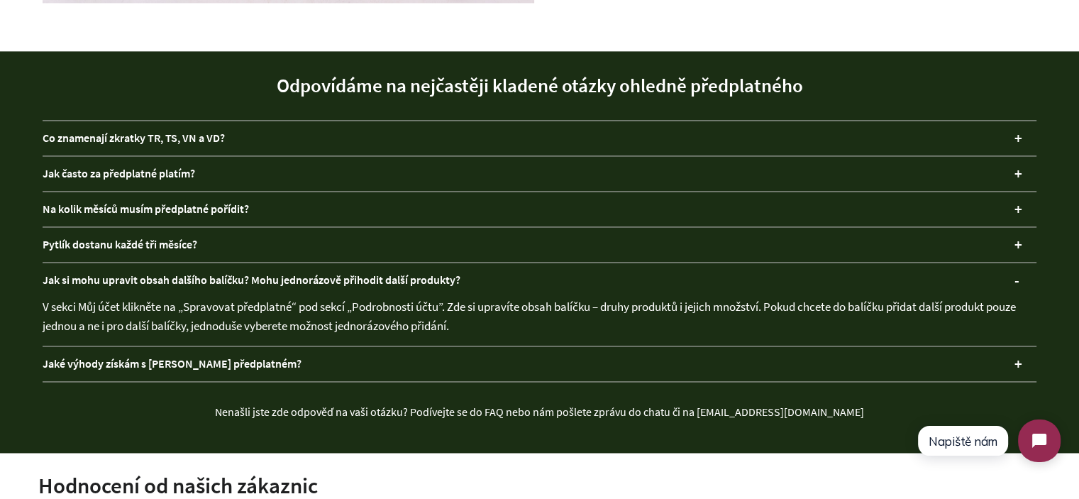
click at [244, 365] on div "Jaké výhody získám s [PERSON_NAME] předplatném?" at bounding box center [540, 363] width 994 height 35
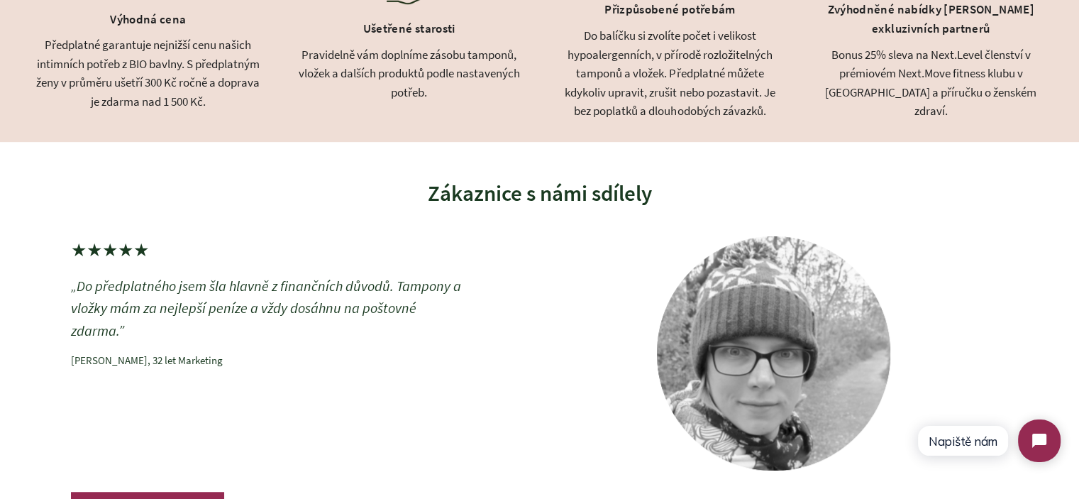
scroll to position [795, 0]
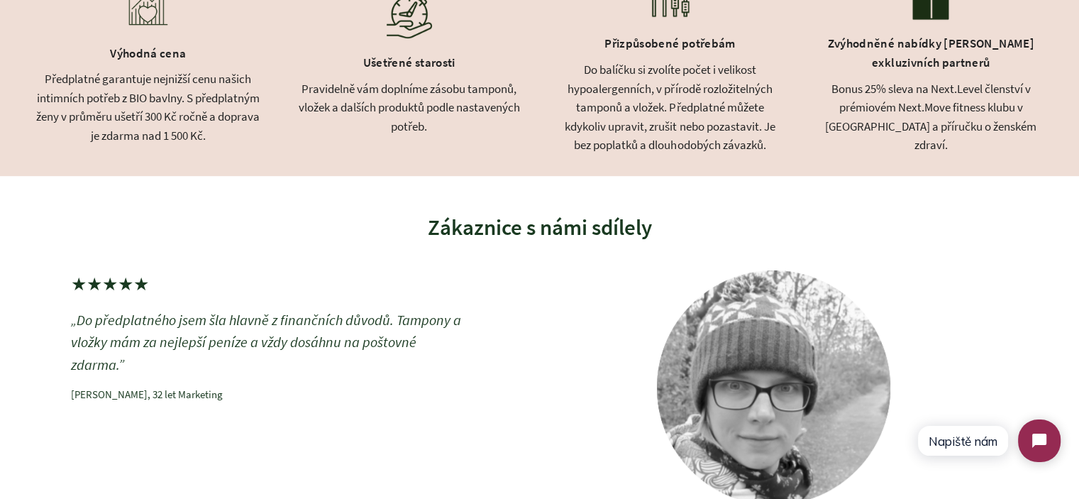
click at [898, 89] on div "Bonus 25% sleva na Next.Level členství v prémiovém Next.Move fitness klubu v [G…" at bounding box center [931, 116] width 226 height 75
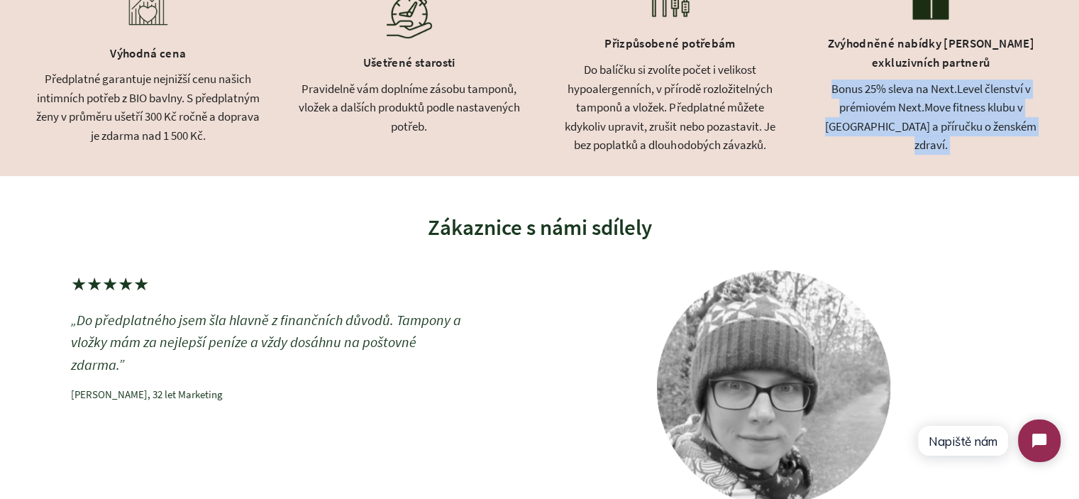
click at [898, 89] on div "Bonus 25% sleva na Next.Level členství v prémiovém Next.Move fitness klubu v [G…" at bounding box center [931, 116] width 226 height 75
drag, startPoint x: 928, startPoint y: 126, endPoint x: 968, endPoint y: 157, distance: 50.5
click at [928, 126] on div "Bonus 25% sleva na Next.Level členství v prémiovém Next.Move fitness klubu v [G…" at bounding box center [931, 116] width 226 height 75
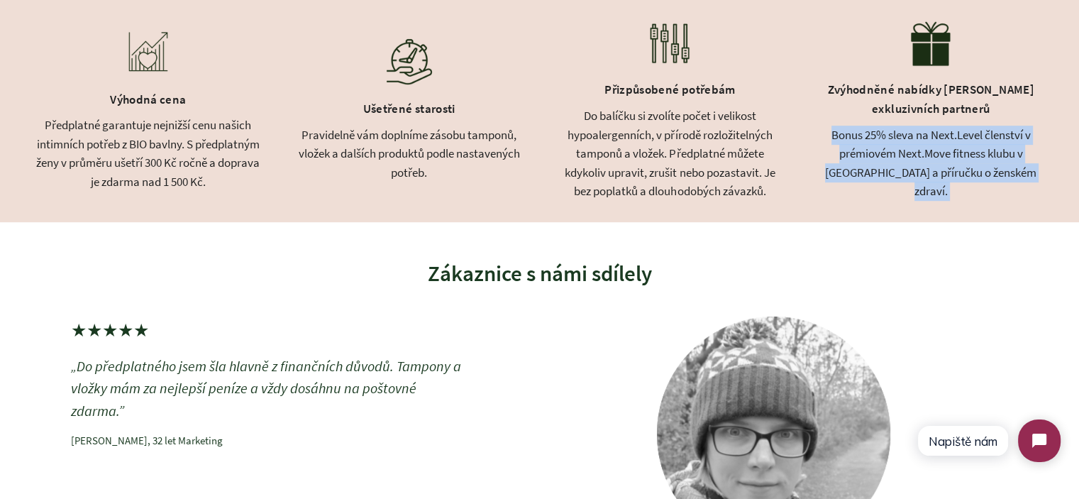
scroll to position [724, 0]
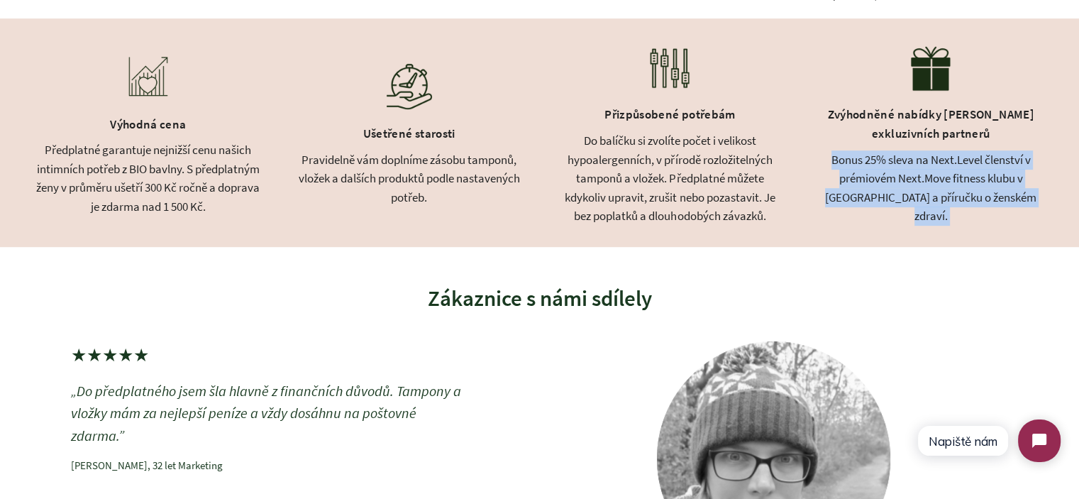
click at [1001, 215] on div "Výhodná cena Předplatné garantuje nejnižší cenu našich intimních potřeb z BIO b…" at bounding box center [539, 132] width 1079 height 229
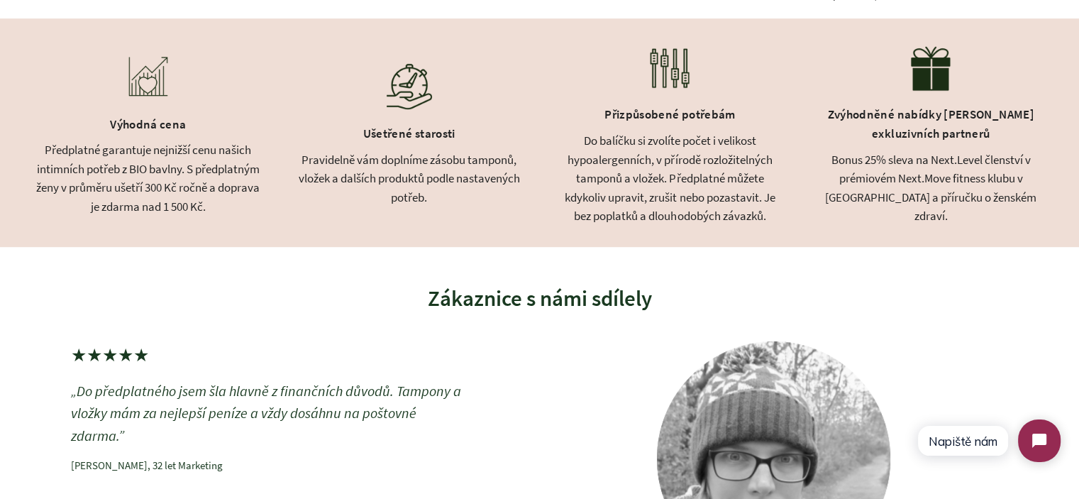
click at [973, 204] on div "Bonus 25% sleva na Next.Level členství v prémiovém Next.Move fitness klubu v [G…" at bounding box center [931, 187] width 226 height 75
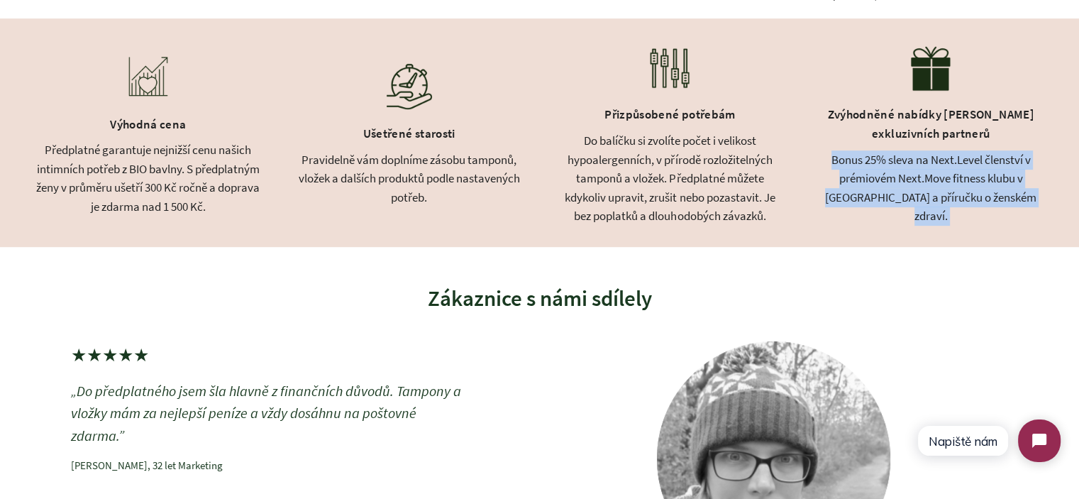
click at [973, 204] on div "Bonus 25% sleva na Next.Level členství v prémiovém Next.Move fitness klubu v [G…" at bounding box center [931, 187] width 226 height 75
click at [1001, 206] on div "Bonus 25% sleva na Next.Level členství v prémiovém Next.Move fitness klubu v [G…" at bounding box center [931, 187] width 226 height 75
drag, startPoint x: 1008, startPoint y: 206, endPoint x: 815, endPoint y: 164, distance: 197.5
click at [814, 164] on div "Výhodná cena Předplatné garantuje nejnižší cenu našich intimních potřeb z BIO b…" at bounding box center [539, 132] width 1079 height 229
click at [851, 165] on div "Bonus 25% sleva na Next.Level členství v prémiovém Next.Move fitness klubu v [G…" at bounding box center [931, 187] width 226 height 75
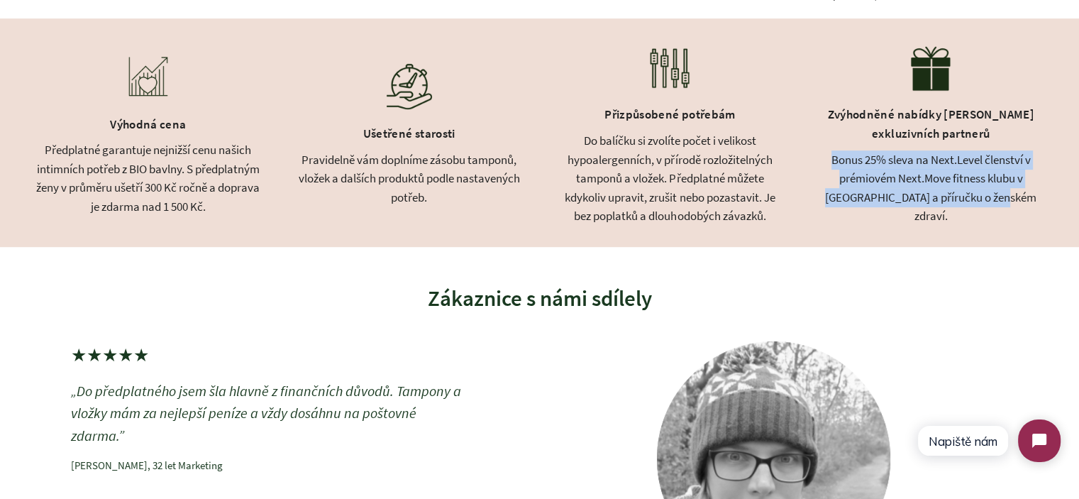
drag, startPoint x: 828, startPoint y: 165, endPoint x: 1006, endPoint y: 198, distance: 181.2
click at [1006, 198] on div "Bonus 25% sleva na Next.Level členství v prémiovém Next.Move fitness klubu v [G…" at bounding box center [931, 187] width 226 height 75
click at [1013, 199] on div "Bonus 25% sleva na Next.Level členství v prémiovém Next.Move fitness klubu v [G…" at bounding box center [931, 187] width 226 height 75
drag, startPoint x: 908, startPoint y: 187, endPoint x: 818, endPoint y: 171, distance: 92.3
click at [818, 171] on div "Výhodná cena Předplatné garantuje nejnižší cenu našich intimních potřeb z BIO b…" at bounding box center [539, 132] width 1079 height 229
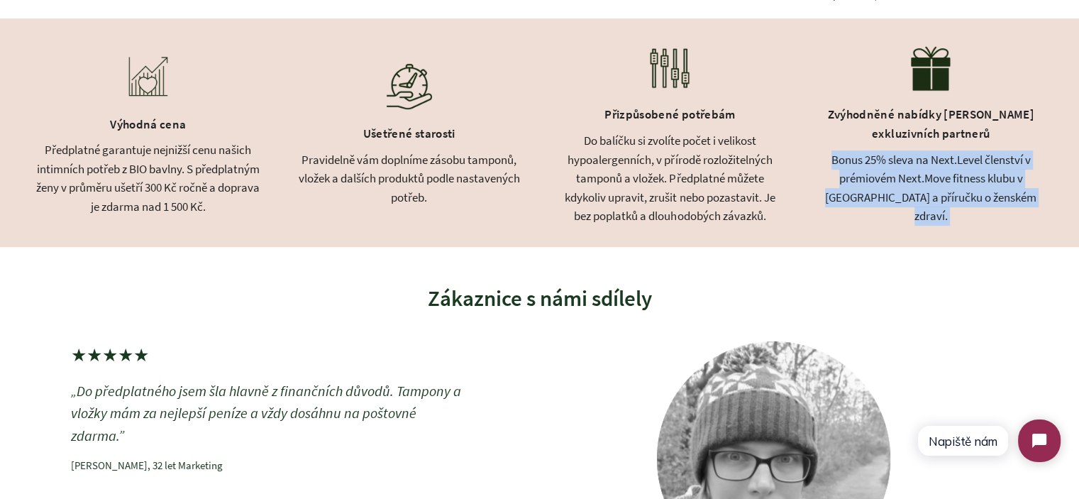
click at [818, 171] on div "Výhodná cena Předplatné garantuje nejnižší cenu našich intimních potřeb z BIO b…" at bounding box center [539, 132] width 1079 height 229
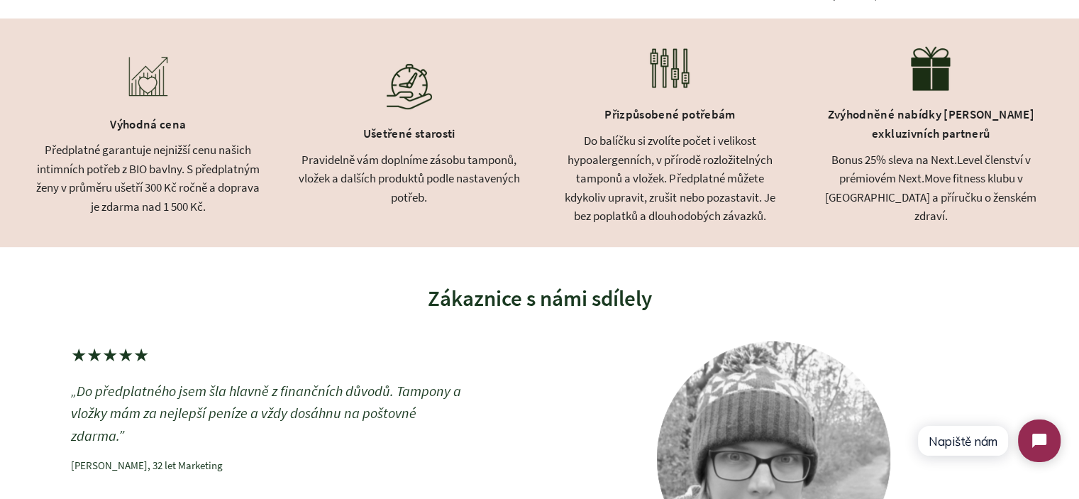
click at [118, 207] on div "Předplatné garantuje nejnižší cenu našich intimních potřeb z BIO bavlny. S před…" at bounding box center [148, 178] width 226 height 75
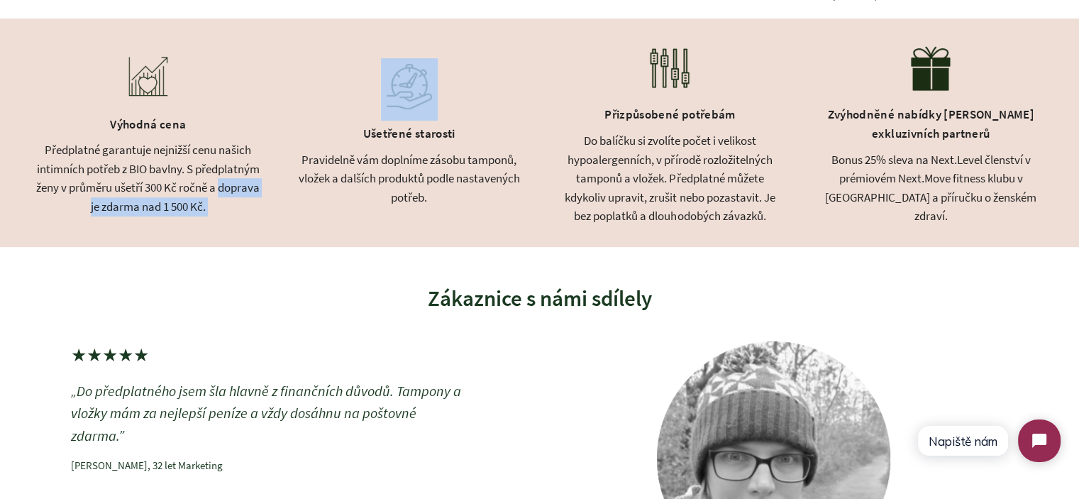
drag, startPoint x: 118, startPoint y: 207, endPoint x: 250, endPoint y: 204, distance: 132.0
click at [250, 204] on div "Předplatné garantuje nejnižší cenu našich intimních potřeb z BIO bavlny. S před…" at bounding box center [148, 178] width 226 height 75
click at [251, 204] on div "Předplatné garantuje nejnižší cenu našich intimních potřeb z BIO bavlny. S před…" at bounding box center [148, 178] width 226 height 75
click at [241, 204] on div "Předplatné garantuje nejnižší cenu našich intimních potřeb z BIO bavlny. S před…" at bounding box center [148, 178] width 226 height 75
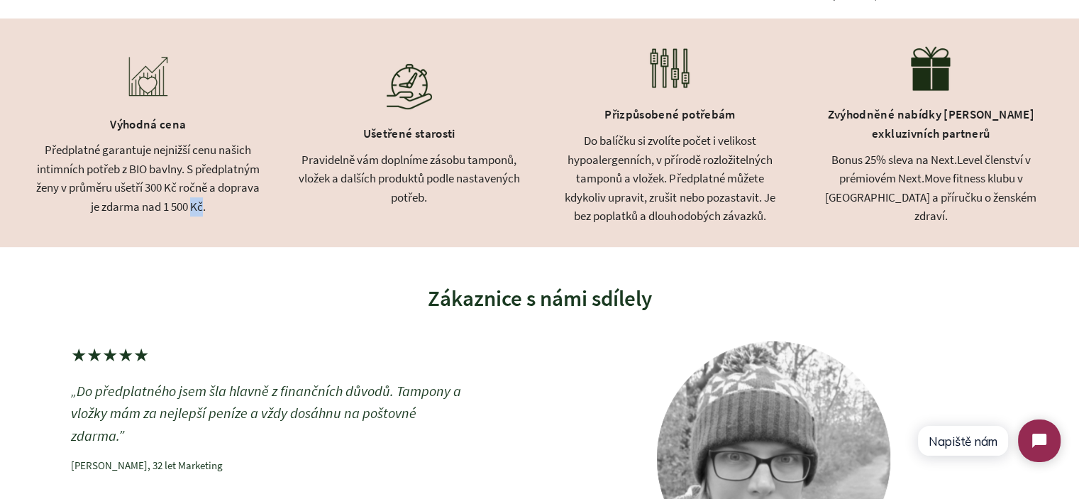
click at [241, 204] on div "Předplatné garantuje nejnižší cenu našich intimních potřeb z BIO bavlny. S před…" at bounding box center [148, 178] width 226 height 75
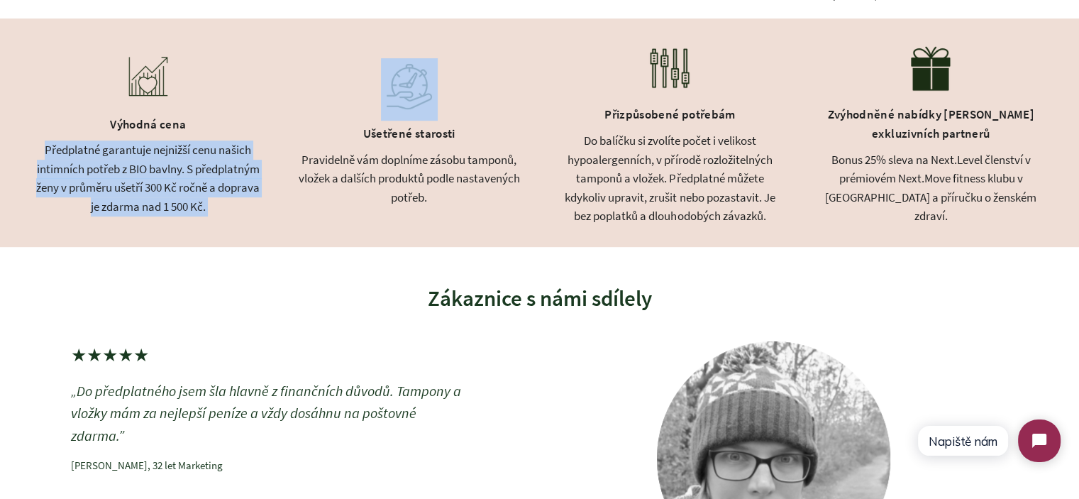
click at [255, 204] on div "Předplatné garantuje nejnižší cenu našich intimních potřeb z BIO bavlny. S před…" at bounding box center [148, 178] width 226 height 75
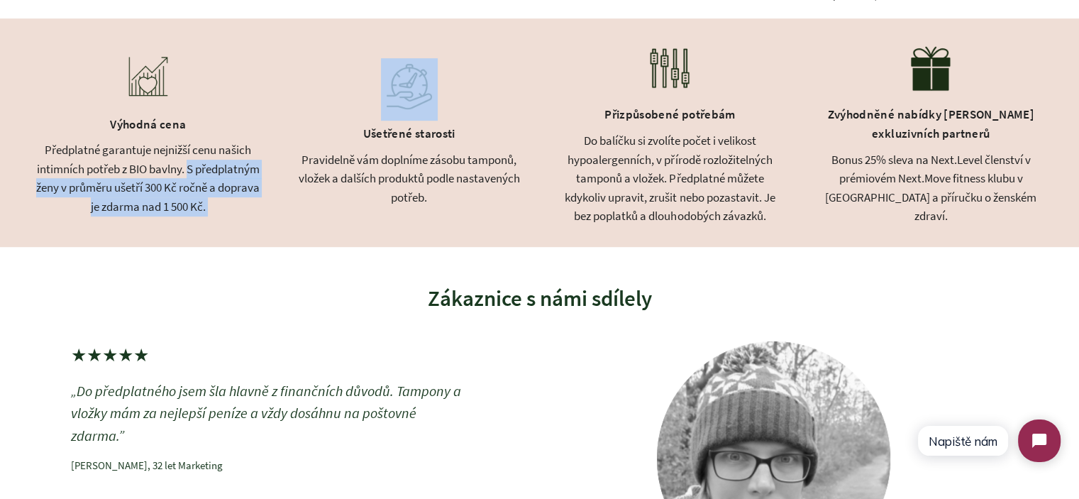
drag, startPoint x: 255, startPoint y: 204, endPoint x: 225, endPoint y: 172, distance: 44.2
click at [225, 172] on div "Předplatné garantuje nejnižší cenu našich intimních potřeb z BIO bavlny. S před…" at bounding box center [148, 178] width 226 height 75
drag, startPoint x: 224, startPoint y: 169, endPoint x: 252, endPoint y: 207, distance: 47.1
click at [252, 207] on div "Předplatné garantuje nejnižší cenu našich intimních potřeb z BIO bavlny. S před…" at bounding box center [148, 178] width 226 height 75
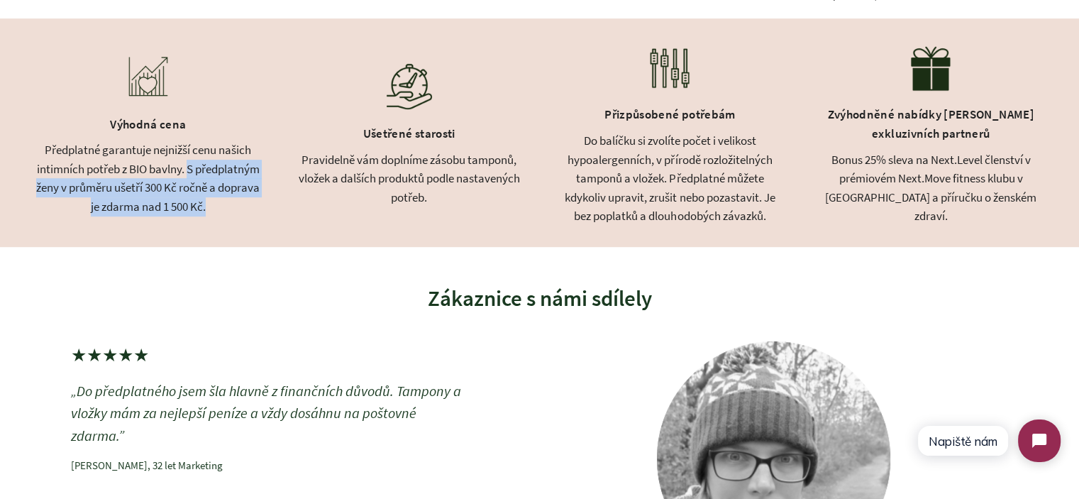
click at [252, 207] on div "Předplatné garantuje nejnižší cenu našich intimních potřeb z BIO bavlny. S před…" at bounding box center [148, 178] width 226 height 75
drag, startPoint x: 252, startPoint y: 207, endPoint x: 226, endPoint y: 166, distance: 48.2
click at [226, 166] on div "Předplatné garantuje nejnižší cenu našich intimních potřeb z BIO bavlny. S před…" at bounding box center [148, 178] width 226 height 75
drag, startPoint x: 220, startPoint y: 166, endPoint x: 260, endPoint y: 204, distance: 55.2
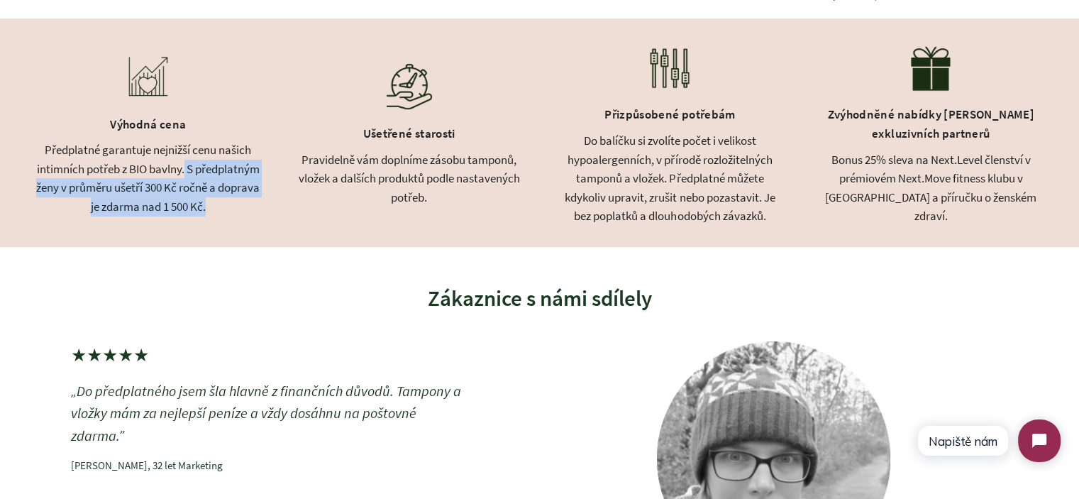
click at [260, 203] on div "Předplatné garantuje nejnižší cenu našich intimních potřeb z BIO bavlny. S před…" at bounding box center [148, 178] width 226 height 75
click at [261, 204] on div "Výhodná cena Předplatné garantuje nejnižší cenu našich intimních potřeb z BIO b…" at bounding box center [539, 132] width 1079 height 229
drag, startPoint x: 261, startPoint y: 205, endPoint x: 227, endPoint y: 172, distance: 47.2
click at [227, 172] on div "Výhodná cena Předplatné garantuje nejnižší cenu našich intimních potřeb z BIO b…" at bounding box center [539, 132] width 1079 height 229
click at [227, 172] on div "Předplatné garantuje nejnižší cenu našich intimních potřeb z BIO bavlny. S před…" at bounding box center [148, 178] width 226 height 75
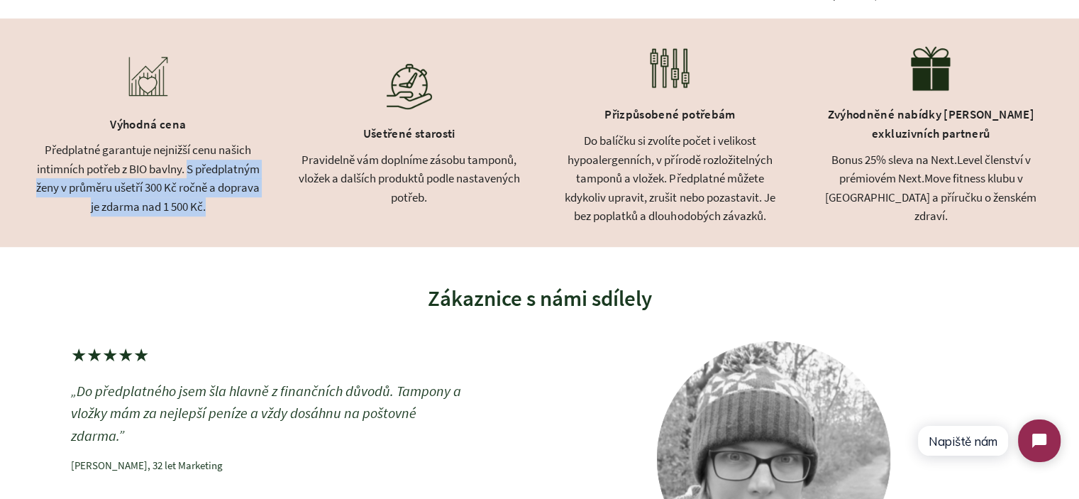
drag, startPoint x: 221, startPoint y: 165, endPoint x: 258, endPoint y: 203, distance: 53.2
click at [258, 203] on div "Předplatné garantuje nejnižší cenu našich intimních potřeb z BIO bavlny. S před…" at bounding box center [148, 178] width 226 height 75
drag, startPoint x: 258, startPoint y: 207, endPoint x: 225, endPoint y: 167, distance: 51.3
click at [225, 167] on div "Předplatné garantuje nejnižší cenu našich intimních potřeb z BIO bavlny. S před…" at bounding box center [148, 178] width 226 height 75
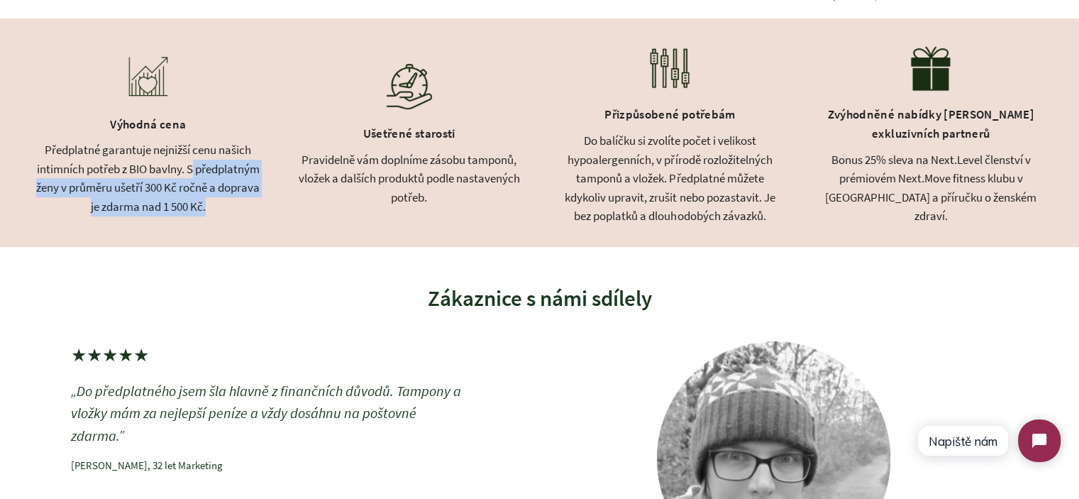
click at [225, 167] on div "Předplatné garantuje nejnižší cenu našich intimních potřeb z BIO bavlny. S před…" at bounding box center [148, 178] width 226 height 75
drag, startPoint x: 225, startPoint y: 167, endPoint x: 255, endPoint y: 208, distance: 50.7
click at [255, 208] on div "Předplatné garantuje nejnižší cenu našich intimních potřeb z BIO bavlny. S před…" at bounding box center [148, 178] width 226 height 75
drag, startPoint x: 260, startPoint y: 205, endPoint x: 220, endPoint y: 170, distance: 53.3
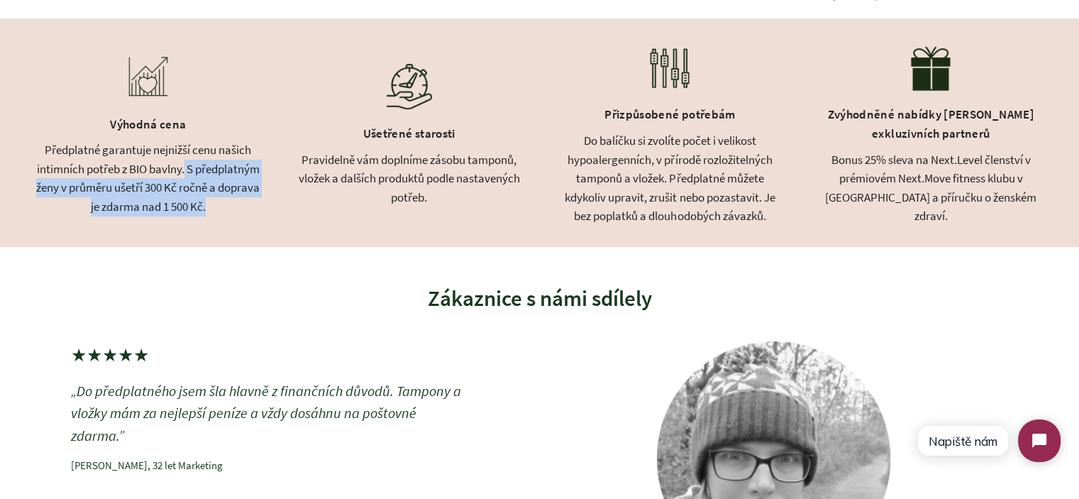
click at [220, 170] on div "Předplatné garantuje nejnižší cenu našich intimních potřeb z BIO bavlny. S před…" at bounding box center [148, 178] width 226 height 75
drag, startPoint x: 220, startPoint y: 170, endPoint x: 407, endPoint y: 167, distance: 187.4
click at [221, 170] on div "Předplatné garantuje nejnižší cenu našich intimních potřeb z BIO bavlny. S před…" at bounding box center [148, 178] width 226 height 75
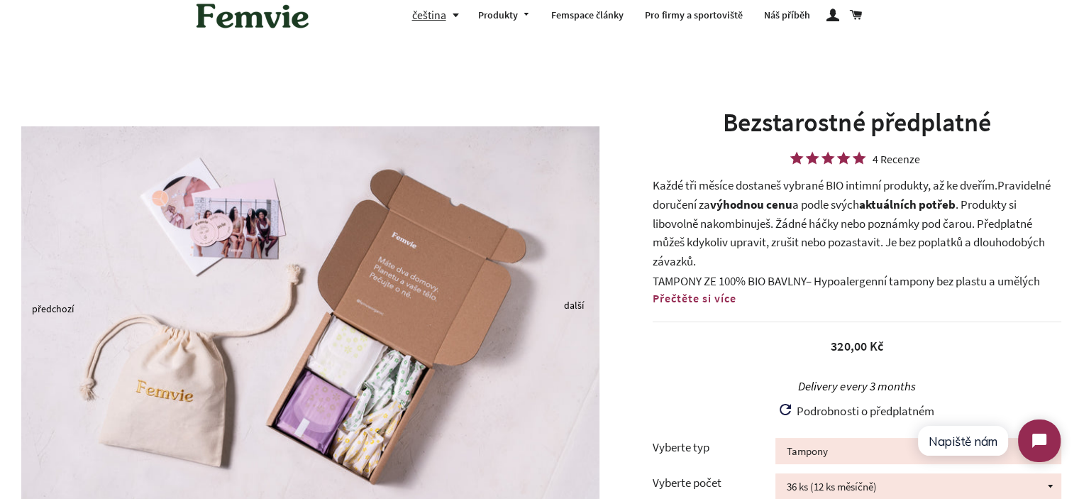
scroll to position [14, 0]
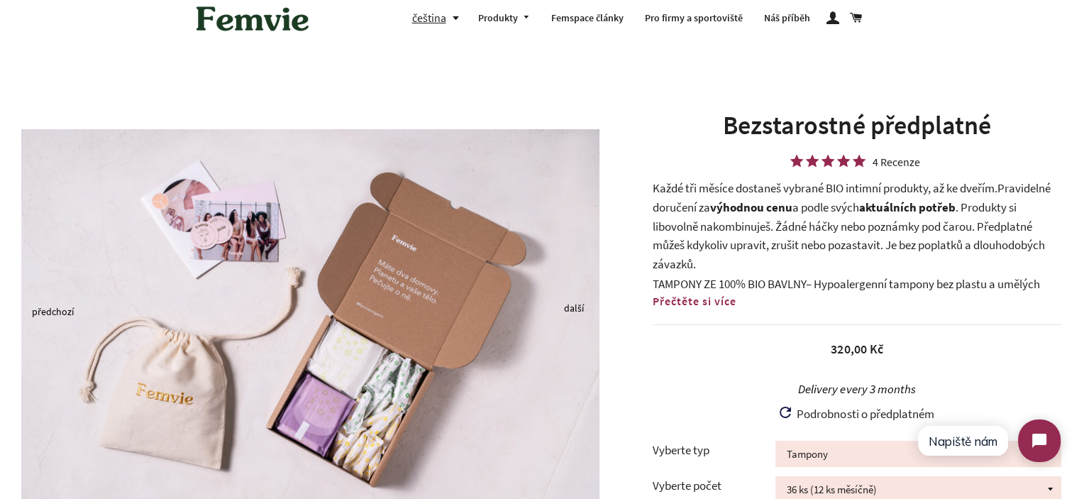
click at [690, 300] on span "Přečtěte si více" at bounding box center [695, 301] width 84 height 14
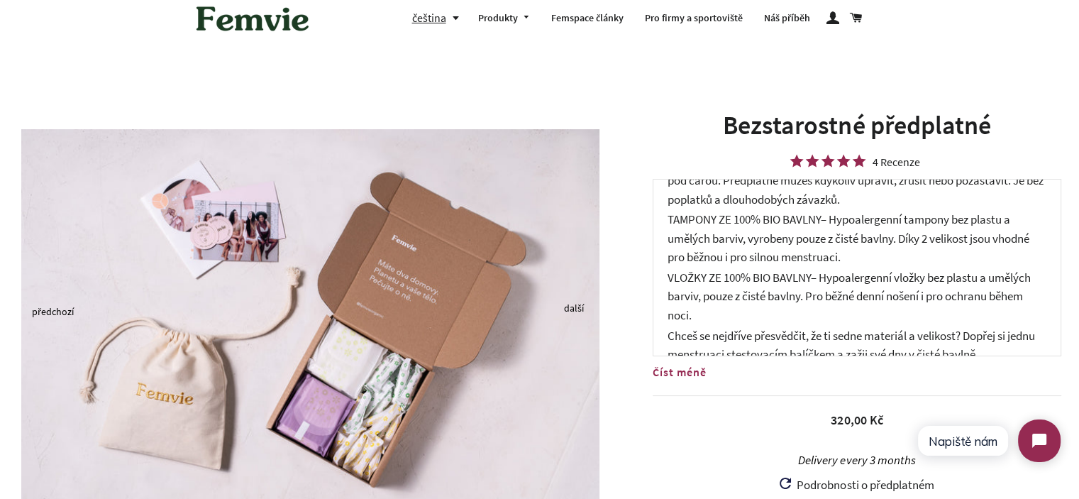
scroll to position [102, 0]
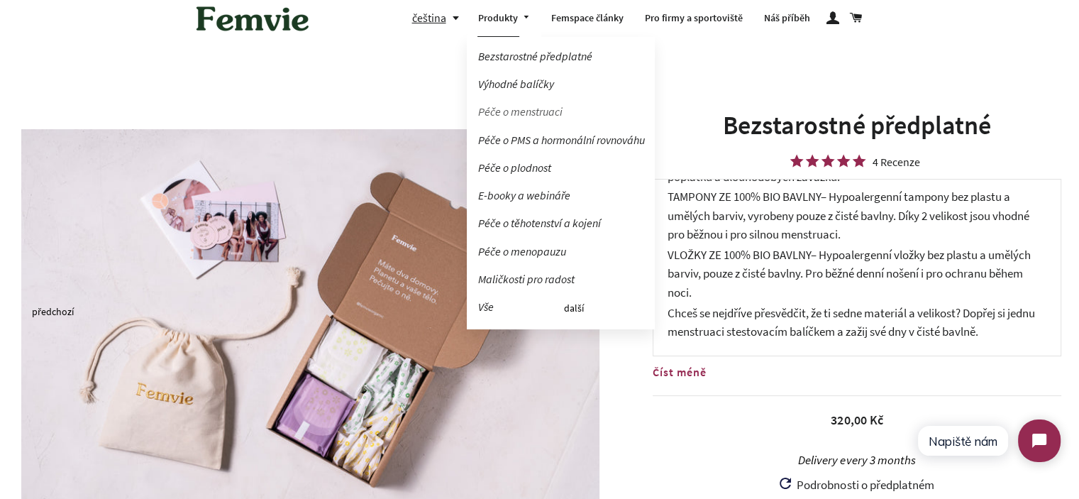
click at [530, 107] on link "Péče o menstruaci" at bounding box center [561, 111] width 188 height 25
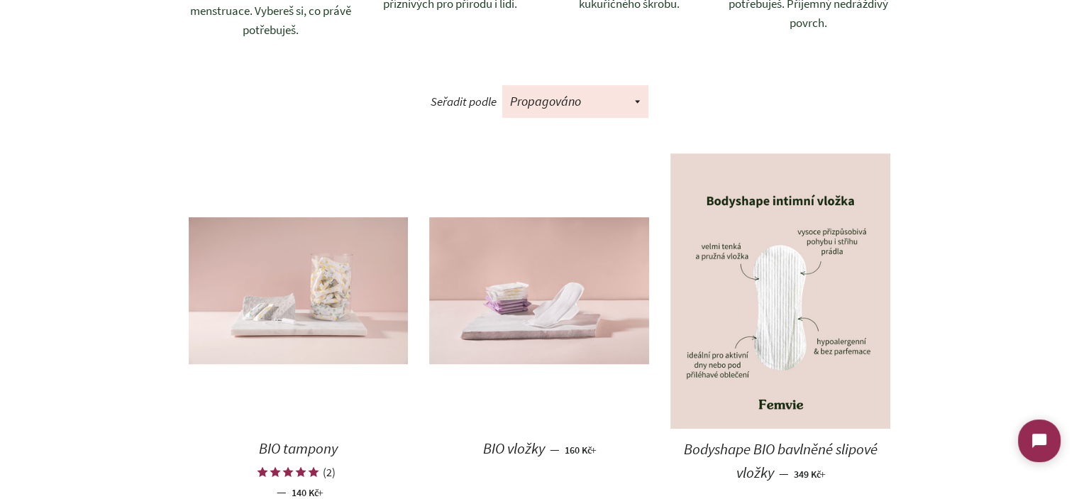
scroll to position [639, 0]
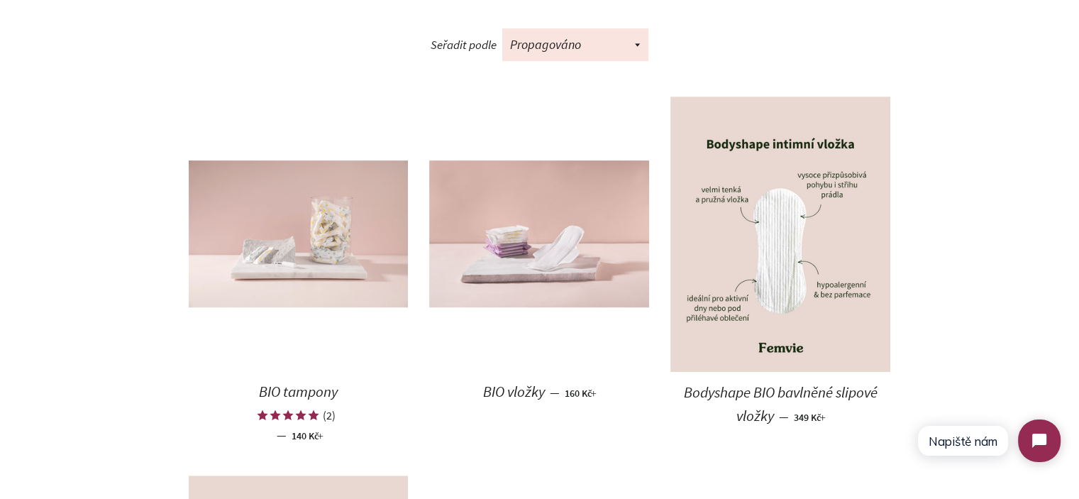
click at [338, 204] on img at bounding box center [299, 233] width 220 height 147
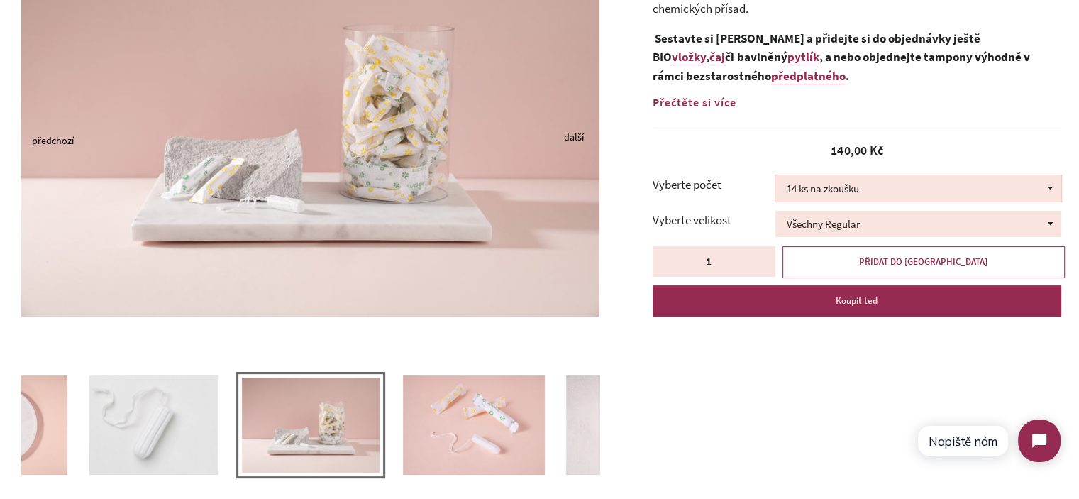
click at [829, 191] on select "14 ks na zkoušku 36 ks 100 ks" at bounding box center [919, 188] width 286 height 26
drag, startPoint x: 835, startPoint y: 189, endPoint x: 836, endPoint y: 203, distance: 14.3
click at [835, 189] on select "14 ks na zkoušku 36 ks 100 ks" at bounding box center [919, 188] width 286 height 26
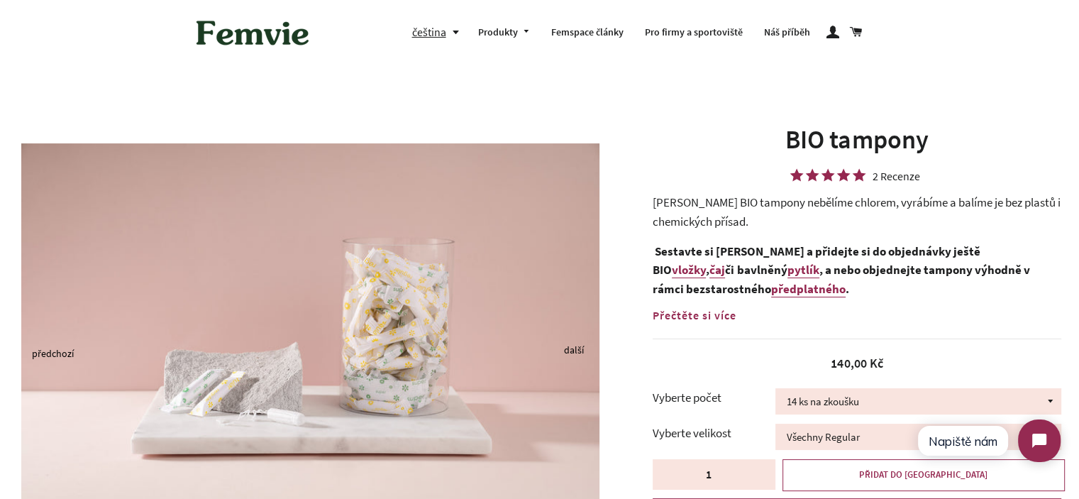
click at [775, 286] on link "předplatného" at bounding box center [808, 289] width 75 height 16
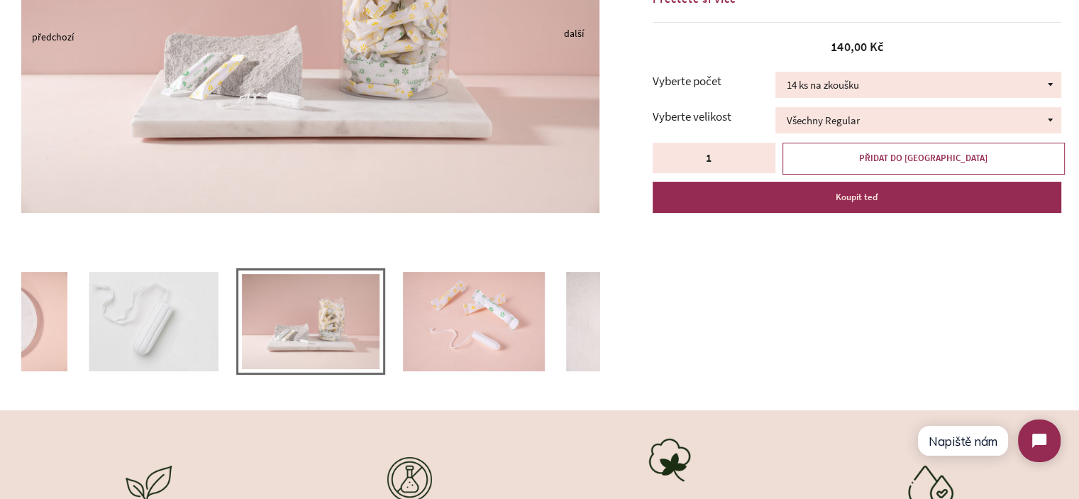
scroll to position [355, 0]
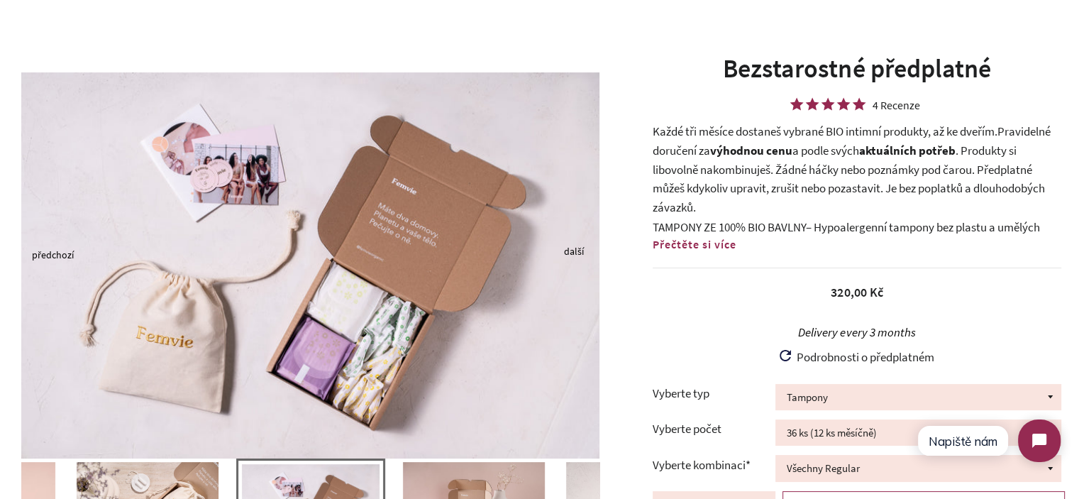
drag, startPoint x: 702, startPoint y: 248, endPoint x: 791, endPoint y: 209, distance: 97.6
click at [703, 248] on span "Přečtěte si více" at bounding box center [695, 244] width 84 height 14
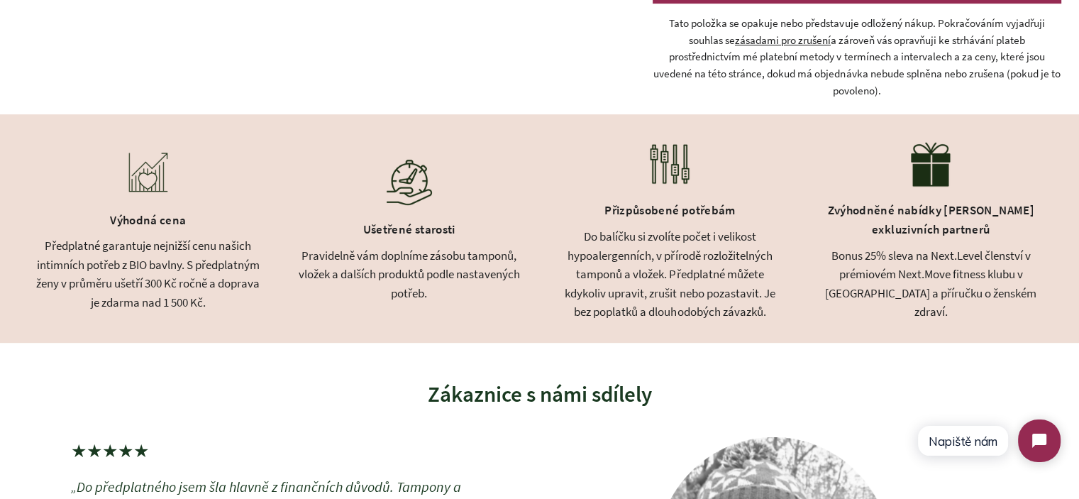
scroll to position [781, 0]
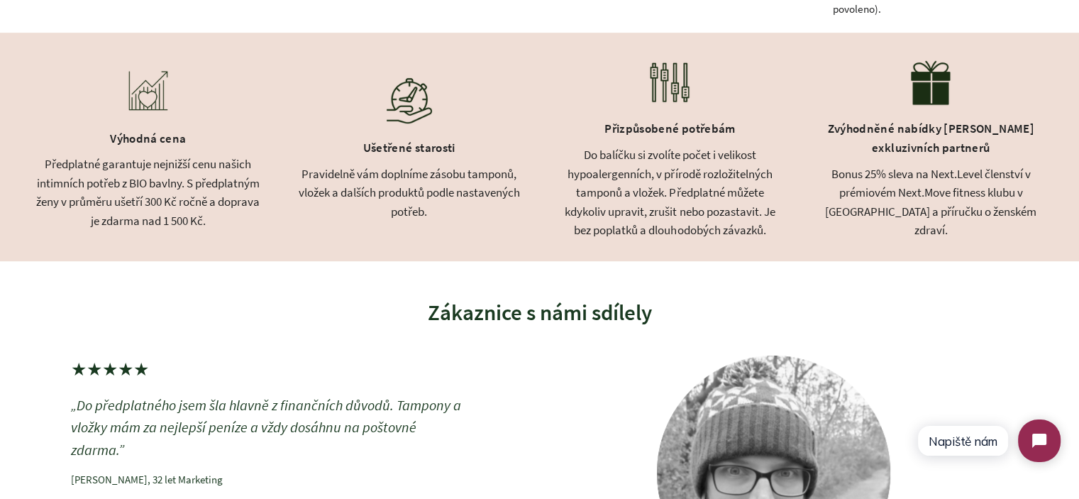
click at [624, 229] on div "Do balíčku si zvolíte počet i velikost hypoalergenních, v přírodě rozložitelnýc…" at bounding box center [671, 192] width 226 height 94
click at [171, 234] on div "Výhodná cena Předplatné garantuje nejnižší cenu našich intimních potřeb z BIO b…" at bounding box center [539, 147] width 1079 height 229
click at [180, 218] on div "Předplatné garantuje nejnižší cenu našich intimních potřeb z BIO bavlny. S před…" at bounding box center [148, 192] width 226 height 75
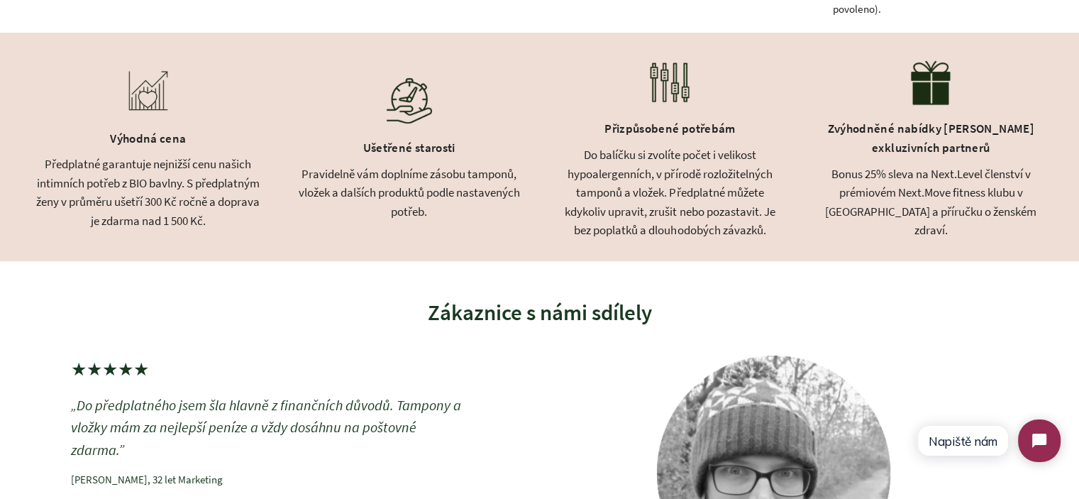
click at [180, 218] on div "Předplatné garantuje nejnižší cenu našich intimních potřeb z BIO bavlny. S před…" at bounding box center [148, 192] width 226 height 75
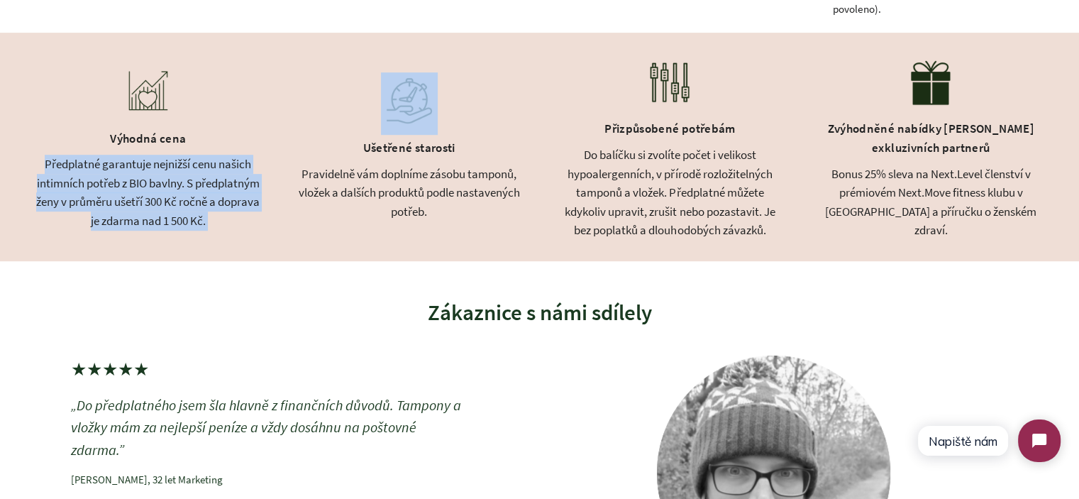
click at [272, 217] on div "Výhodná cena Předplatné garantuje nejnižší cenu našich intimních potřeb z BIO b…" at bounding box center [539, 147] width 1079 height 229
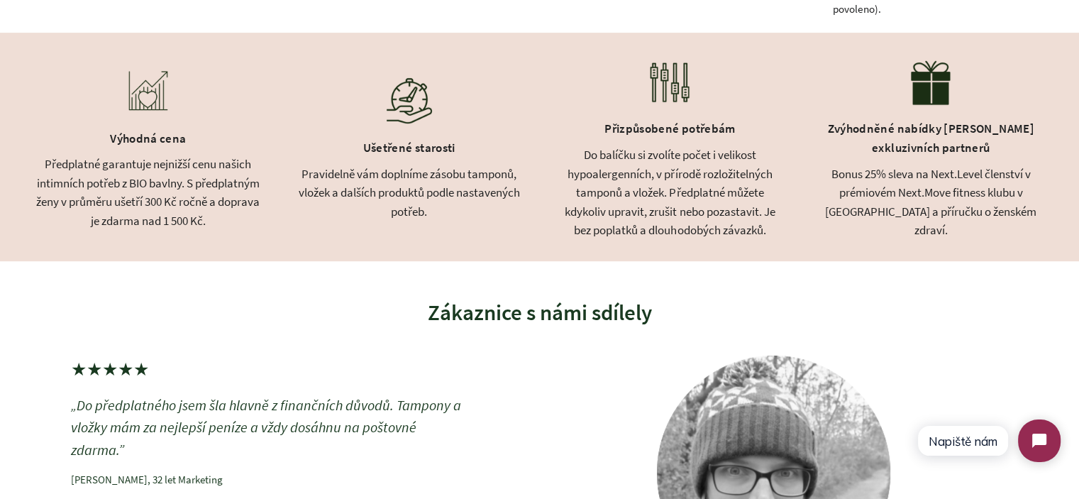
click at [846, 182] on div "Bonus 25% sleva na Next.Level členství v prémiovém Next.Move fitness klubu v [G…" at bounding box center [931, 202] width 226 height 75
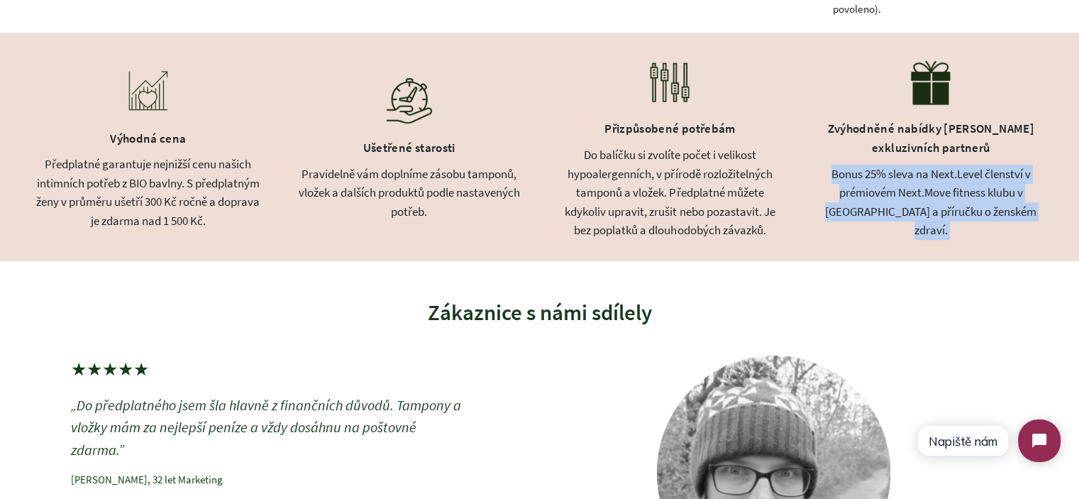
drag, startPoint x: 846, startPoint y: 182, endPoint x: 971, endPoint y: 206, distance: 127.2
click at [971, 206] on div "Bonus 25% sleva na Next.Level členství v prémiovém Next.Move fitness klubu v [G…" at bounding box center [931, 202] width 226 height 75
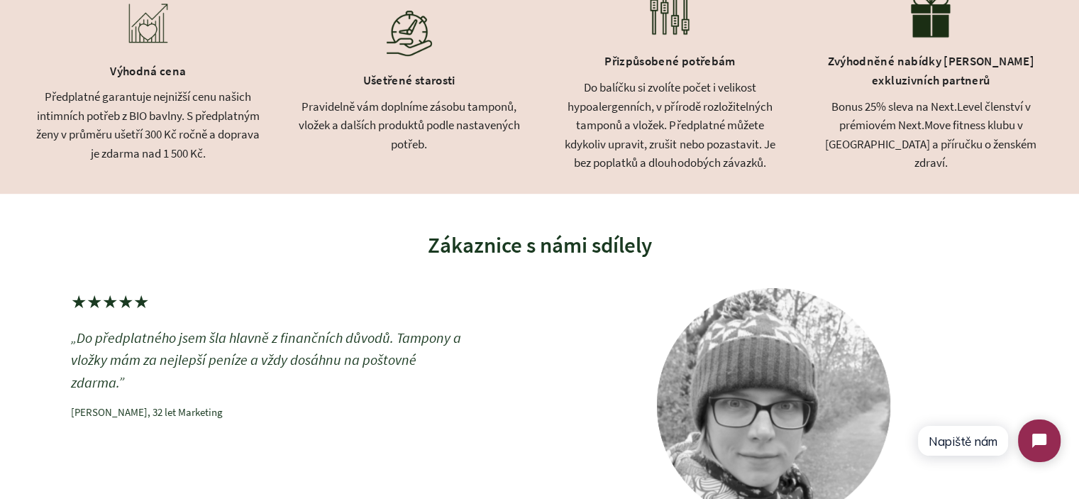
scroll to position [852, 0]
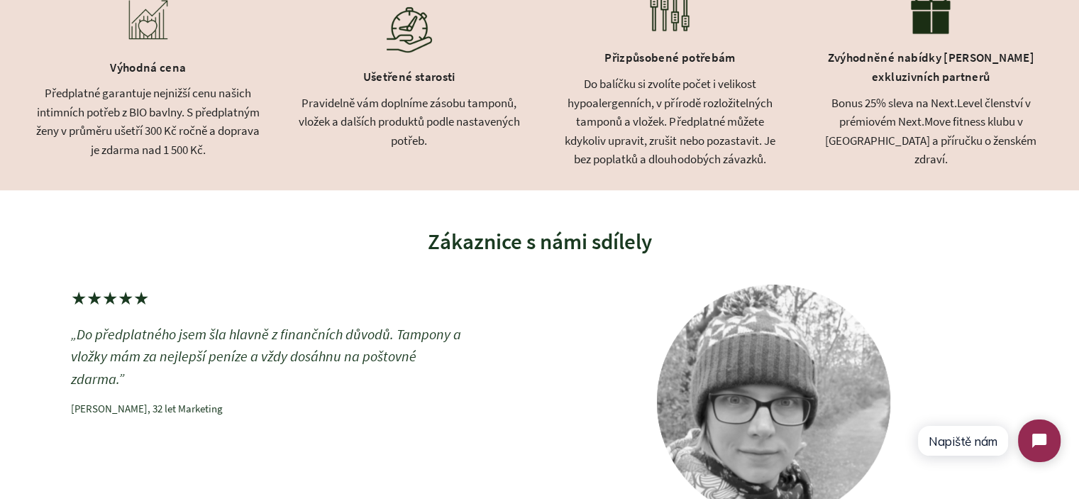
click at [691, 60] on div "Přizpůsobené potřebám" at bounding box center [671, 60] width 226 height 30
copy div "Přizpůsobené potřebám"
click at [397, 122] on div "Pravidelně vám doplníme zásobu tamponů, vložek a dalších produktů podle nastave…" at bounding box center [410, 122] width 226 height 57
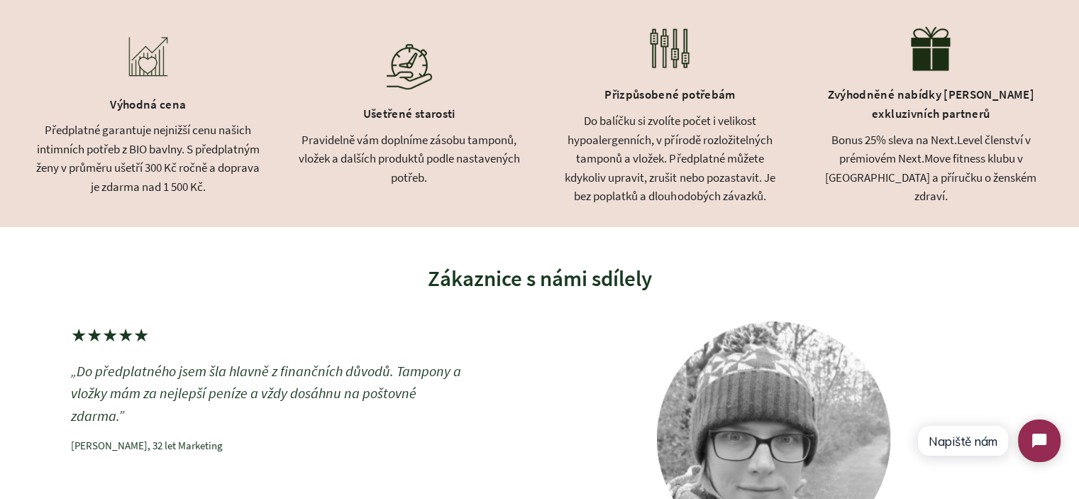
scroll to position [781, 0]
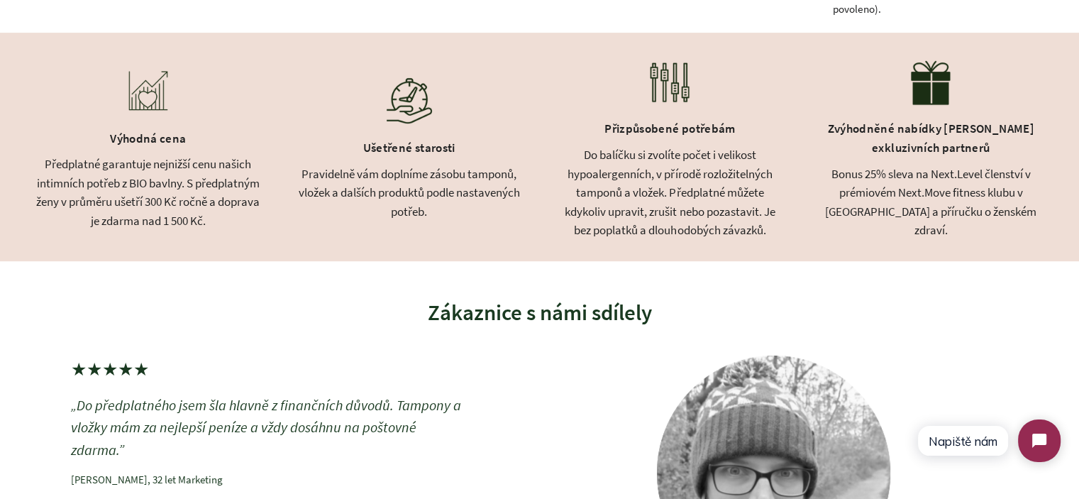
click at [404, 152] on div "Ušetřené starosti" at bounding box center [410, 150] width 226 height 30
click at [429, 211] on div "Pravidelně vám doplníme zásobu tamponů, vložek a dalších produktů podle nastave…" at bounding box center [410, 193] width 226 height 57
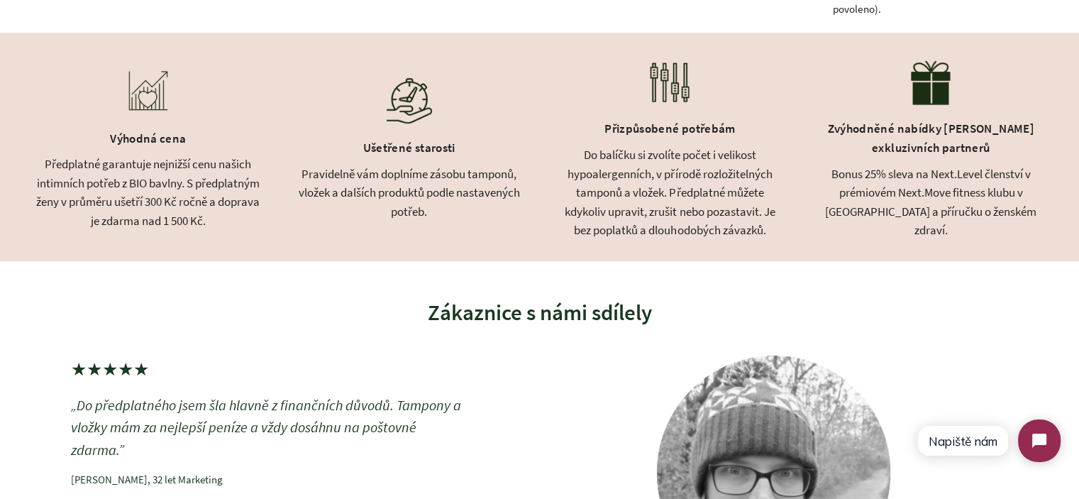
click at [414, 150] on div "Ušetřené starosti" at bounding box center [410, 150] width 226 height 30
click at [162, 138] on div "Výhodná cena" at bounding box center [148, 141] width 226 height 30
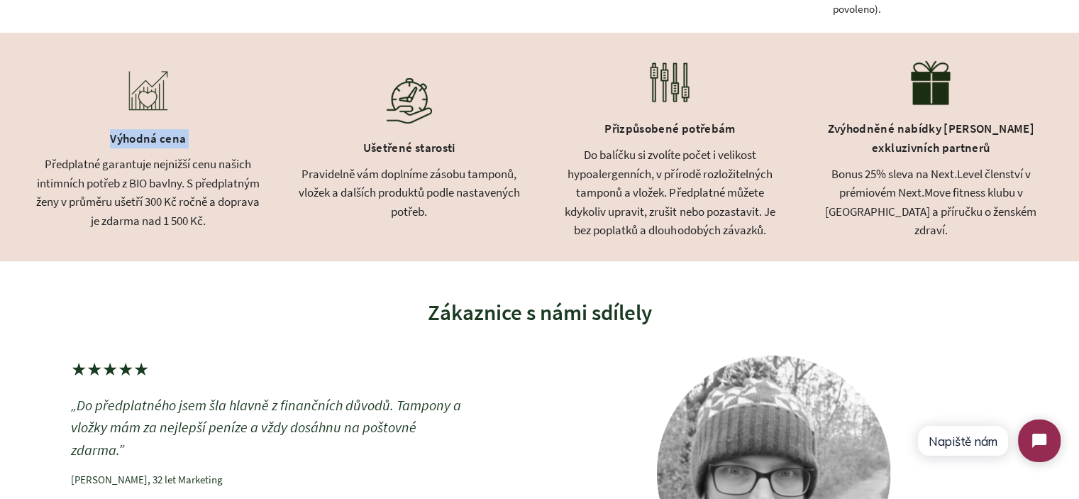
click at [162, 138] on div "Výhodná cena" at bounding box center [148, 141] width 226 height 30
click at [434, 148] on div "Ušetřené starosti" at bounding box center [410, 150] width 226 height 30
copy div "Ušetřené starosti"
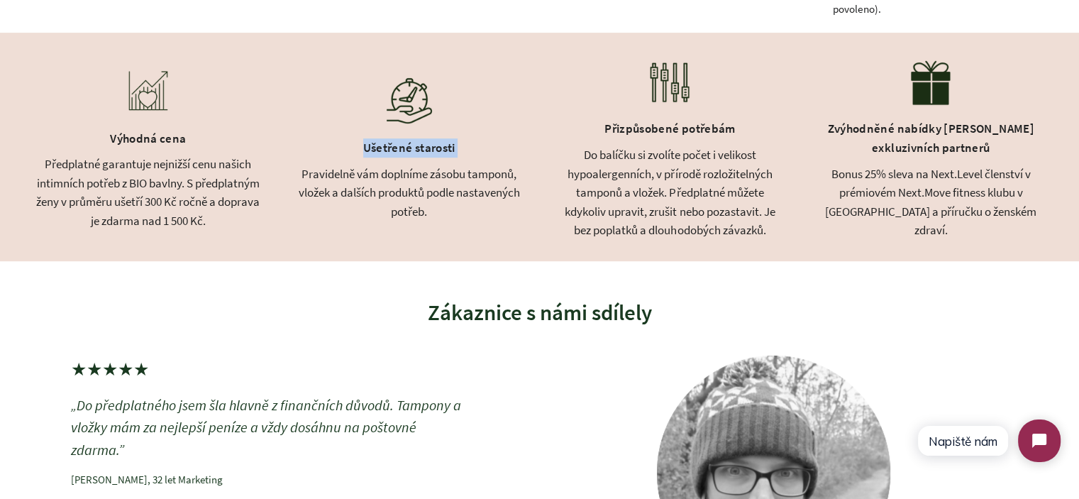
click at [651, 141] on div "Přizpůsobené potřebám" at bounding box center [671, 131] width 226 height 30
click at [860, 141] on div "Zvýhodněné nabídky [PERSON_NAME] exkluzivních partnerů" at bounding box center [931, 140] width 226 height 48
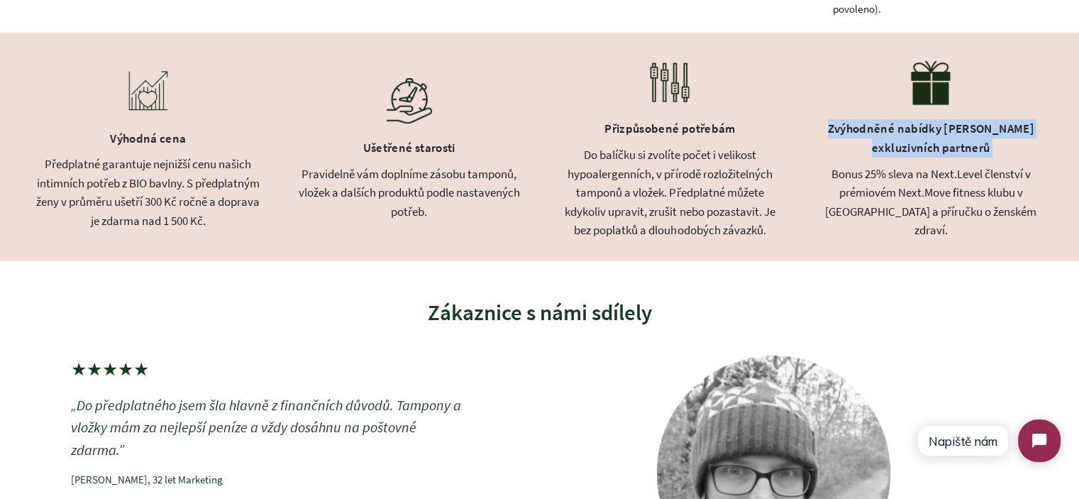
click at [686, 188] on div "Do balíčku si zvolíte počet i velikost hypoalergenních, v přírodě rozložitelnýc…" at bounding box center [671, 192] width 226 height 94
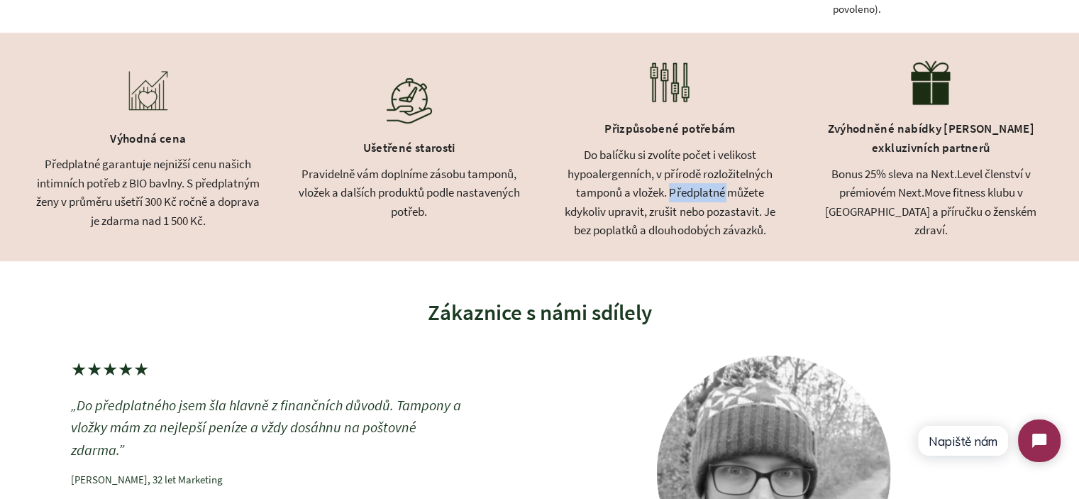
click at [686, 188] on div "Do balíčku si zvolíte počet i velikost hypoalergenních, v přírodě rozložitelnýc…" at bounding box center [671, 192] width 226 height 94
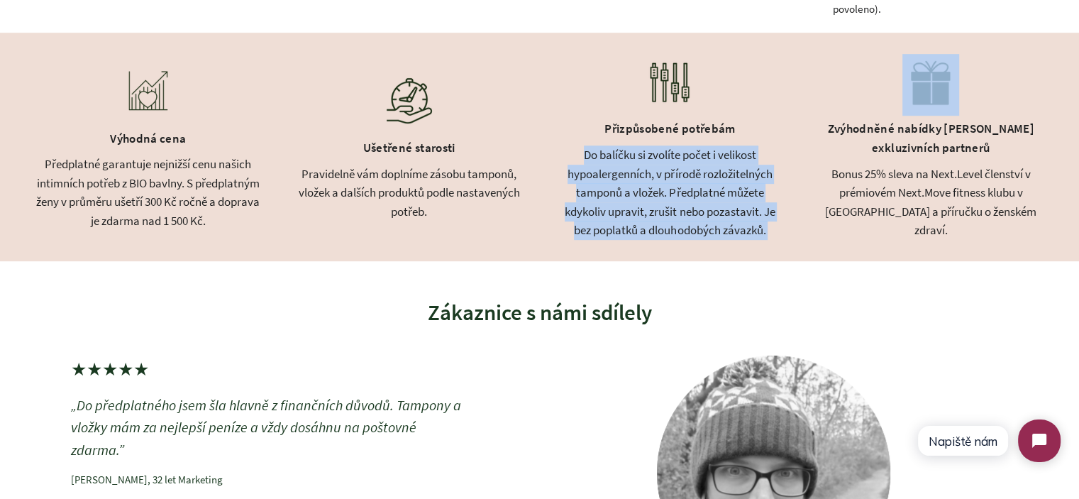
click at [686, 188] on div "Do balíčku si zvolíte počet i velikost hypoalergenních, v přírodě rozložitelnýc…" at bounding box center [671, 192] width 226 height 94
click at [707, 210] on div "Do balíčku si zvolíte počet i velikost hypoalergenních, v přírodě rozložitelnýc…" at bounding box center [671, 192] width 226 height 94
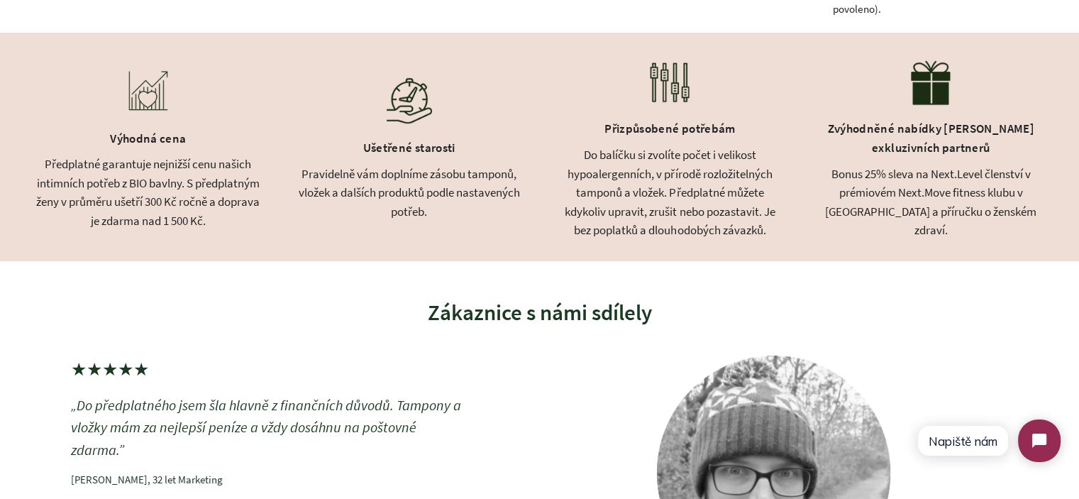
click at [134, 198] on div "Předplatné garantuje nejnižší cenu našich intimních potřeb z BIO bavlny. S před…" at bounding box center [148, 192] width 226 height 75
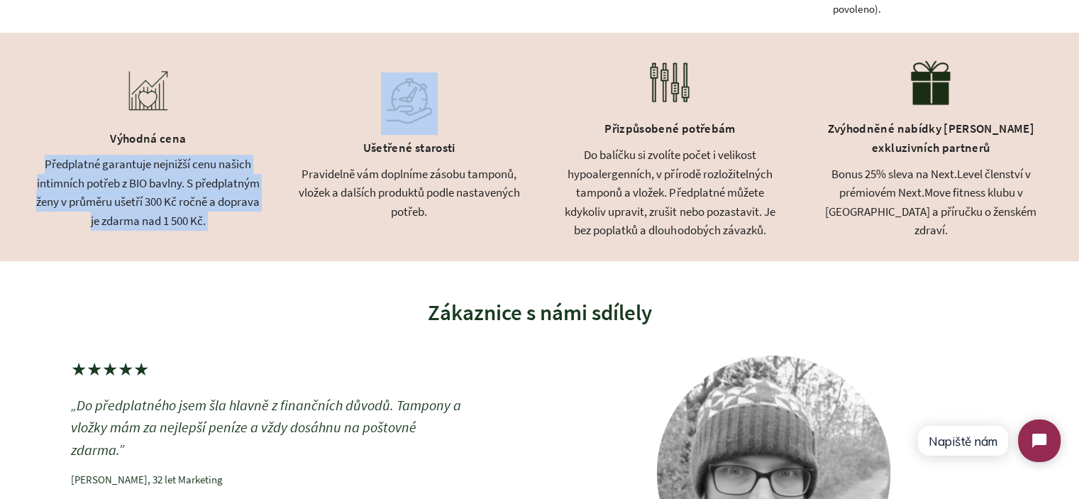
click at [159, 207] on div "Předplatné garantuje nejnižší cenu našich intimních potřeb z BIO bavlny. S před…" at bounding box center [148, 192] width 226 height 75
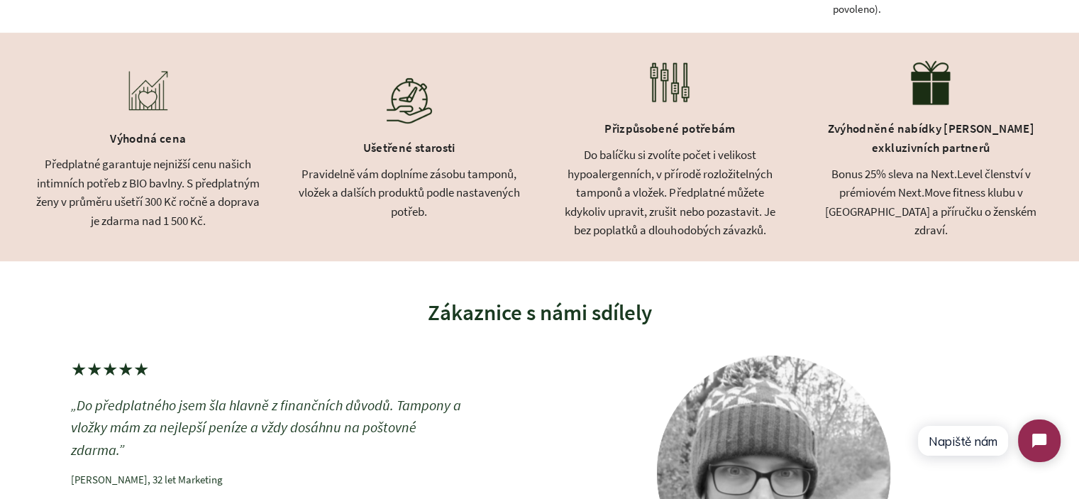
click at [729, 218] on div "Do balíčku si zvolíte počet i velikost hypoalergenních, v přírodě rozložitelnýc…" at bounding box center [671, 192] width 226 height 94
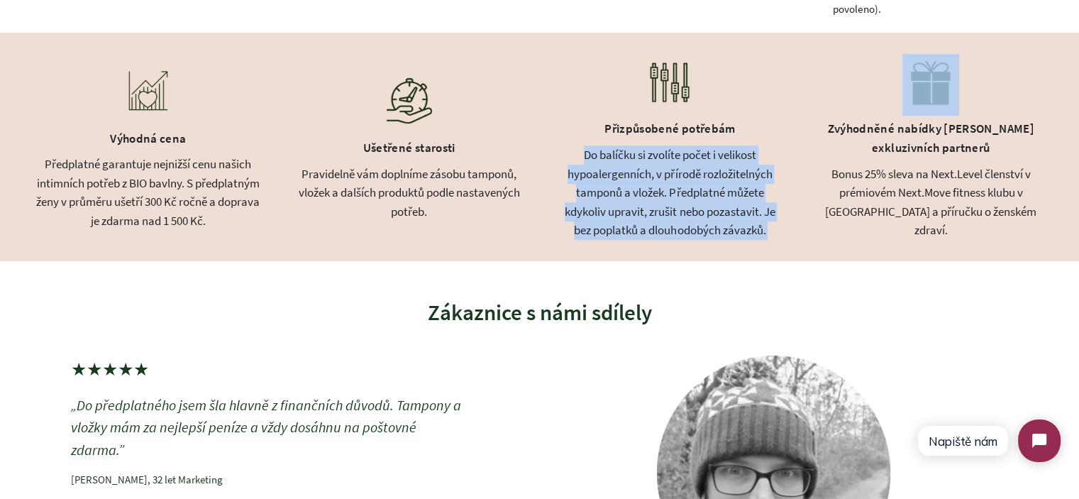
click at [729, 218] on div "Do balíčku si zvolíte počet i velikost hypoalergenních, v přírodě rozložitelnýc…" at bounding box center [671, 192] width 226 height 94
click at [669, 204] on div "Do balíčku si zvolíte počet i velikost hypoalergenních, v přírodě rozložitelnýc…" at bounding box center [671, 192] width 226 height 94
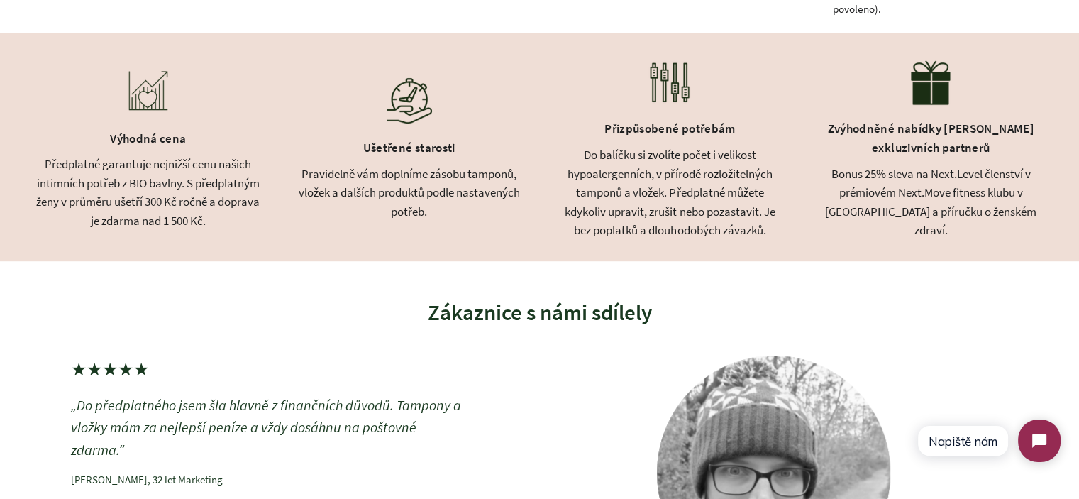
click at [668, 170] on div "Do balíčku si zvolíte počet i velikost hypoalergenních, v přírodě rozložitelnýc…" at bounding box center [671, 192] width 226 height 94
drag, startPoint x: 668, startPoint y: 170, endPoint x: 663, endPoint y: 189, distance: 20.7
click at [663, 189] on div "Do balíčku si zvolíte počet i velikost hypoalergenních, v přírodě rozložitelnýc…" at bounding box center [671, 192] width 226 height 94
click at [473, 199] on div "Pravidelně vám doplníme zásobu tamponů, vložek a dalších produktů podle nastave…" at bounding box center [410, 193] width 226 height 57
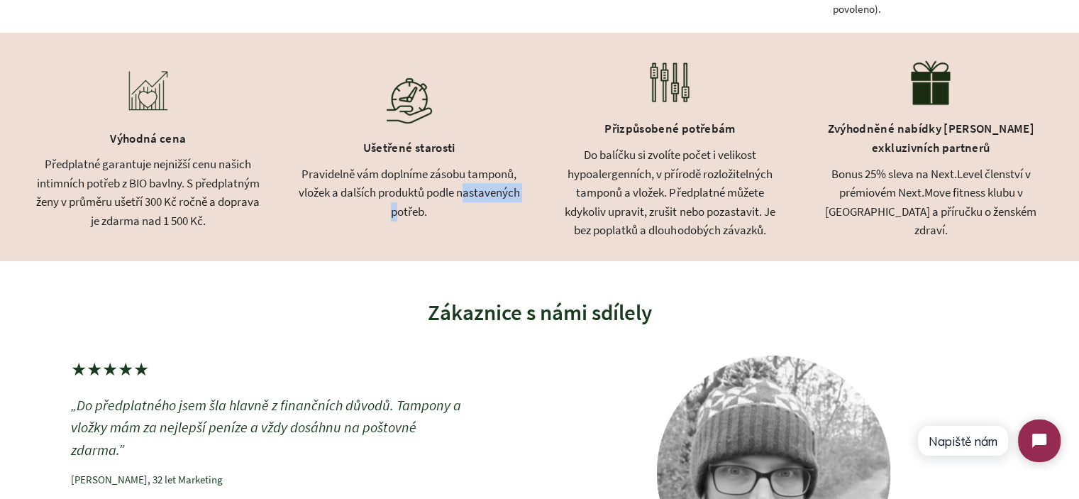
click at [473, 199] on div "Pravidelně vám doplníme zásobu tamponů, vložek a dalších produktů podle nastave…" at bounding box center [410, 193] width 226 height 57
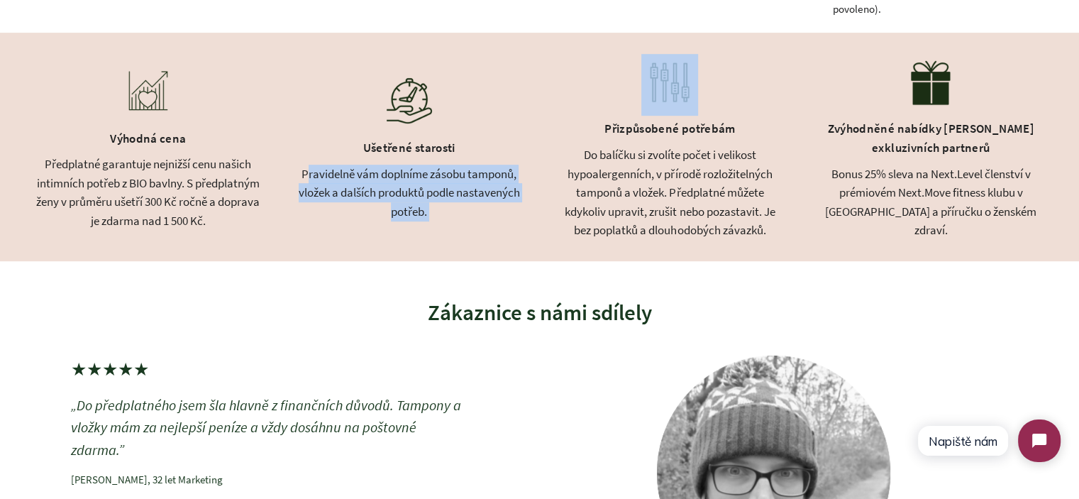
click at [473, 199] on div "Pravidelně vám doplníme zásobu tamponů, vložek a dalších produktů podle nastave…" at bounding box center [410, 193] width 226 height 57
click at [448, 208] on div "Pravidelně vám doplníme zásobu tamponů, vložek a dalších produktů podle nastave…" at bounding box center [410, 193] width 226 height 57
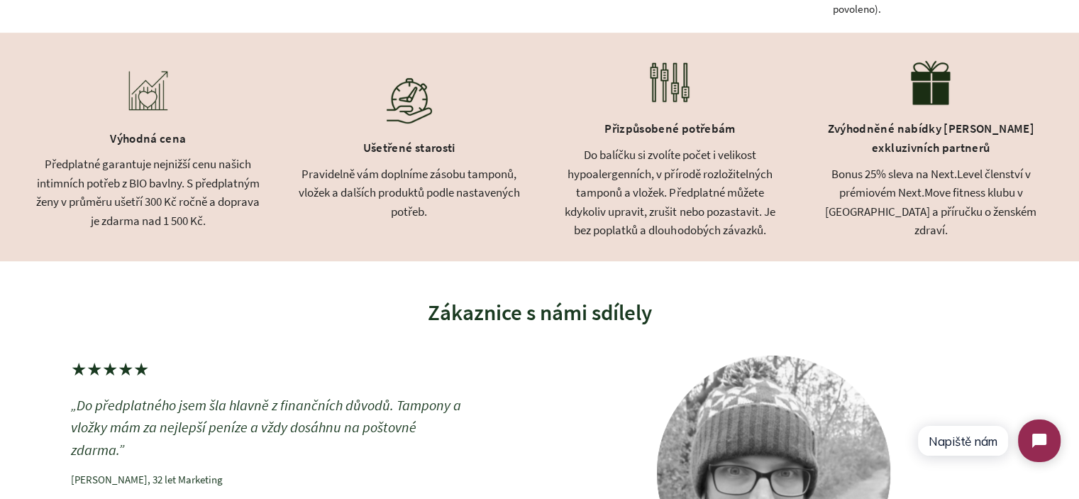
click at [434, 208] on div "Pravidelně vám doplníme zásobu tamponů, vložek a dalších produktů podle nastave…" at bounding box center [410, 193] width 226 height 57
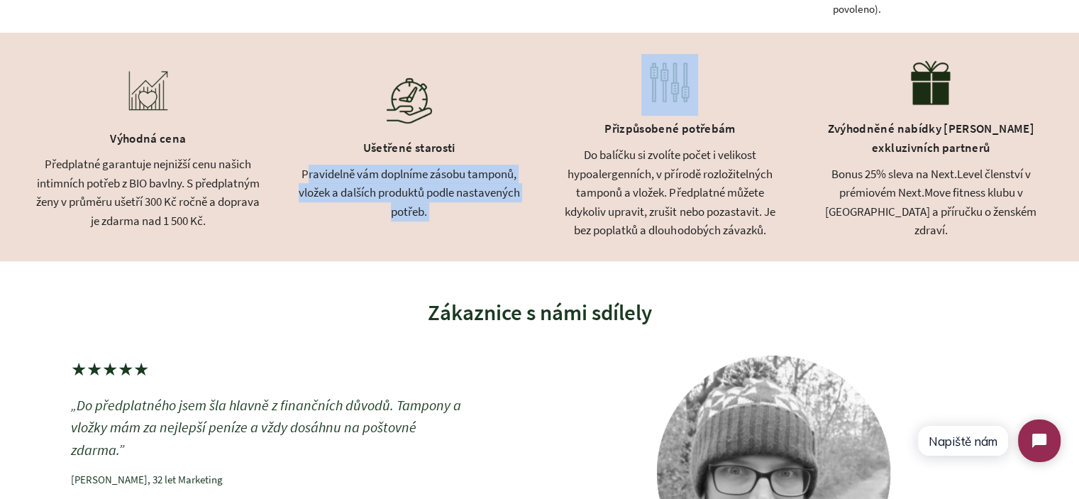
drag, startPoint x: 434, startPoint y: 208, endPoint x: 327, endPoint y: 170, distance: 112.9
click at [327, 170] on div "Pravidelně vám doplníme zásobu tamponů, vložek a dalších produktů podle nastave…" at bounding box center [410, 193] width 226 height 57
click at [497, 187] on div "Pravidelně vám doplníme zásobu tamponů, vložek a dalších produktů podle nastave…" at bounding box center [410, 193] width 226 height 57
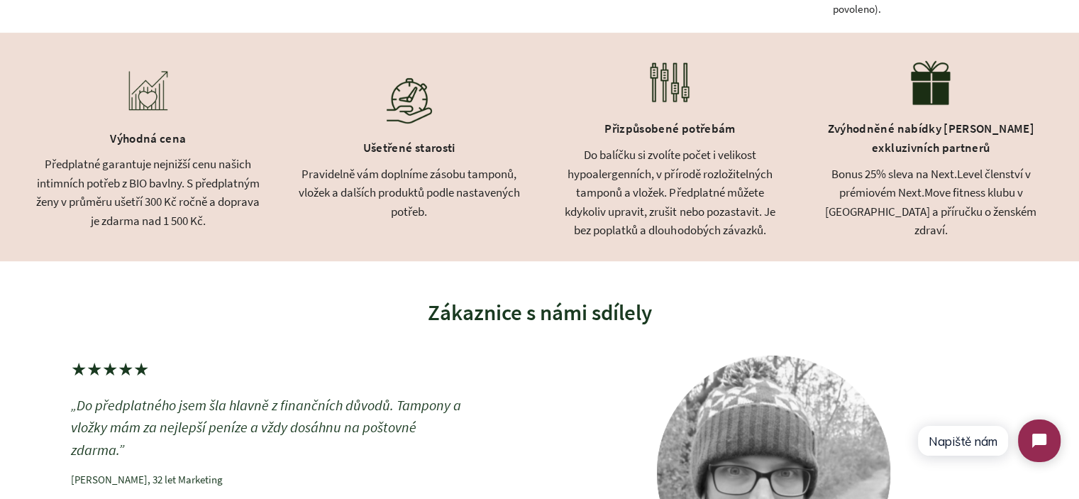
click at [721, 218] on div "Do balíčku si zvolíte počet i velikost hypoalergenních, v přírodě rozložitelnýc…" at bounding box center [671, 192] width 226 height 94
drag, startPoint x: 762, startPoint y: 221, endPoint x: 766, endPoint y: 229, distance: 8.9
click at [762, 222] on div "Do balíčku si zvolíte počet i velikost hypoalergenních, v přírodě rozložitelnýc…" at bounding box center [671, 192] width 226 height 94
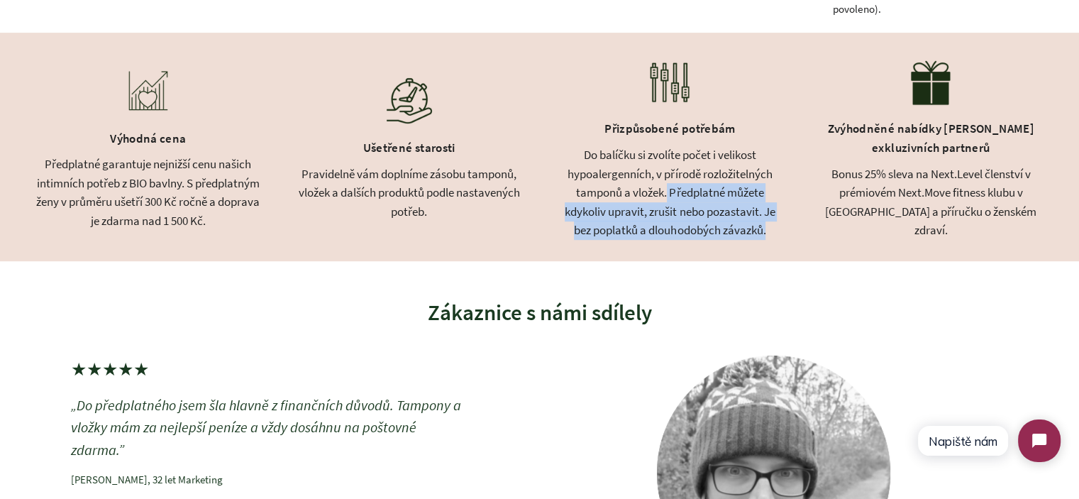
drag, startPoint x: 764, startPoint y: 229, endPoint x: 667, endPoint y: 187, distance: 105.9
click at [667, 187] on div "Do balíčku si zvolíte počet i velikost hypoalergenních, v přírodě rozložitelnýc…" at bounding box center [671, 192] width 226 height 94
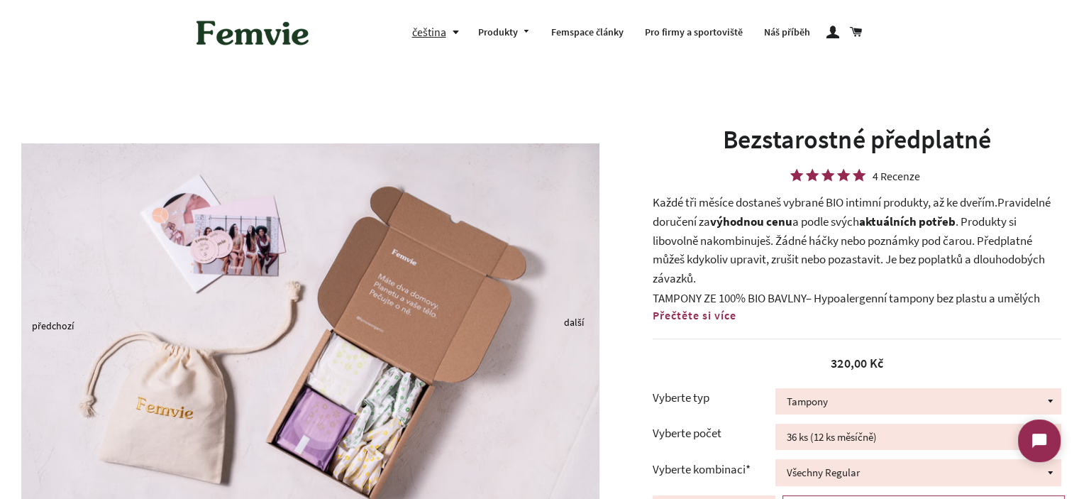
click at [710, 315] on span "Přečtěte si více" at bounding box center [695, 315] width 84 height 14
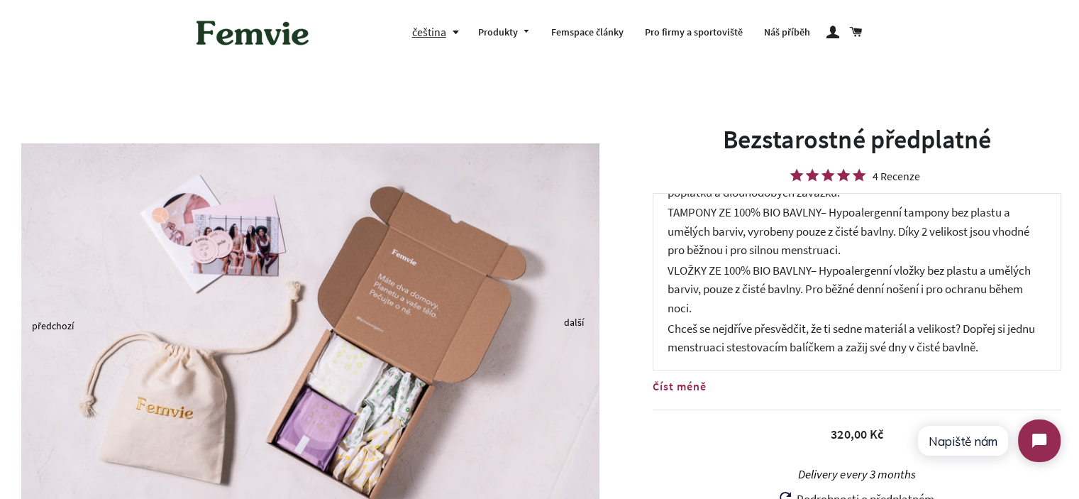
scroll to position [102, 0]
click at [752, 292] on span "– Hypoalergenní vložky bez plastu a umělých barviv, pouze z čisté bavlny. Pro b…" at bounding box center [849, 287] width 363 height 53
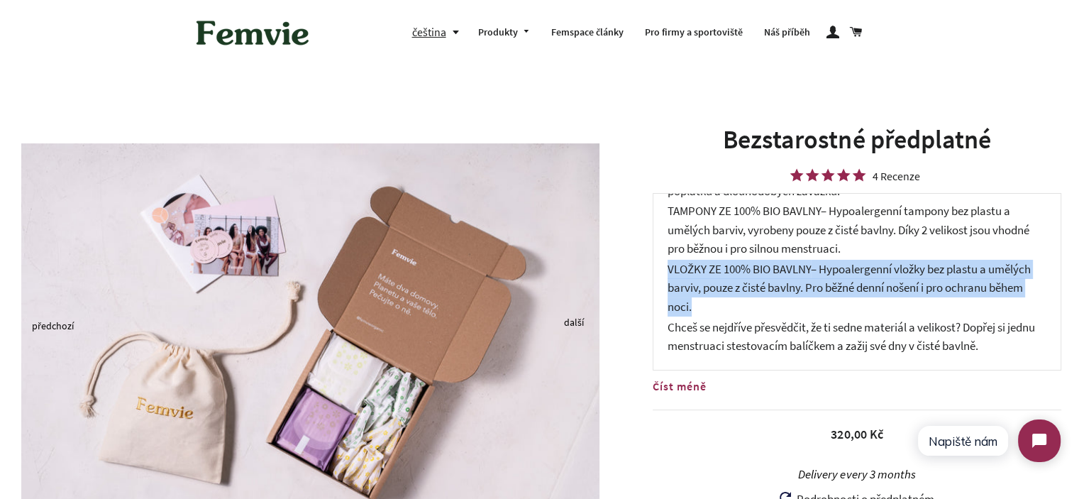
click at [752, 292] on span "– Hypoalergenní vložky bez plastu a umělých barviv, pouze z čisté bavlny. Pro b…" at bounding box center [849, 287] width 363 height 53
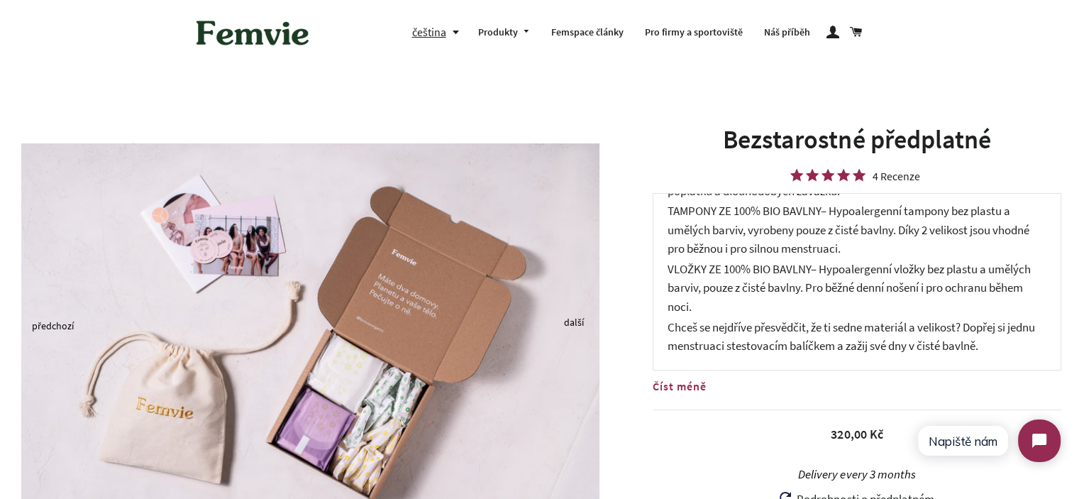
click at [766, 238] on p "TAMPONY ZE 100% BIO BAVLNY – Hypoalergenní tampony bez plastu a umělých barviv,…" at bounding box center [857, 230] width 379 height 57
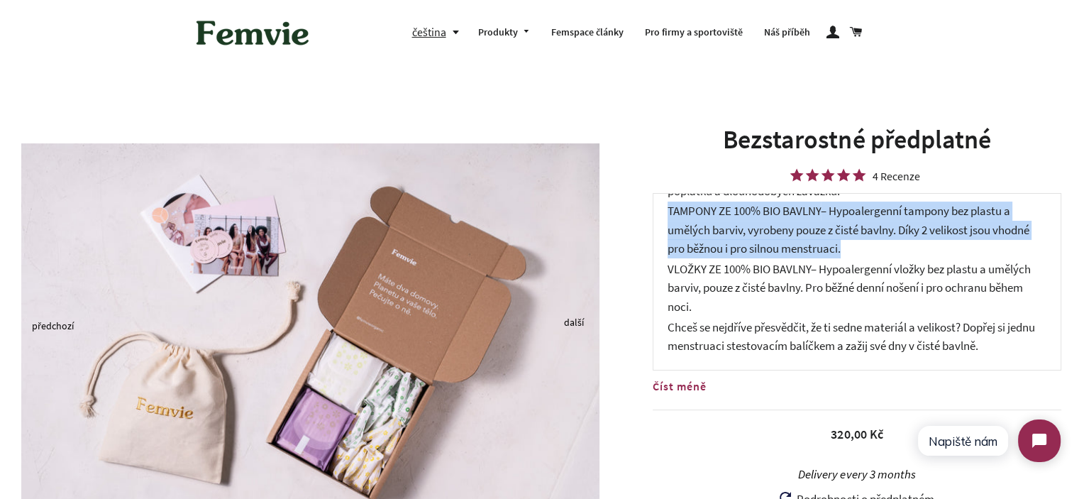
click at [766, 238] on p "TAMPONY ZE 100% BIO BAVLNY – Hypoalergenní tampony bez plastu a umělých barviv,…" at bounding box center [857, 230] width 379 height 57
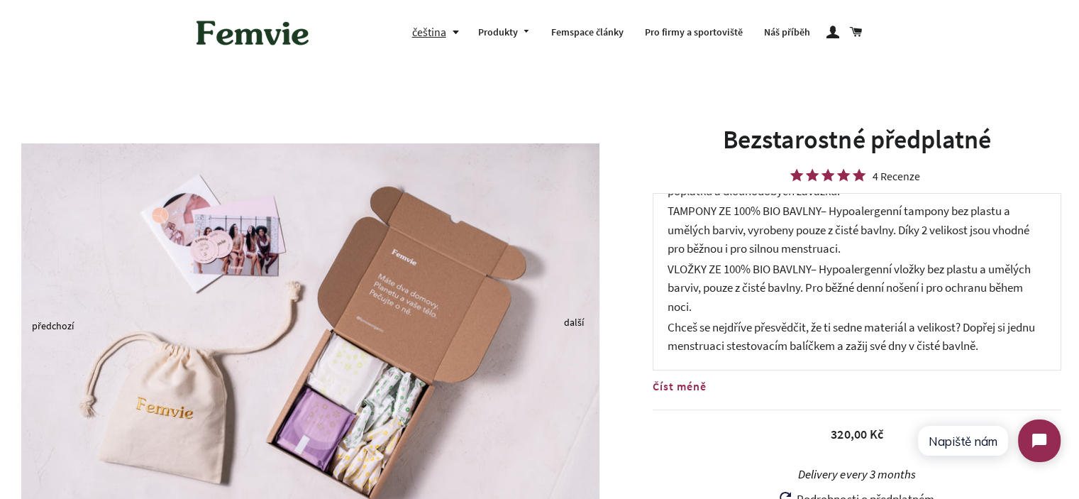
click at [815, 283] on span "– Hypoalergenní vložky bez plastu a umělých barviv, pouze z čisté bavlny. Pro b…" at bounding box center [849, 287] width 363 height 53
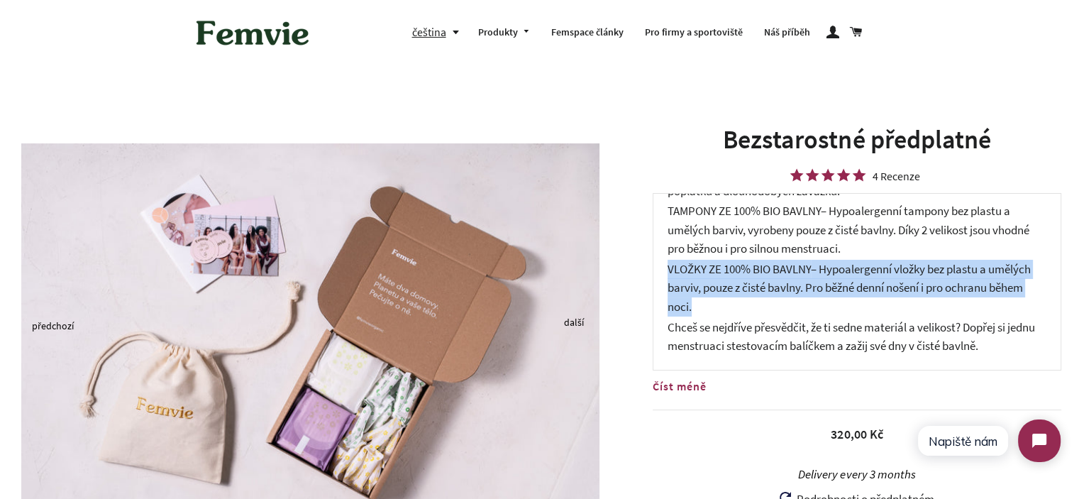
click at [815, 283] on span "– Hypoalergenní vložky bez plastu a umělých barviv, pouze z čisté bavlny. Pro b…" at bounding box center [849, 287] width 363 height 53
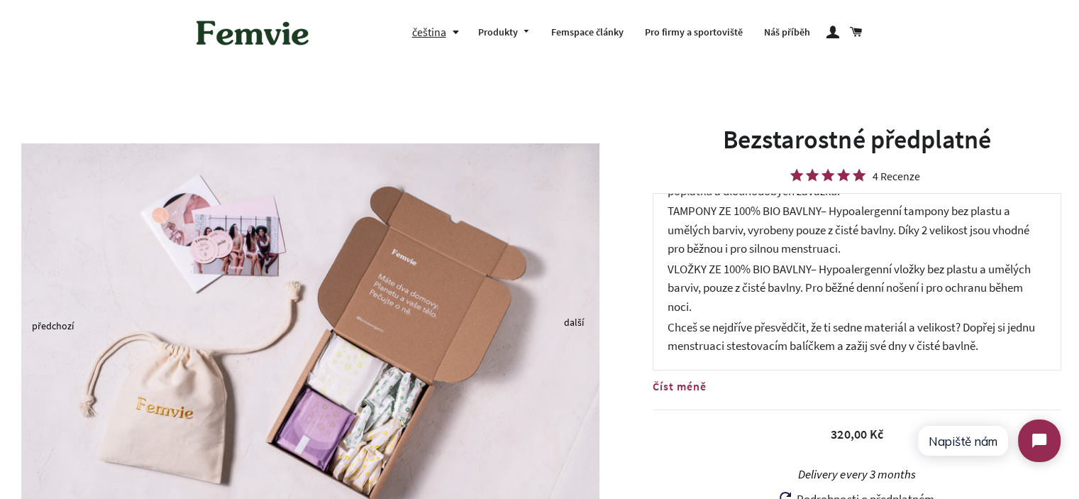
click at [824, 248] on span "– Hypoalergenní tampony bez plastu a umělých barviv, vyrobeny pouze z čisté bav…" at bounding box center [849, 229] width 362 height 53
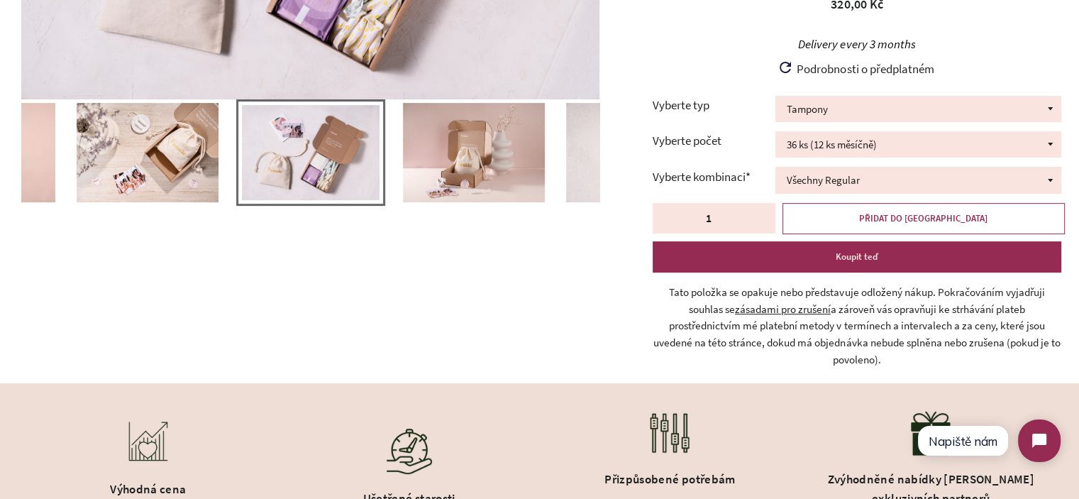
scroll to position [781, 0]
